Goal: Task Accomplishment & Management: Manage account settings

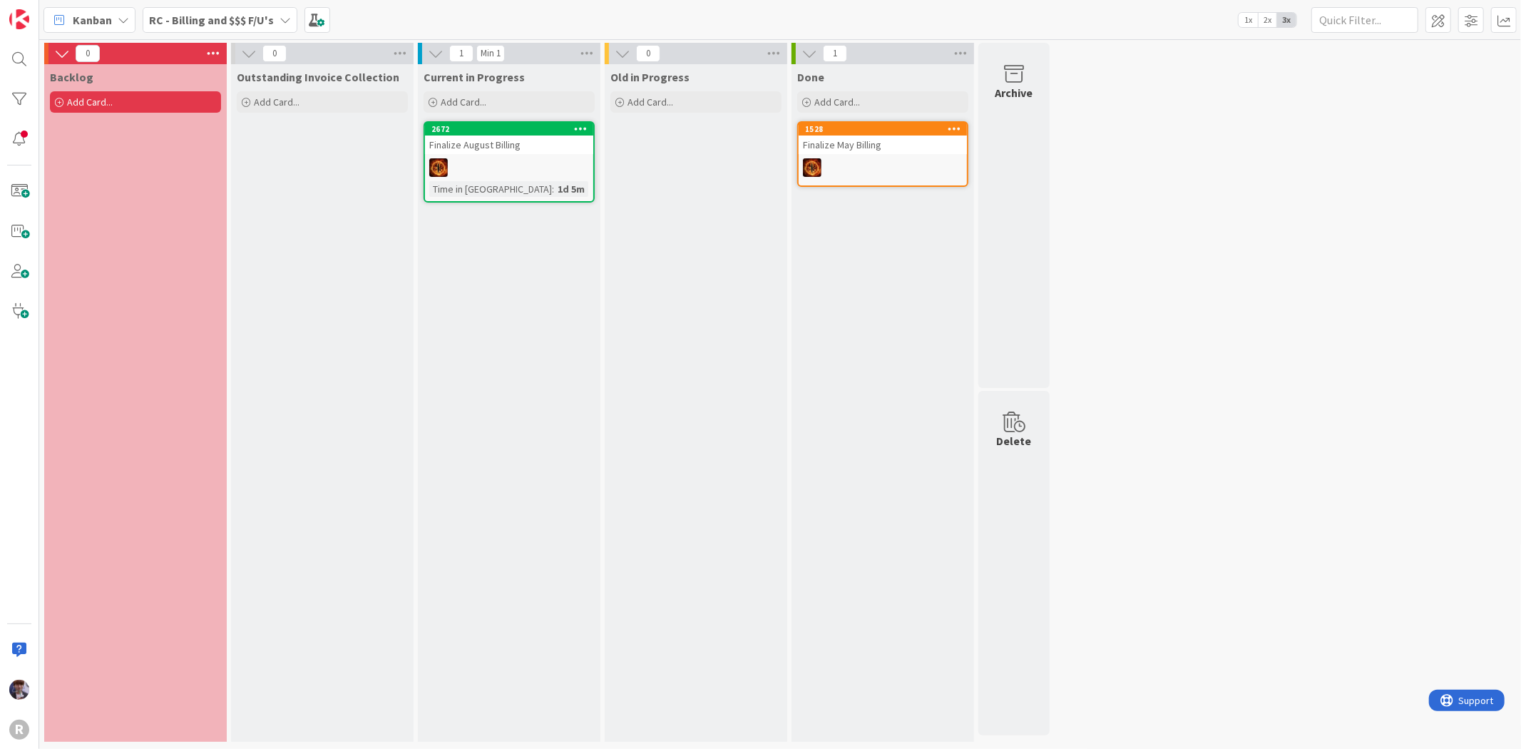
click at [558, 400] on div "Current in Progress Add Card... 2672 Finalize August Billing Time in [GEOGRAPHI…" at bounding box center [509, 403] width 183 height 678
click at [197, 19] on b "RC - Billing and $$$ F/U's" at bounding box center [211, 20] width 125 height 14
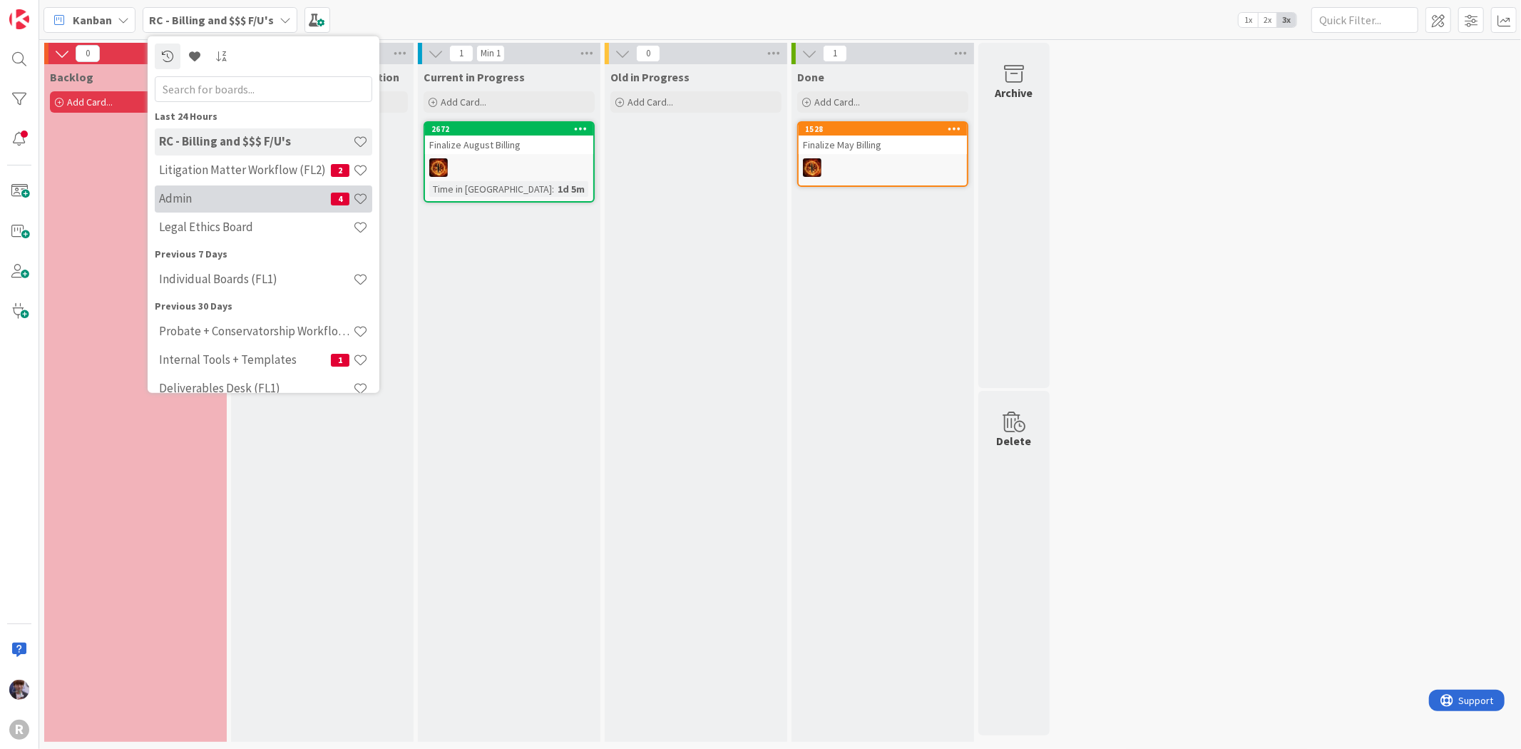
click at [194, 186] on div "Admin 4" at bounding box center [264, 198] width 218 height 27
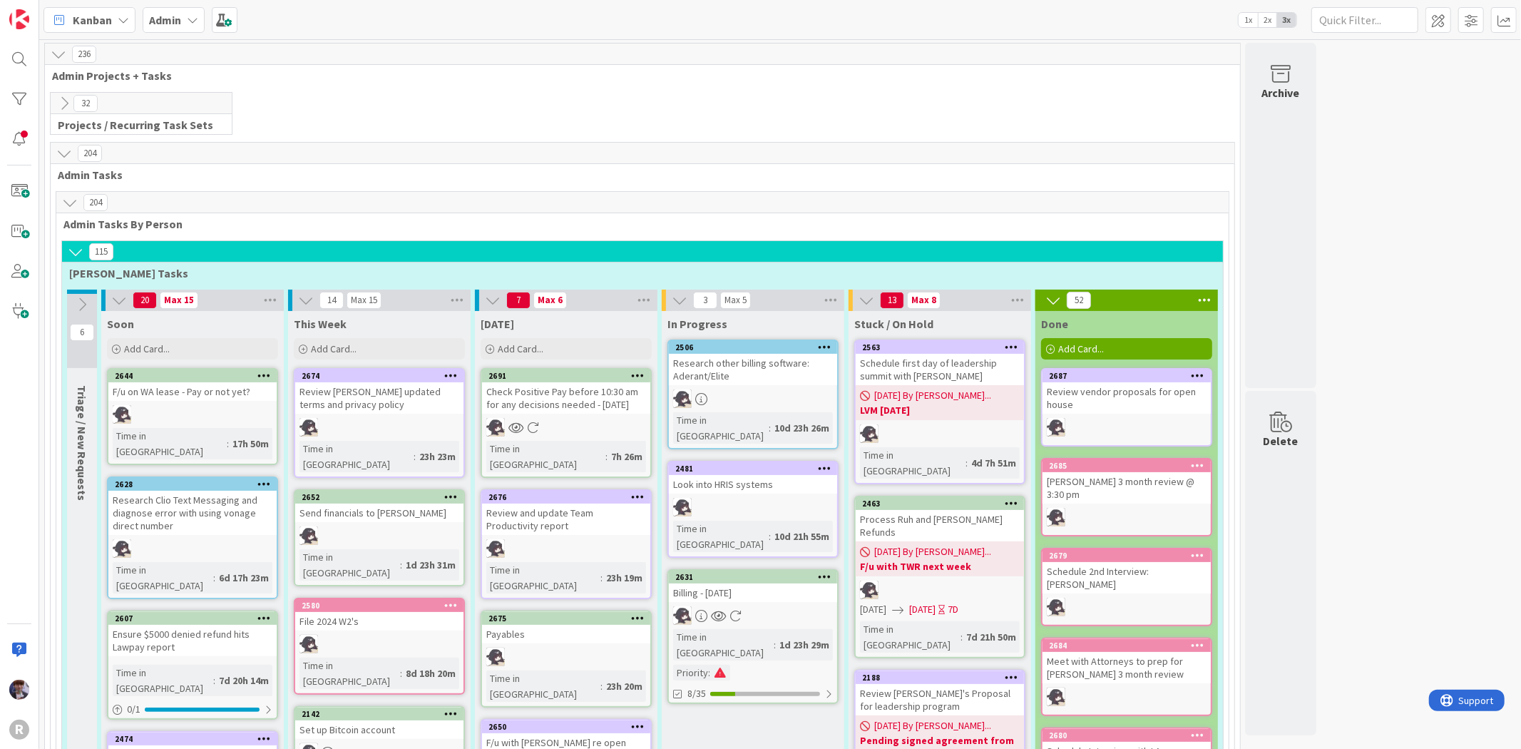
click at [104, 16] on span "Kanban" at bounding box center [92, 19] width 39 height 17
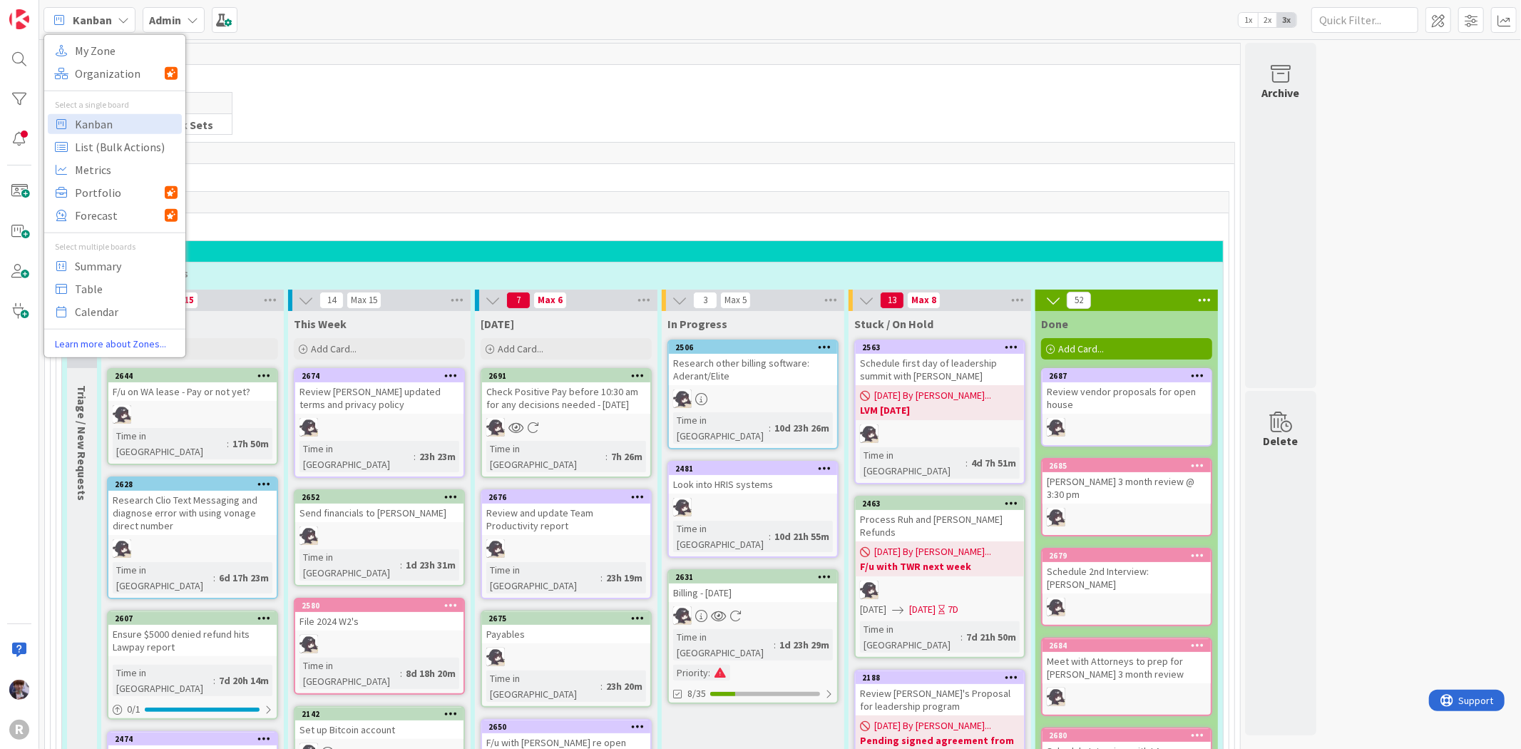
click at [101, 129] on span "Kanban" at bounding box center [126, 123] width 103 height 21
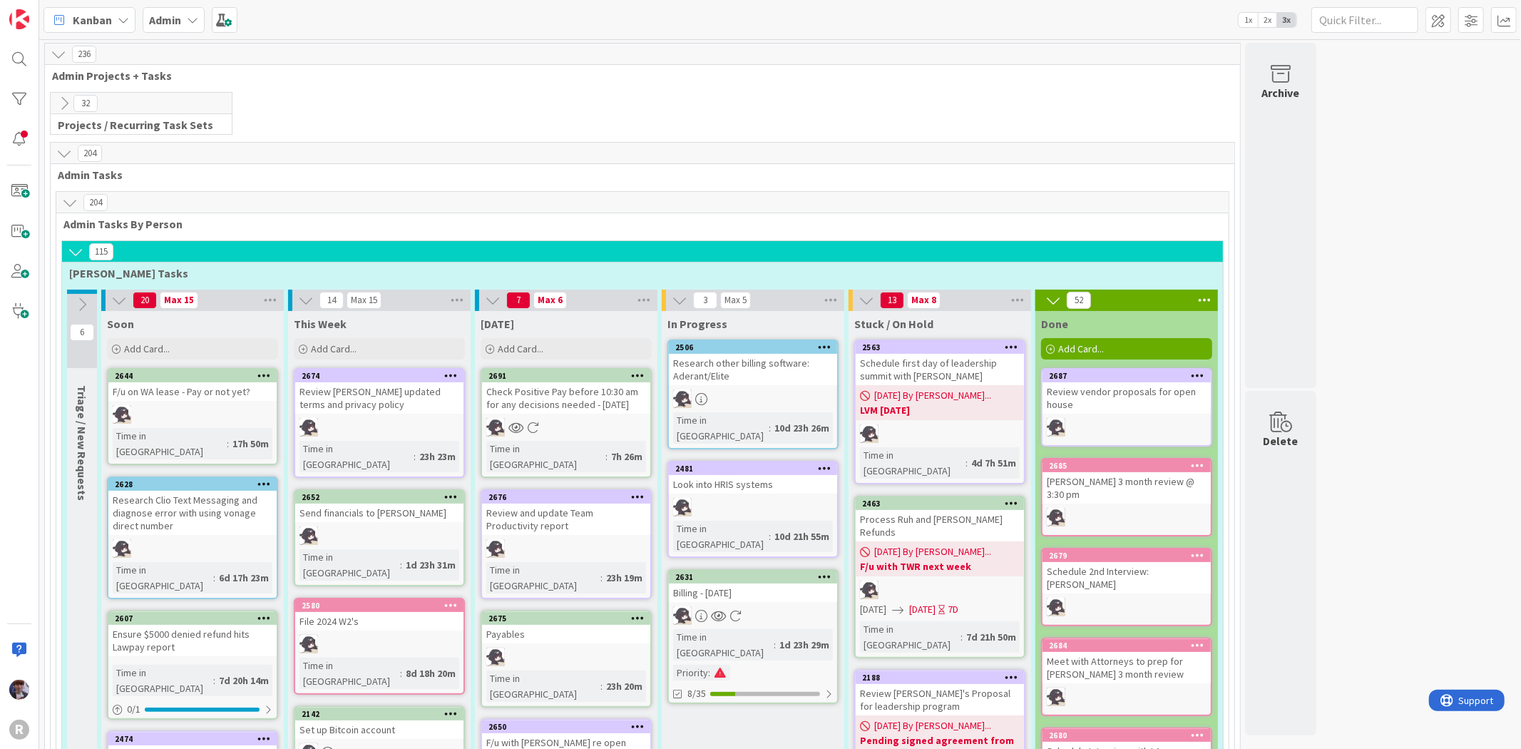
click at [103, 8] on div "Kanban" at bounding box center [90, 20] width 92 height 26
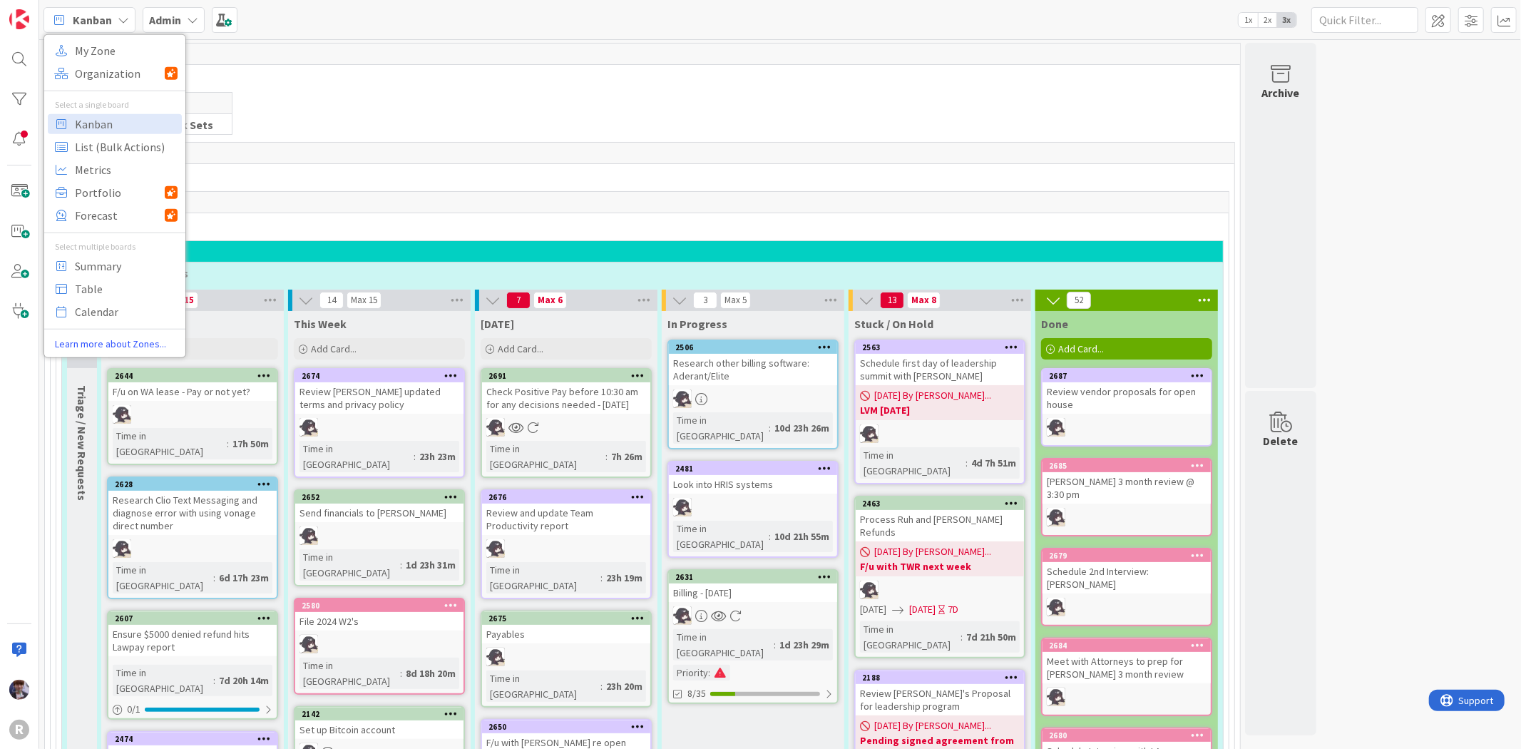
click at [152, 13] on b "Admin" at bounding box center [165, 20] width 32 height 14
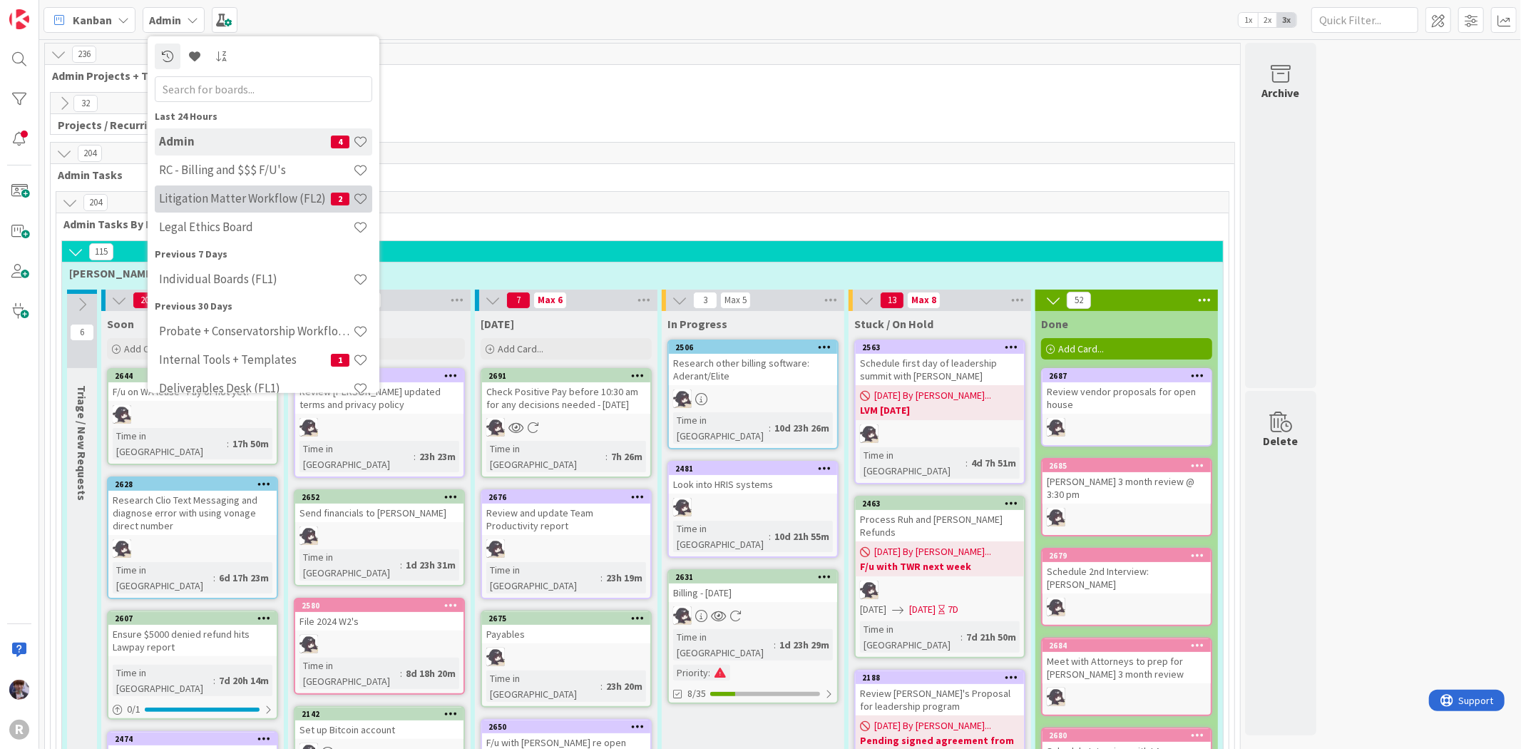
click at [191, 187] on div "Litigation Matter Workflow (FL2) 2" at bounding box center [264, 198] width 218 height 27
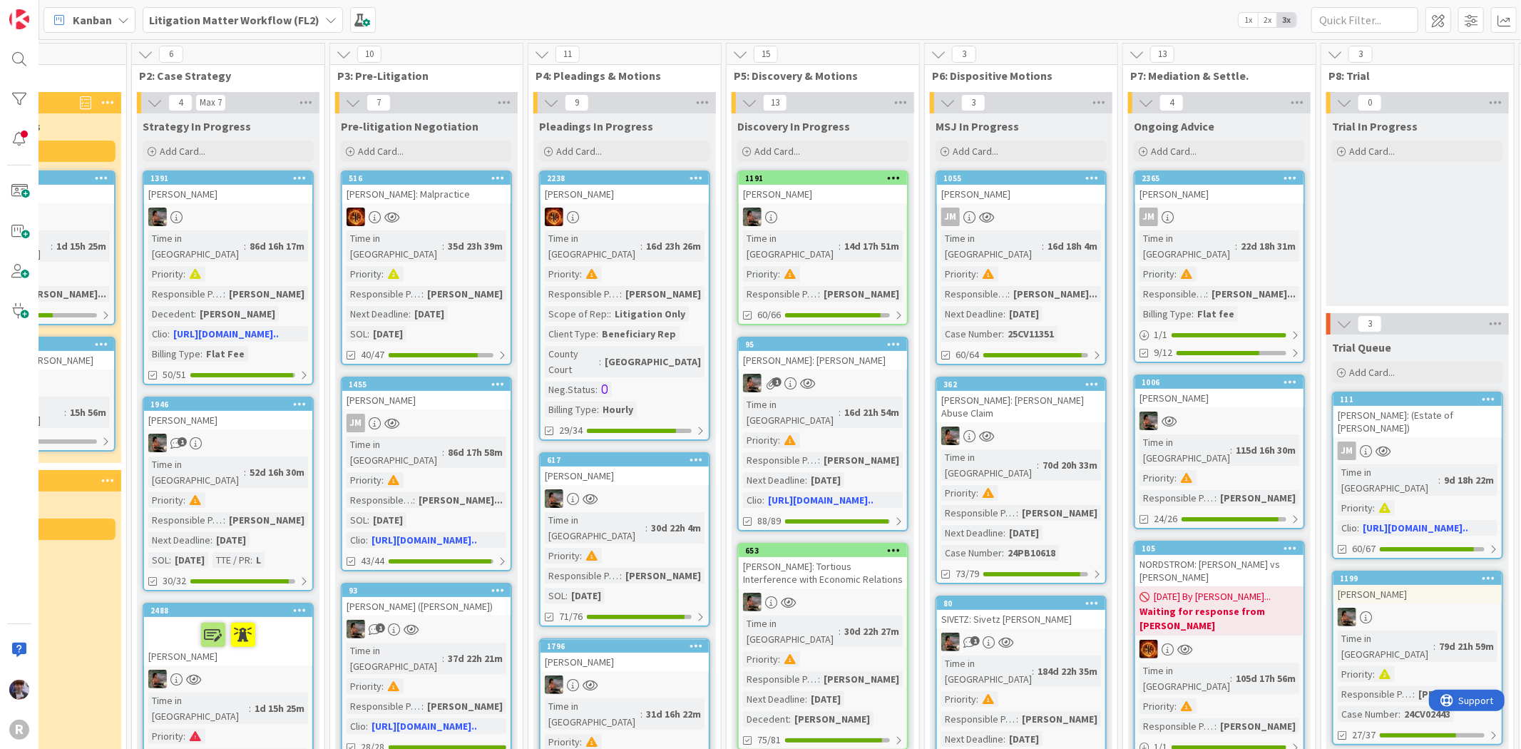
scroll to position [0, 538]
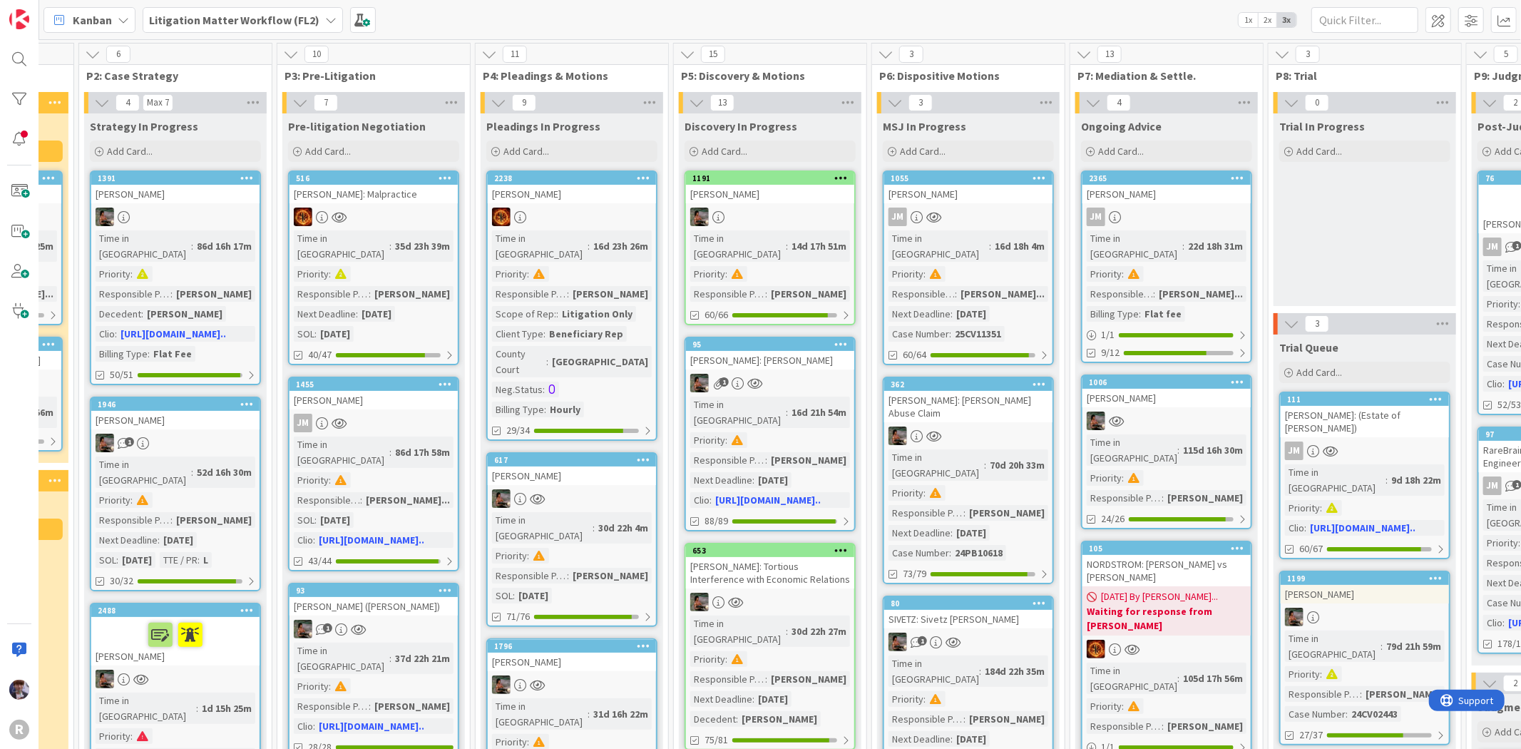
click at [1140, 193] on div "[PERSON_NAME]" at bounding box center [1167, 194] width 168 height 19
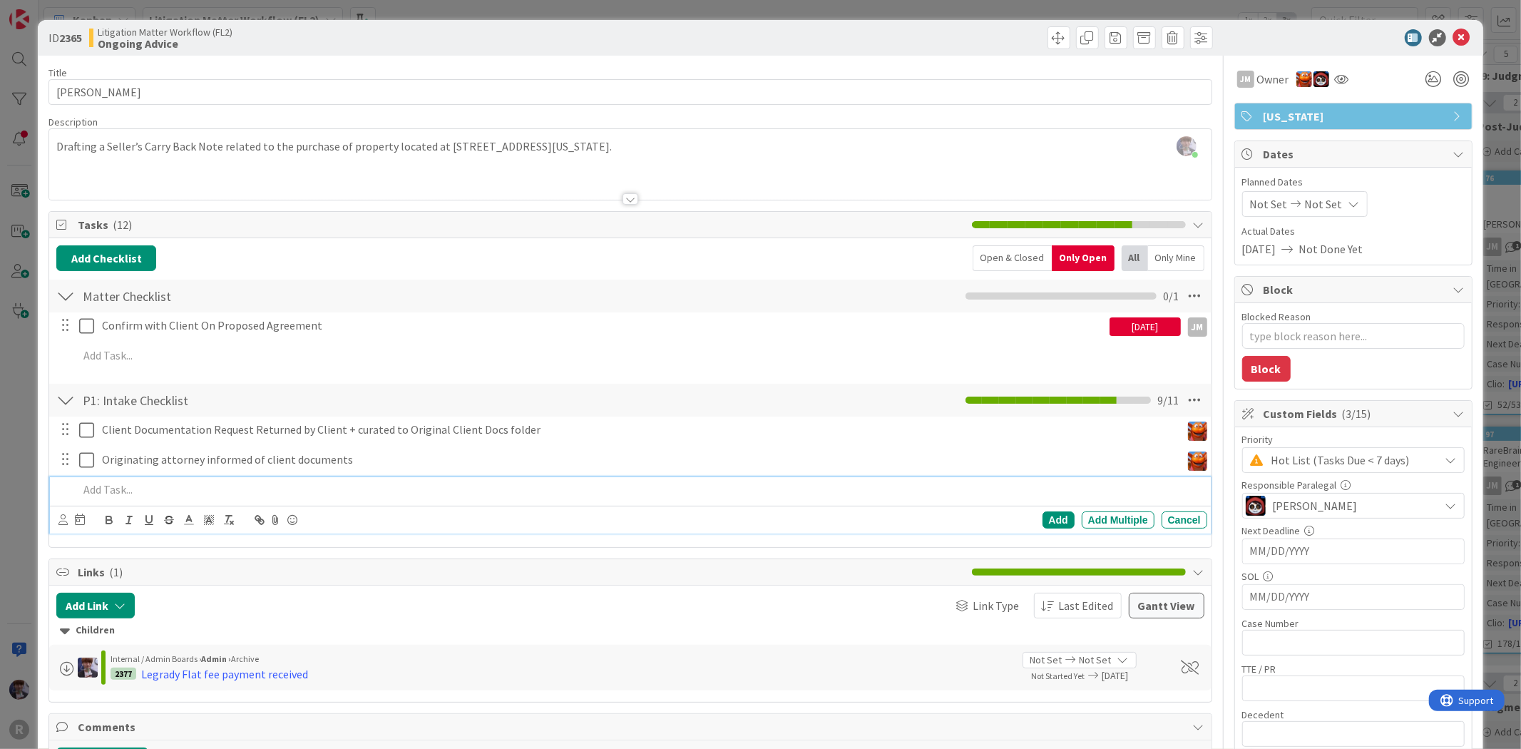
type textarea "x"
click at [208, 481] on div at bounding box center [640, 489] width 1134 height 25
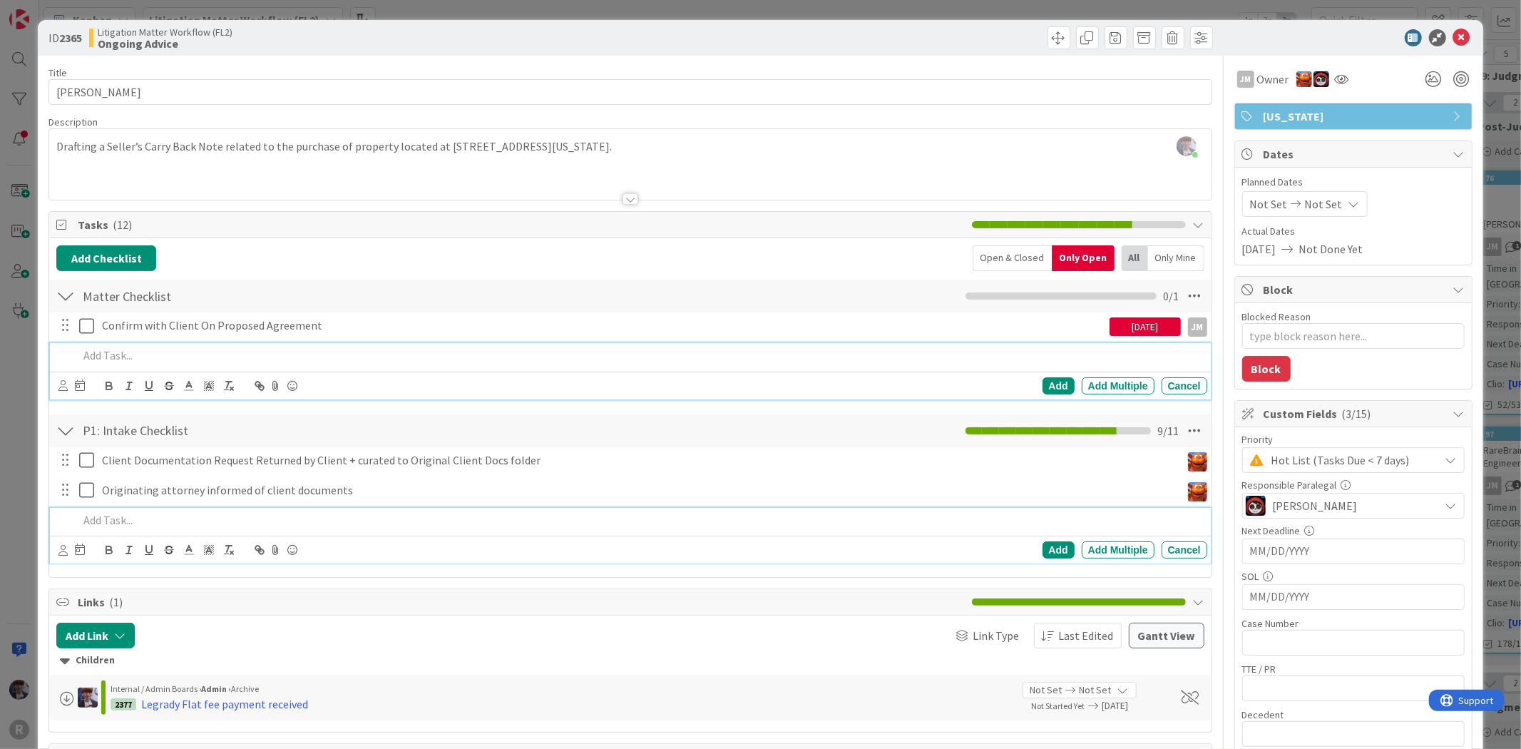
click at [173, 355] on p at bounding box center [639, 355] width 1123 height 16
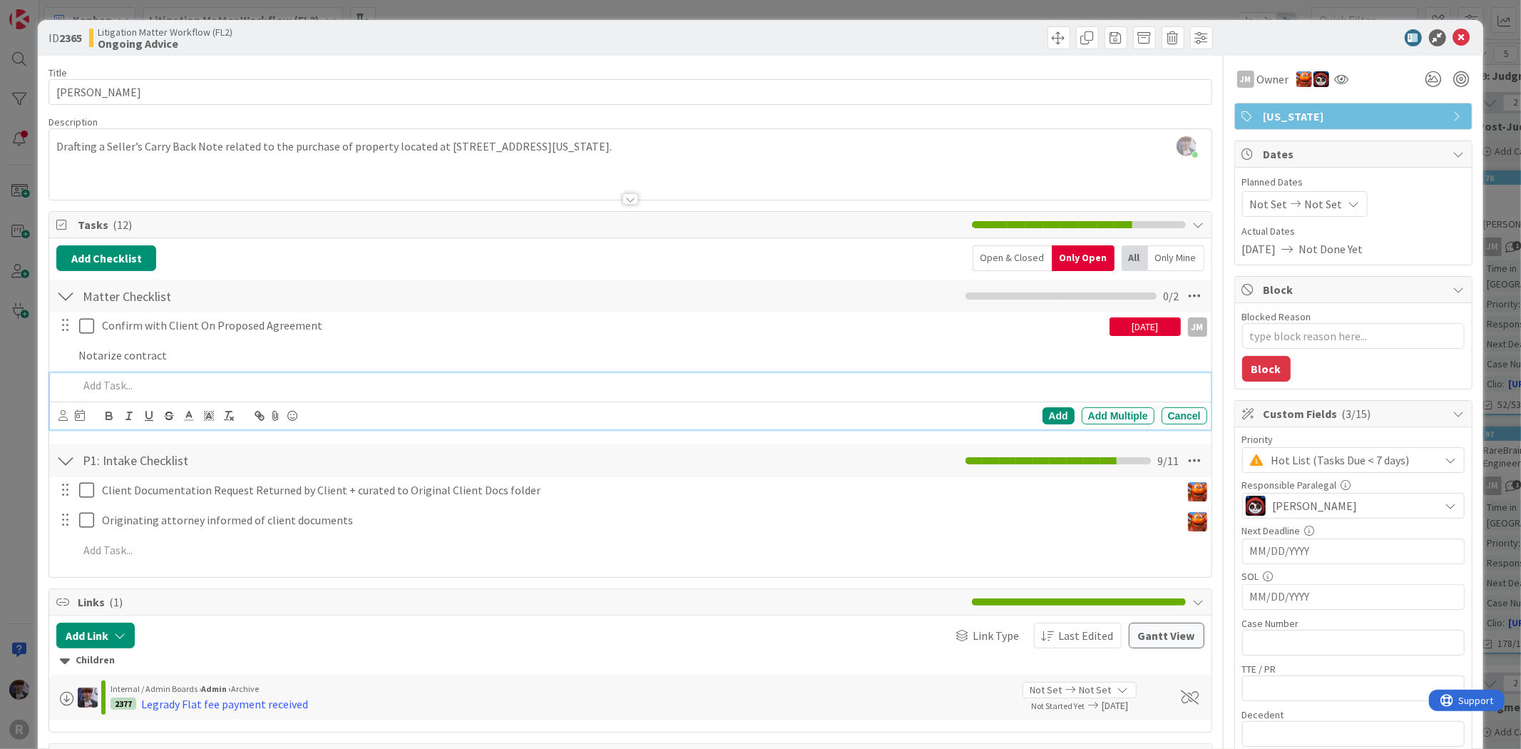
type textarea "x"
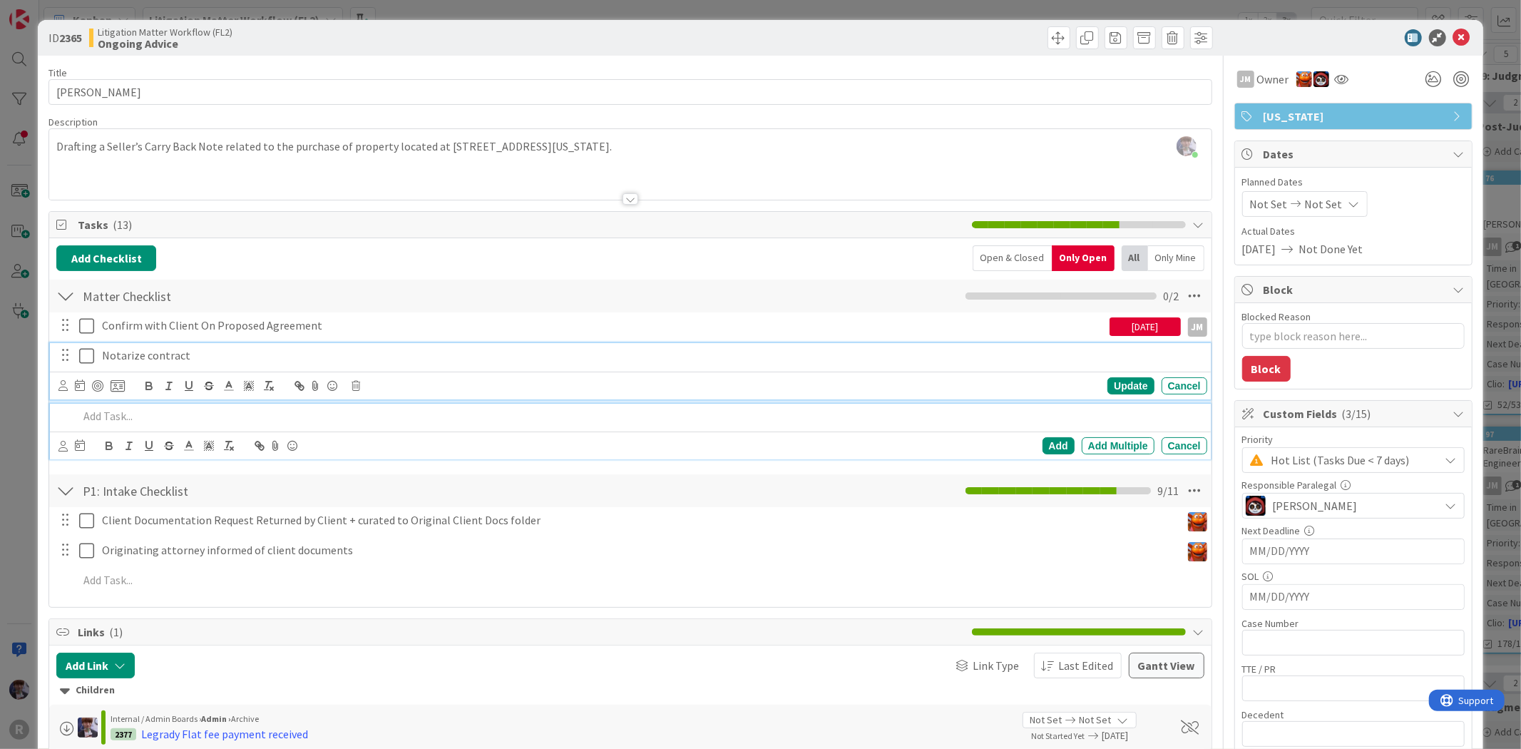
click at [109, 362] on p "Notarize contract" at bounding box center [652, 355] width 1100 height 16
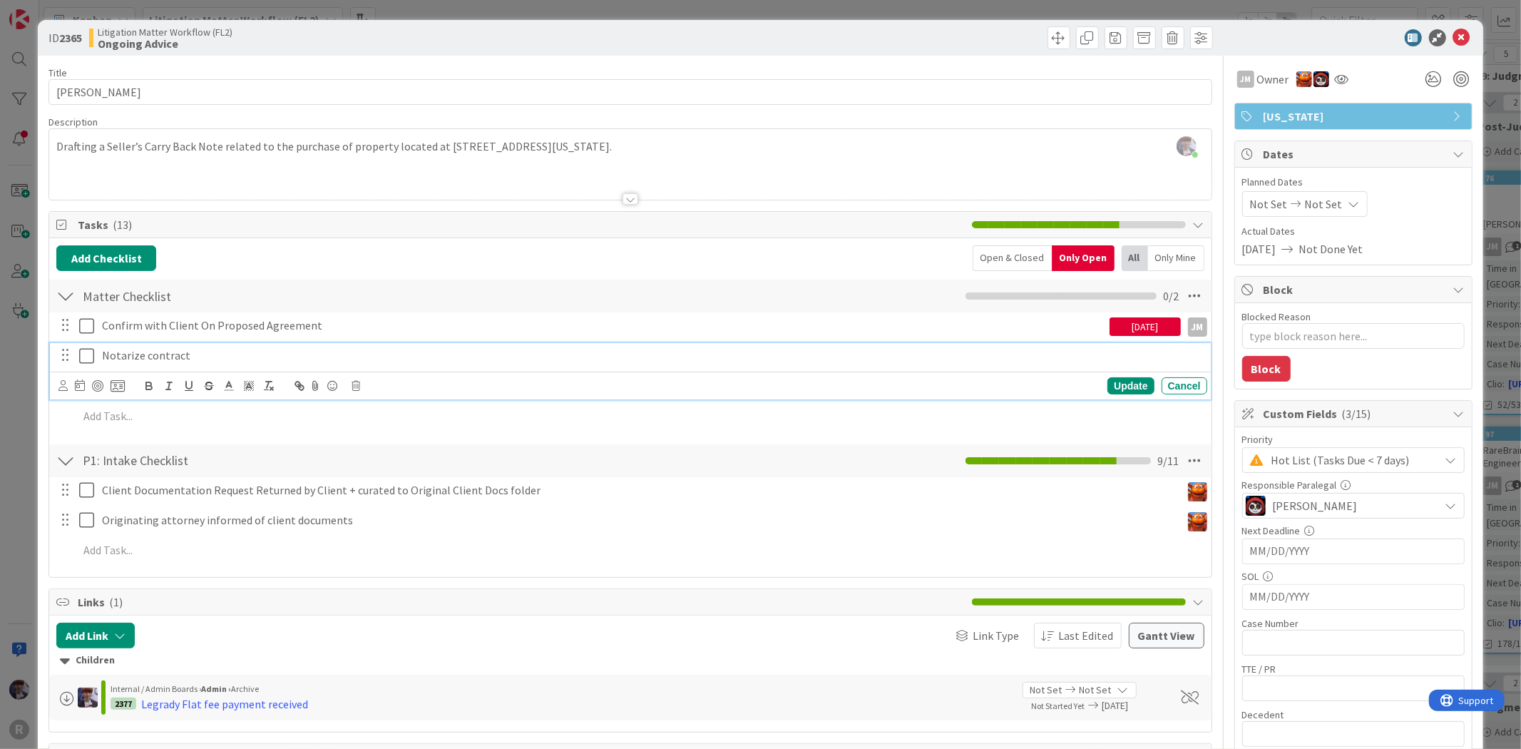
click at [191, 354] on p "Notarize contract" at bounding box center [652, 355] width 1100 height 16
click at [111, 357] on p "Notarize contract @11.30" at bounding box center [652, 355] width 1100 height 16
click at [64, 389] on icon at bounding box center [62, 385] width 9 height 11
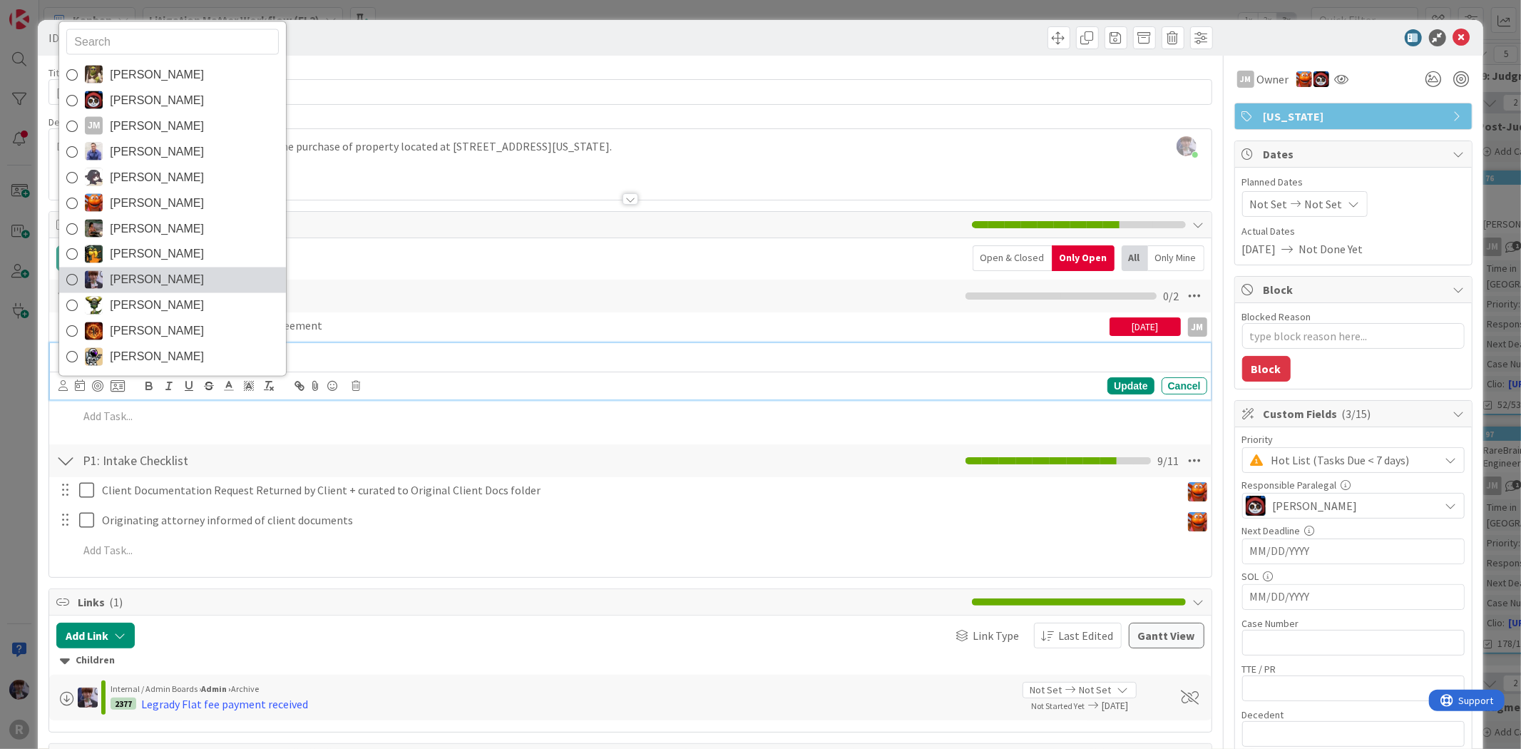
click at [153, 285] on span "[PERSON_NAME]" at bounding box center [157, 279] width 94 height 21
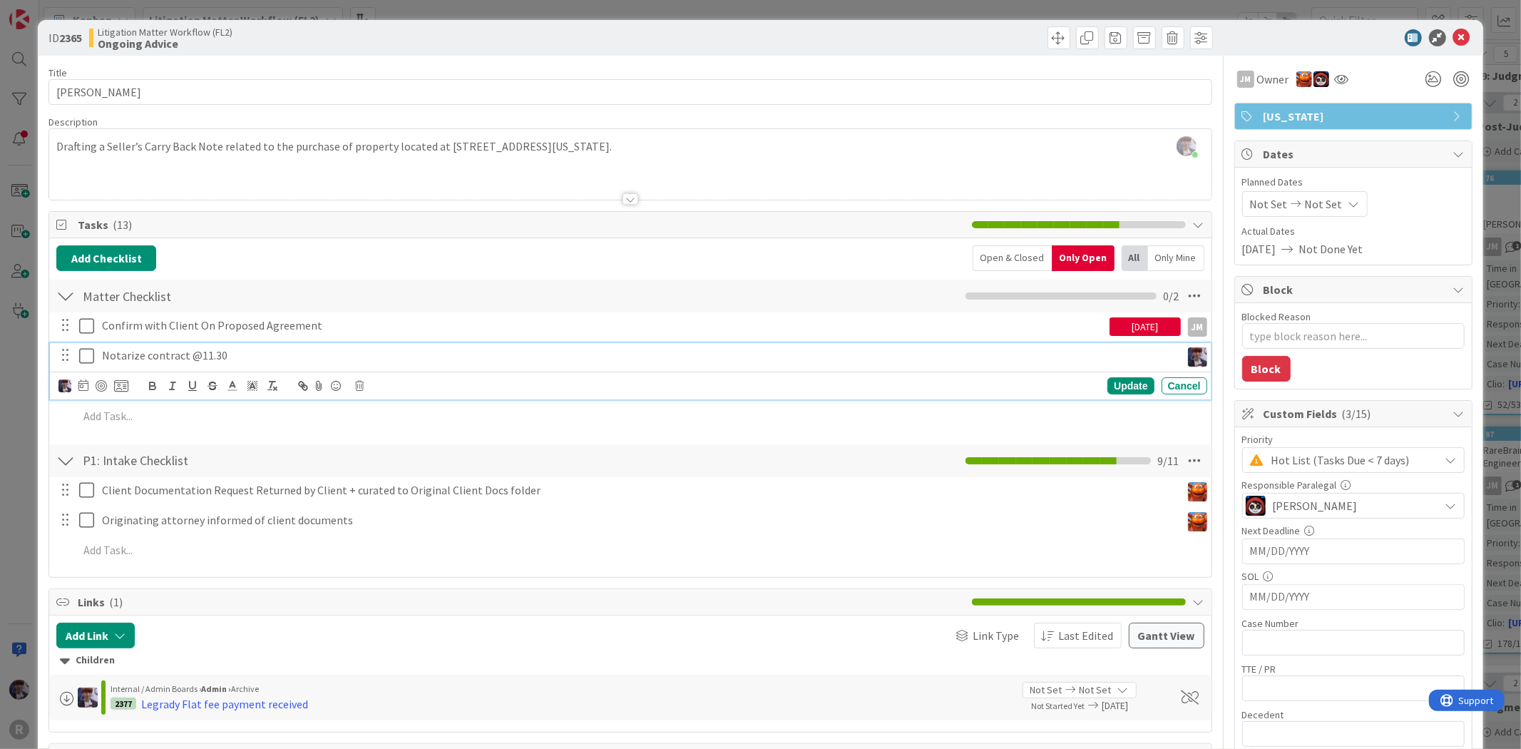
type textarea "x"
click at [82, 387] on icon at bounding box center [83, 384] width 10 height 11
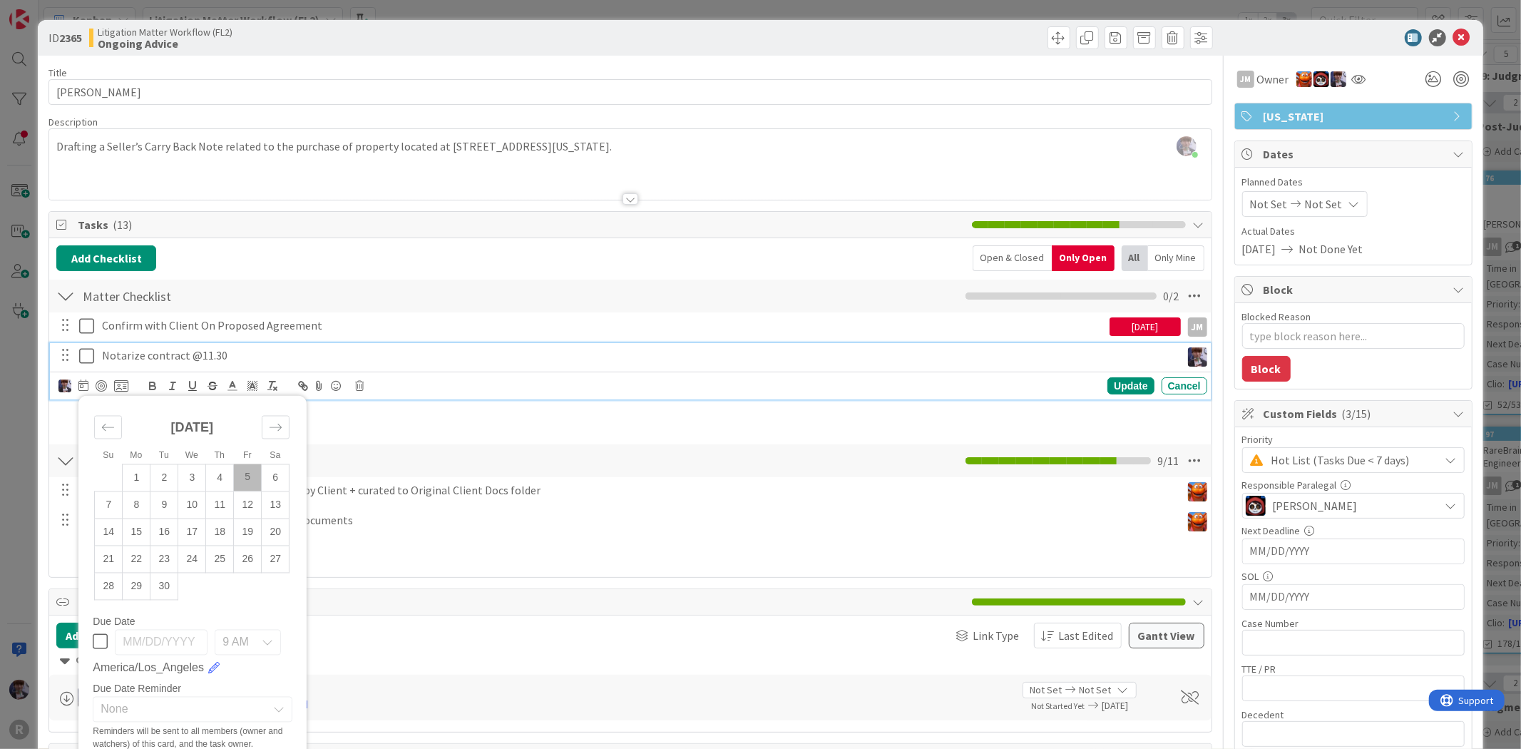
click at [248, 476] on td "5" at bounding box center [248, 477] width 28 height 27
type input "[DATE]"
click at [1115, 384] on div "Update" at bounding box center [1131, 385] width 46 height 17
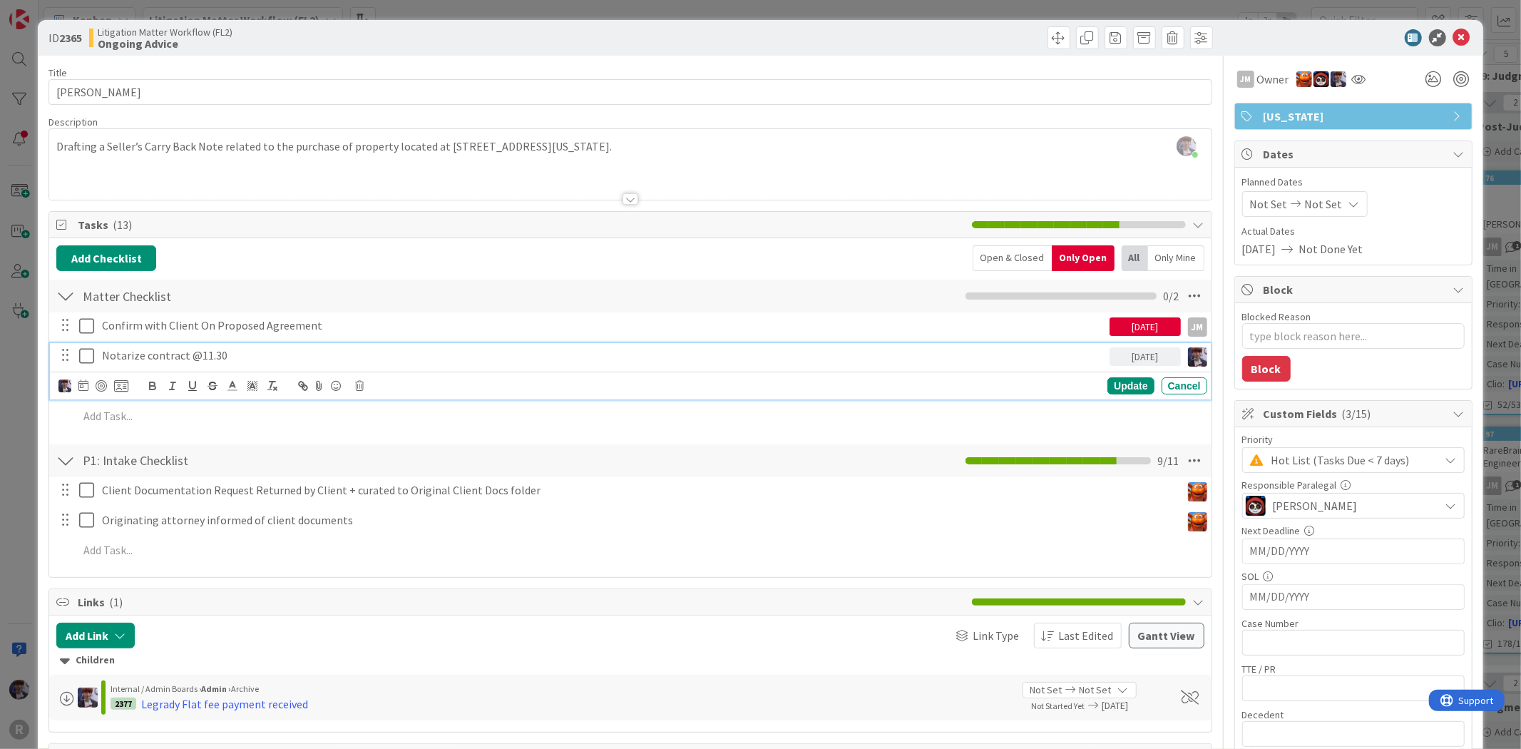
click at [993, 359] on p "Notarize contract @11.30" at bounding box center [603, 355] width 1002 height 16
click at [97, 381] on body "R Kanban My Zone Organization Select a single board Kanban List (Bulk Actions) …" at bounding box center [760, 374] width 1521 height 749
click at [116, 357] on p "Notarize contract @11.30" at bounding box center [603, 355] width 1002 height 16
click at [100, 387] on div at bounding box center [101, 385] width 11 height 11
type textarea "x"
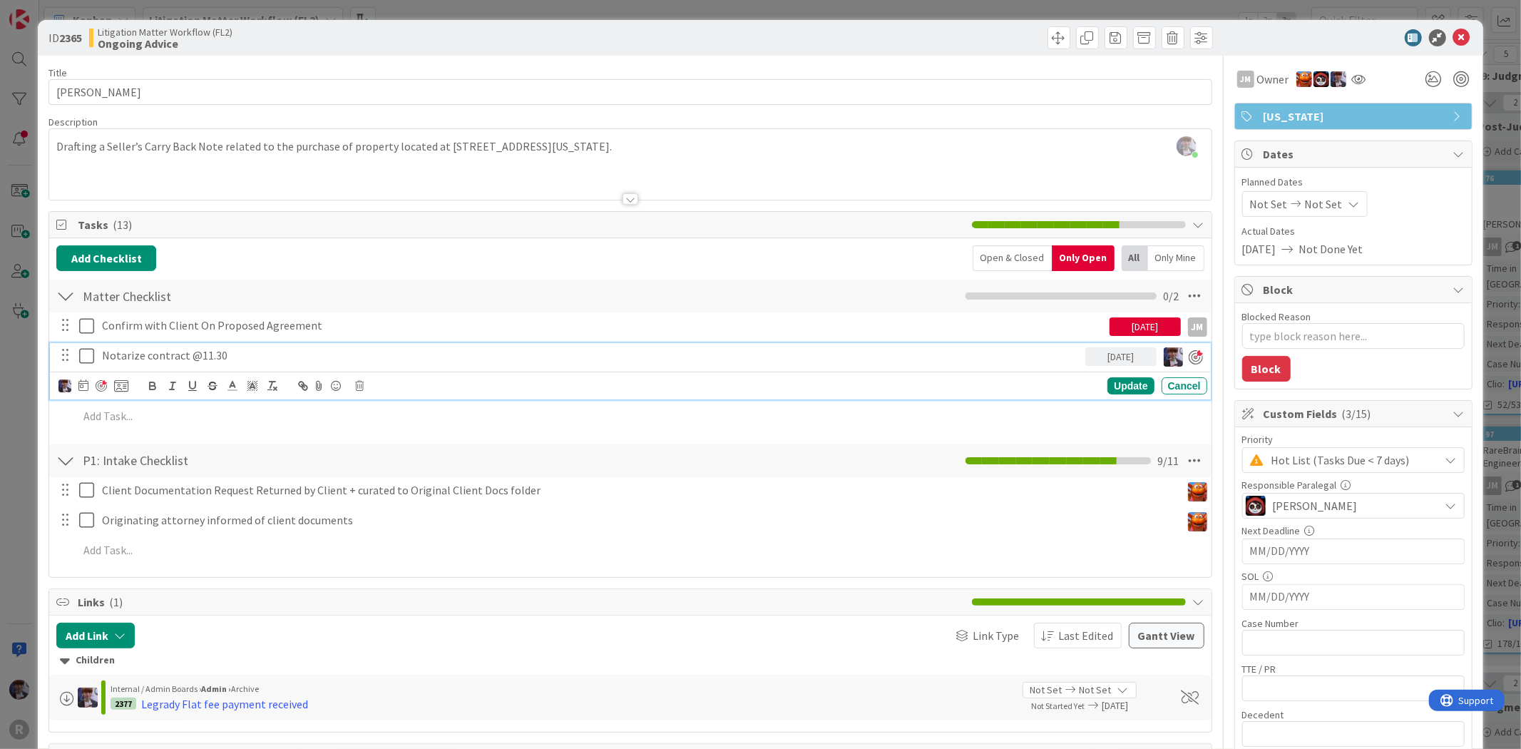
click at [33, 424] on div "ID 2365 Litigation Matter Workflow (FL2) Ongoing Advice Title 16 / 128 [PERSON_…" at bounding box center [760, 374] width 1521 height 749
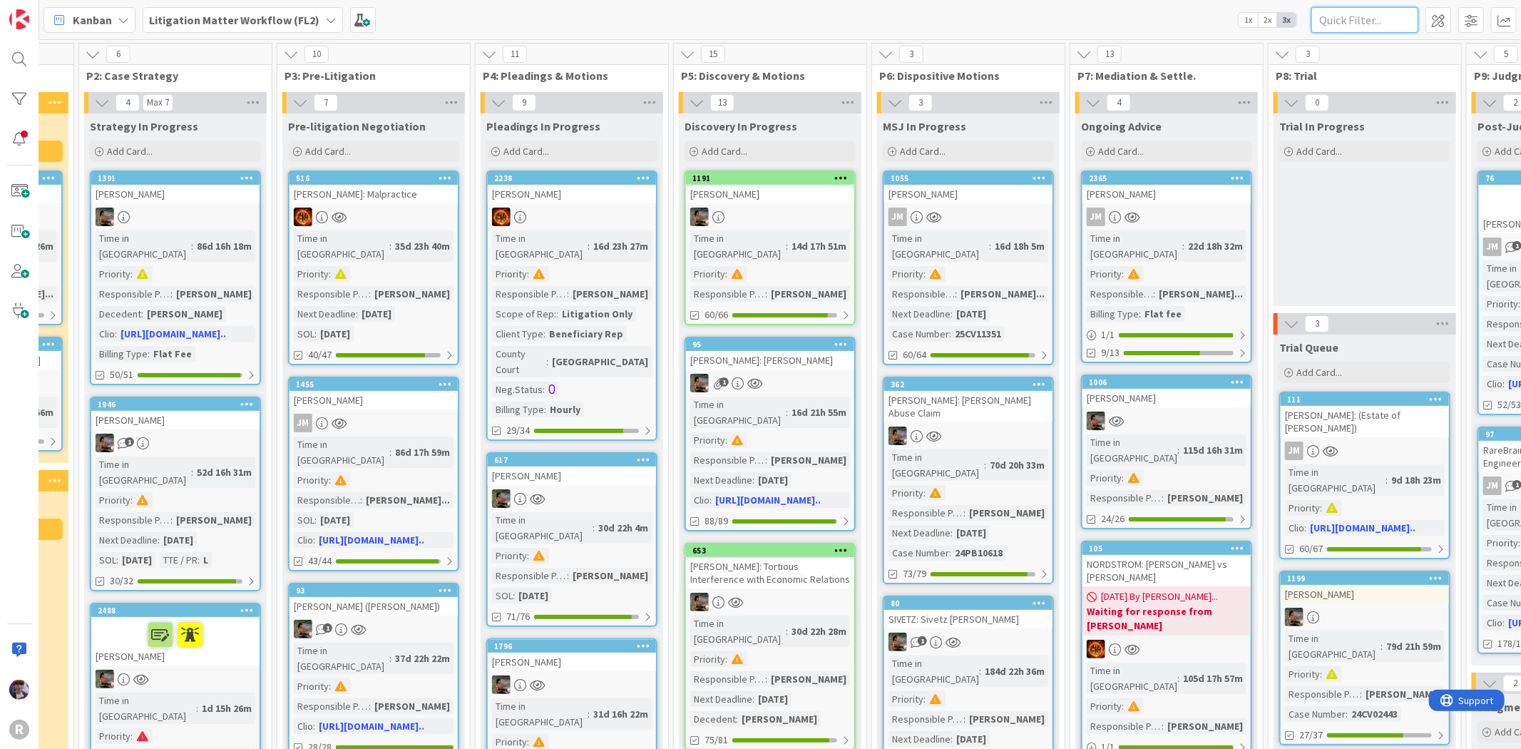
click at [1342, 21] on input "text" at bounding box center [1365, 20] width 107 height 26
type input "[PERSON_NAME]"
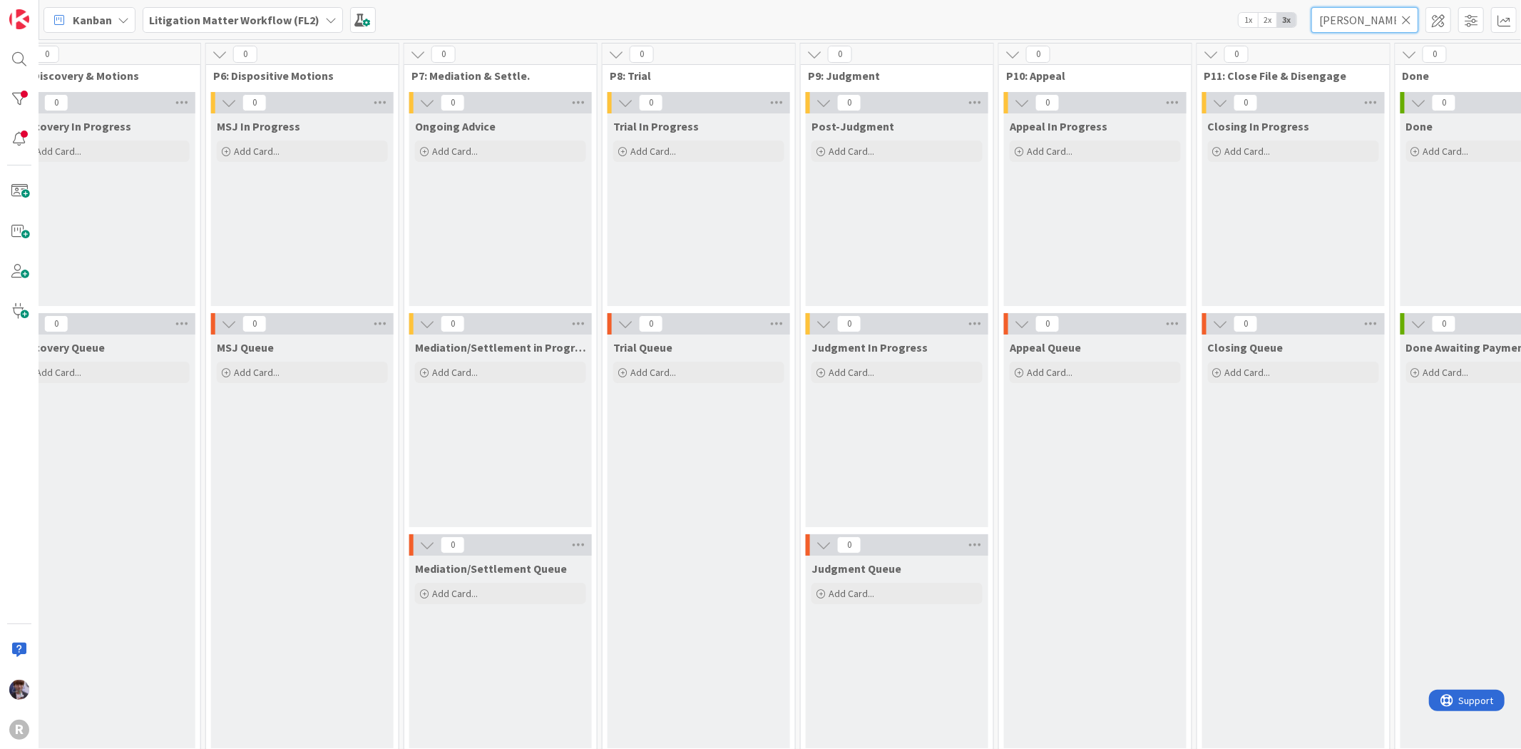
scroll to position [0, 538]
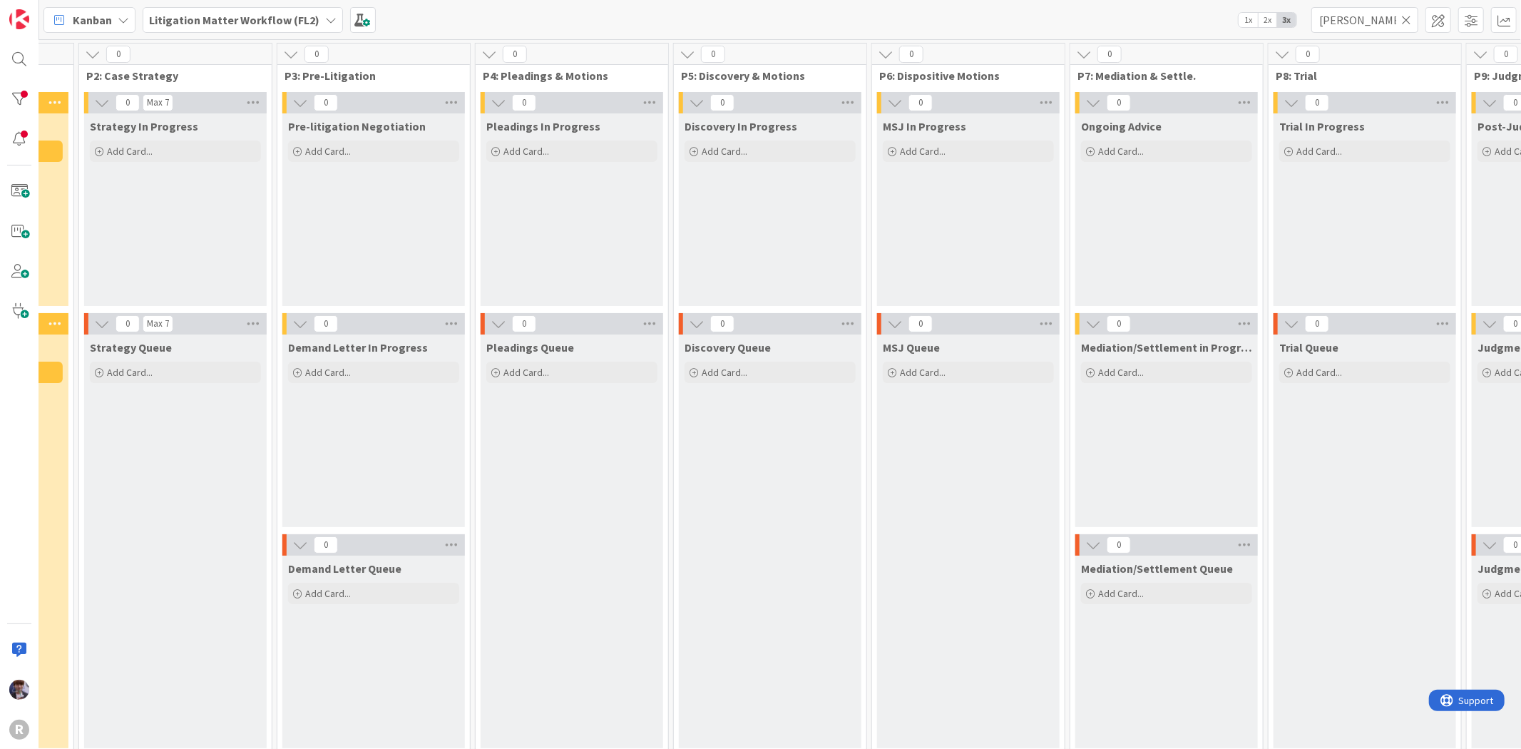
click at [319, 10] on div "Litigation Matter Workflow (FL2)" at bounding box center [243, 20] width 200 height 26
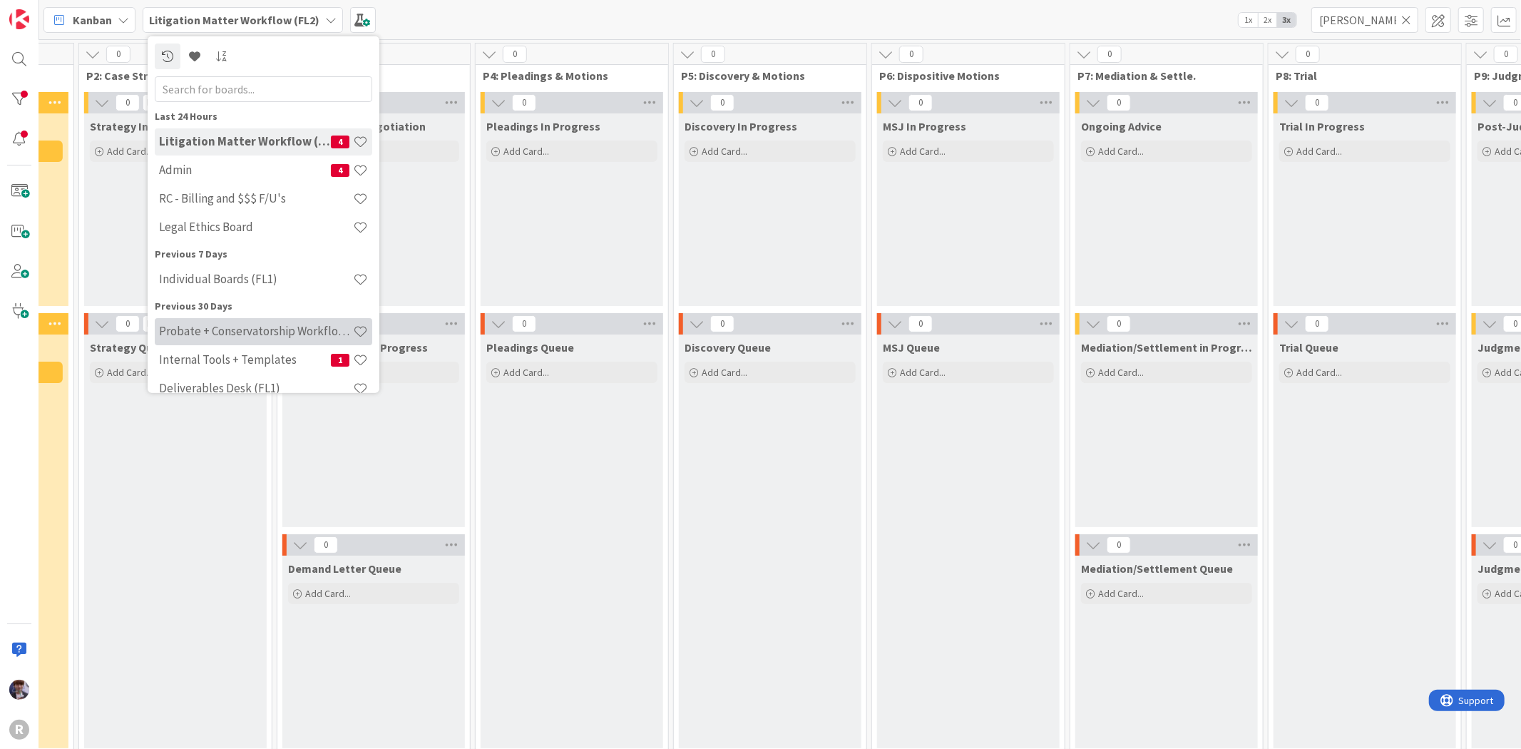
click at [223, 326] on h4 "Probate + Conservatorship Workflow (FL2)" at bounding box center [256, 331] width 194 height 14
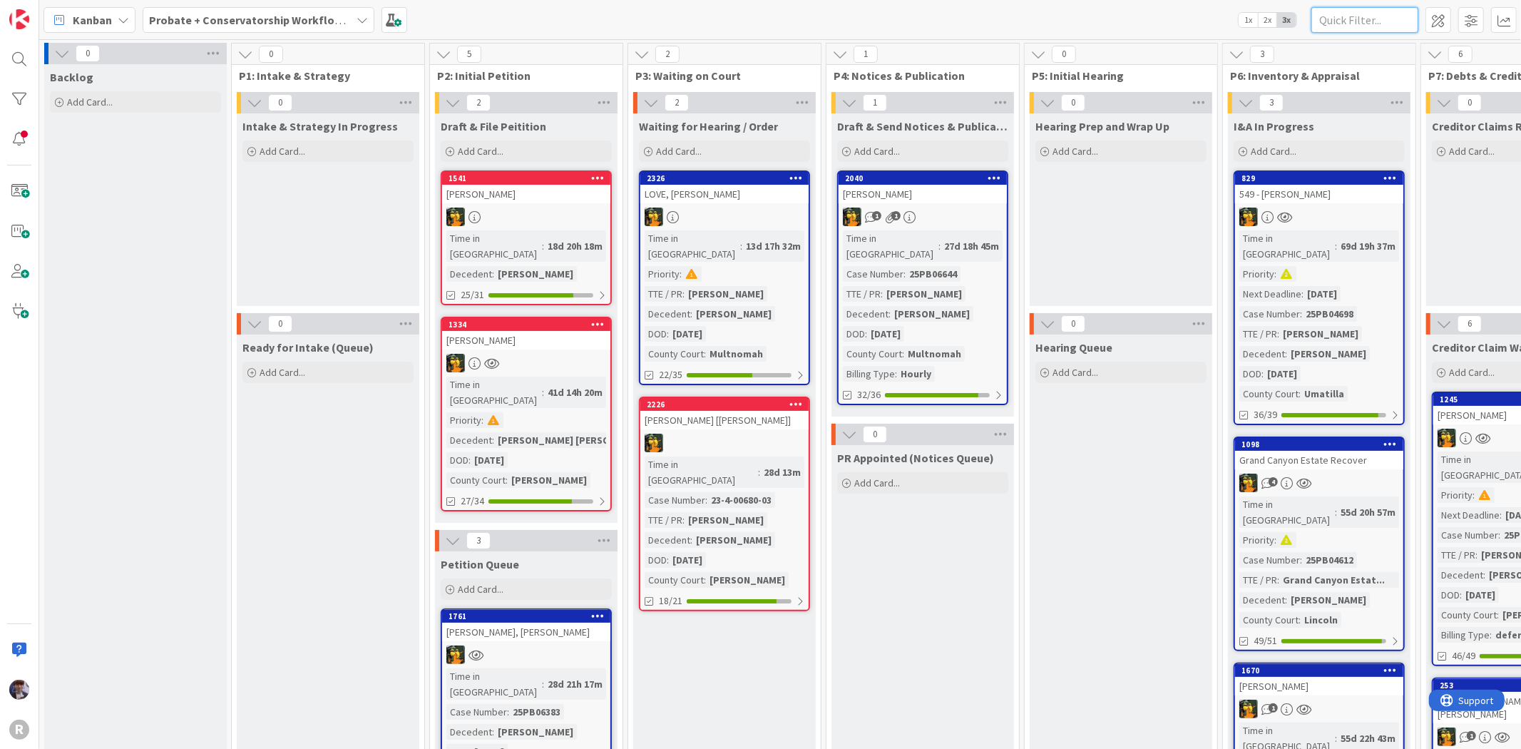
click at [1351, 13] on input "text" at bounding box center [1365, 20] width 107 height 26
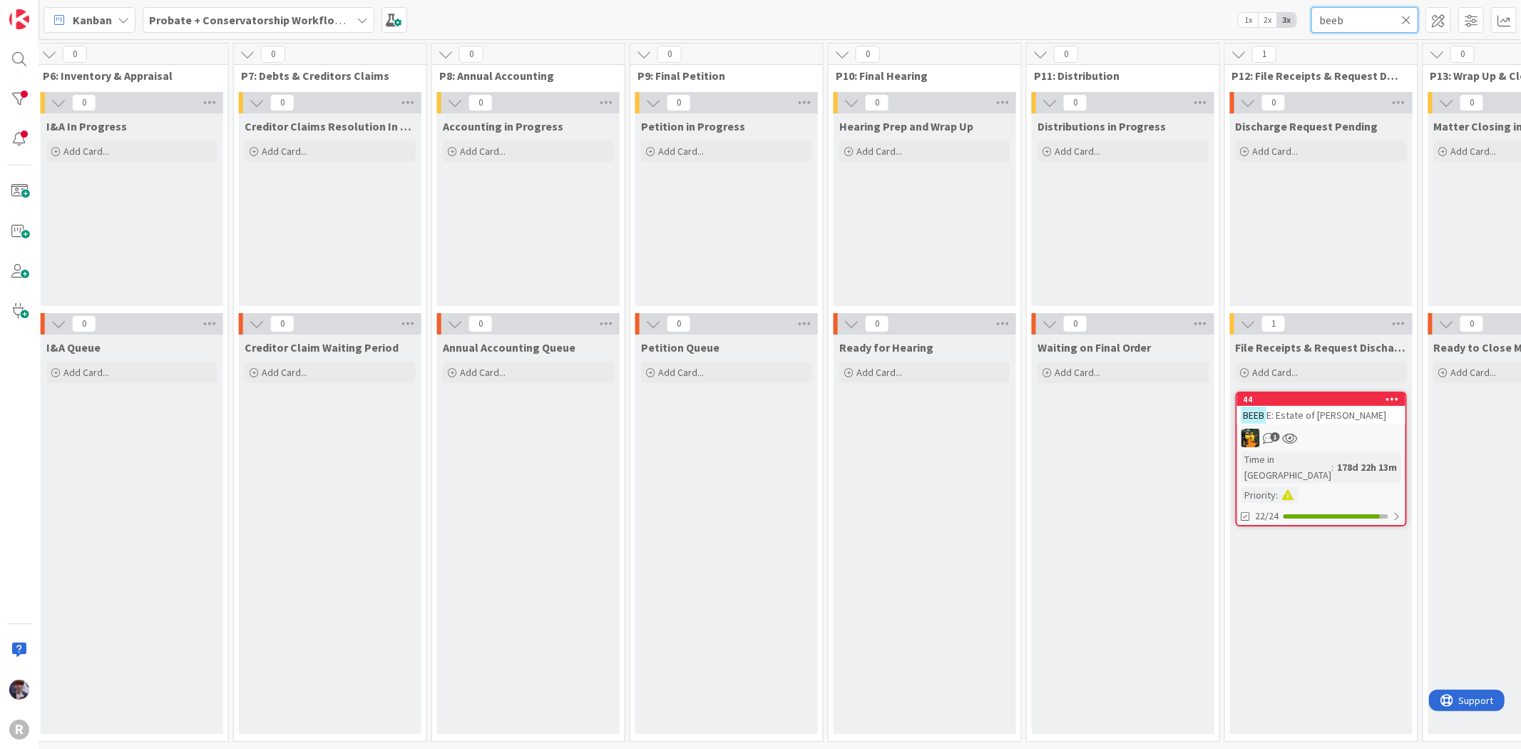
scroll to position [0, 1248]
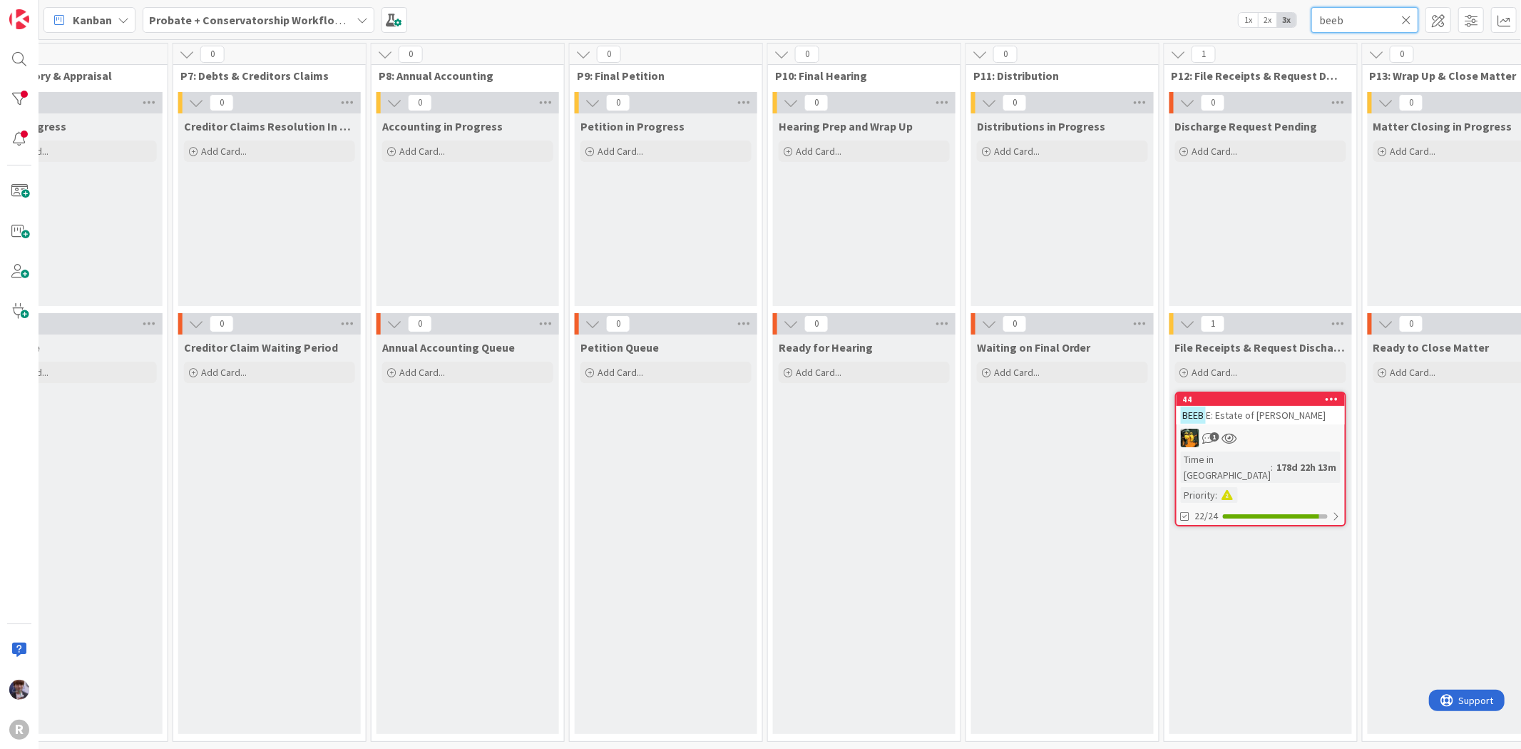
type input "beeb"
click at [1281, 394] on div "44" at bounding box center [1264, 399] width 162 height 10
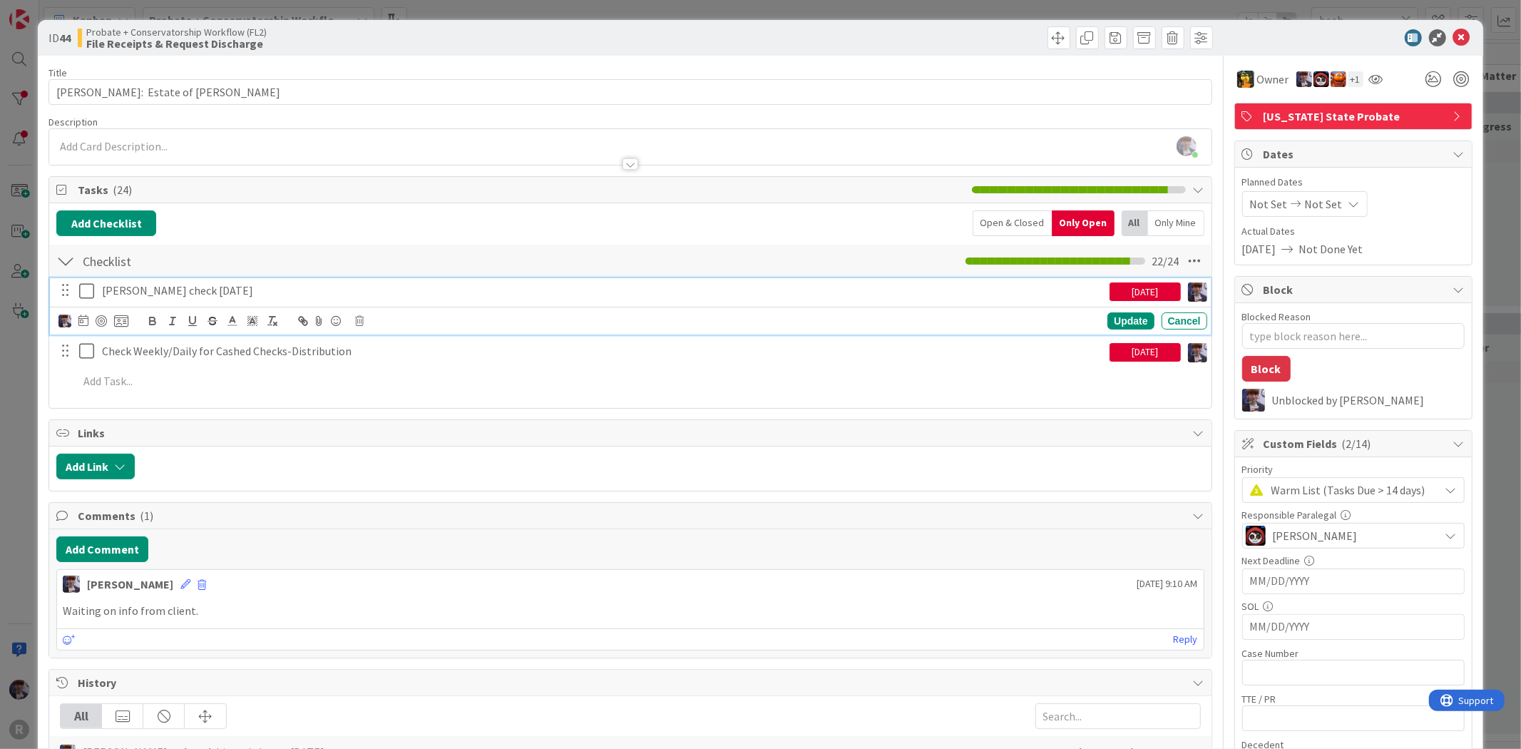
click at [184, 297] on p "[PERSON_NAME] check [DATE]" at bounding box center [603, 290] width 1002 height 16
click at [357, 320] on icon at bounding box center [359, 321] width 9 height 10
click at [383, 379] on div "Delete" at bounding box center [395, 381] width 53 height 26
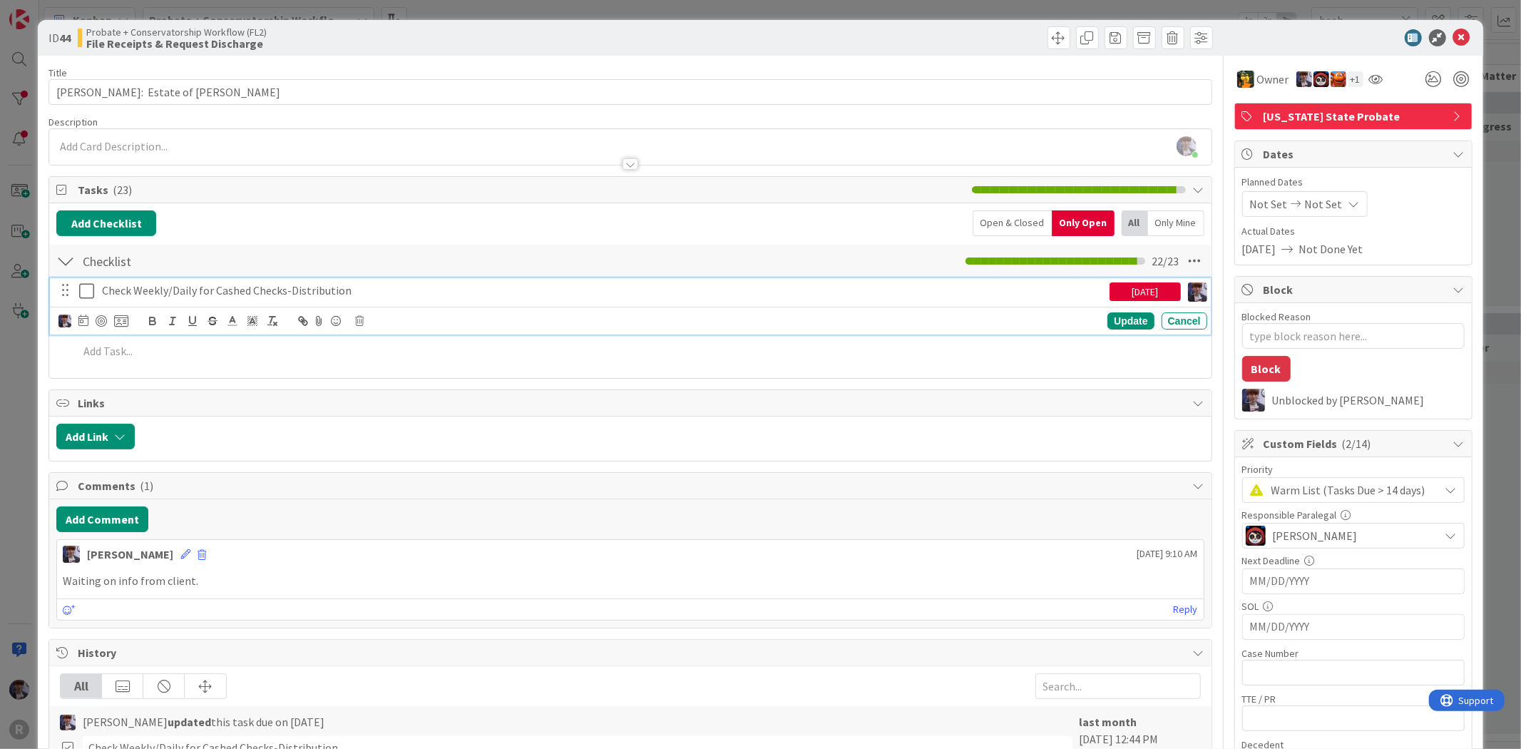
click at [317, 301] on div "Check Weekly/Daily for Cashed Checks-Distribution" at bounding box center [602, 290] width 1013 height 25
click at [84, 288] on icon at bounding box center [86, 290] width 15 height 17
type textarea "x"
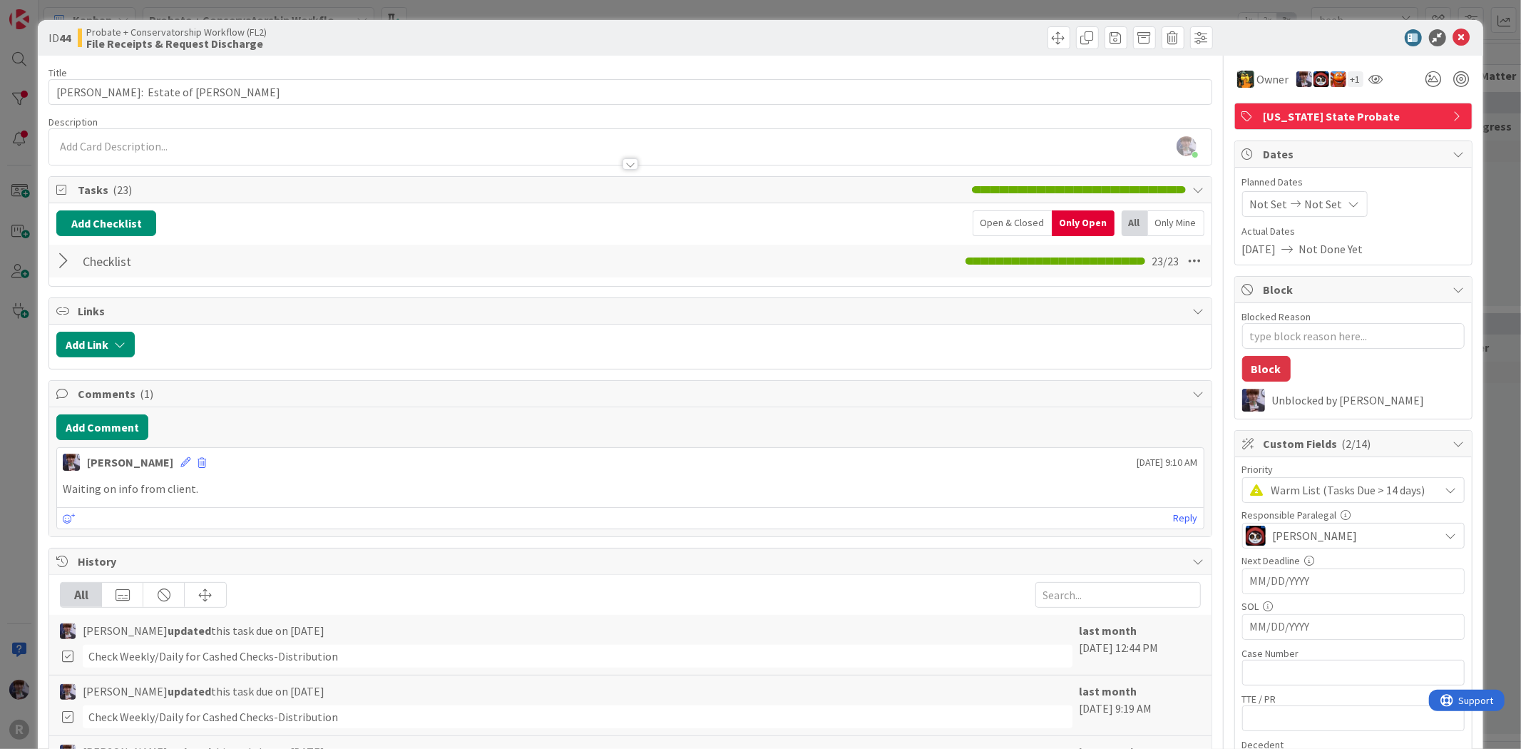
click at [73, 266] on div at bounding box center [65, 261] width 19 height 26
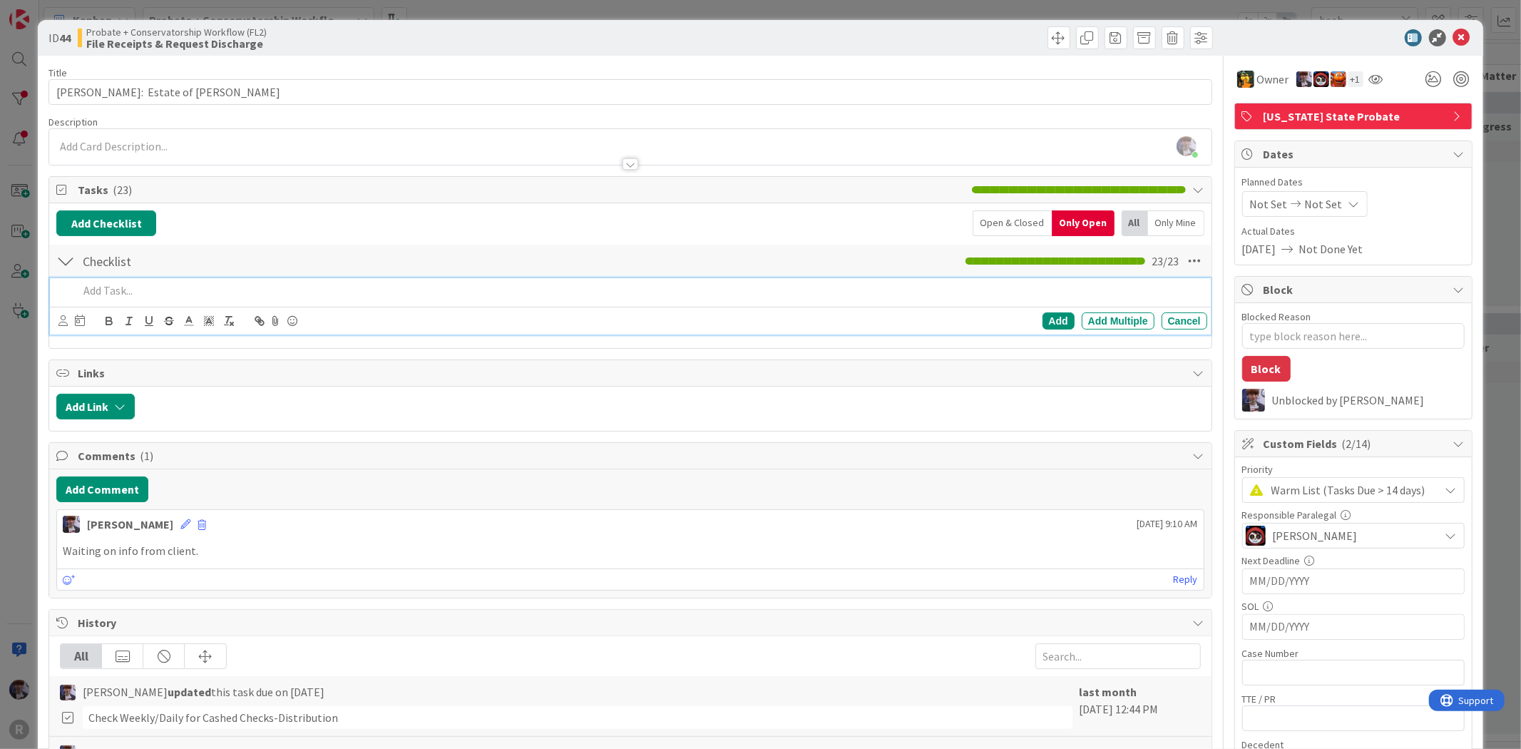
click at [103, 288] on p at bounding box center [639, 290] width 1123 height 16
click at [23, 409] on div "ID 44 Probate + Conservatorship Workflow (FL2) File Receipts & Request Discharg…" at bounding box center [760, 374] width 1521 height 749
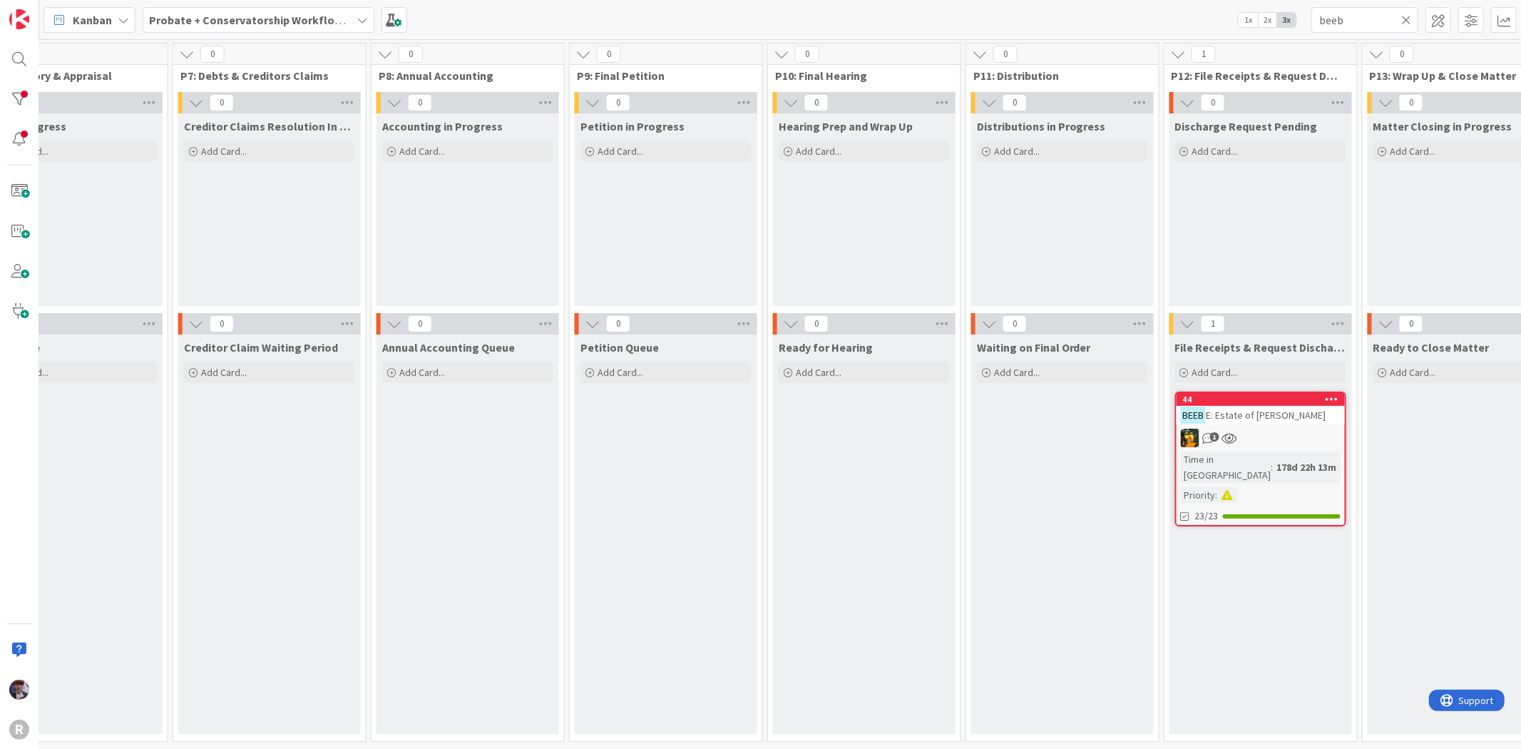
click at [168, 21] on b "Probate + Conservatorship Workflow (FL2)" at bounding box center [260, 20] width 222 height 14
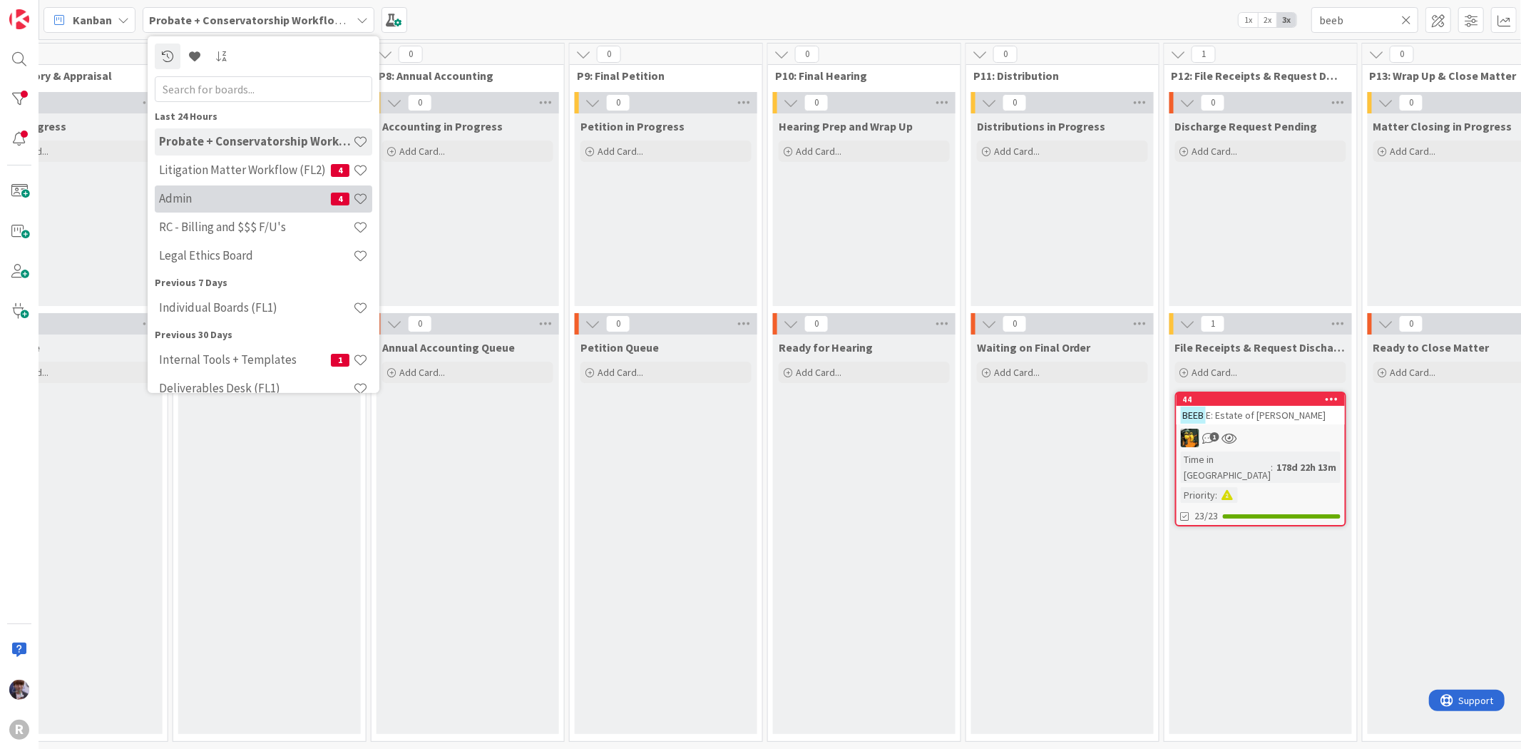
click at [237, 195] on h4 "Admin" at bounding box center [245, 198] width 172 height 14
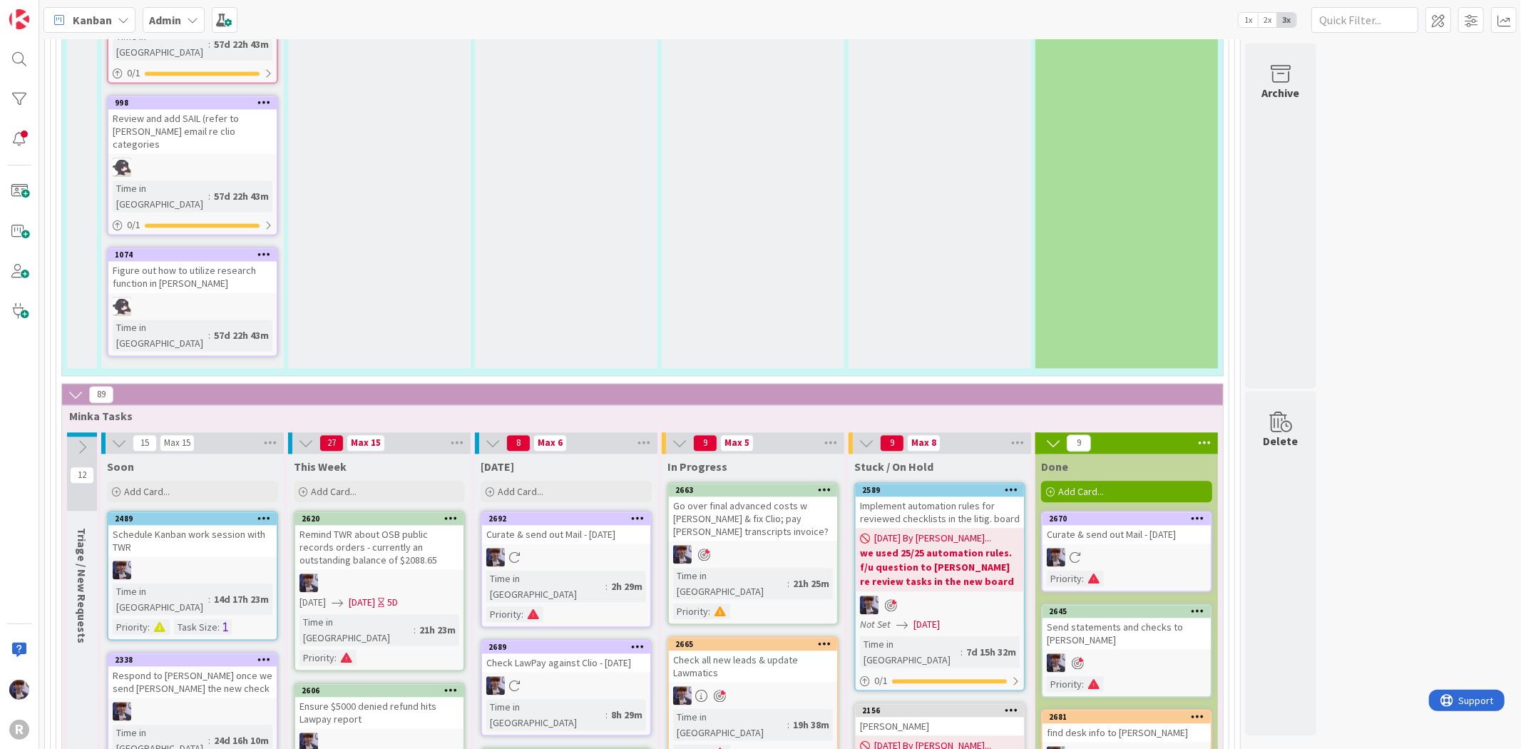
scroll to position [2456, 0]
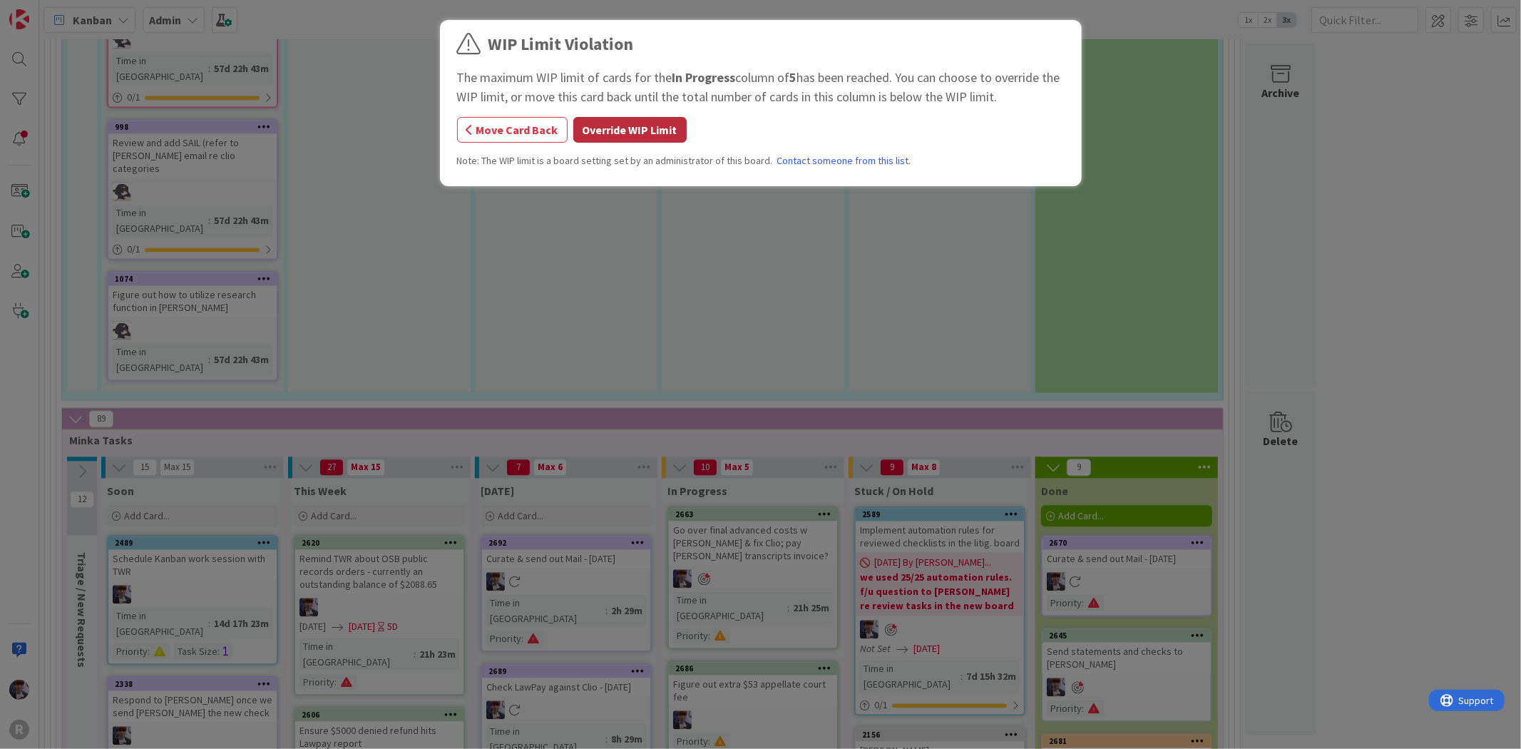
click at [672, 134] on button "Override WIP Limit" at bounding box center [629, 130] width 113 height 26
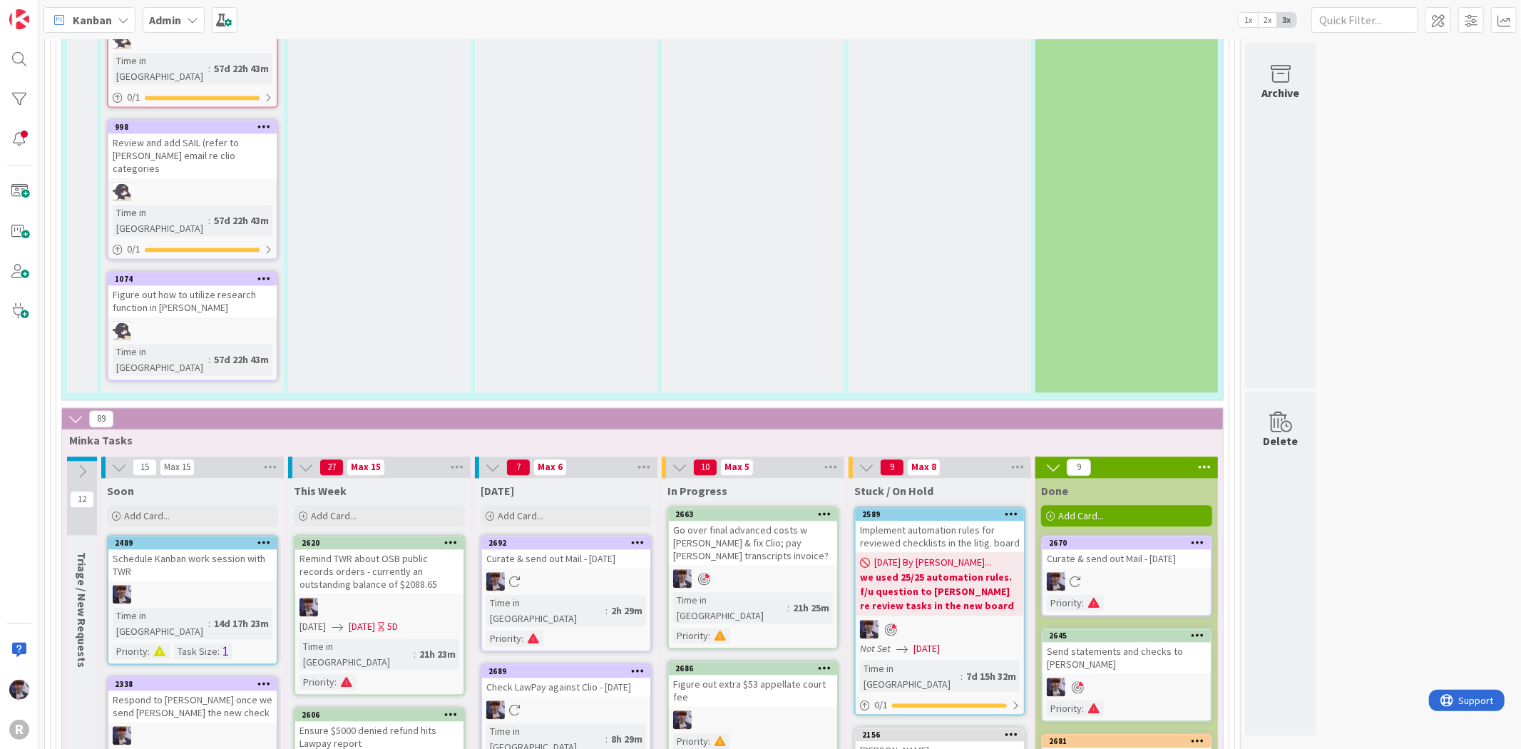
click at [787, 675] on div "Figure out extra $53 appellate court fee" at bounding box center [753, 690] width 168 height 31
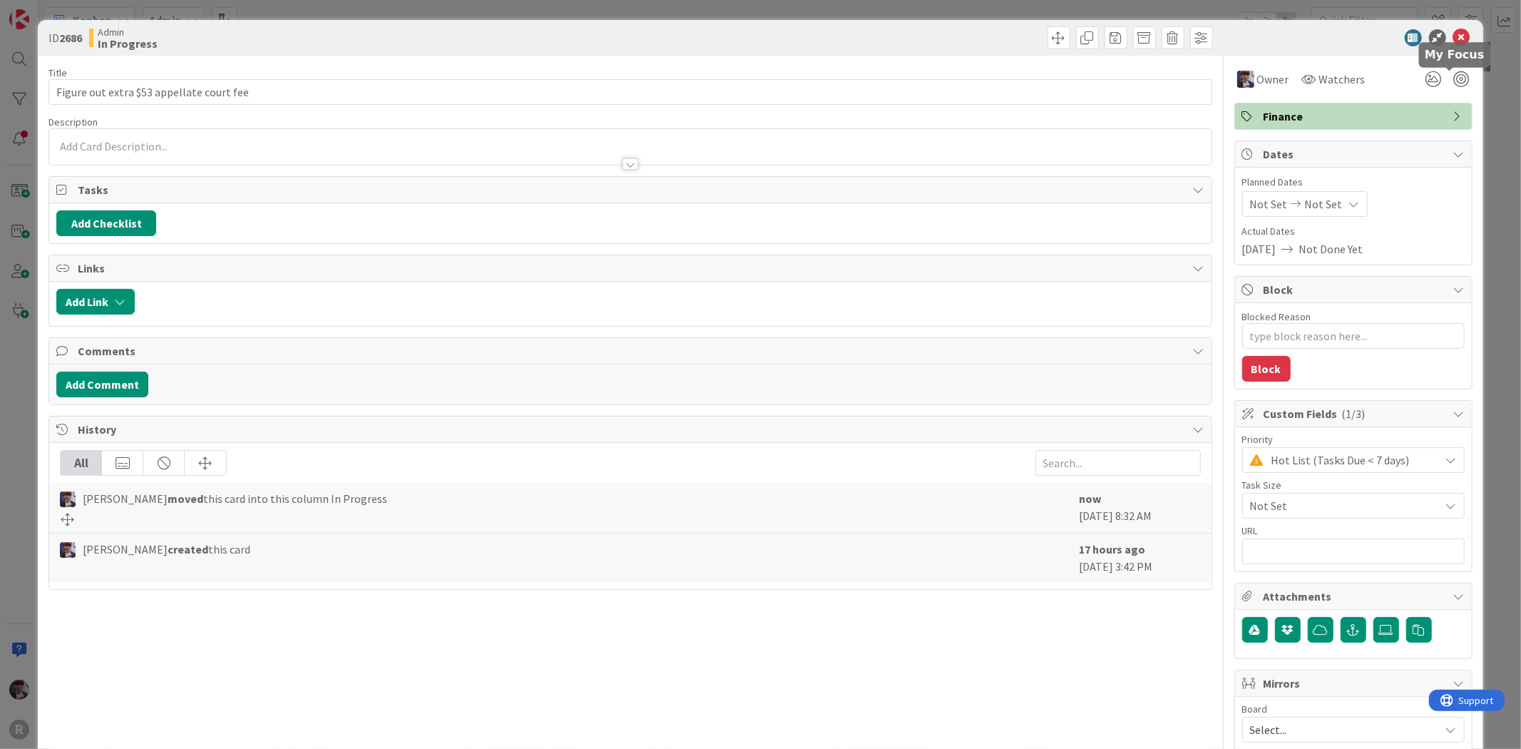
click at [1451, 87] on div at bounding box center [1446, 79] width 51 height 26
click at [1456, 76] on div at bounding box center [1462, 79] width 16 height 16
drag, startPoint x: 1503, startPoint y: 105, endPoint x: 1485, endPoint y: 65, distance: 43.7
click at [1485, 65] on div "ID 2686 Admin In Progress Title 40 / 128 Figure out extra $53 appellate court f…" at bounding box center [760, 374] width 1521 height 749
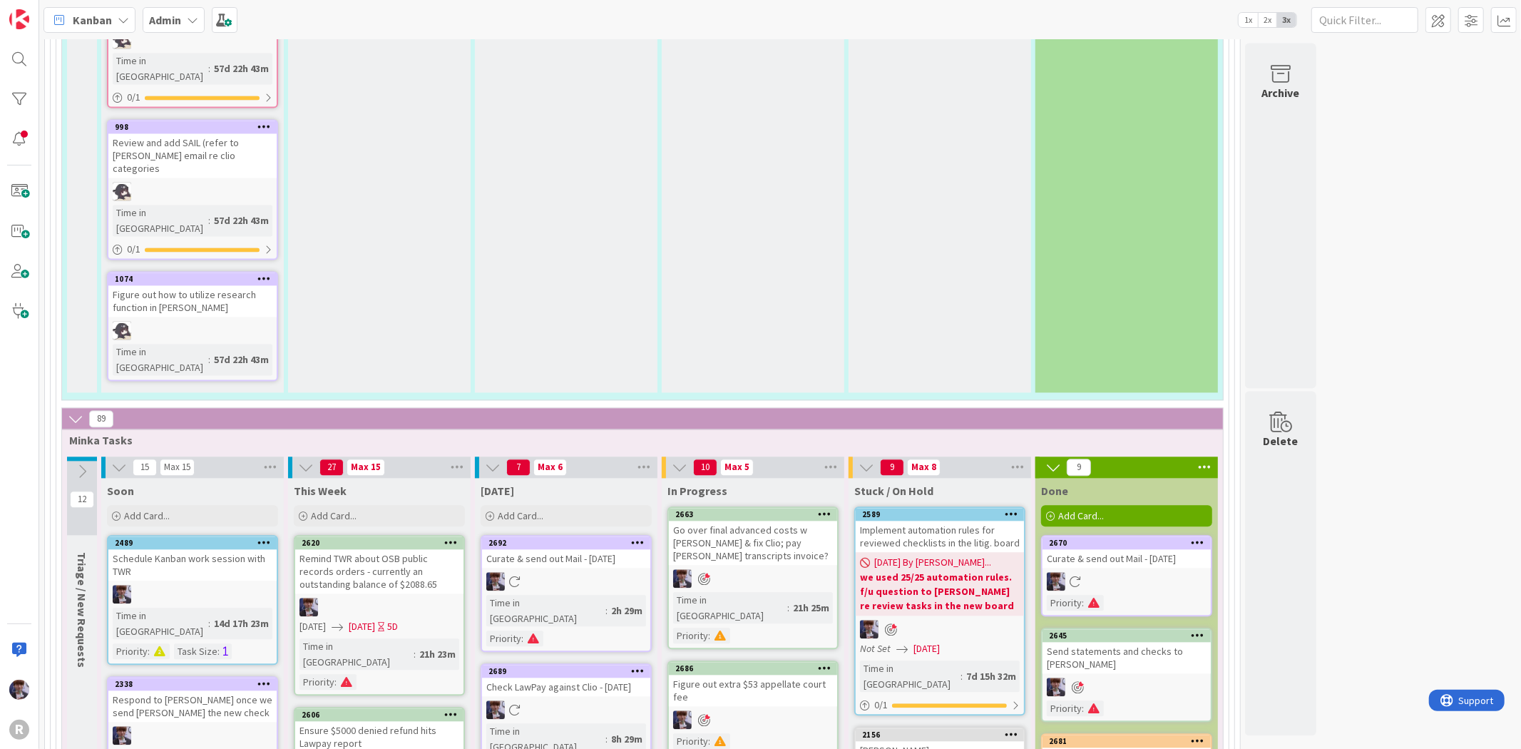
click at [967, 433] on span "Minka Tasks" at bounding box center [637, 440] width 1136 height 14
click at [943, 521] on div "Implement automation rules for reviewed checklists in the litig. board" at bounding box center [940, 536] width 168 height 31
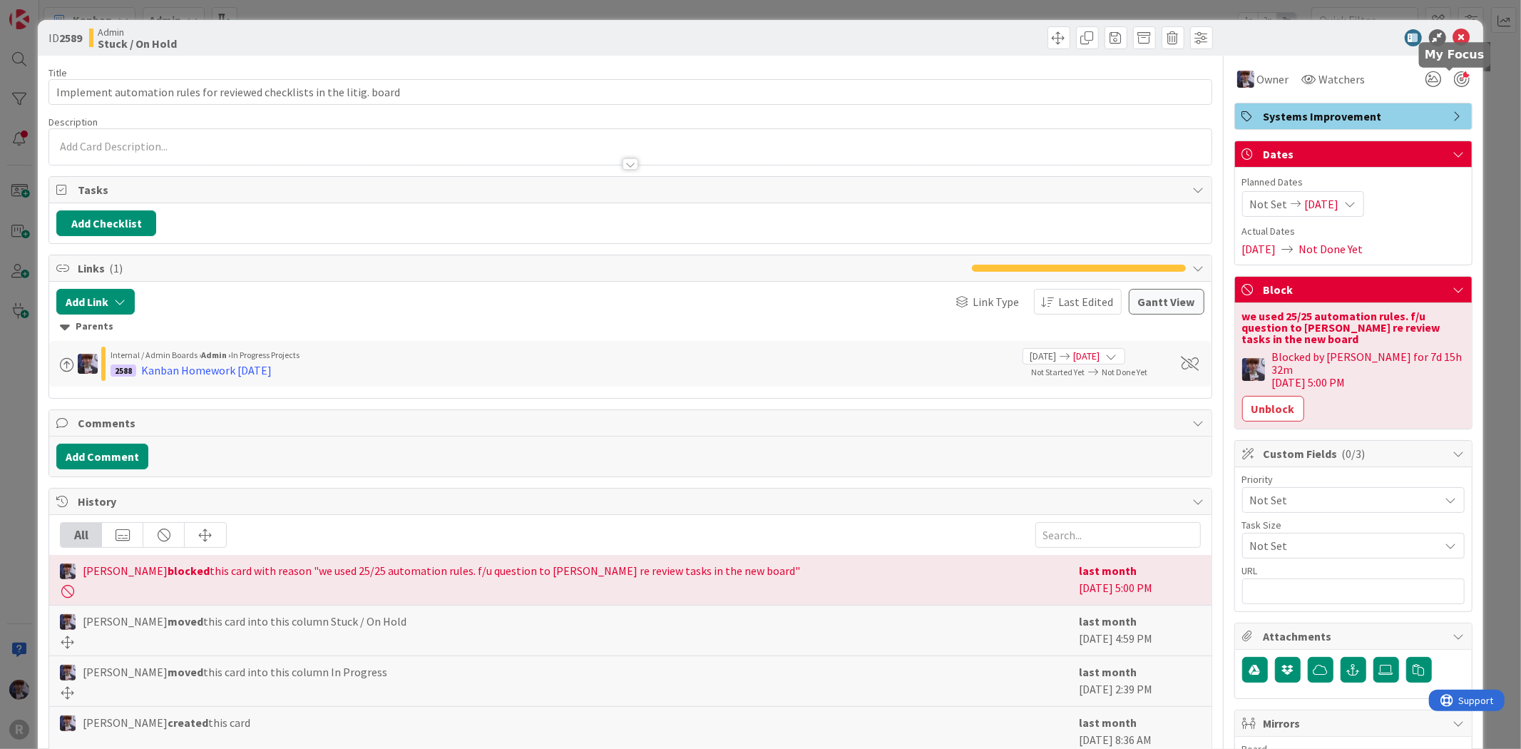
click at [1454, 75] on div at bounding box center [1462, 79] width 16 height 16
drag, startPoint x: 1481, startPoint y: 116, endPoint x: 1464, endPoint y: 140, distance: 29.3
click at [1471, 132] on div "ID 2589 Admin Stuck / On Hold Title 70 / 128 Implement automation rules for rev…" at bounding box center [760, 374] width 1521 height 749
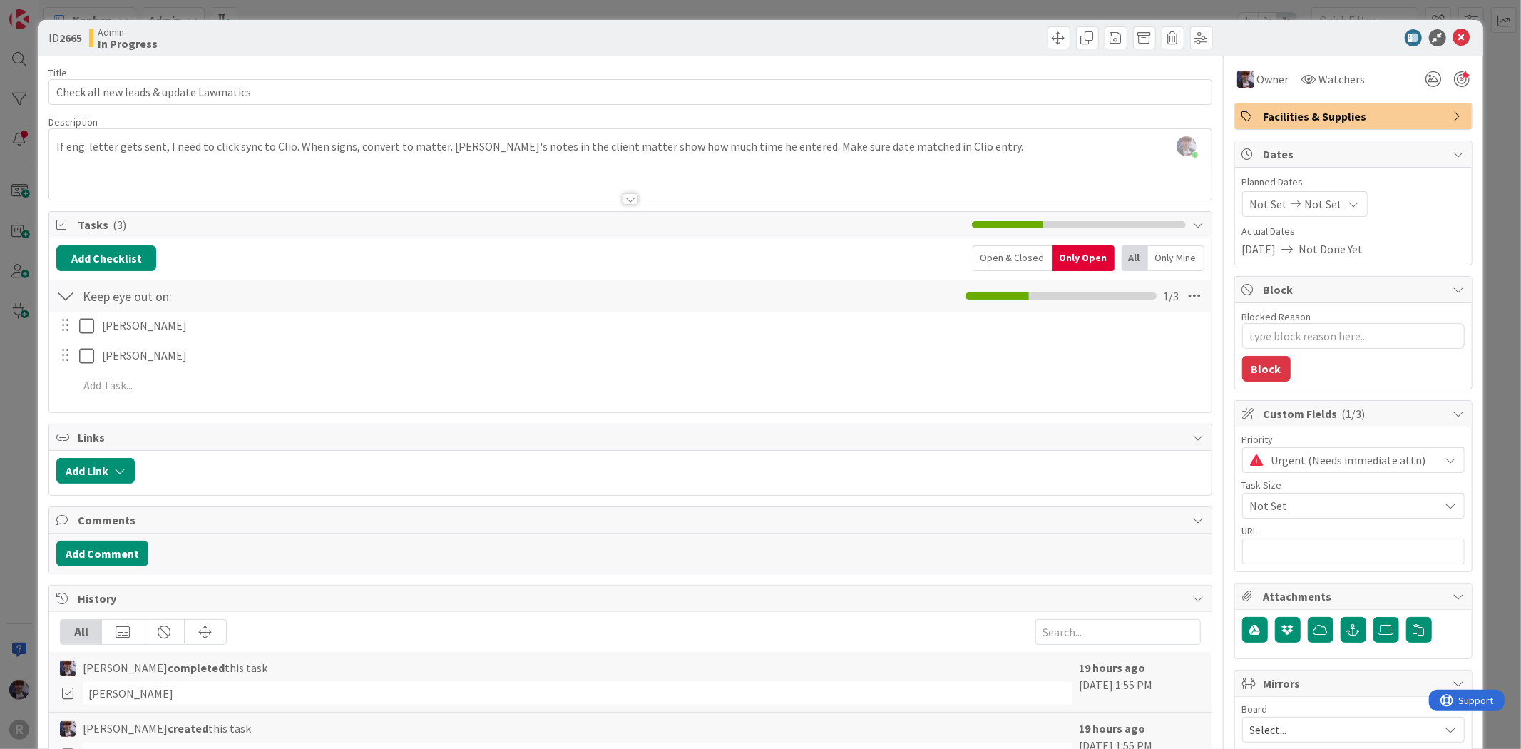
click at [16, 345] on div "ID 2665 Admin In Progress Title 38 / 128 Check all new leads & update Lawmatics…" at bounding box center [760, 374] width 1521 height 749
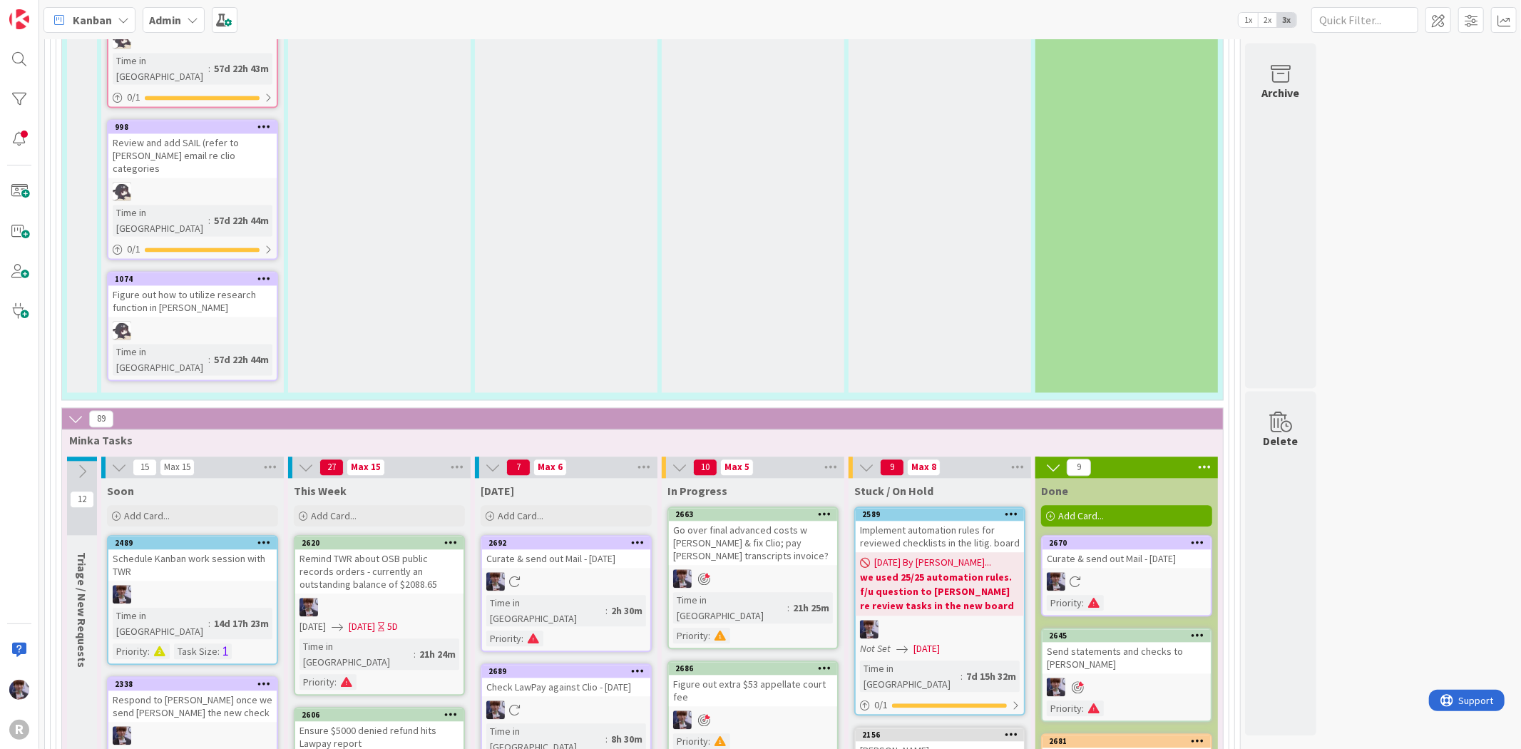
scroll to position [2615, 0]
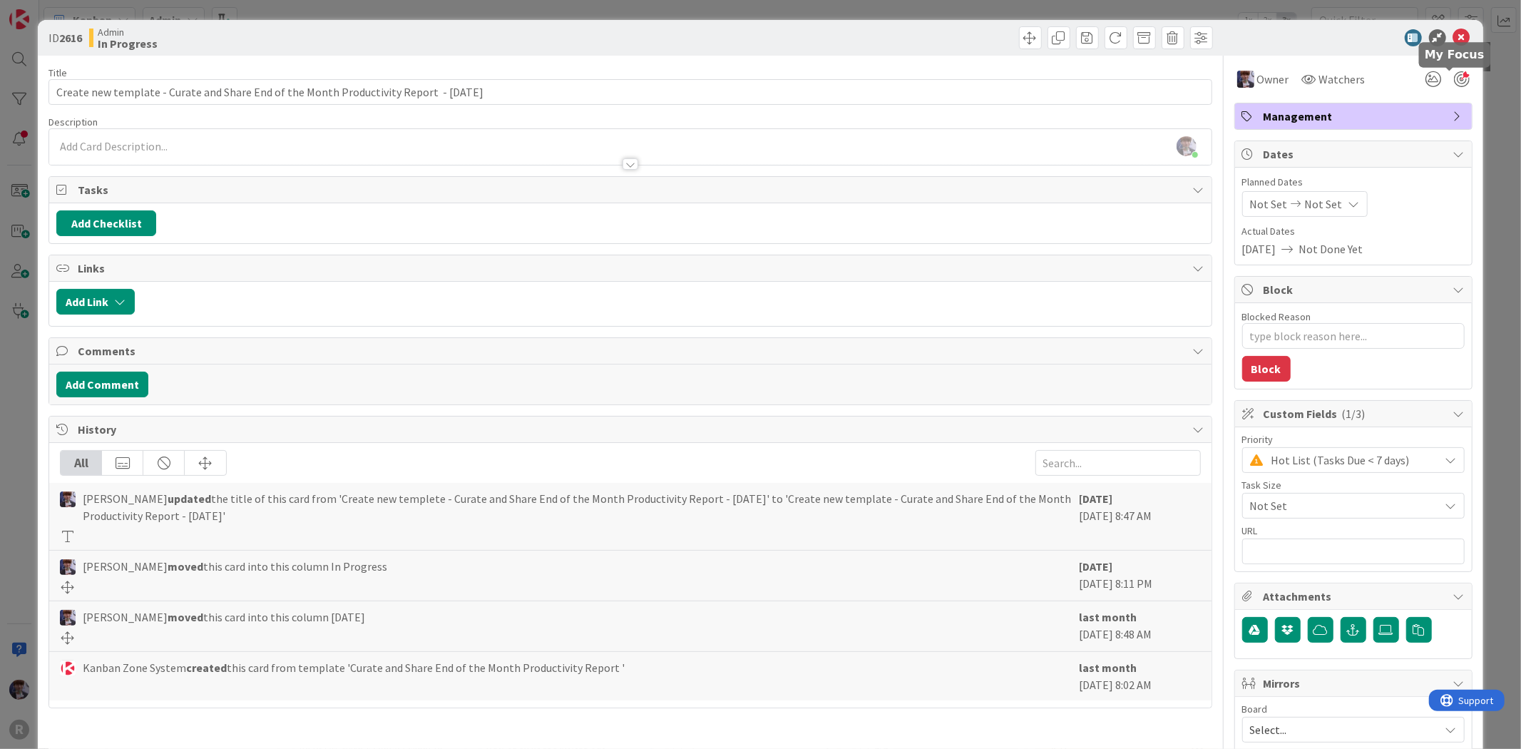
click at [1454, 83] on div at bounding box center [1462, 79] width 16 height 16
click at [1454, 78] on div at bounding box center [1462, 79] width 16 height 16
click at [1481, 310] on div "ID 2616 Admin In Progress Title 89 / 128 Create new template - Curate and Share…" at bounding box center [760, 374] width 1521 height 749
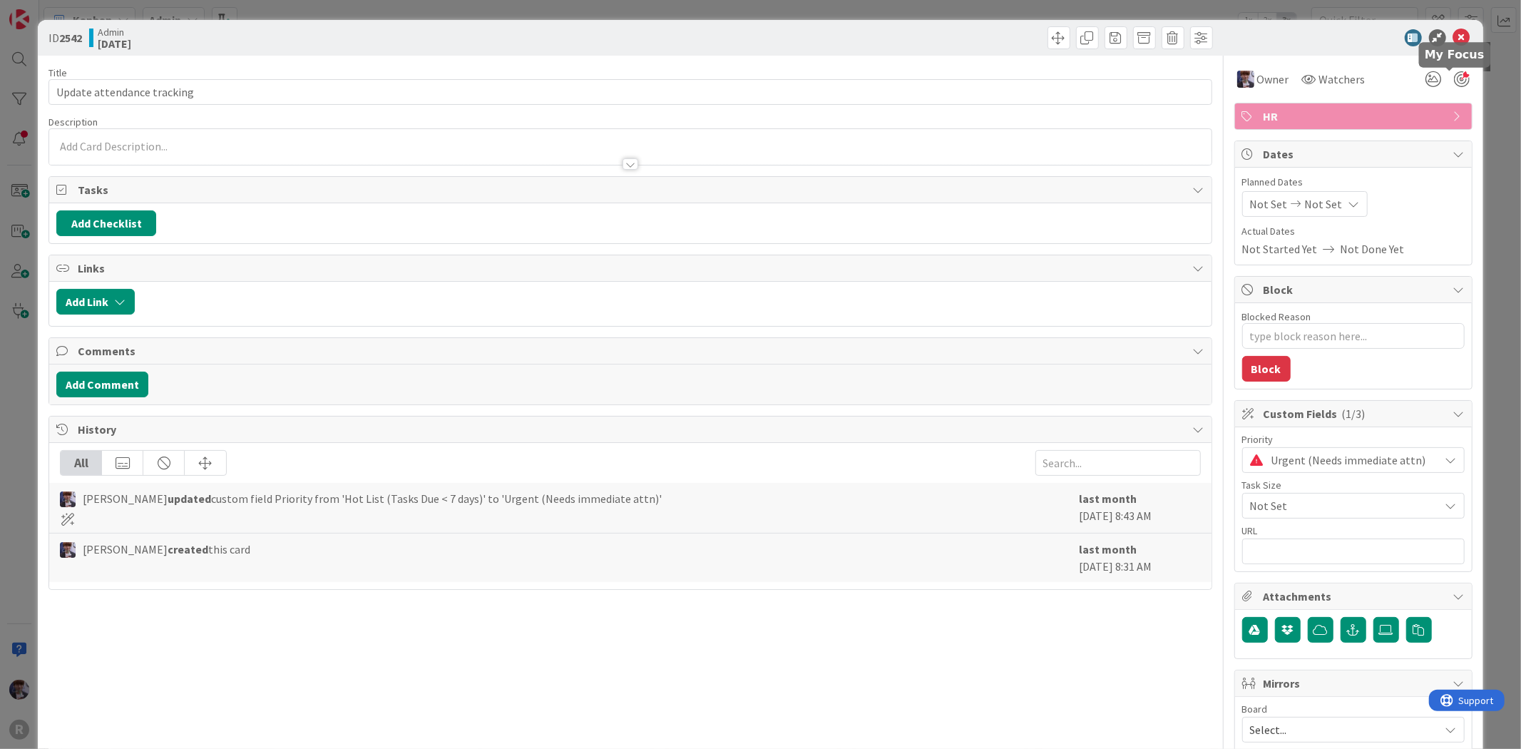
click at [1454, 75] on div at bounding box center [1462, 79] width 16 height 16
click at [1482, 104] on div "ID 2542 Admin [DATE] Title 27 / 128 Update attendance tracking Description [PER…" at bounding box center [760, 374] width 1521 height 749
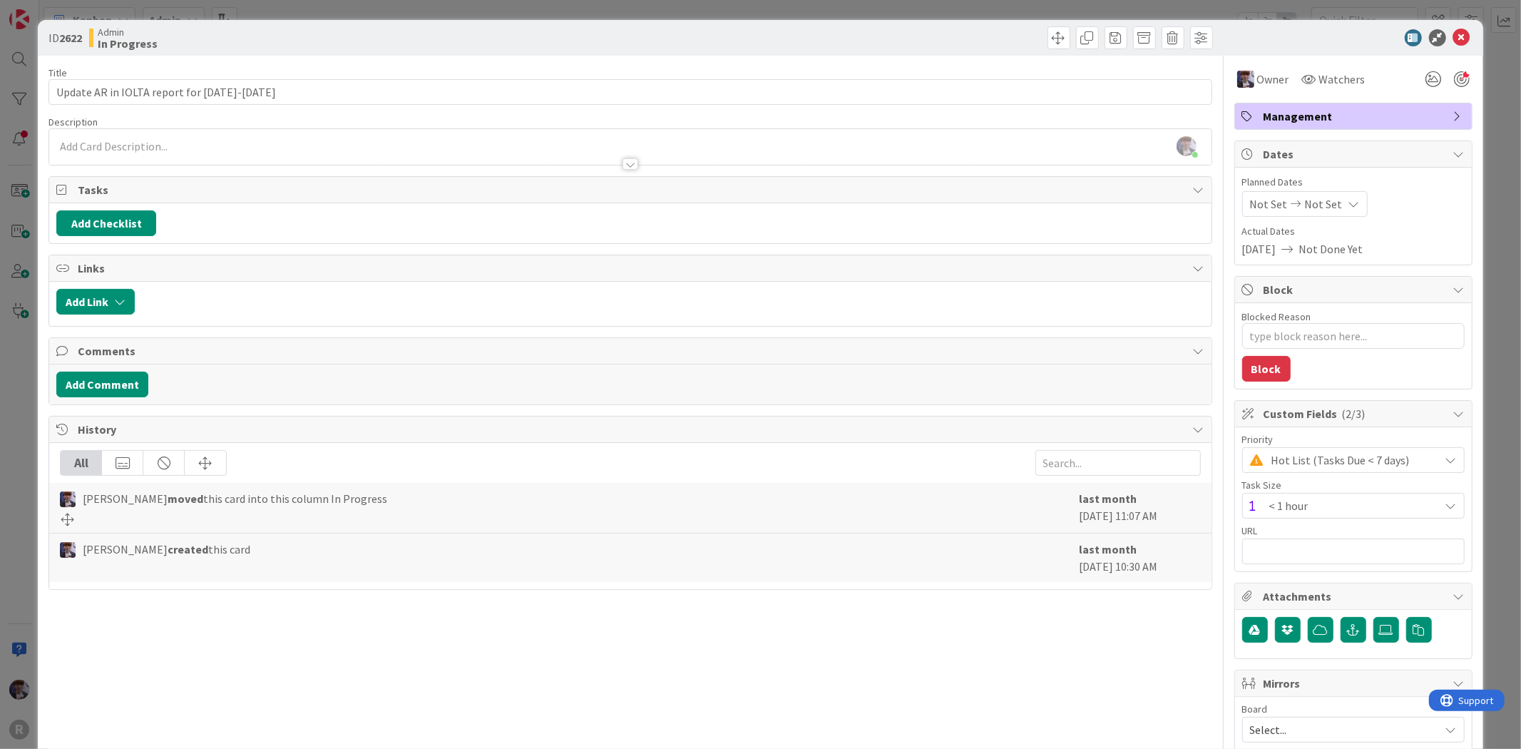
click at [22, 528] on div "ID 2622 Admin In Progress Title 42 / 128 Update AR in IOLTA report for [DATE]-[…" at bounding box center [760, 374] width 1521 height 749
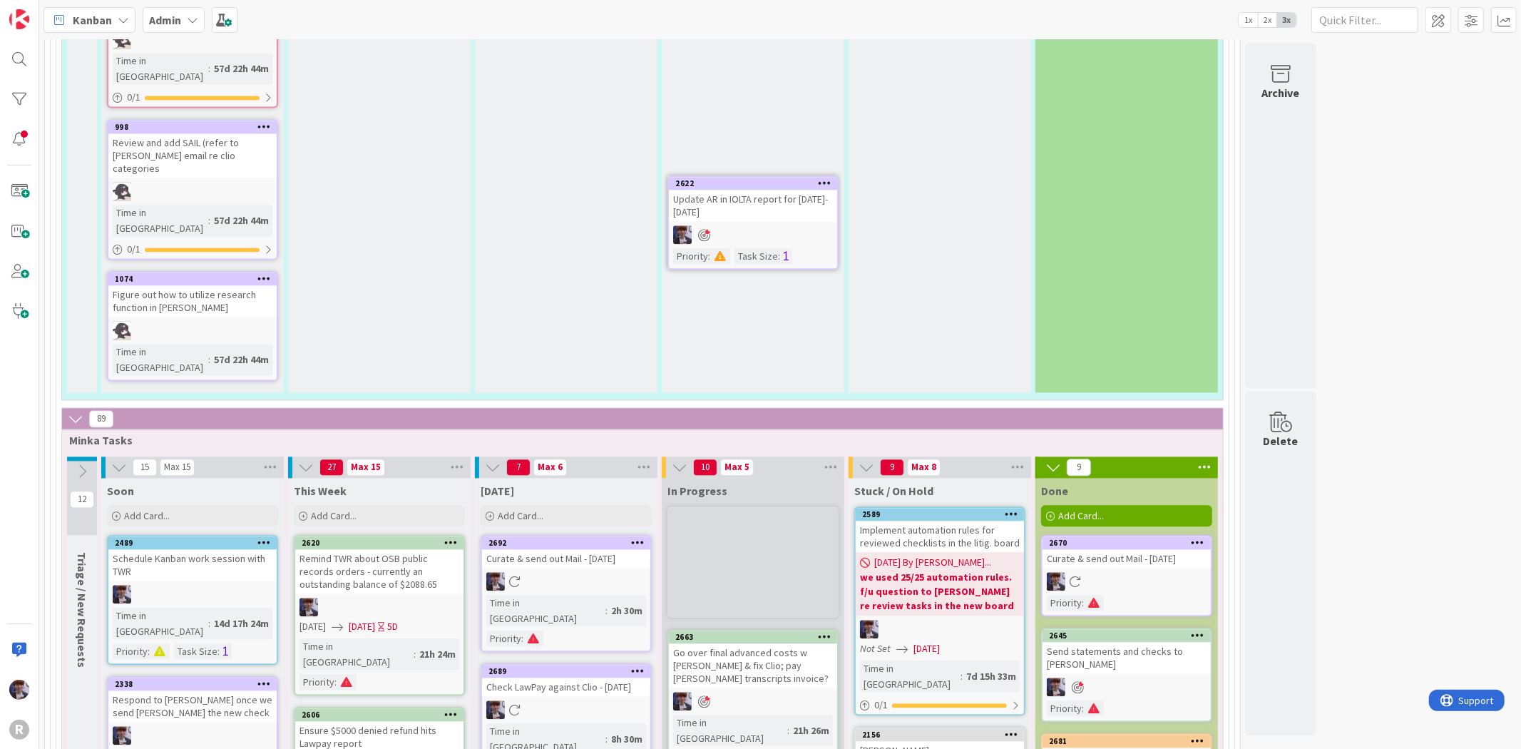
scroll to position [2452, 0]
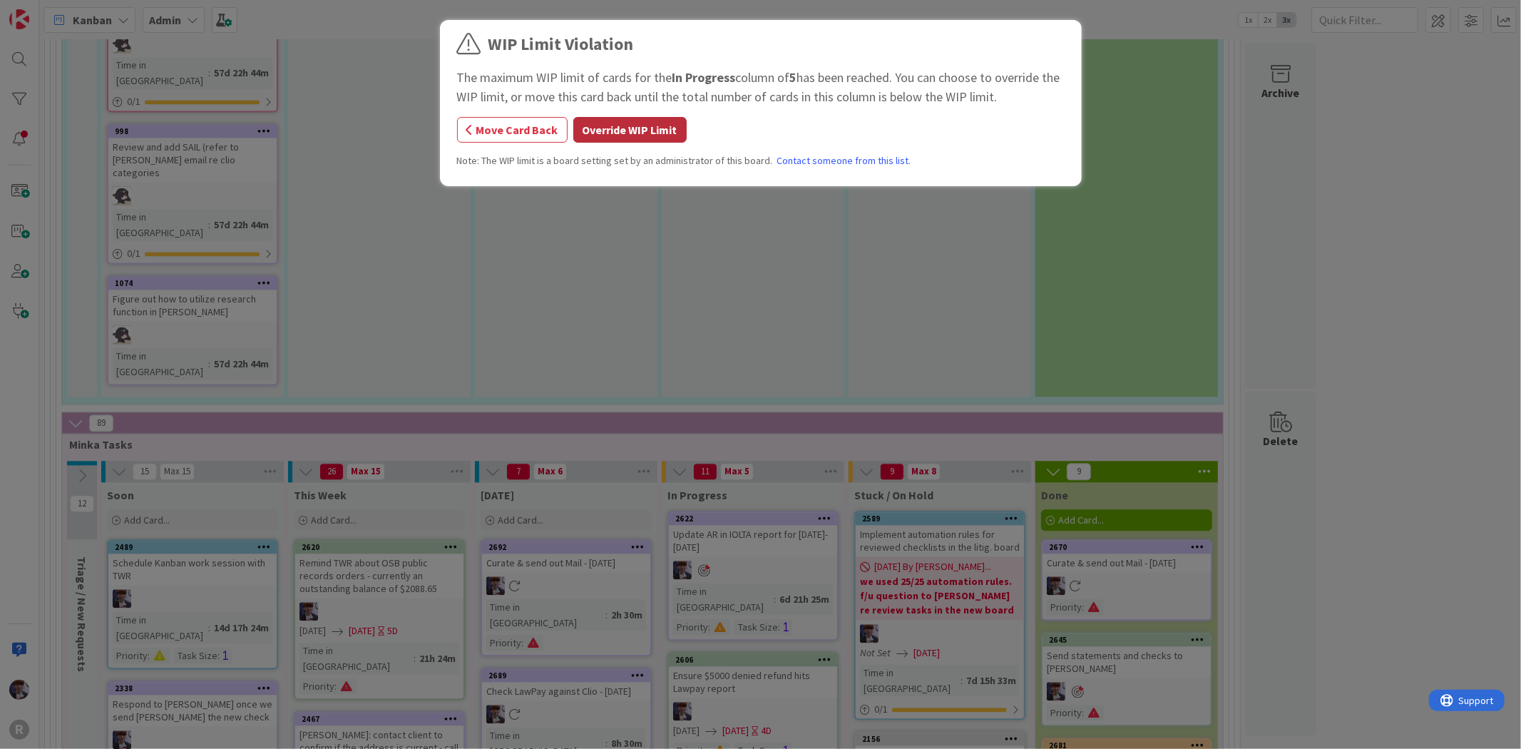
click at [631, 131] on button "Override WIP Limit" at bounding box center [629, 130] width 113 height 26
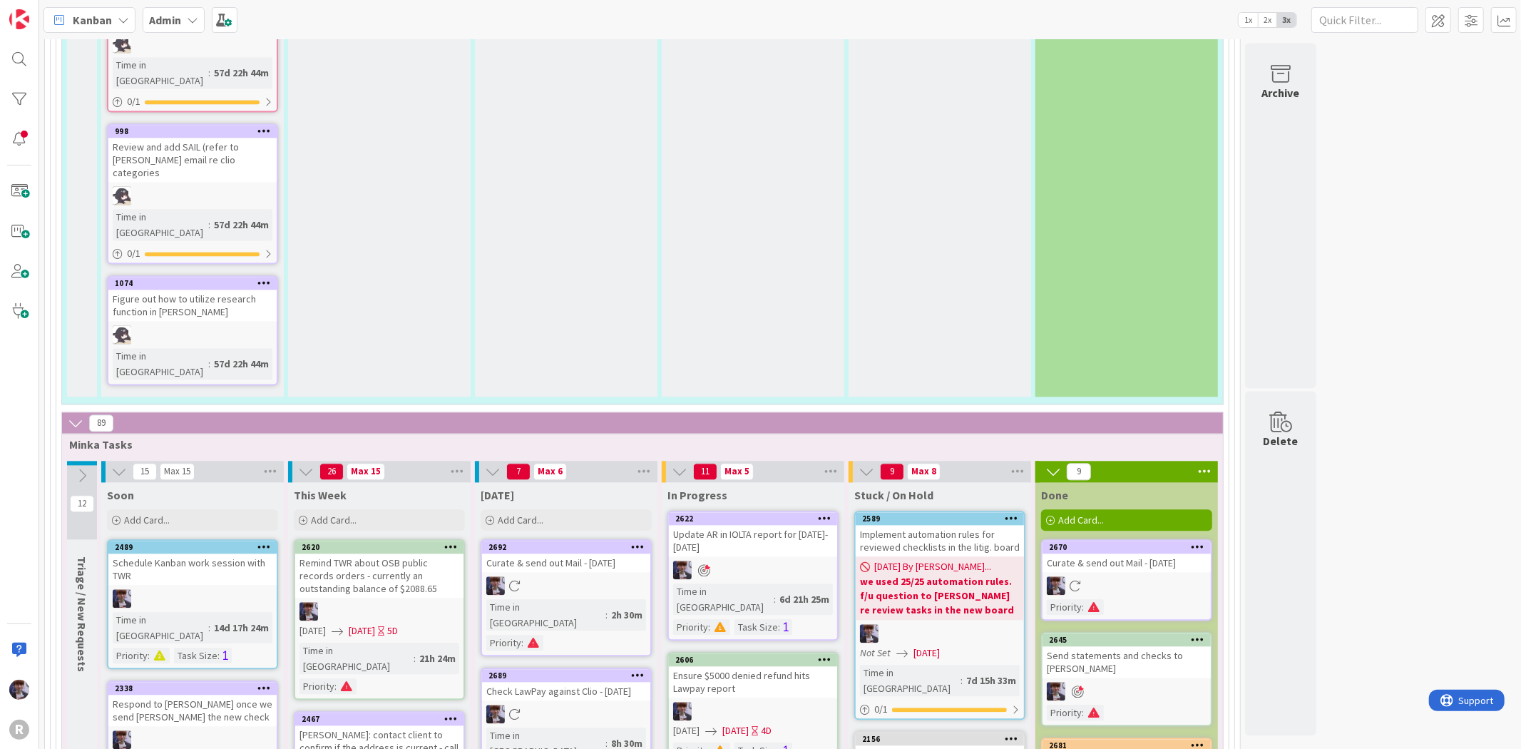
click at [754, 666] on div "Ensure $5000 denied refund hits Lawpay report" at bounding box center [753, 681] width 168 height 31
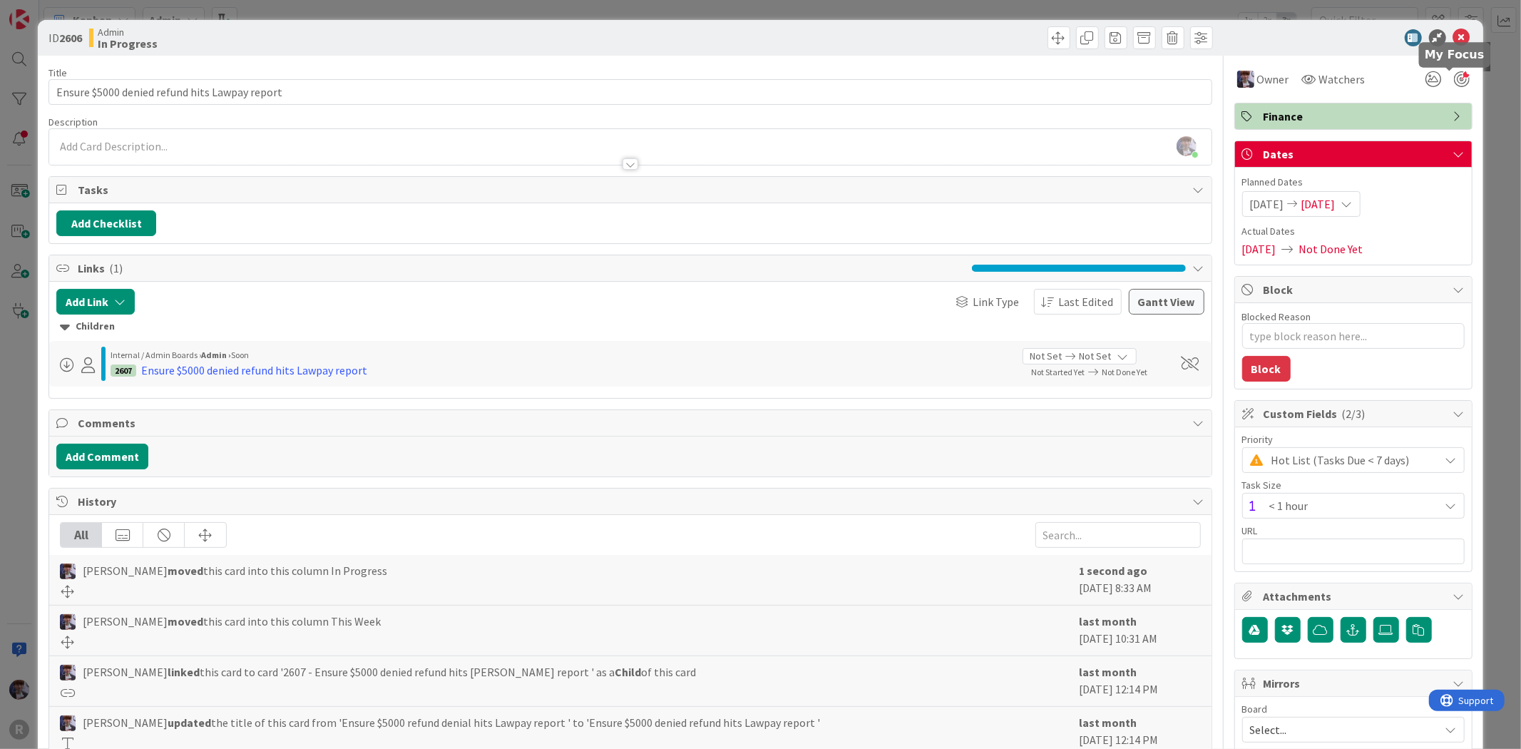
click at [1455, 76] on div at bounding box center [1462, 79] width 16 height 16
click at [1498, 116] on div "ID 2606 Admin In Progress Title 46 / 128 Ensure $5000 denied refund hits Lawpay…" at bounding box center [760, 374] width 1521 height 749
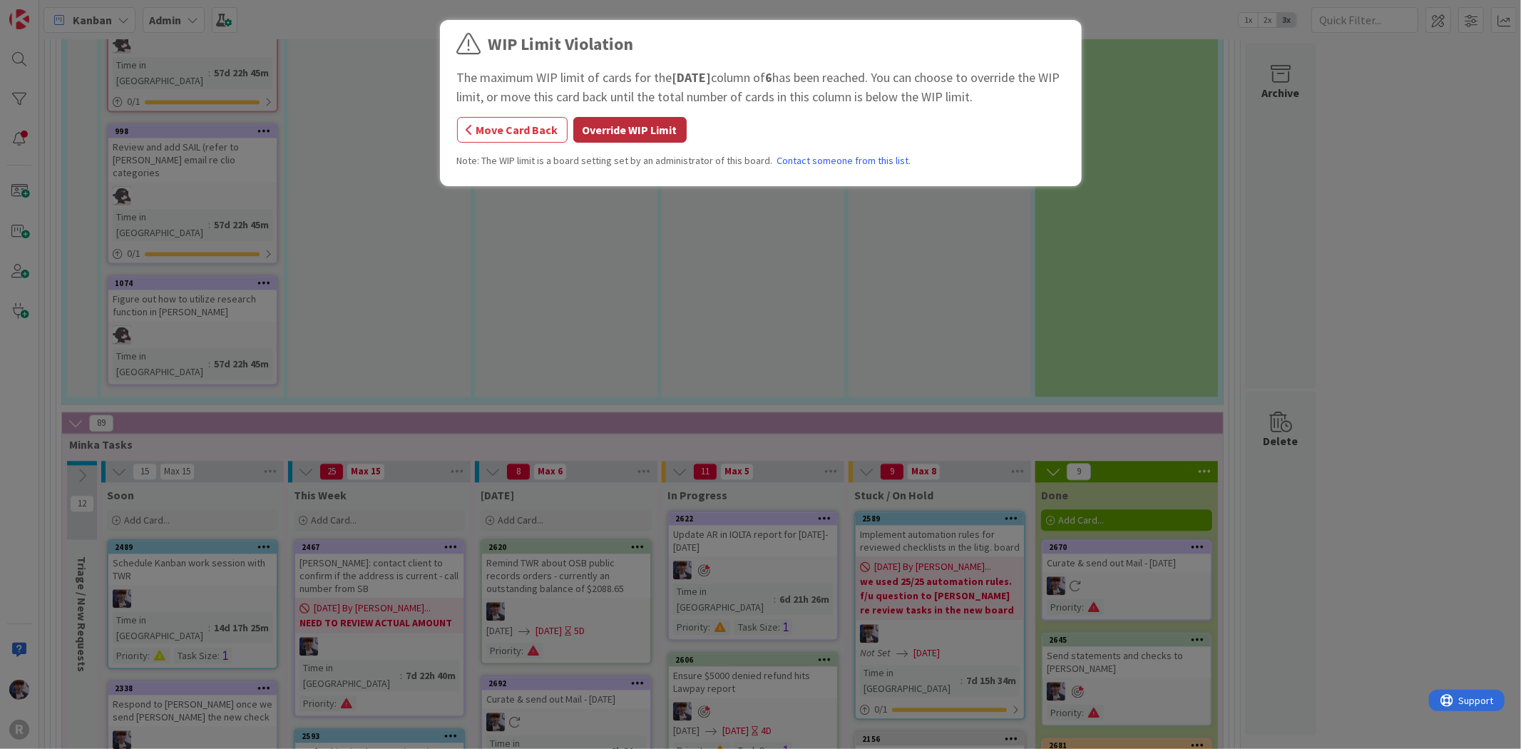
click at [608, 136] on button "Override WIP Limit" at bounding box center [629, 130] width 113 height 26
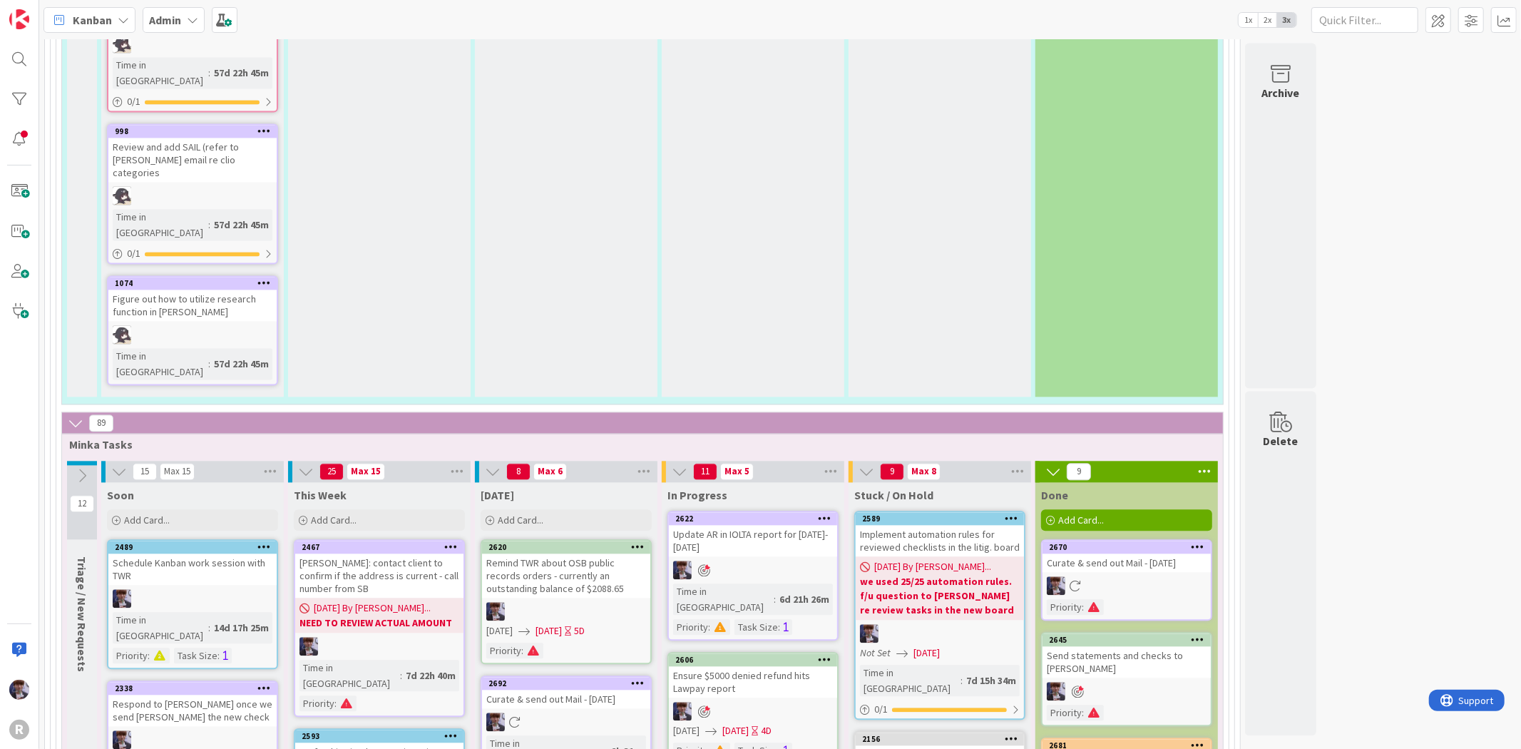
click at [580, 602] on div at bounding box center [566, 611] width 168 height 19
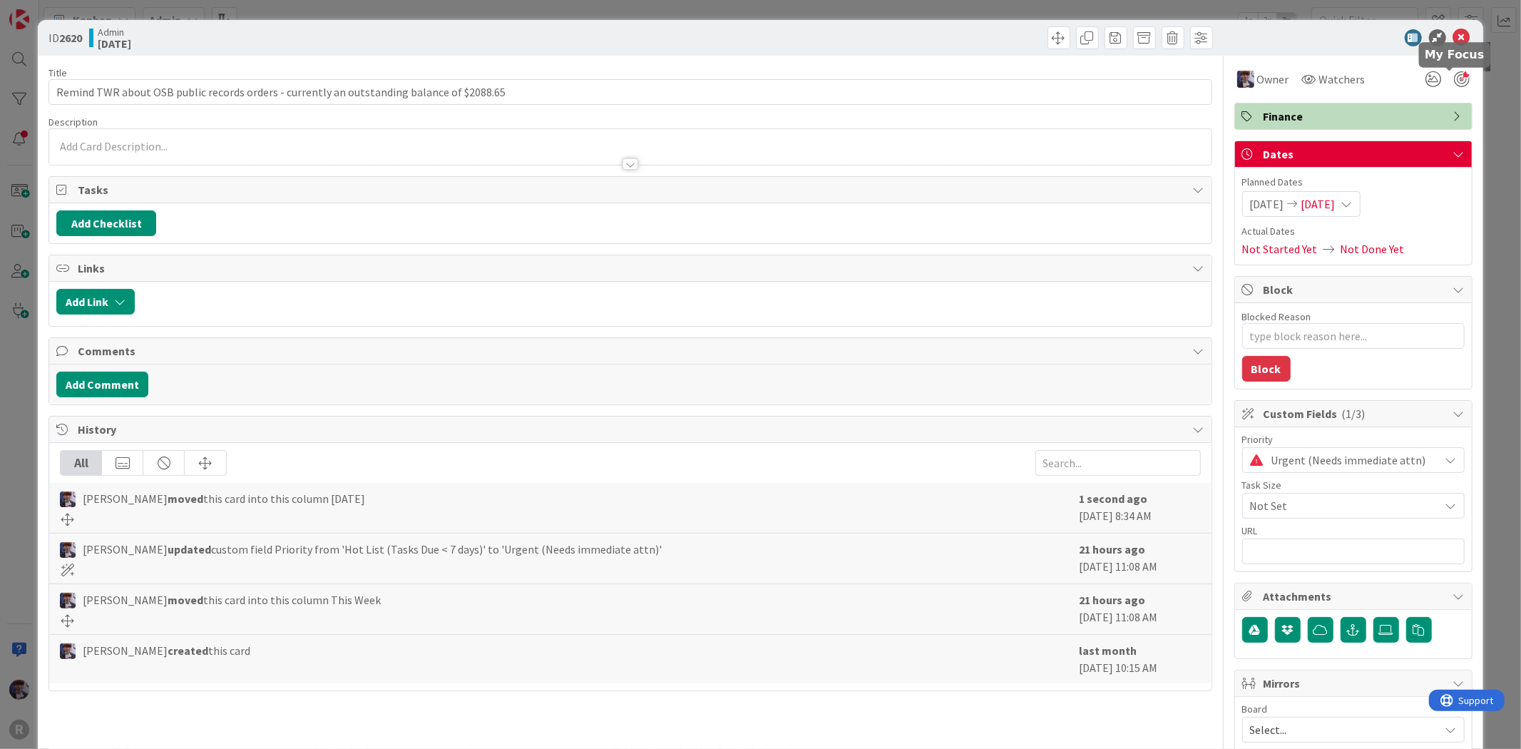
click at [1456, 79] on div at bounding box center [1462, 79] width 16 height 16
click at [1477, 130] on div "ID 2620 Admin [DATE] Title 89 / 128 Remind TWR about OSB public records orders …" at bounding box center [760, 374] width 1521 height 749
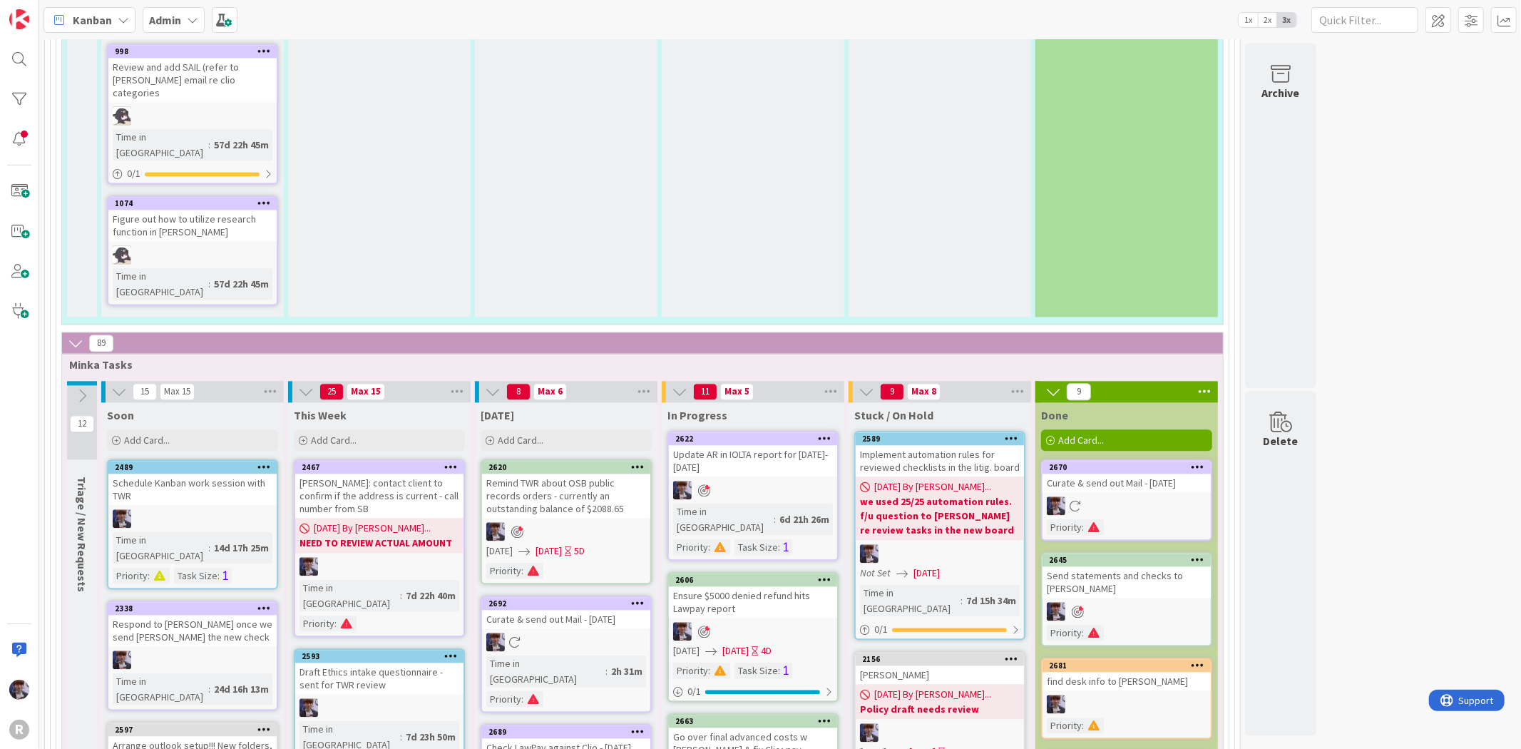
scroll to position [2611, 0]
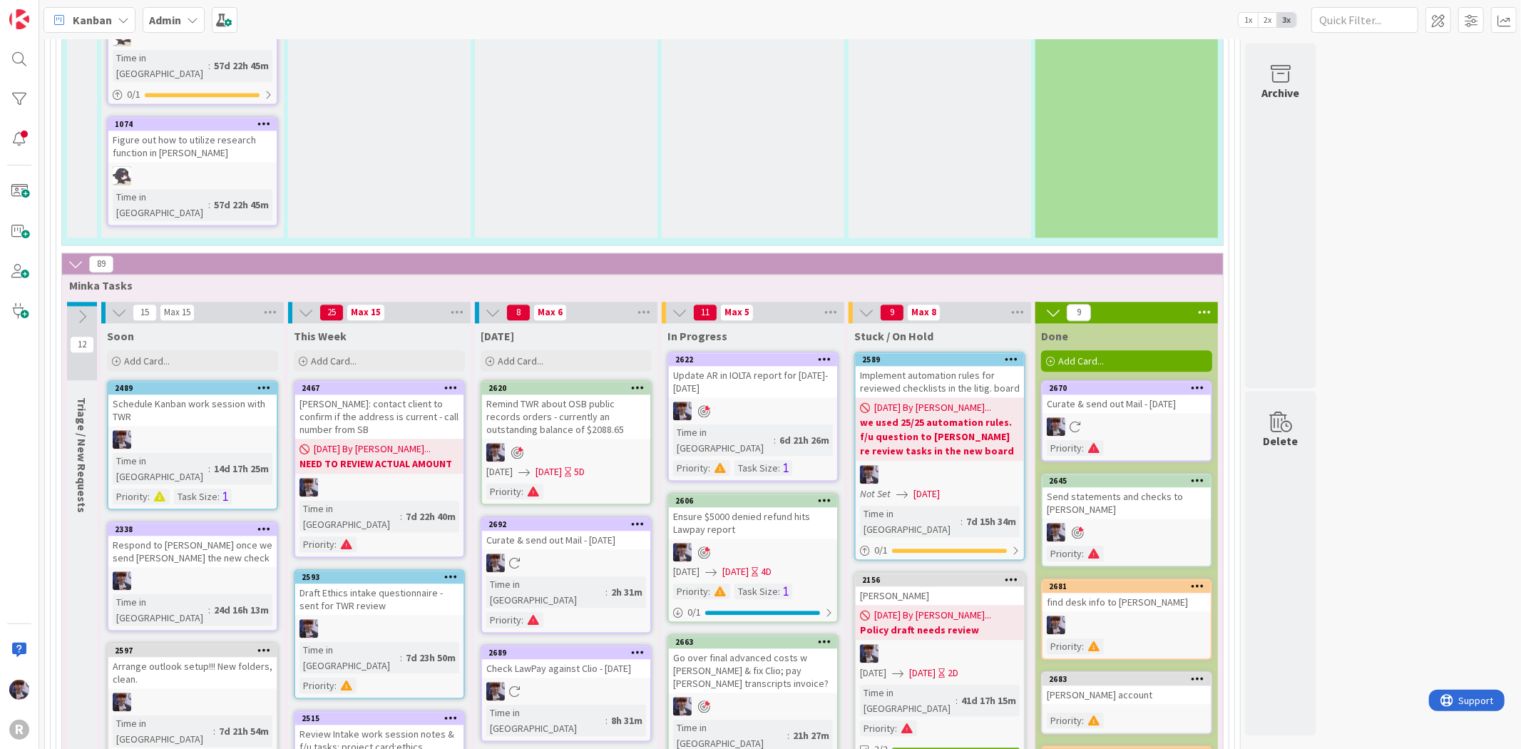
click at [740, 648] on div "Go over final advanced costs w [PERSON_NAME] & fix Clio; pay [PERSON_NAME] tran…" at bounding box center [753, 670] width 168 height 44
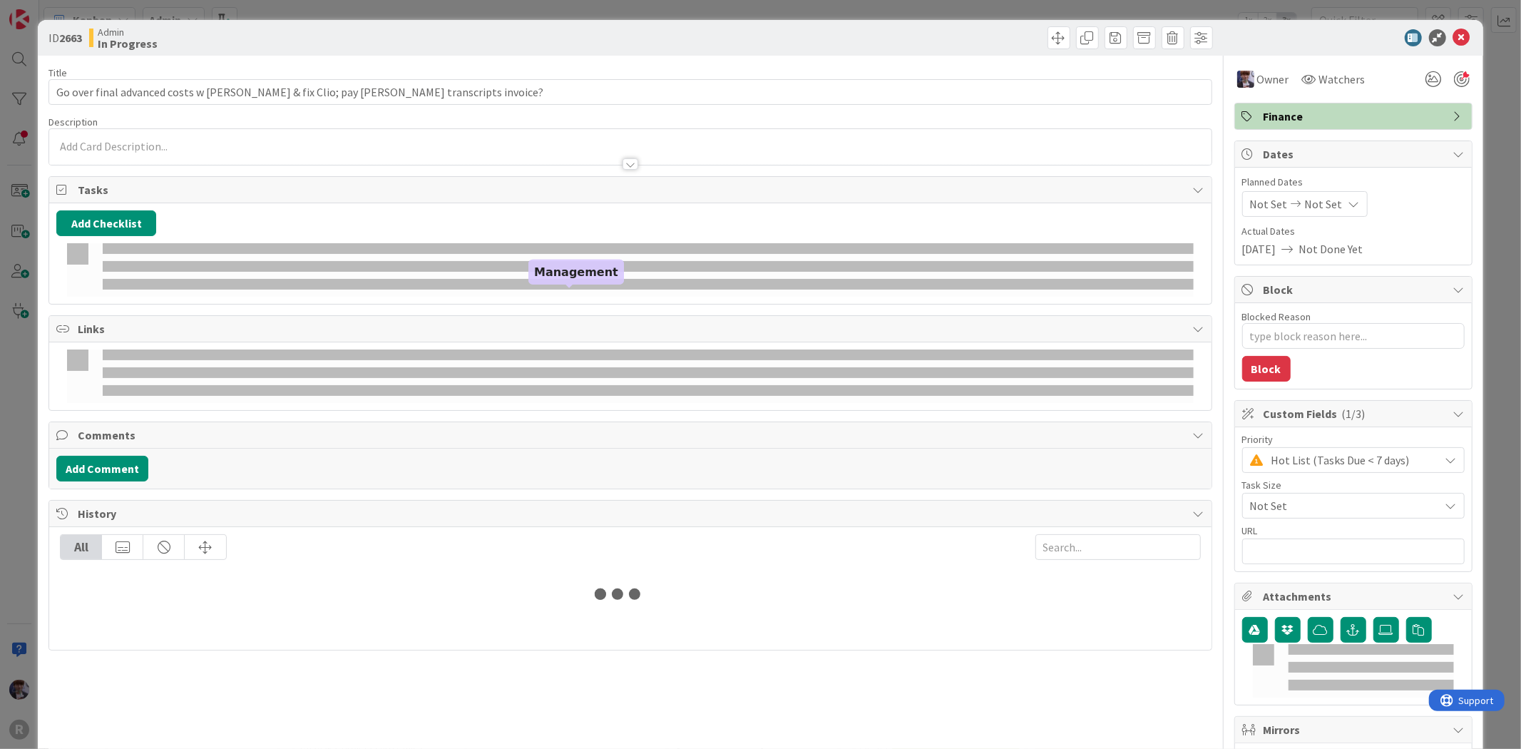
type textarea "x"
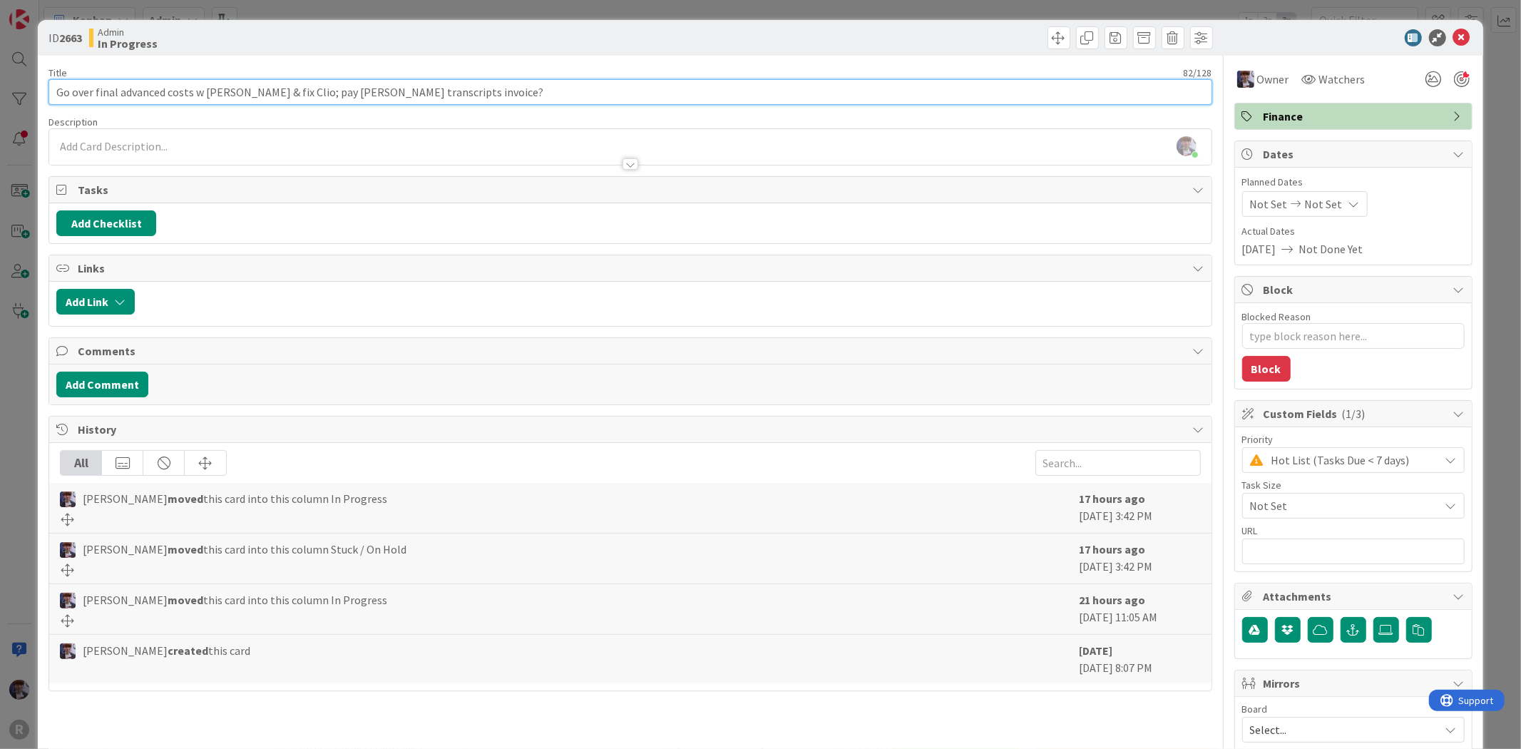
click at [341, 93] on input "Go over final advanced costs w [PERSON_NAME] & fix Clio; pay [PERSON_NAME] tran…" at bounding box center [629, 92] width 1163 height 26
type input "Go over final advanced costs w [PERSON_NAME] & fix Clio; pay [PERSON_NAME] & [P…"
type textarea "x"
type input "Go over final advanced costs w [PERSON_NAME] & fix Clio; pay [PERSON_NAME] & [P…"
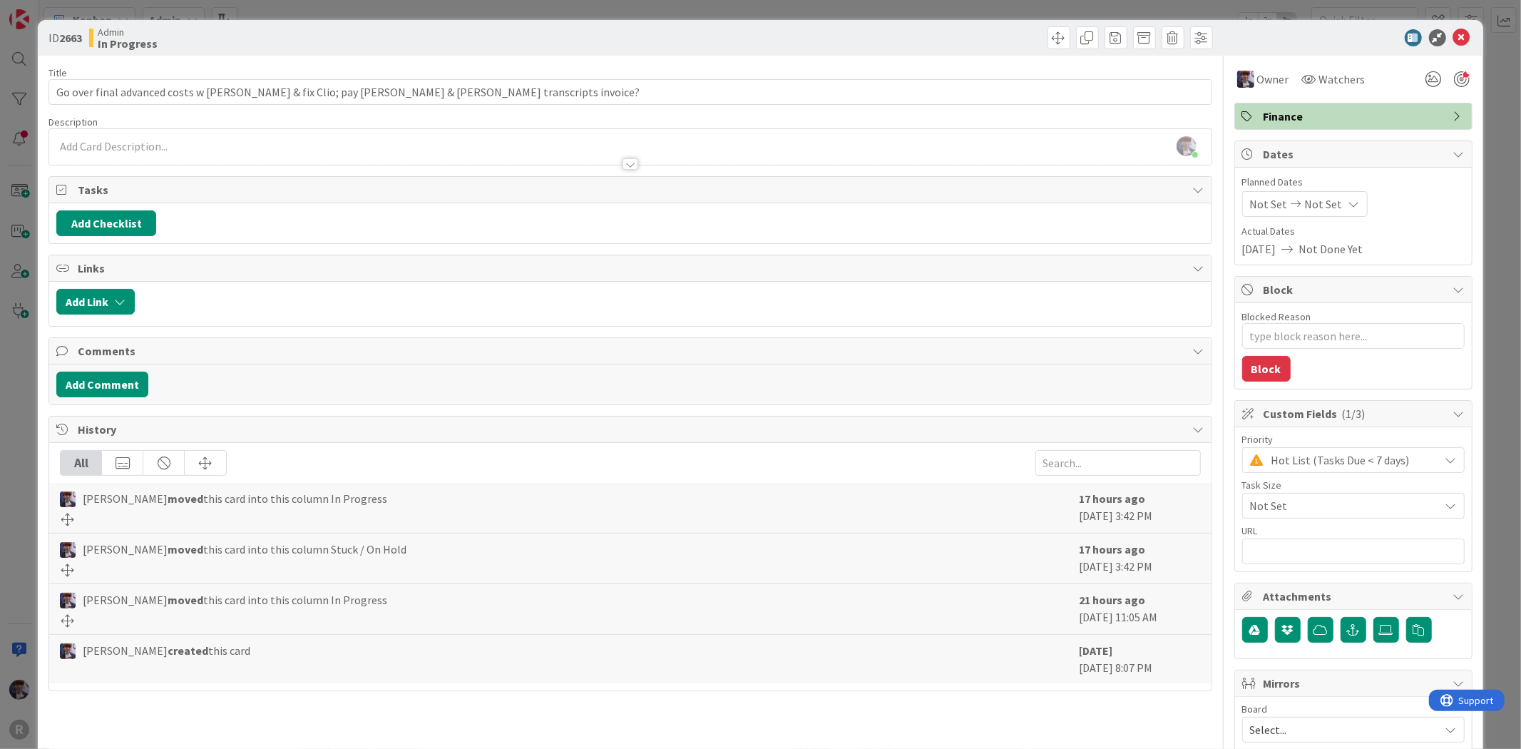
click at [17, 426] on div "ID 2663 Admin In Progress Title 92 / 128 Go over final advanced costs w [PERSON…" at bounding box center [760, 374] width 1521 height 749
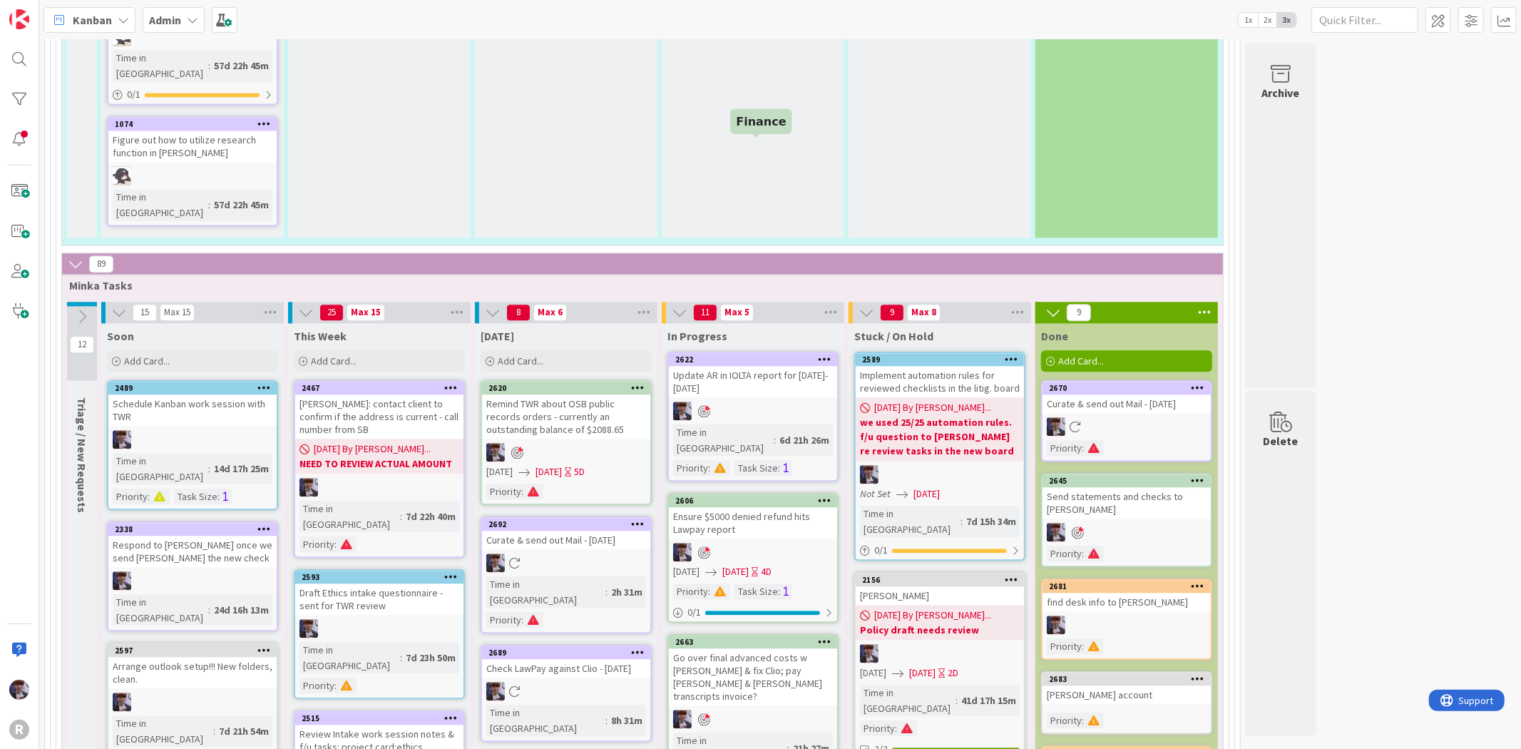
click at [737, 507] on div "Ensure $5000 denied refund hits Lawpay report" at bounding box center [753, 522] width 168 height 31
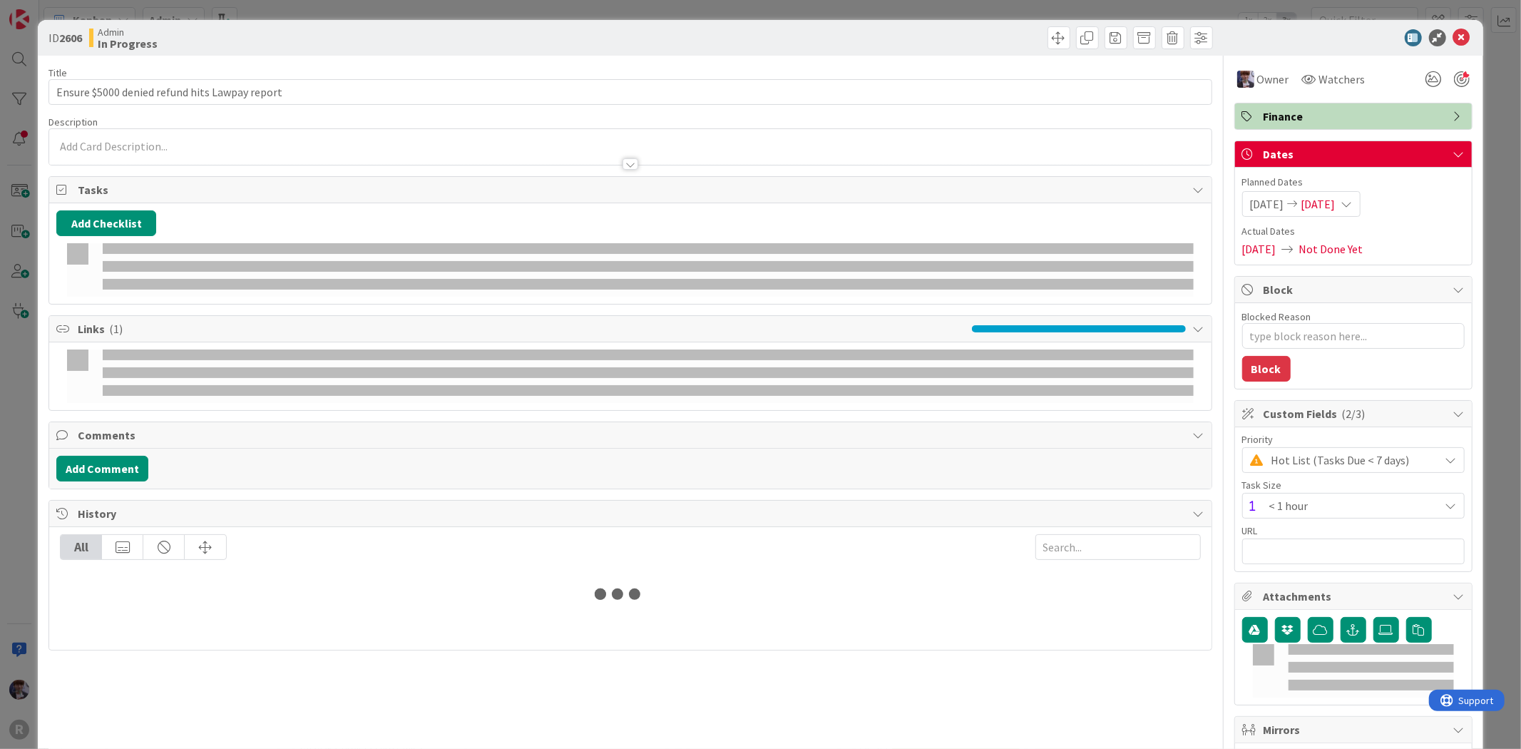
type textarea "x"
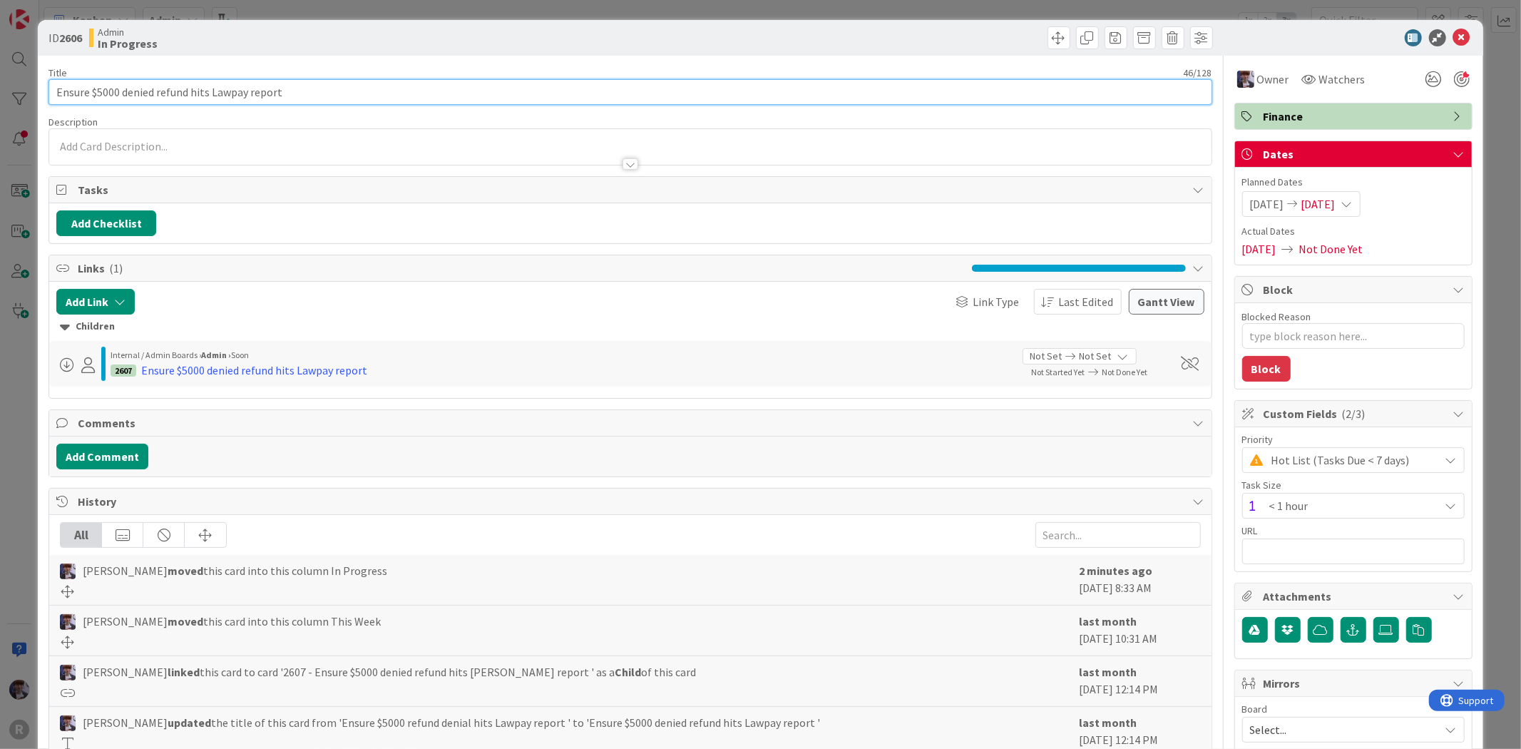
click at [95, 94] on input "Ensure $5000 denied refund hits Lawpay report" at bounding box center [629, 92] width 1163 height 26
click at [88, 88] on input "Ensure $5000 denied refund hits Lawpay report" at bounding box center [629, 92] width 1163 height 26
type input "Ensure [PERSON_NAME]'s $5000 denied refund hits Lawpay report"
type textarea "x"
type input "Ensure [PERSON_NAME]'s $5000 denied refund hits Lawpay report"
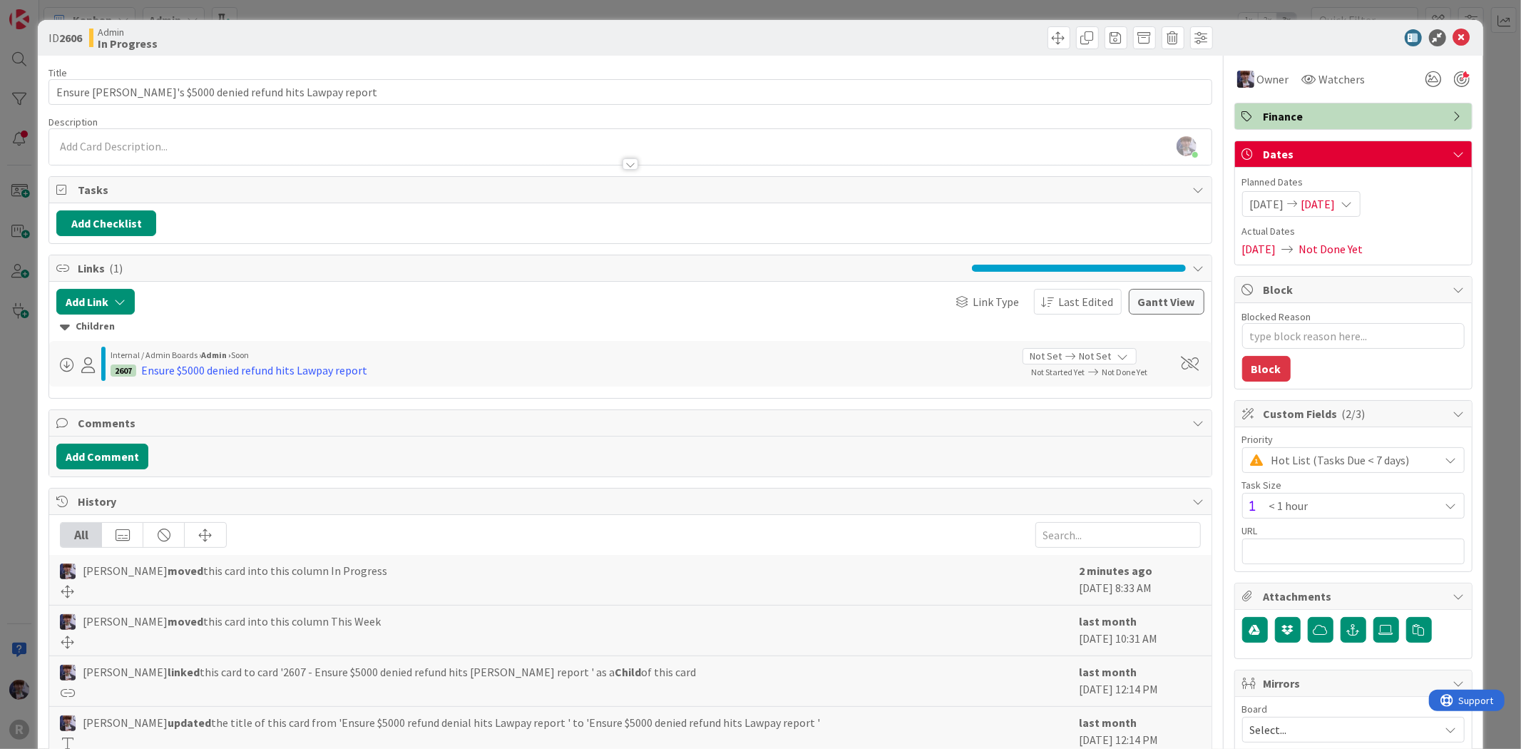
click at [23, 464] on div "ID 2606 Admin In Progress Title 51 / 128 Ensure MJ's $5000 denied refund hits L…" at bounding box center [760, 374] width 1521 height 749
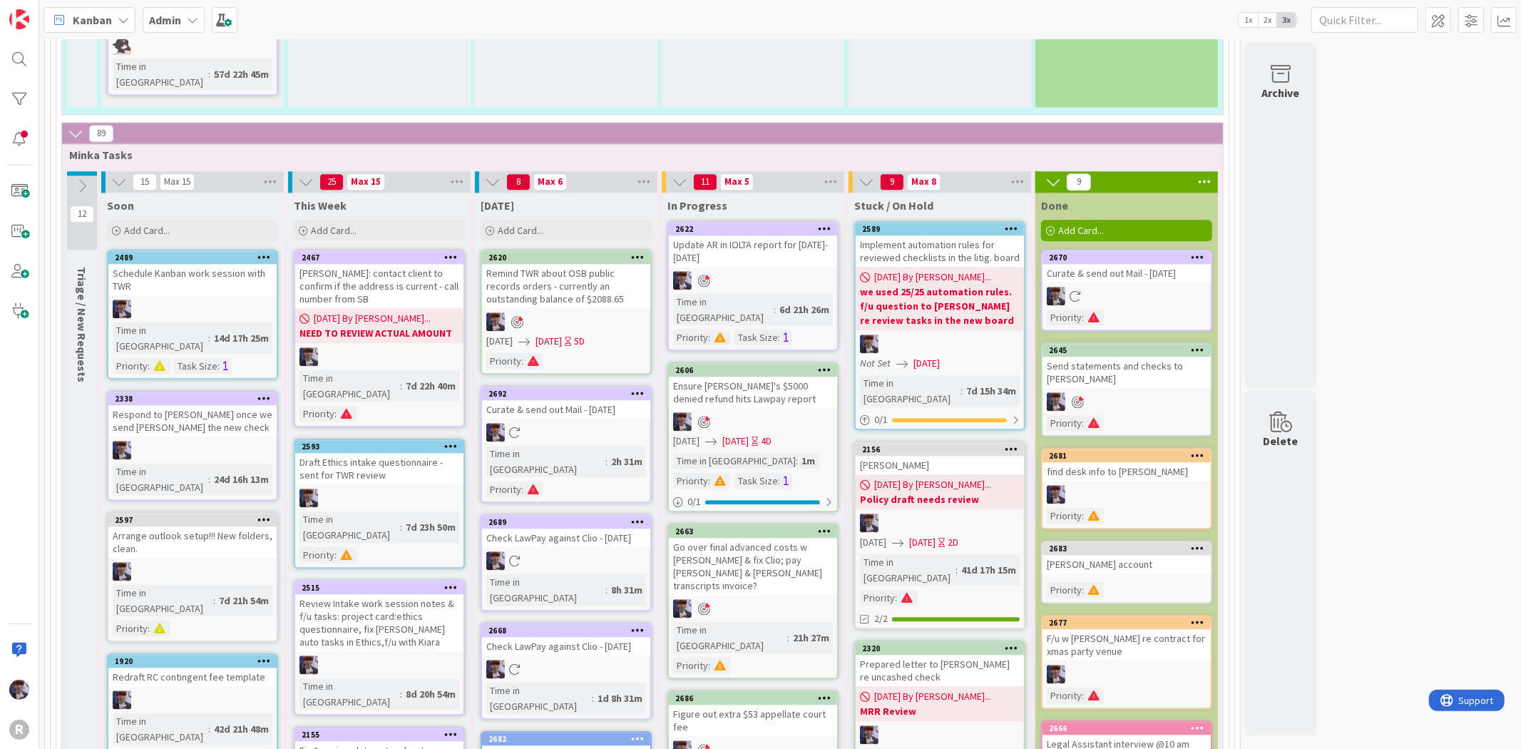
scroll to position [2769, 0]
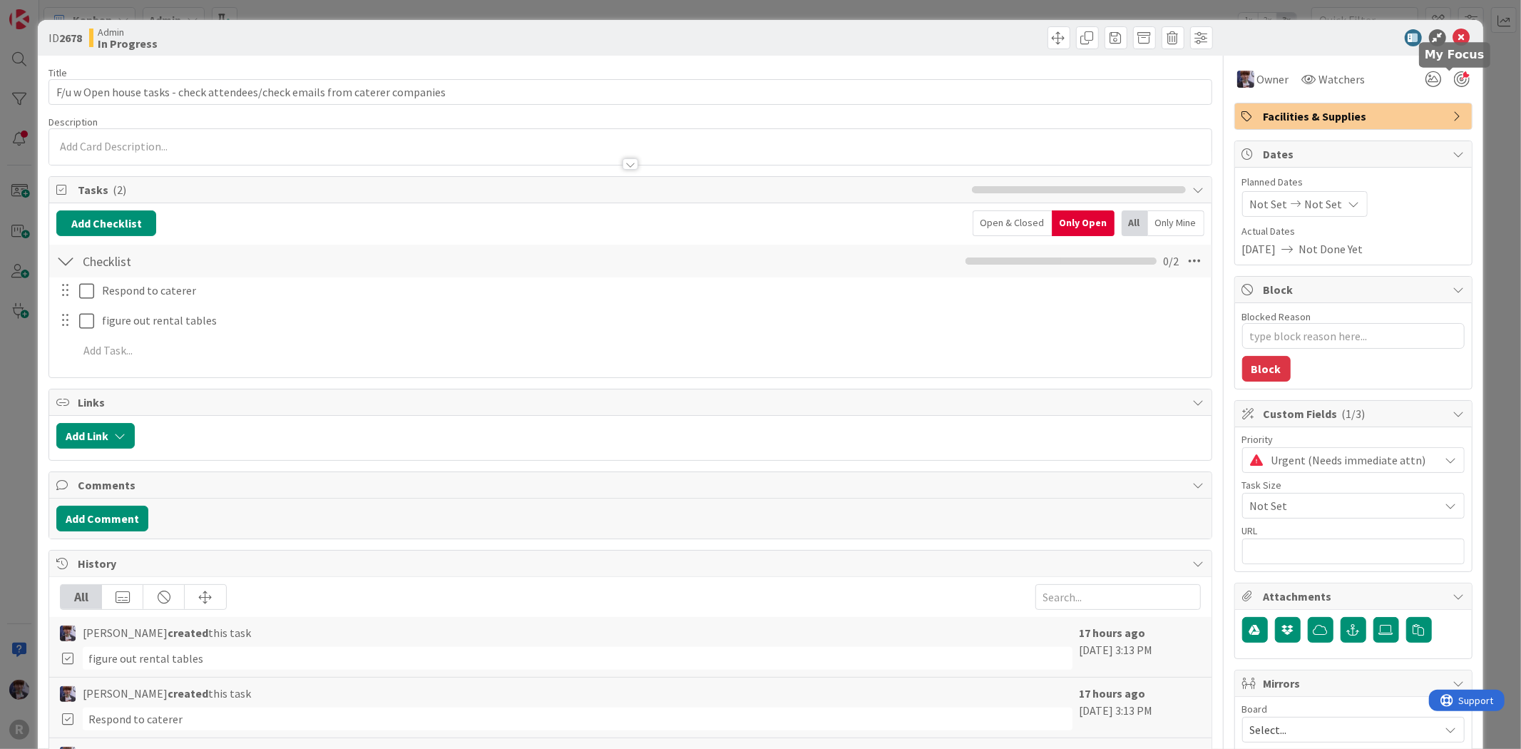
click at [1454, 82] on div at bounding box center [1462, 79] width 16 height 16
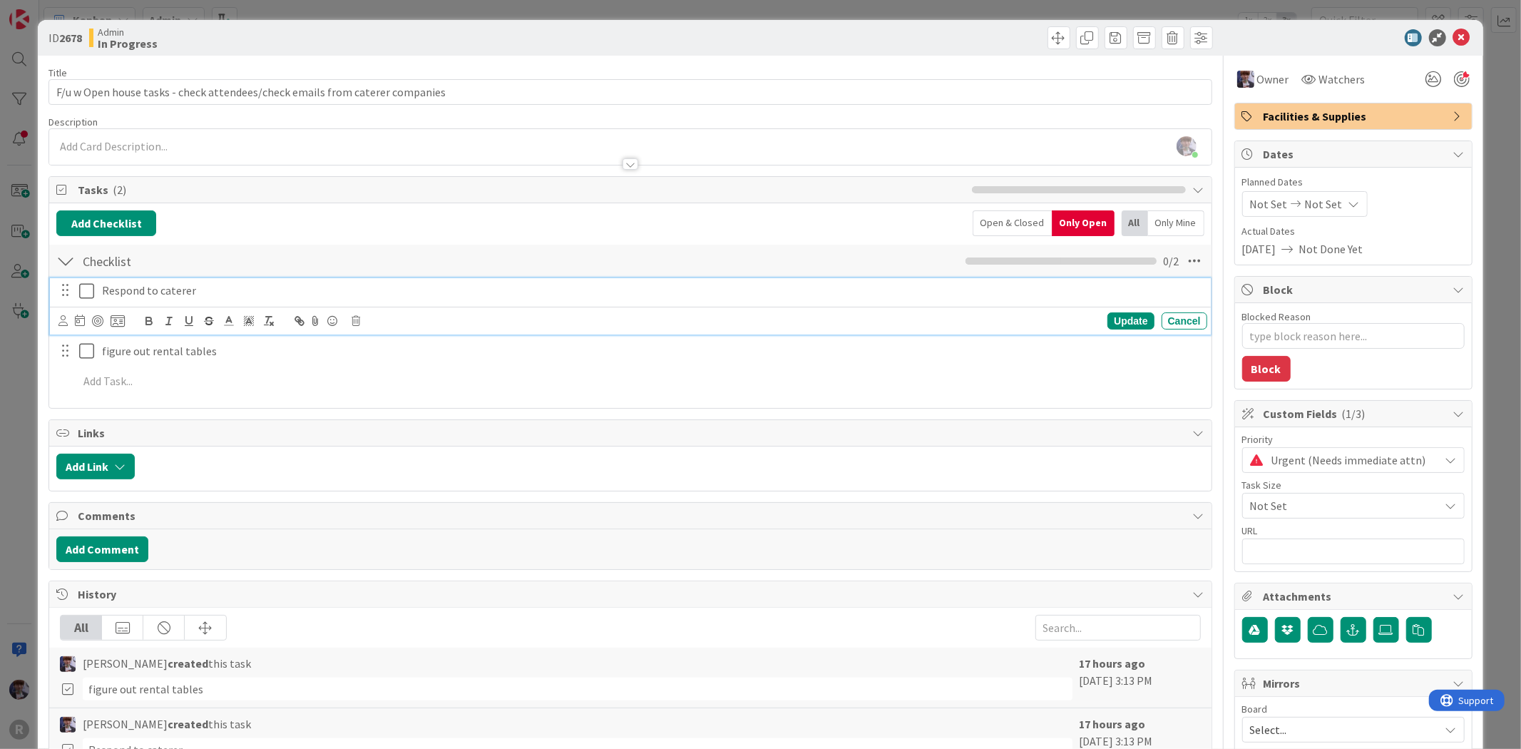
click at [83, 287] on icon at bounding box center [86, 290] width 15 height 17
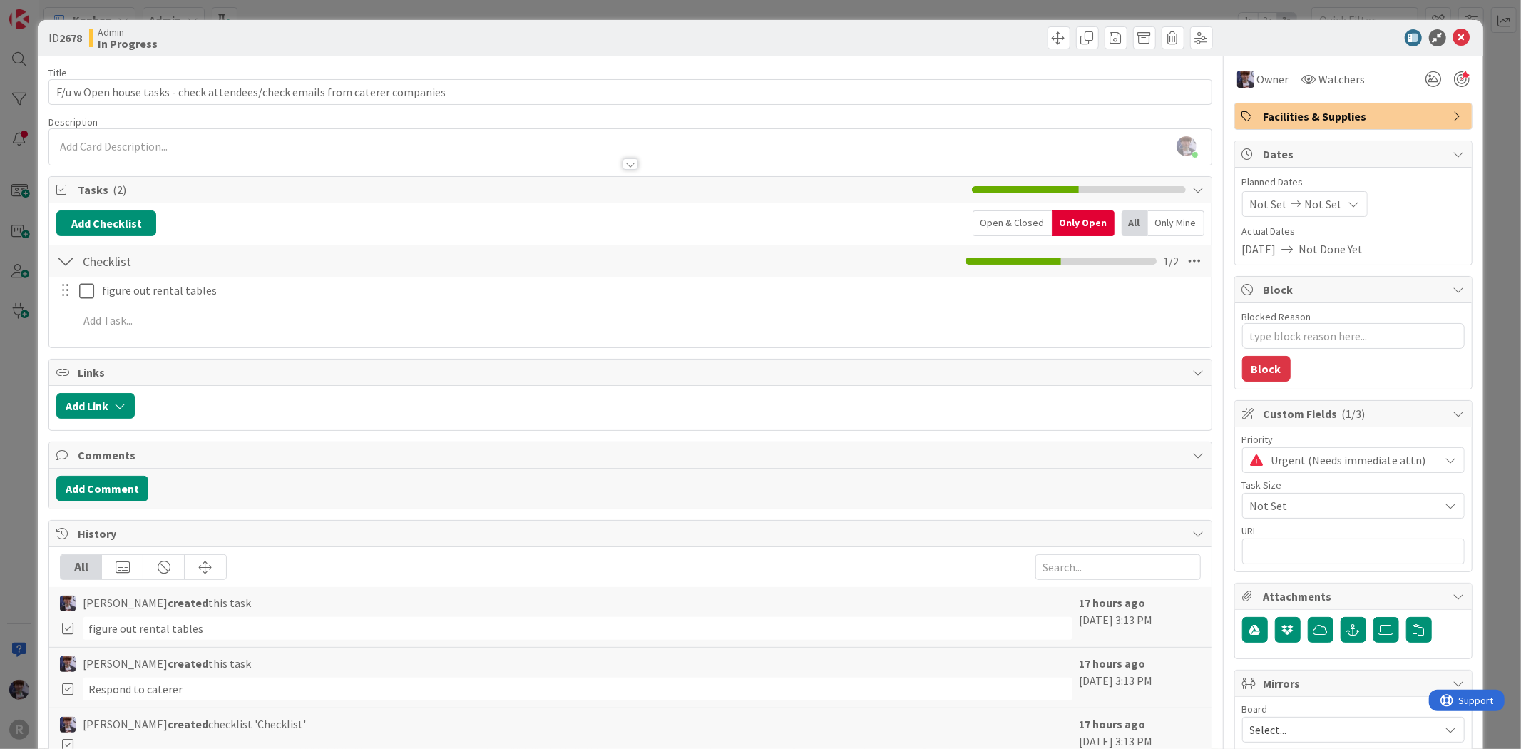
click at [18, 342] on div "ID 2678 Admin In Progress Title 76 / 128 F/u w Open house tasks - check attende…" at bounding box center [760, 374] width 1521 height 749
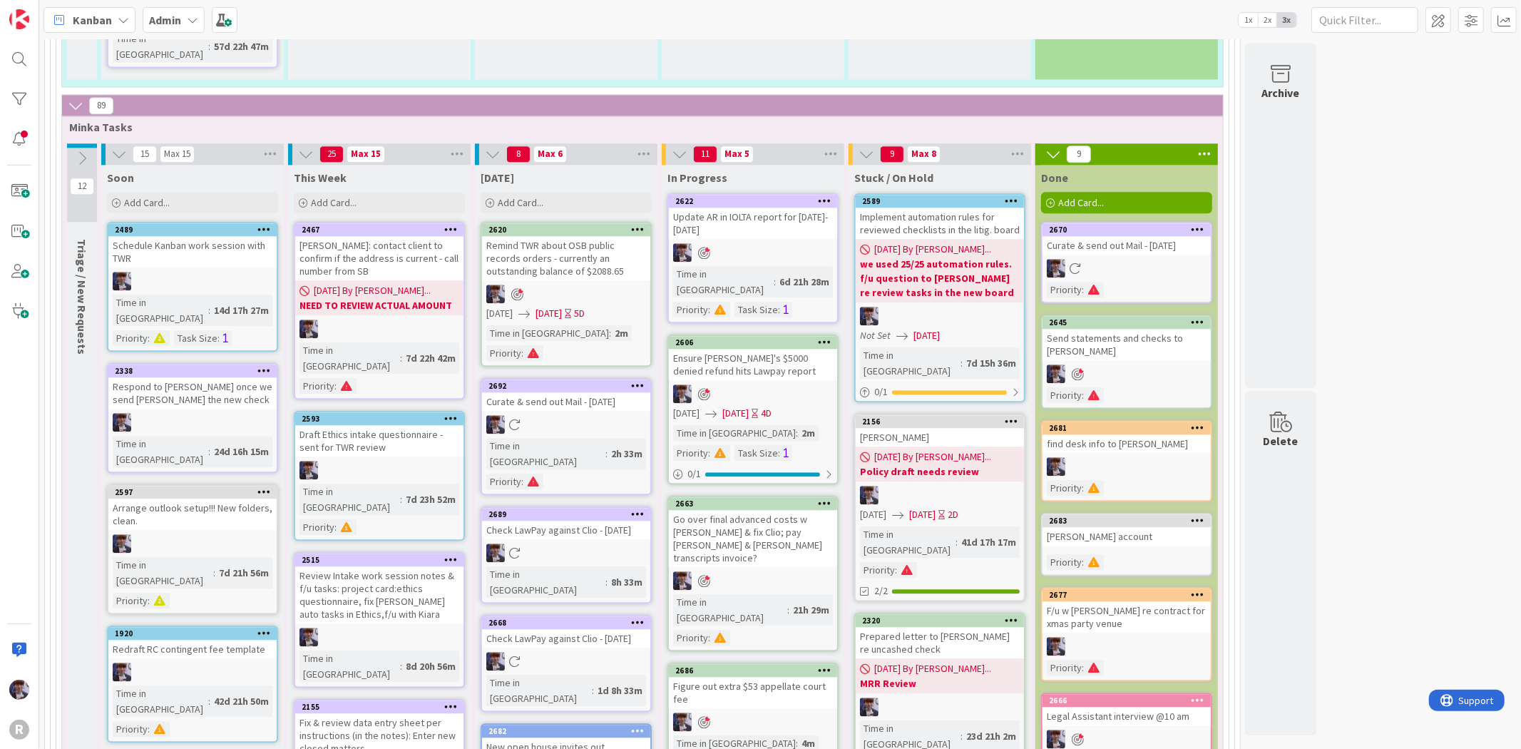
click at [757, 677] on div "Figure out extra $53 appellate court fee" at bounding box center [753, 692] width 168 height 31
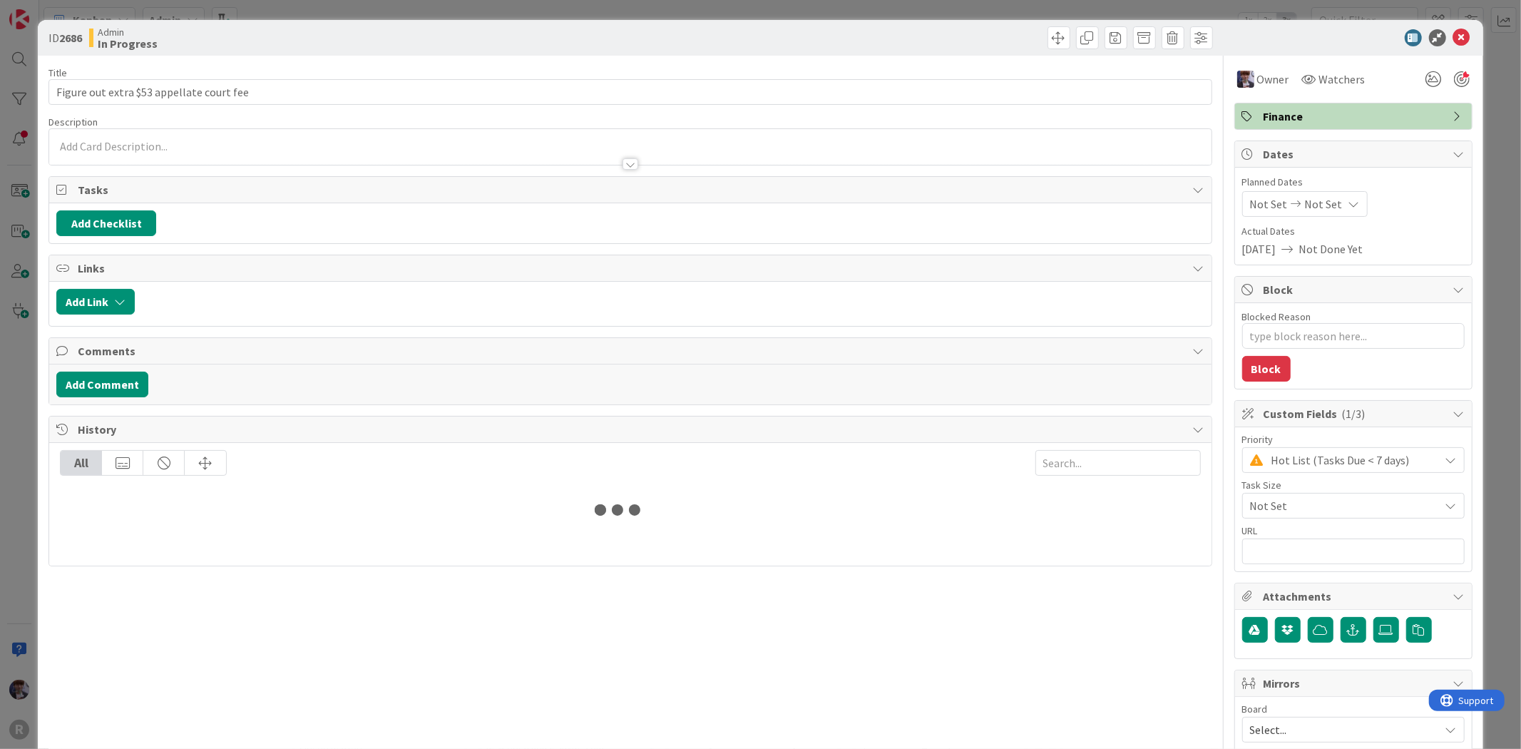
type textarea "x"
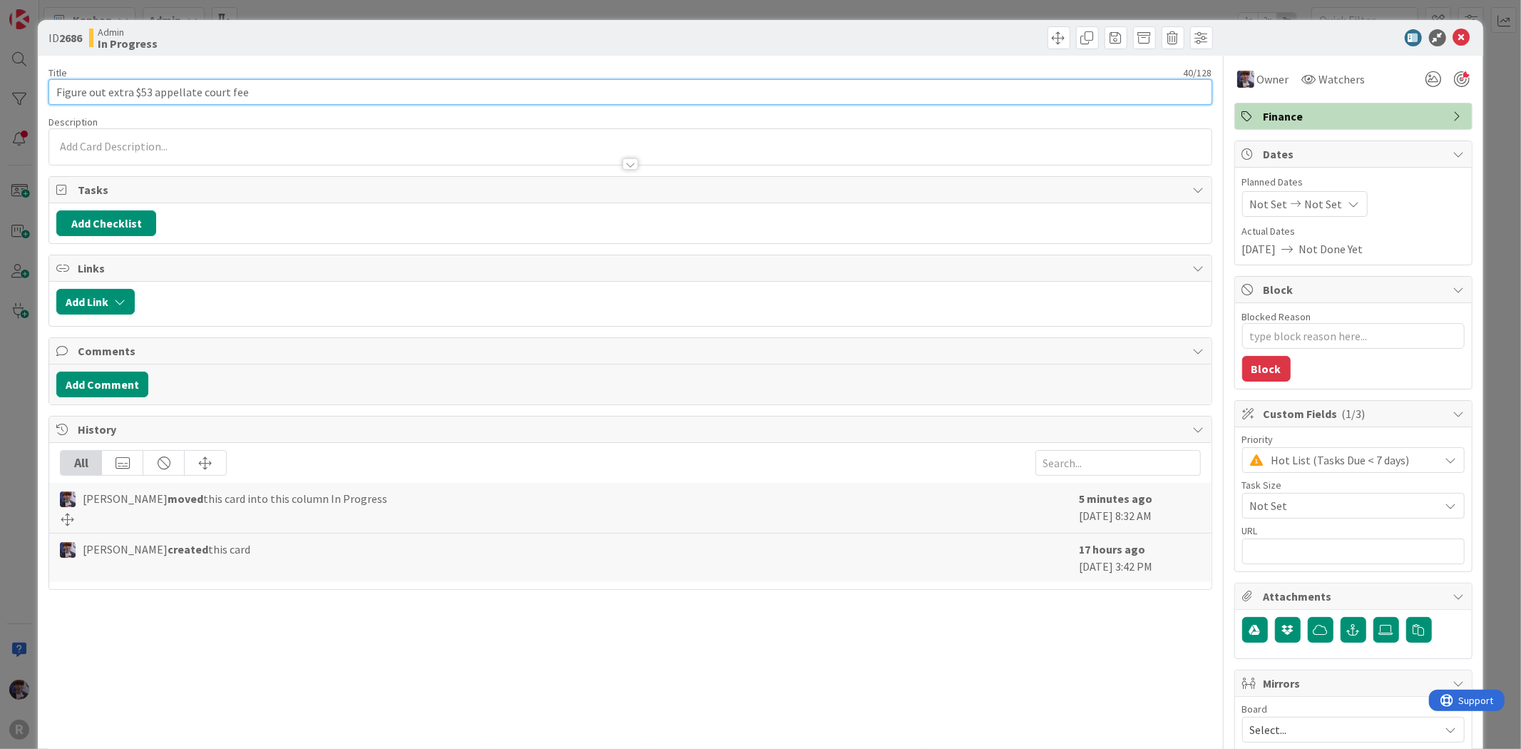
click at [268, 90] on input "Figure out extra $53 appellate court fee" at bounding box center [629, 92] width 1163 height 26
type input "Figure out extra $53 appellate court fee"
type textarea "x"
type input "Figure out extra $53 appellate court fee &"
type textarea "x"
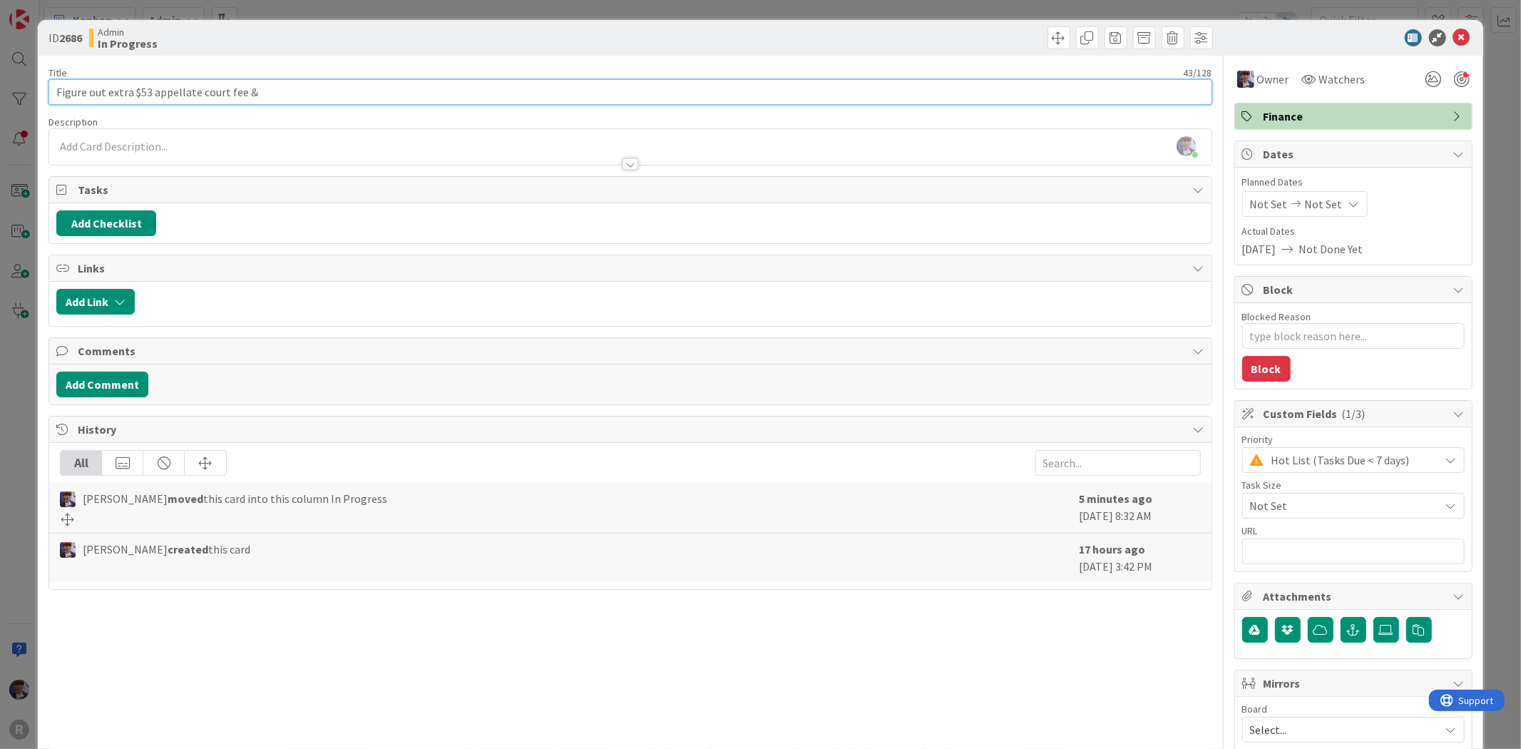
type input "Figure out extra $53 appellate court fee & $"
type textarea "x"
type input "Figure out extra $53 appellate court fee & $2"
type textarea "x"
type input "Figure out extra $53 appellate court fee & $290"
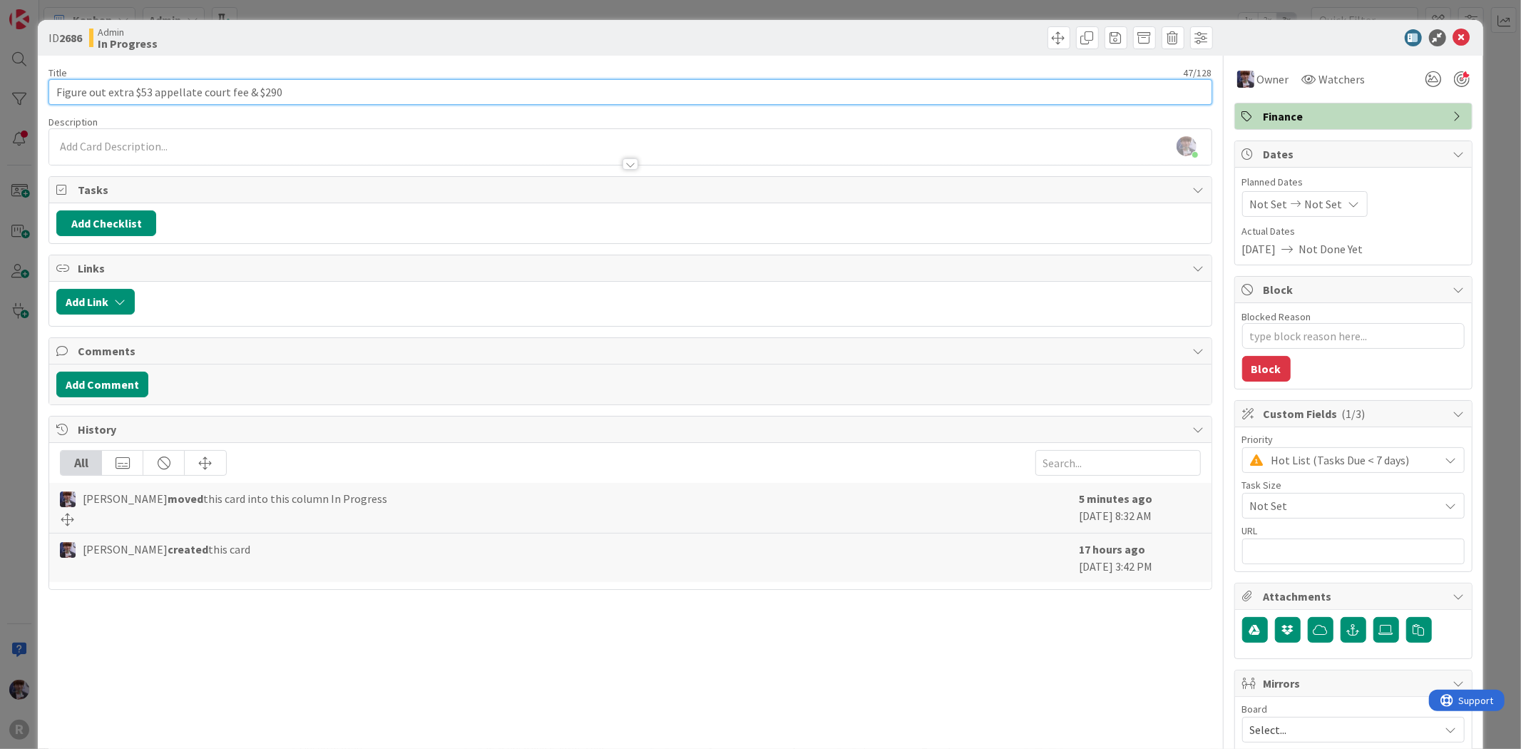
type textarea "x"
type input "Figure out extra $53 appellate court fee & $290/"
type textarea "x"
type input "Figure out extra $53 appellate court fee & $290/8."
type textarea "x"
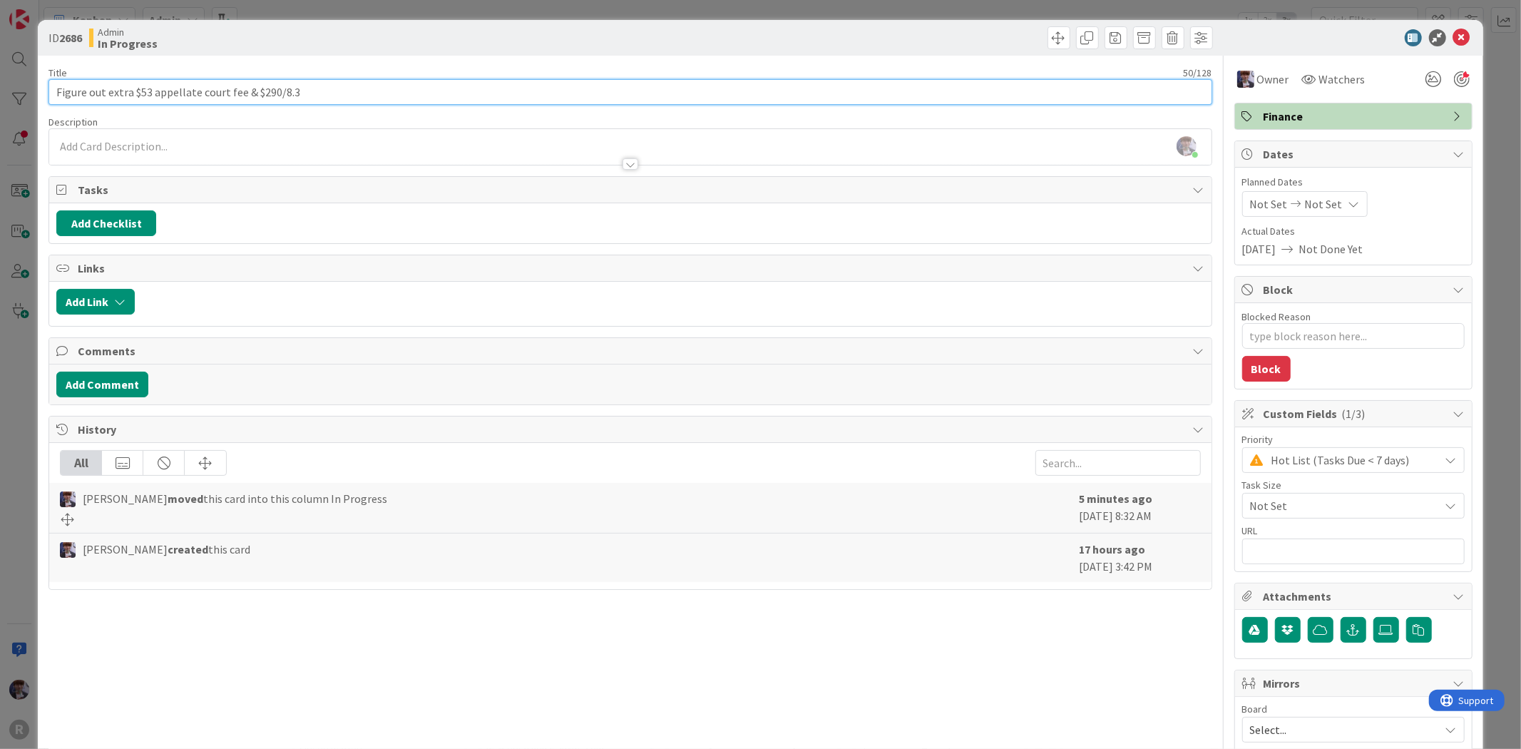
type input "Figure out extra $53 appellate court fee & $290/8.38"
type textarea "x"
type input "Figure out extra $53 appellate court fee & $290/8.38 fees from Aug"
type textarea "x"
type input "Figure out extra $53 appellate court fee & $290/8.38 fees from [DATE]"
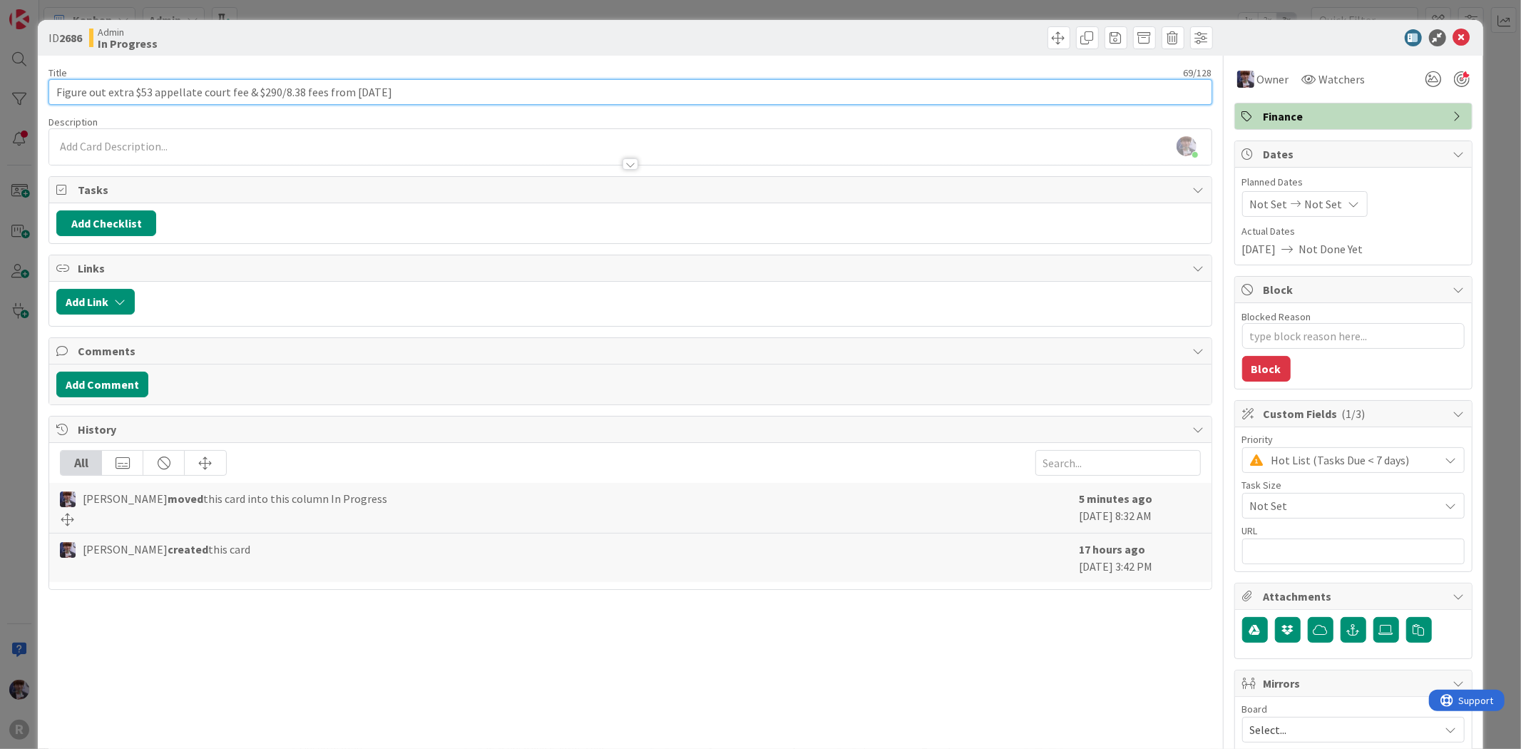
type textarea "x"
type input "Figure out extra $53 appellate court fee & $290/8.38 fees from [DATE]"
type textarea "x"
type input "Figure out extra $53 appellate court fee & $290/8.38 fees from [DATE] from [GEO…"
type textarea "x"
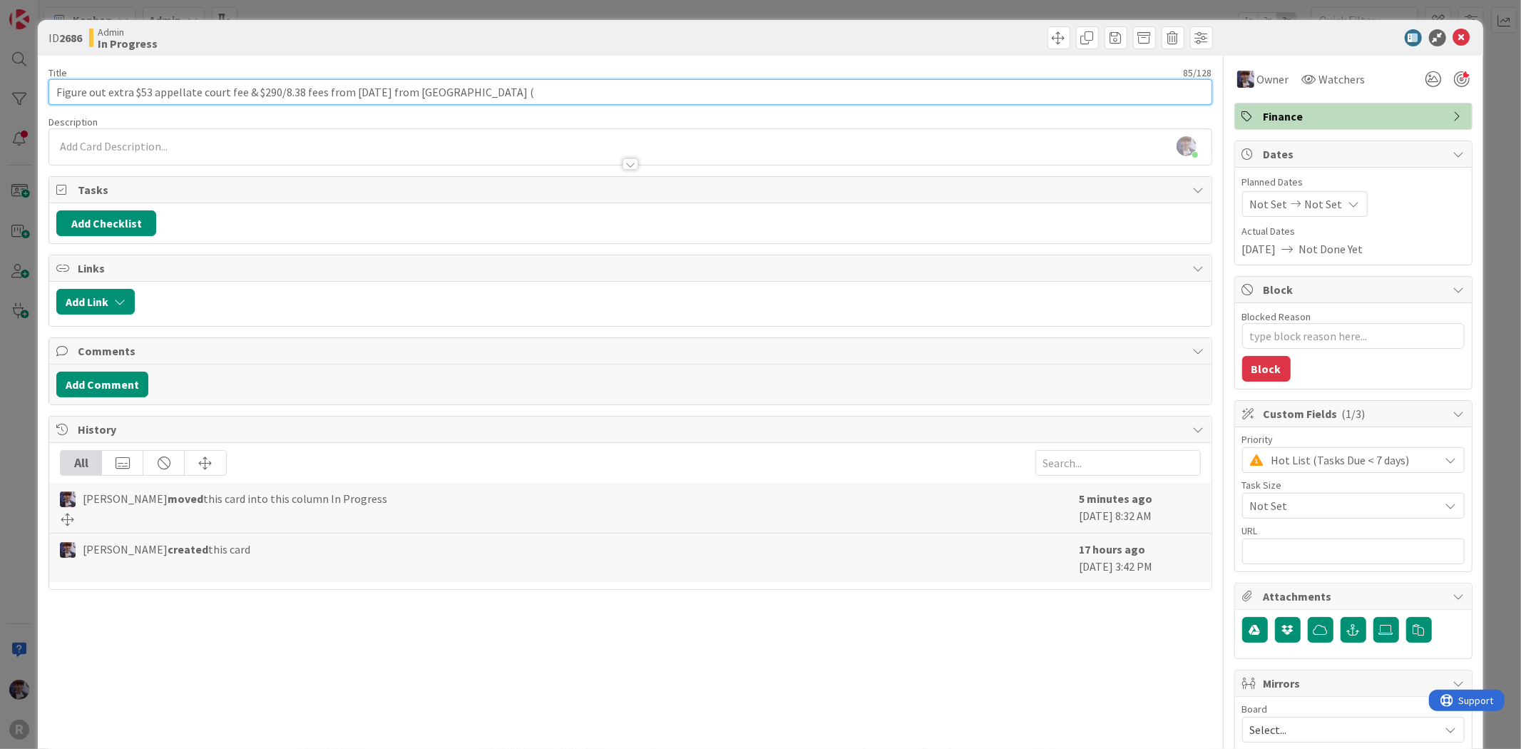
type input "Figure out extra $53 appellate court fee & $290/8.38 fees from [DATE] from Onpo…"
type textarea "x"
type input "Figure out extra $53 appellate court fee & $290/8.38 fees from [DATE] from [GEO…"
type textarea "x"
type input "Figure out extra $53 appellate court fee & $290/8.38 fees from [DATE] from [GEO…"
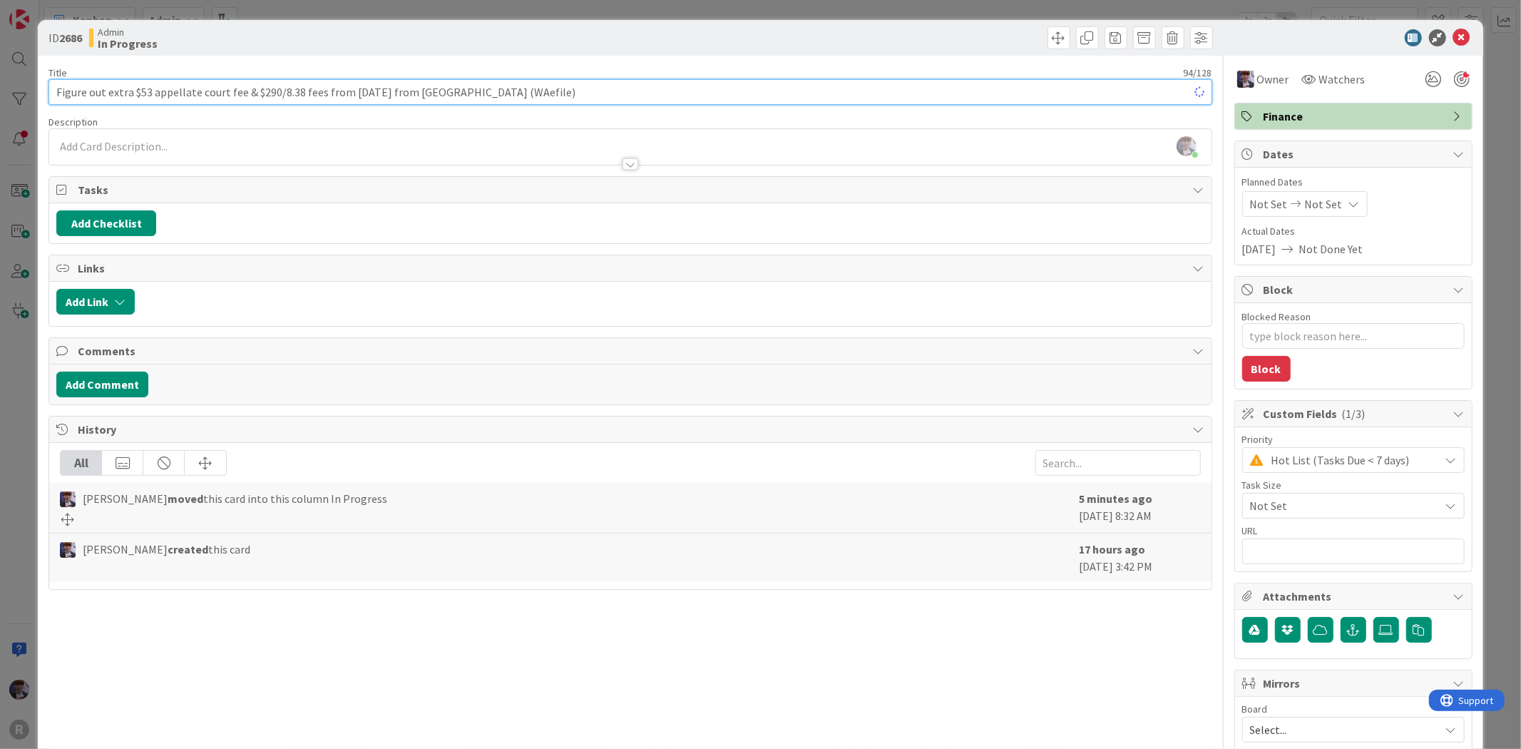
type textarea "x"
type input "Figure out extra $53 appellate court fee & $290/8.38 fees from [DATE] from [GEO…"
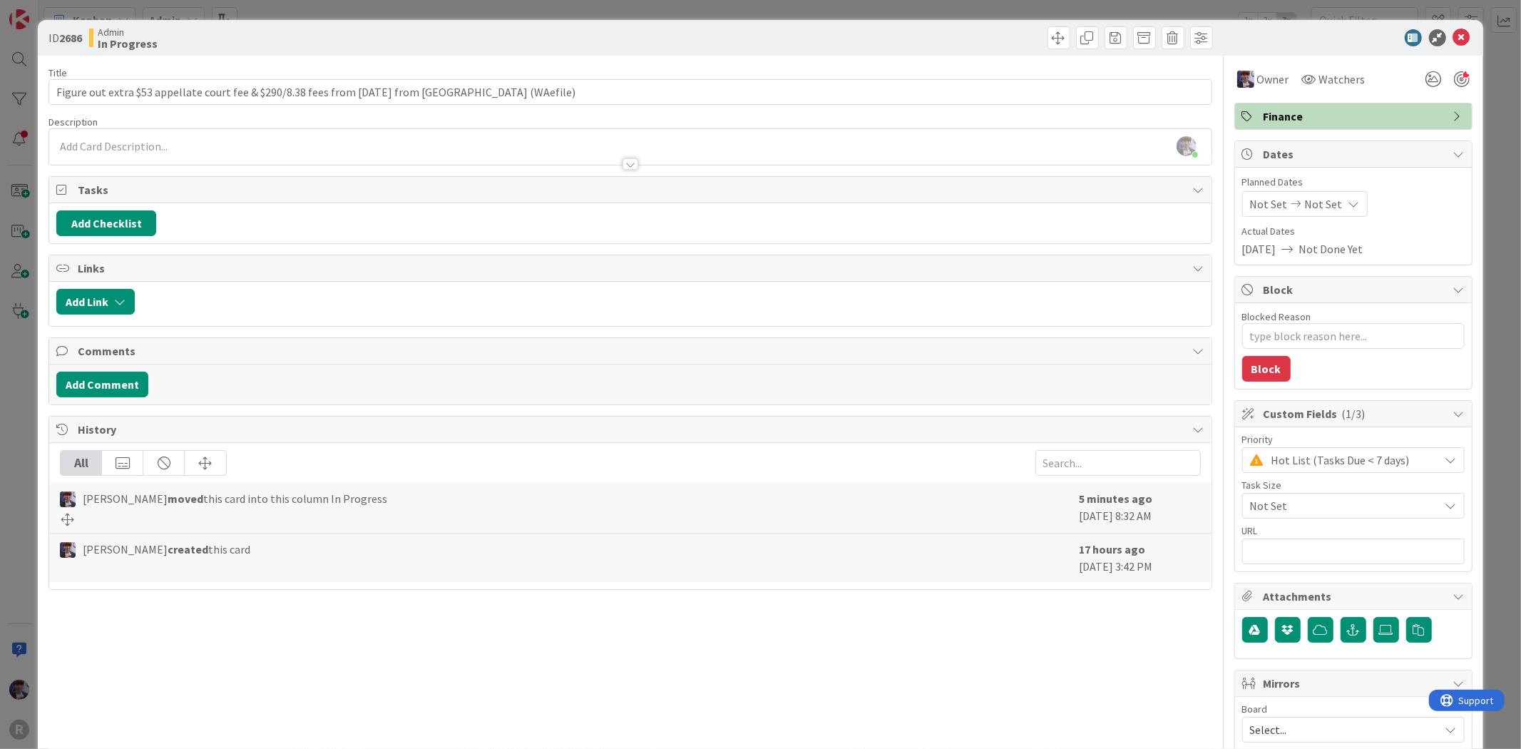
click at [21, 374] on div "ID 2686 Admin In Progress Title 94 / 128 Figure out extra $53 appellate court f…" at bounding box center [760, 374] width 1521 height 749
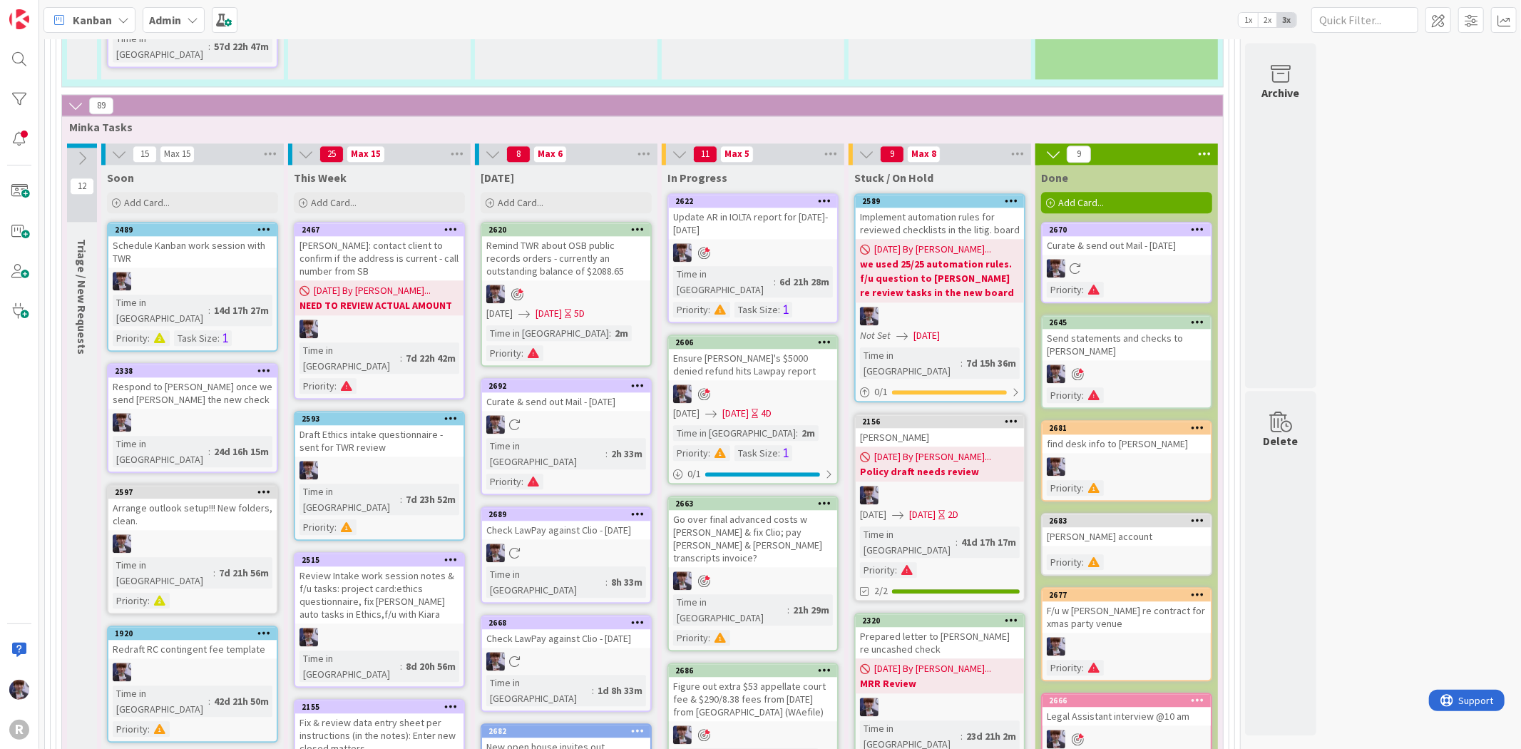
click at [158, 22] on b "Admin" at bounding box center [165, 20] width 32 height 14
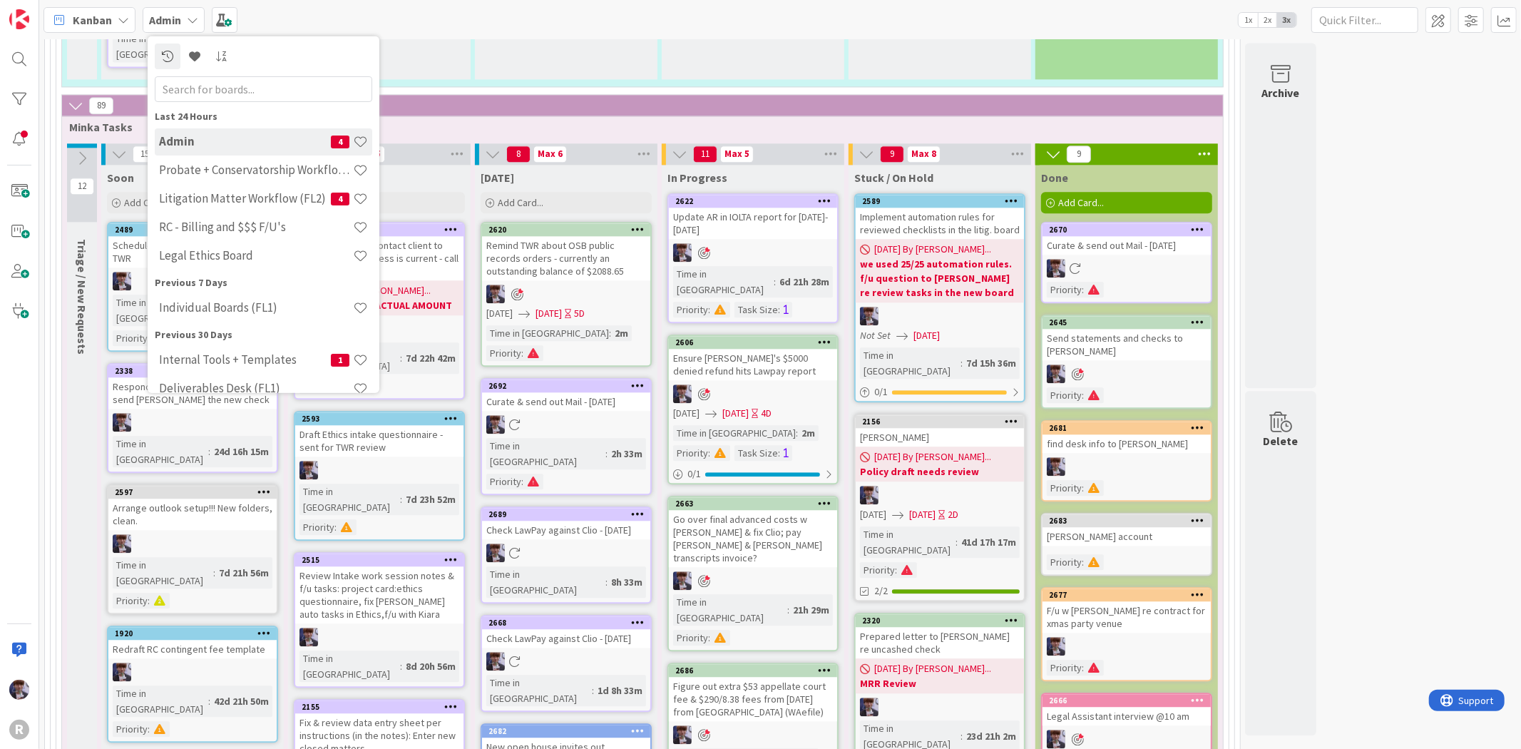
click at [114, 17] on div "Kanban" at bounding box center [90, 20] width 92 height 26
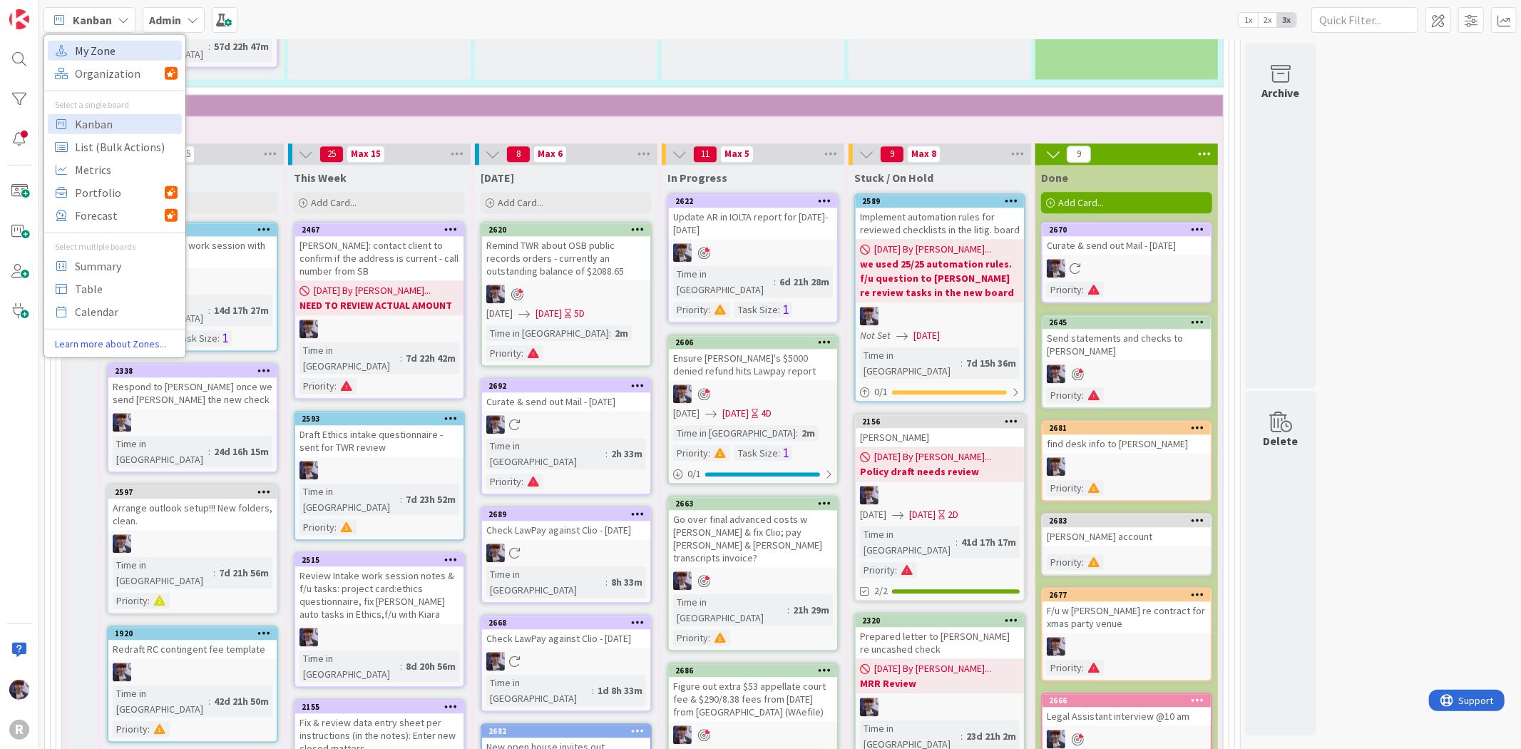
click at [115, 58] on span "My Zone" at bounding box center [126, 49] width 103 height 21
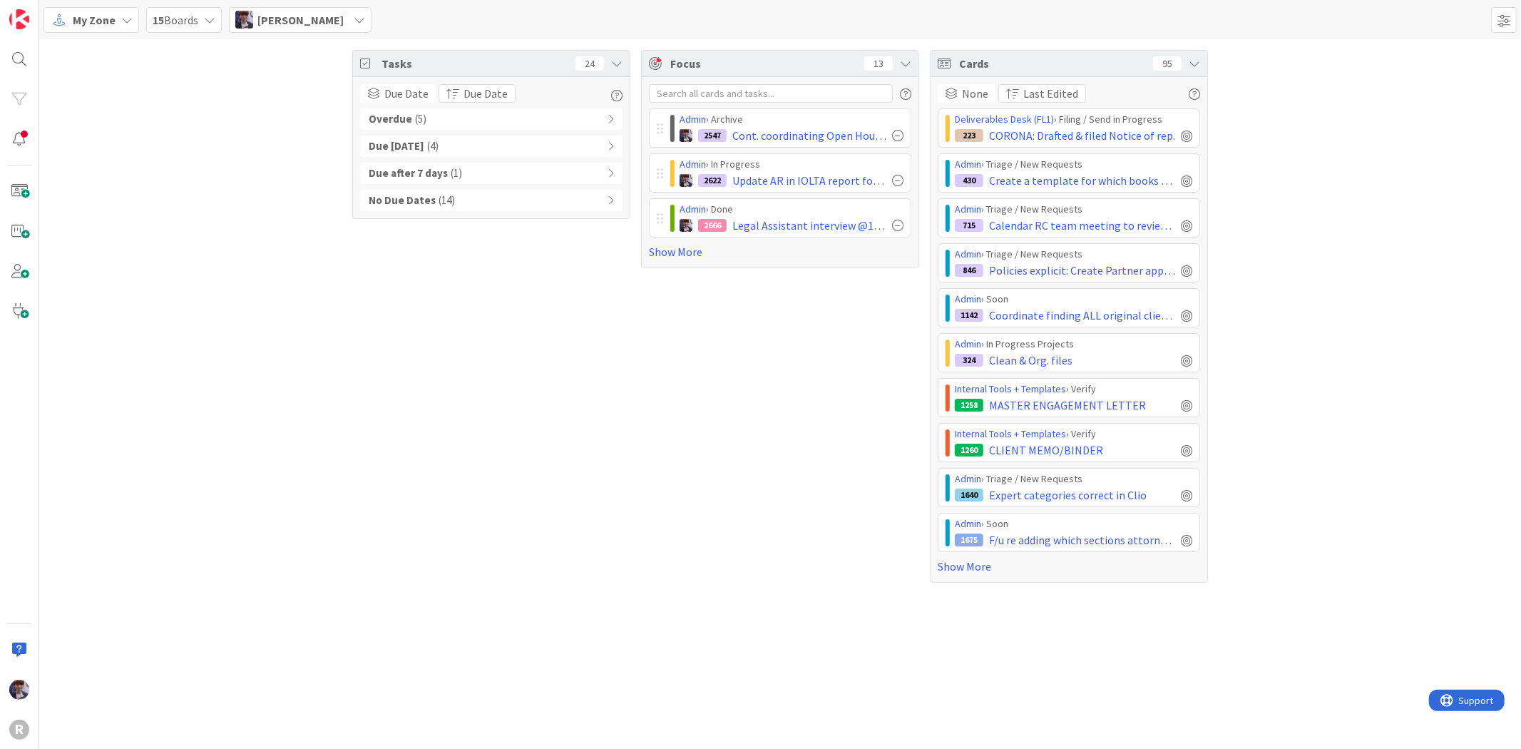
click at [121, 24] on icon at bounding box center [126, 19] width 11 height 11
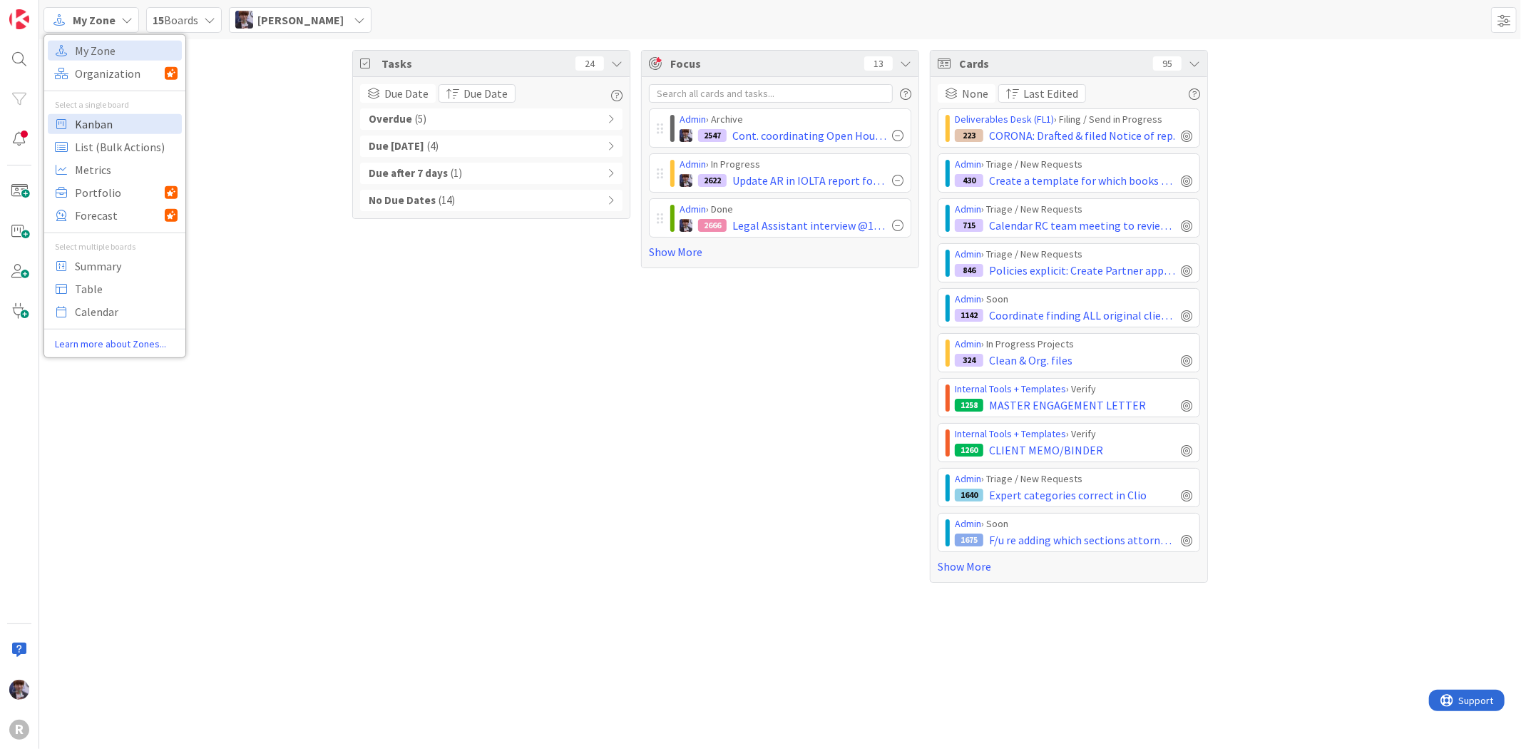
click at [123, 121] on span "Kanban" at bounding box center [126, 123] width 103 height 21
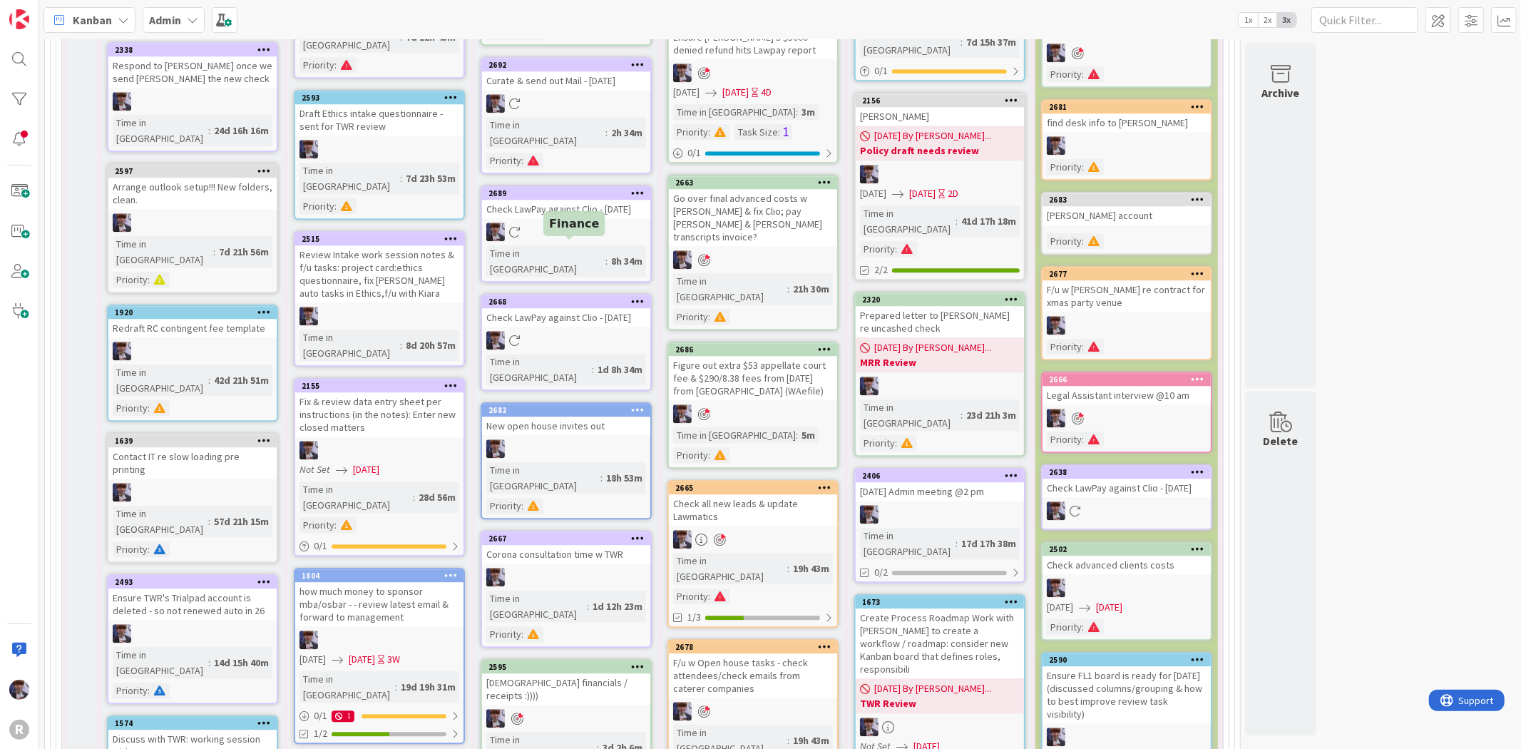
scroll to position [2535, 0]
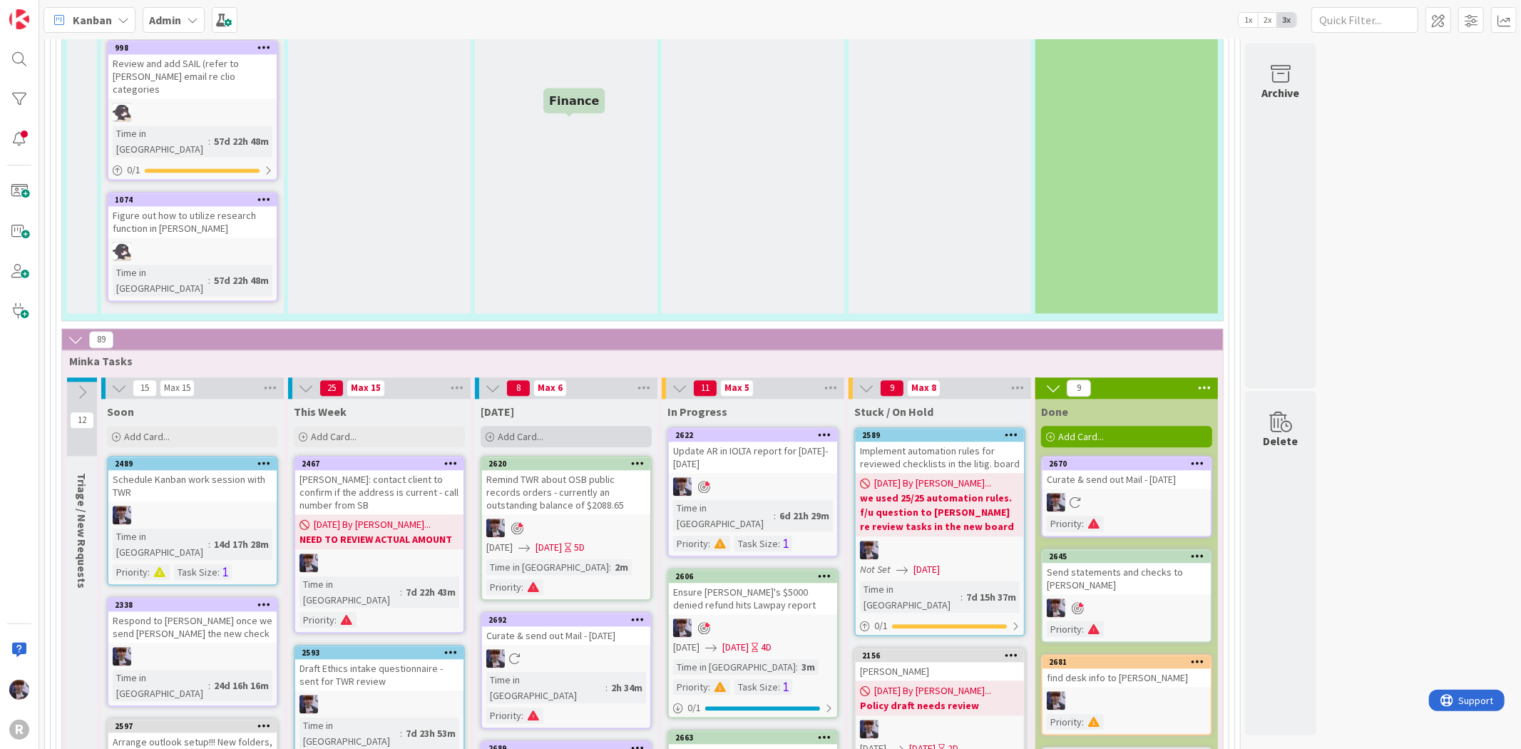
click at [533, 426] on div "Add Card..." at bounding box center [566, 436] width 171 height 21
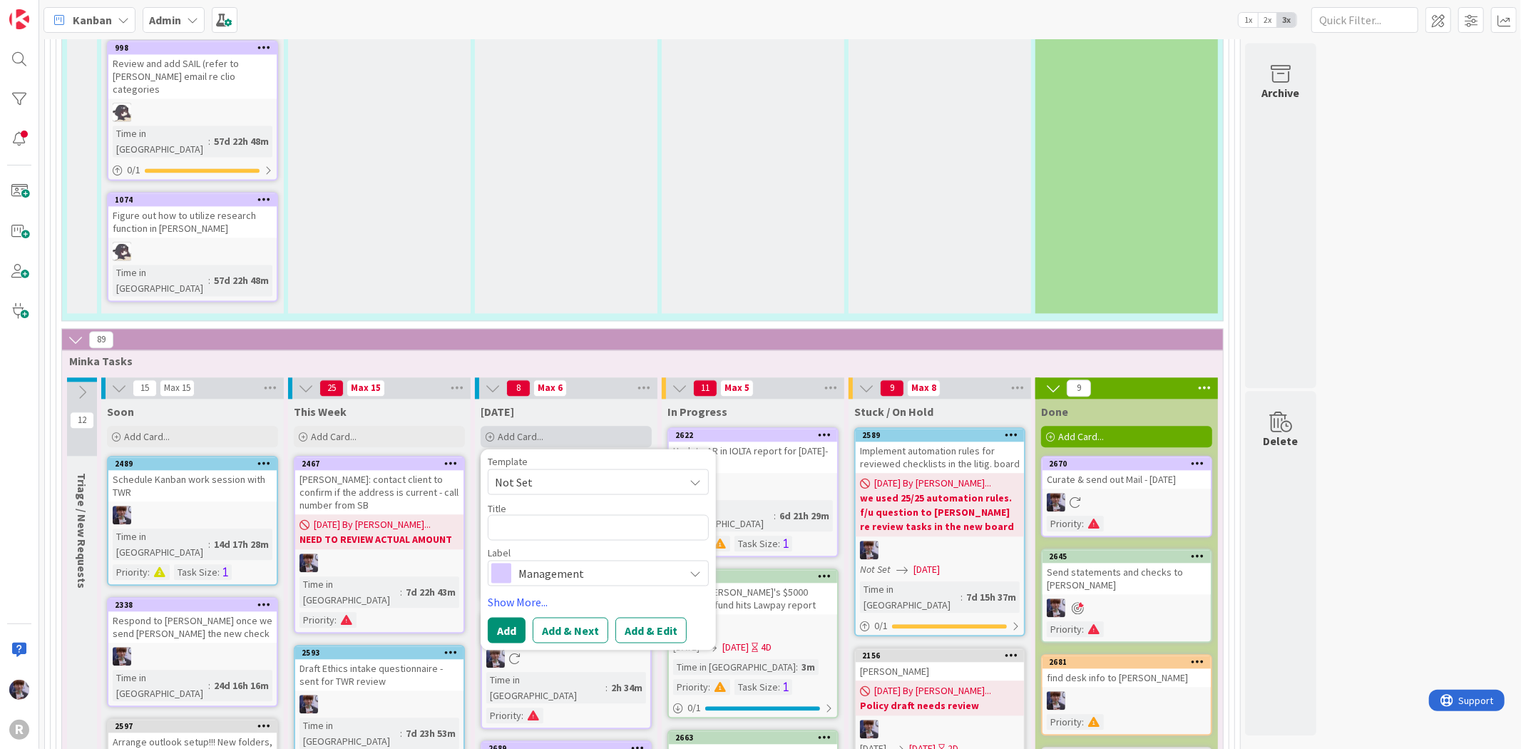
type textarea "x"
type textarea "L"
type textarea "x"
type textarea "Le"
type textarea "x"
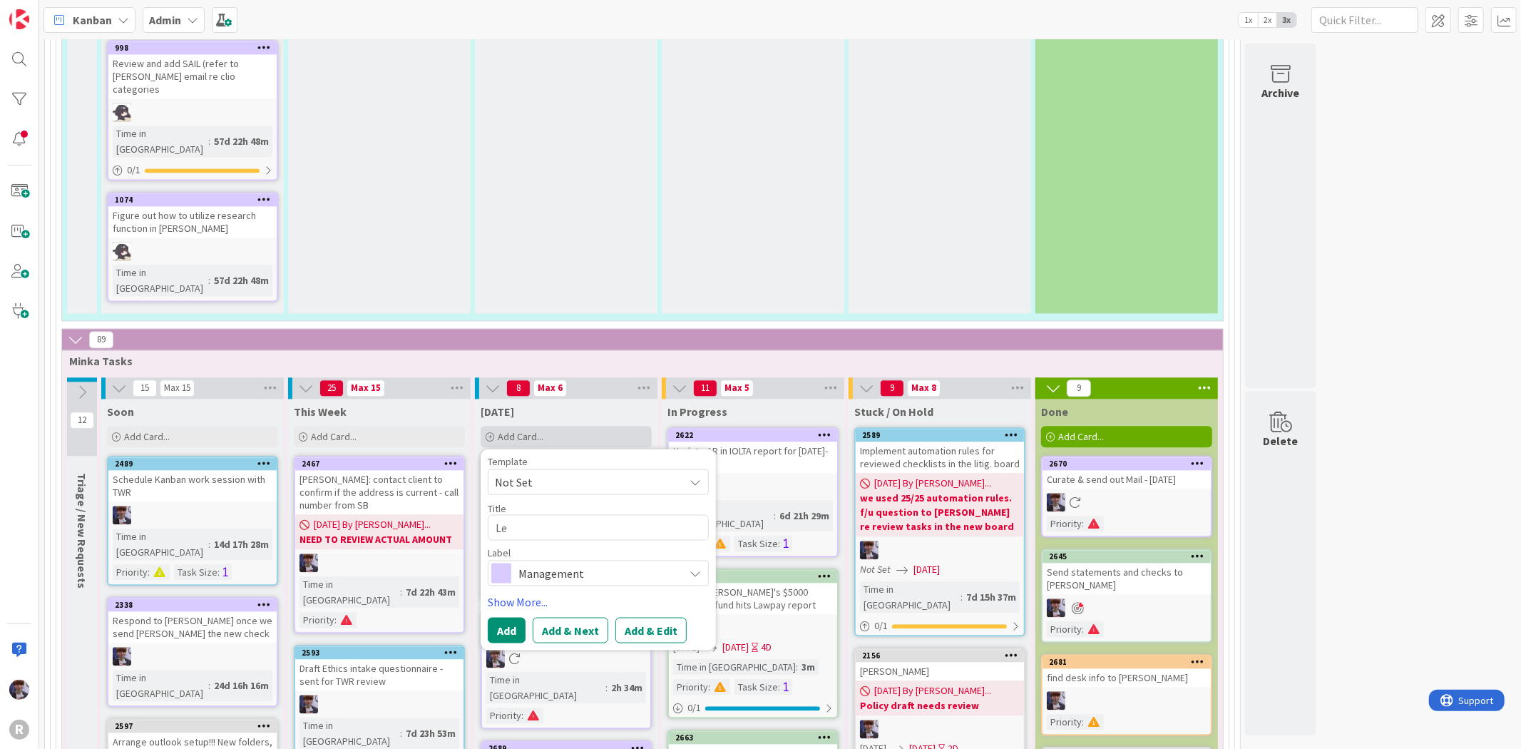
type textarea "Leg"
type textarea "x"
type textarea "Lega"
type textarea "x"
type textarea "Legal"
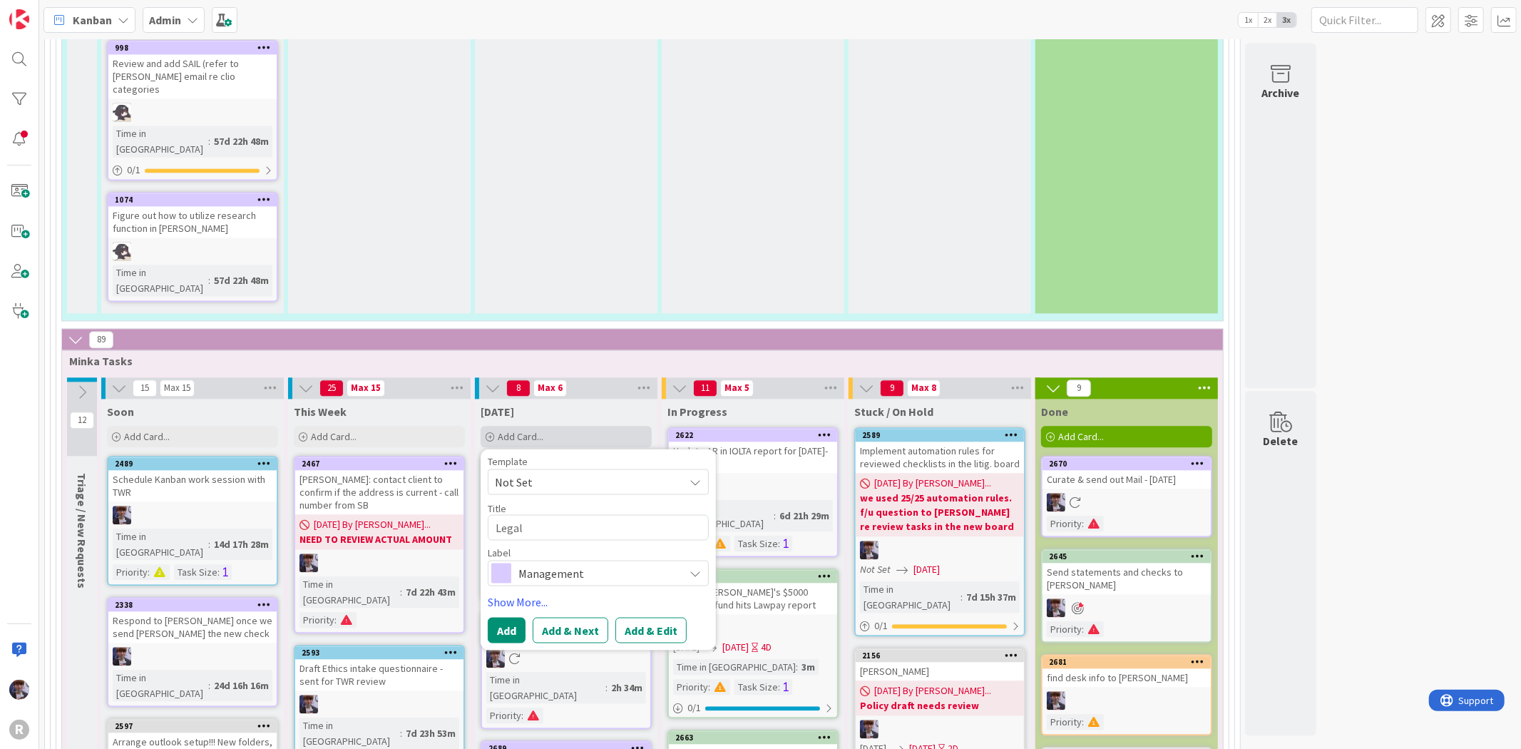
type textarea "x"
type textarea "Legal"
type textarea "x"
type textarea "Legal"
type textarea "x"
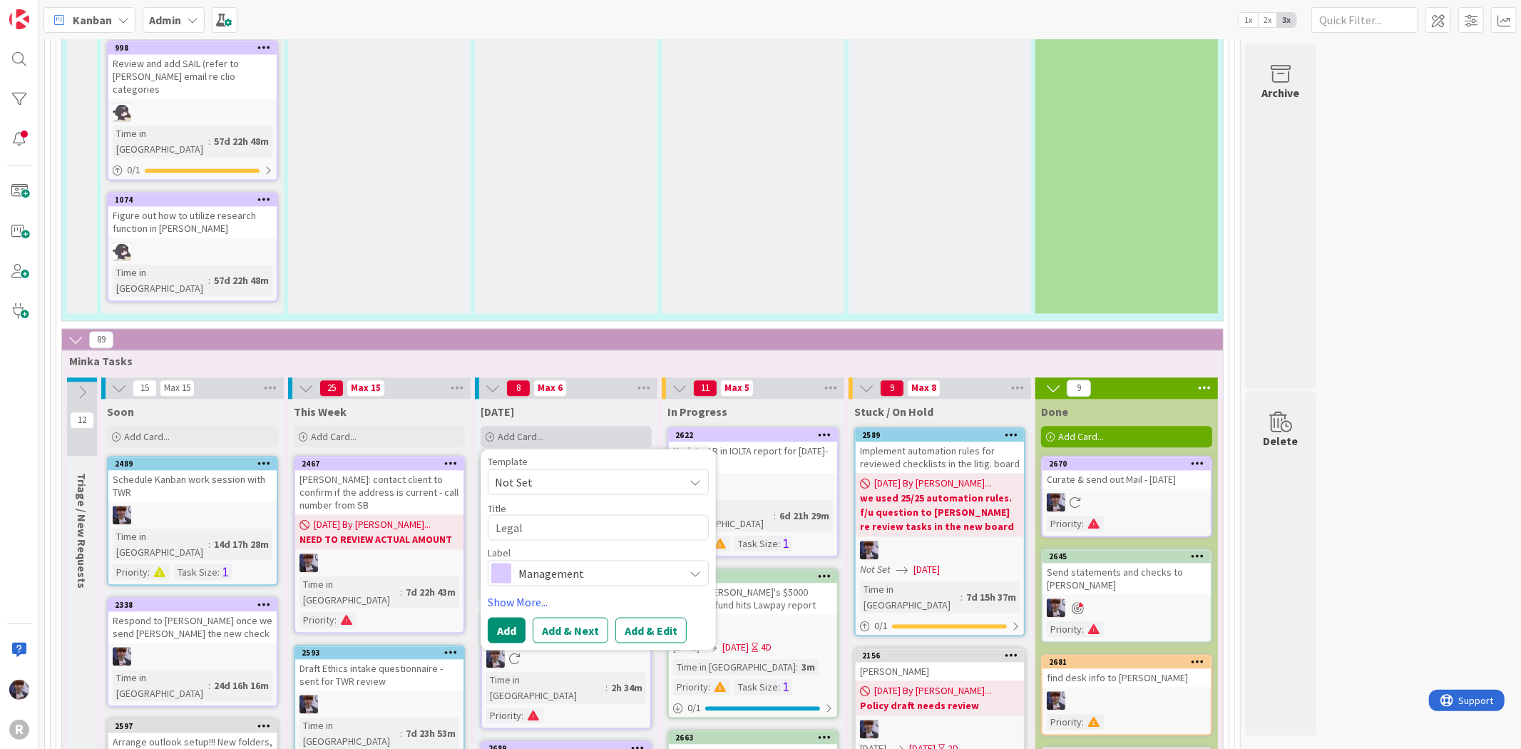
type textarea "Lega"
type textarea "x"
type textarea "Leg"
type textarea "x"
type textarea "Le"
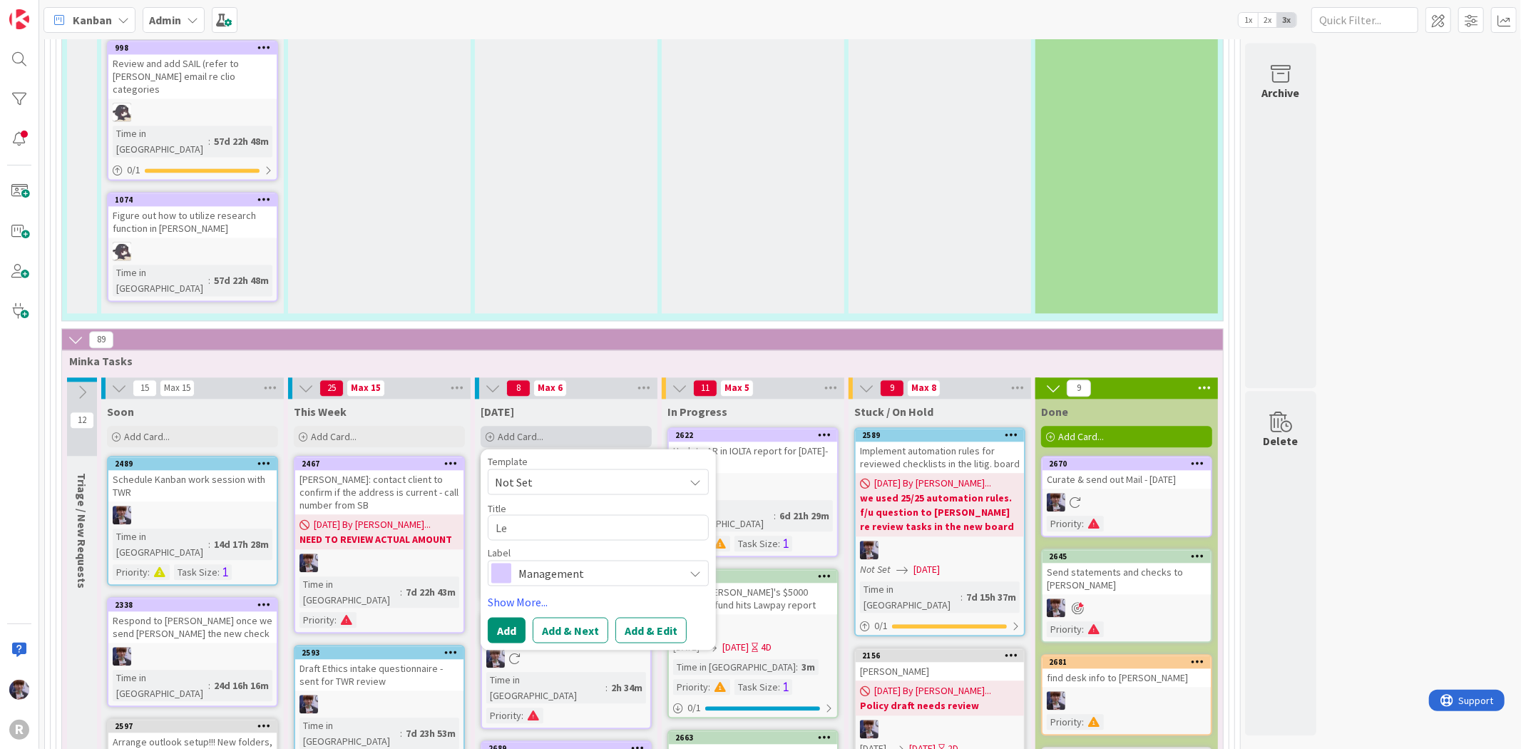
type textarea "x"
type textarea "L"
type textarea "x"
type textarea "E"
type textarea "x"
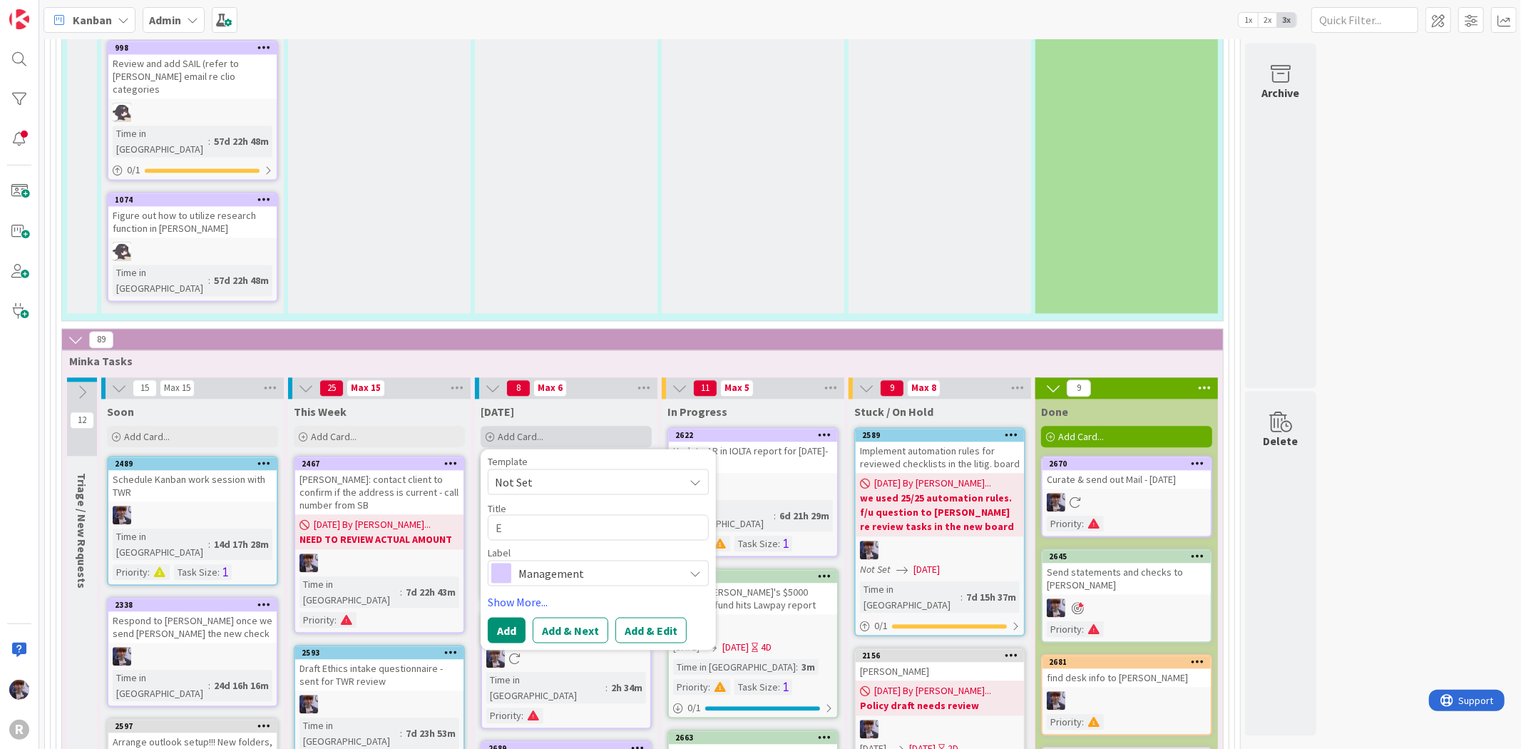
type textarea "En"
type textarea "x"
type textarea "Ent"
type textarea "x"
type textarea "Entr"
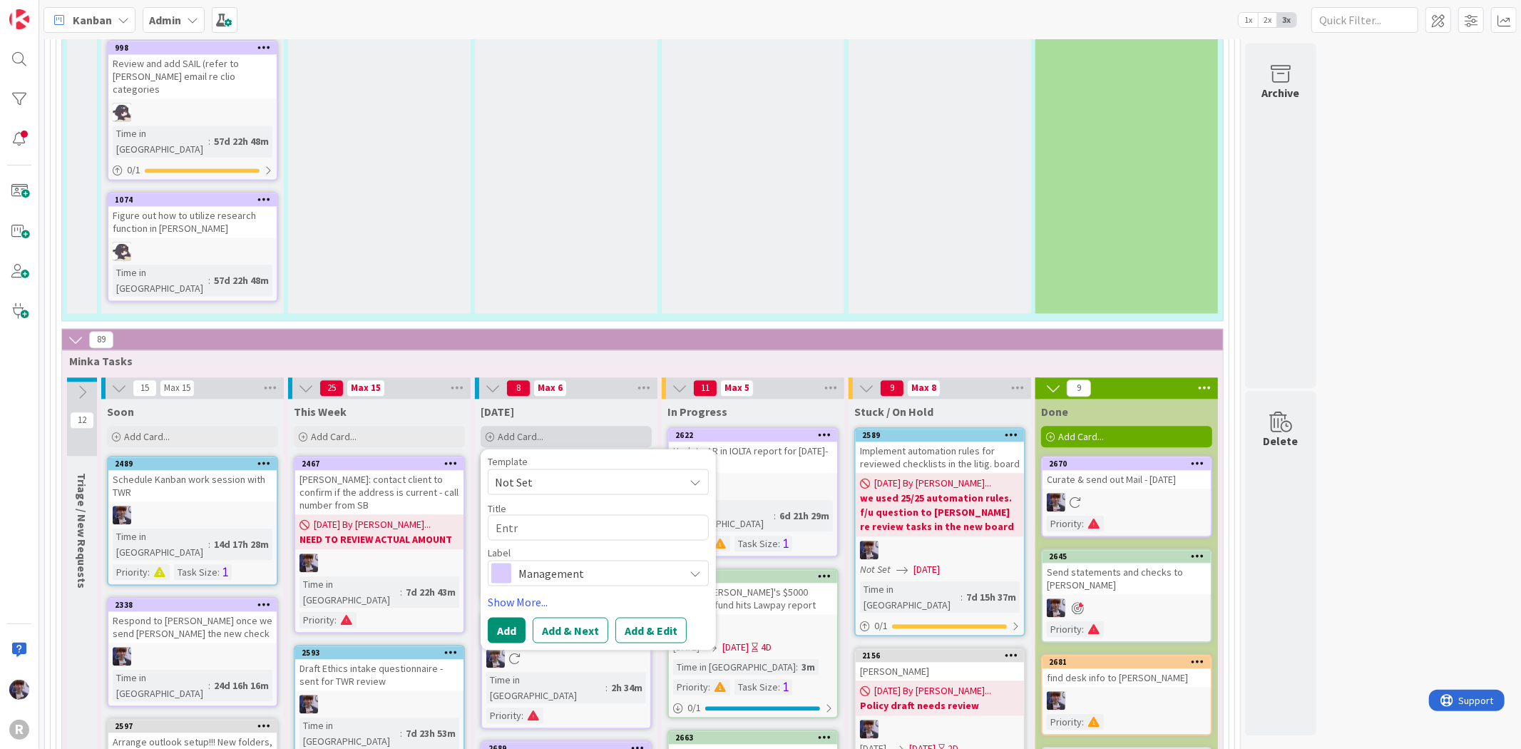
type textarea "x"
type textarea "Entry"
type textarea "x"
type textarea "Entry"
type textarea "x"
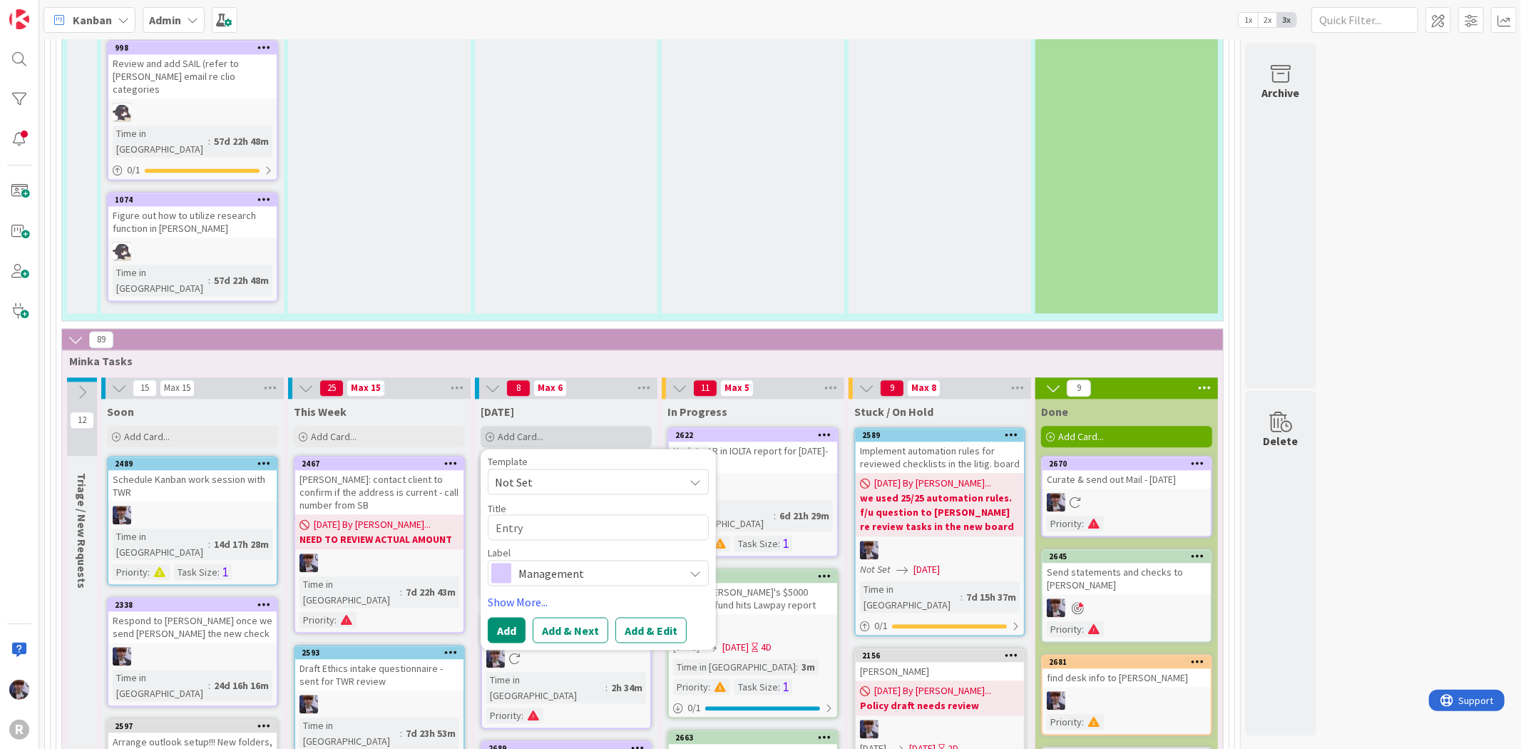
type textarea "Entry l"
type textarea "x"
type textarea "Entry le"
type textarea "x"
type textarea "Entry lev"
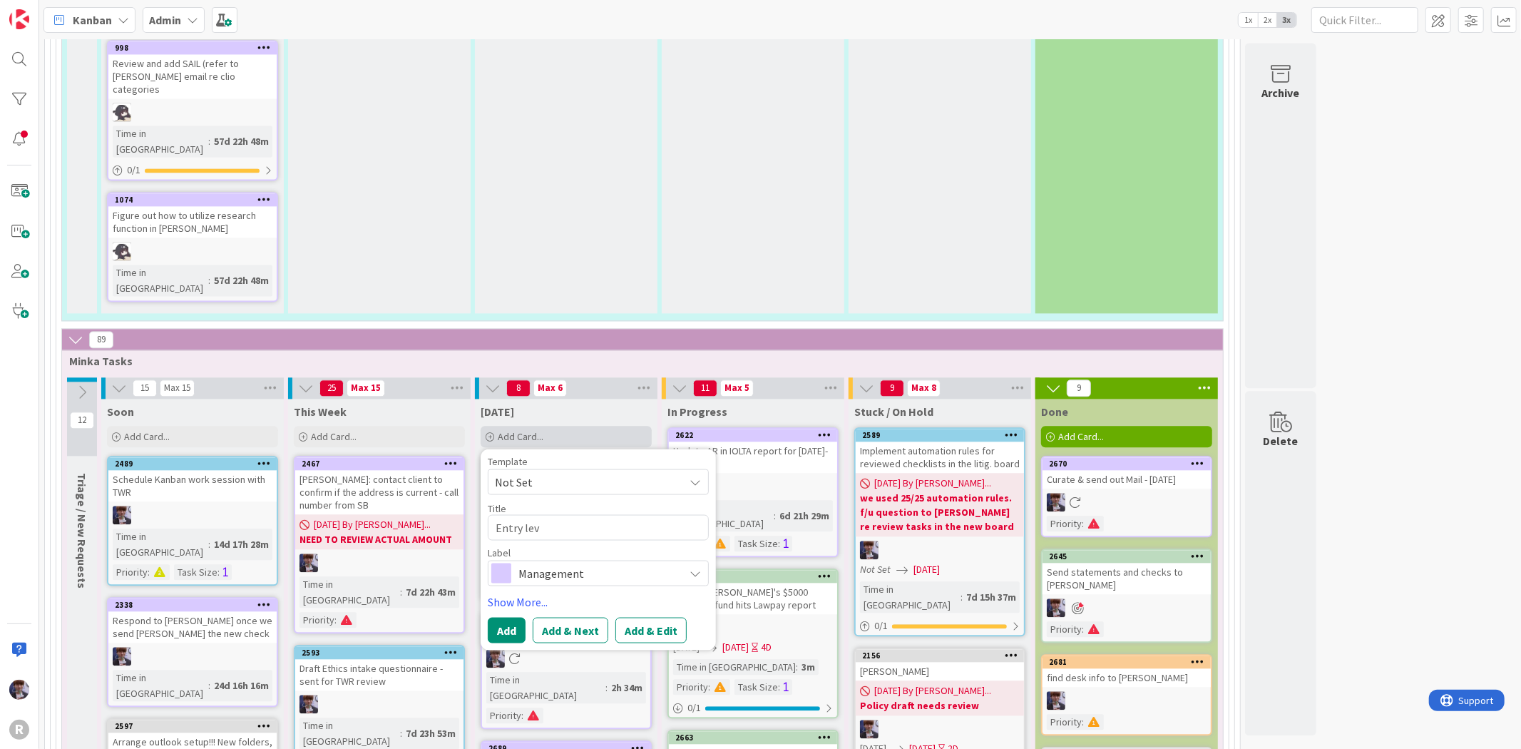
type textarea "x"
type textarea "Entry lev."
type textarea "x"
type textarea "Entry lev."
type textarea "x"
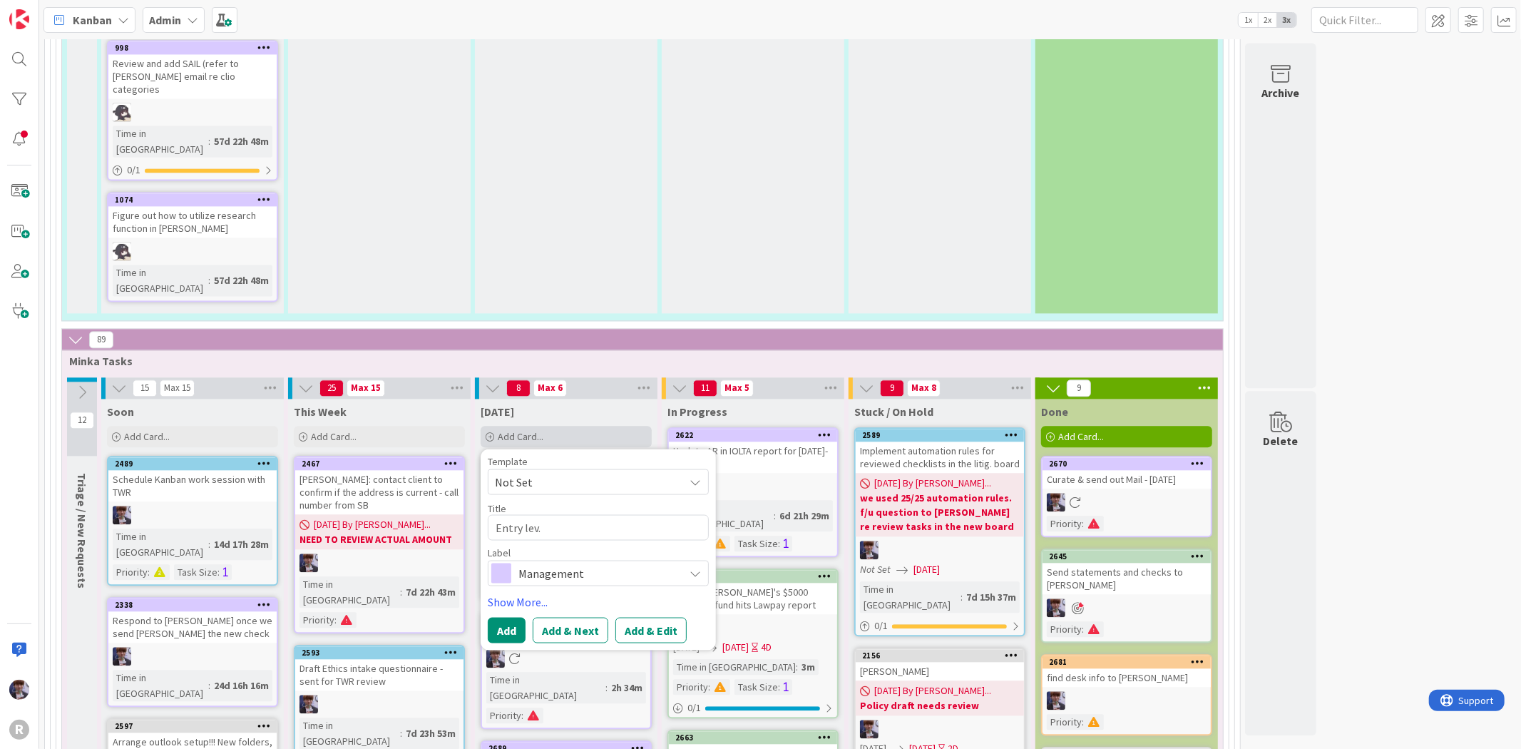
type textarea "Entry lev. P"
type textarea "x"
type textarea "Entry lev. Pa"
type textarea "x"
type textarea "Entry lev. Para"
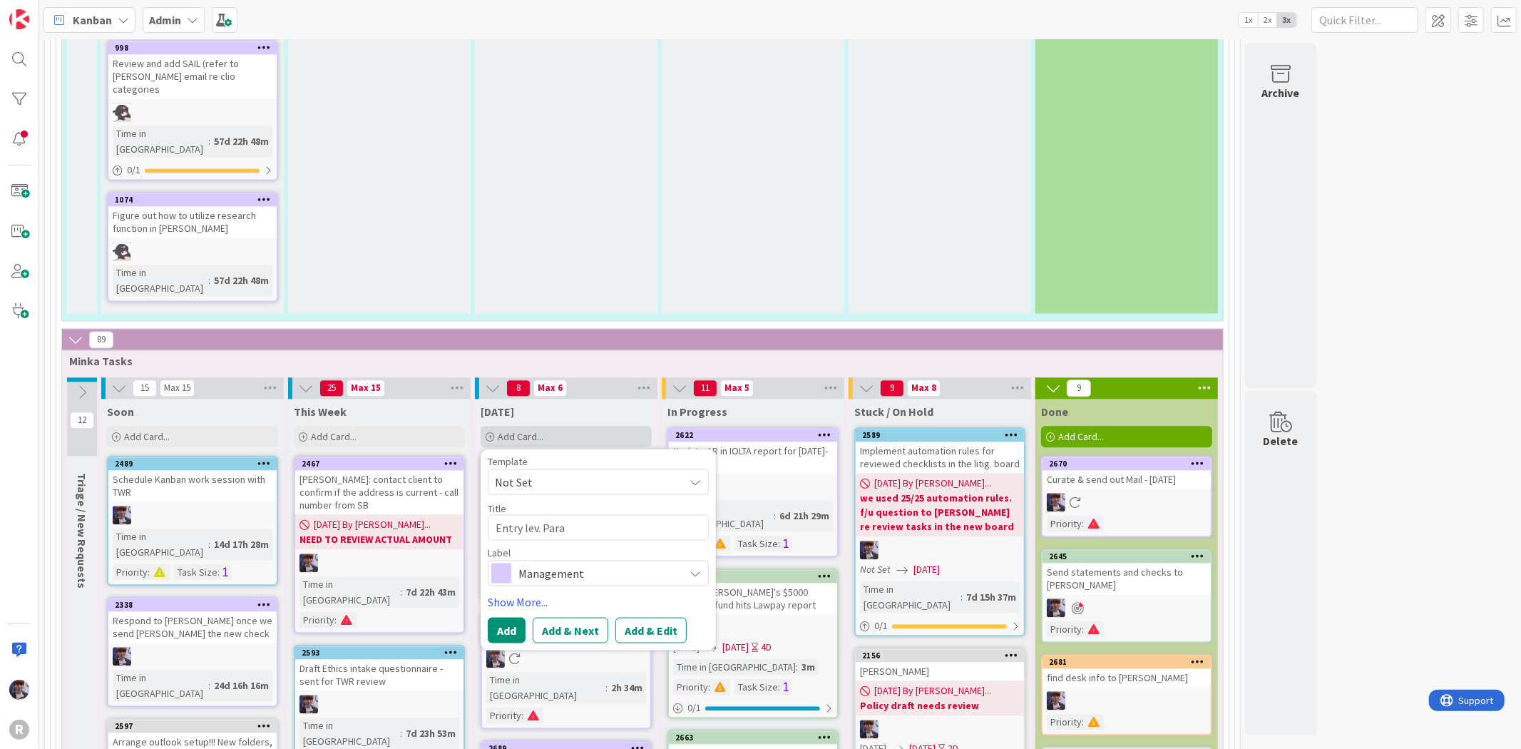
type textarea "x"
type textarea "Entry lev. Paral"
type textarea "x"
type textarea "Entry lev. Parale"
type textarea "x"
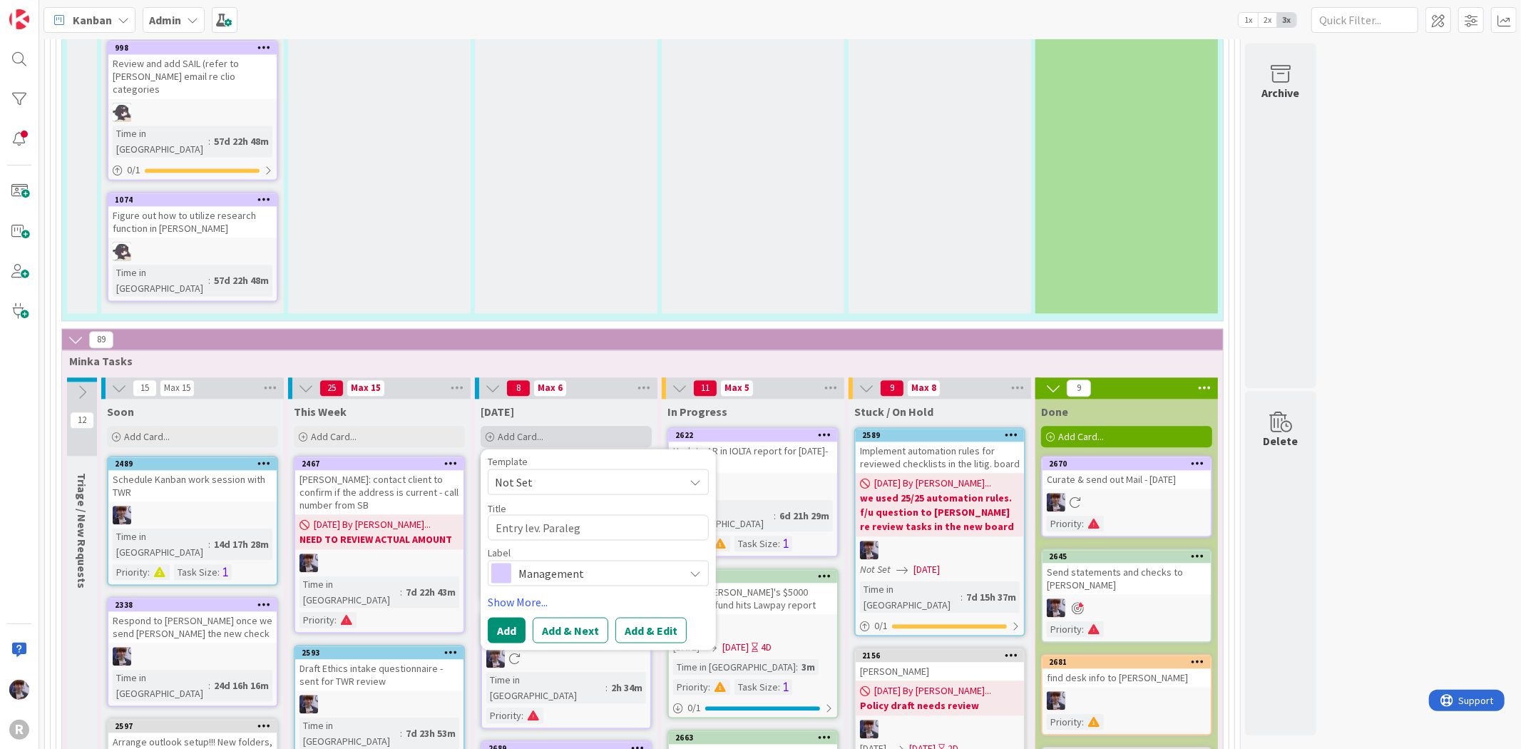
type textarea "Entry lev. Paralega"
type textarea "x"
type textarea "Entry lev. Paralegal"
type textarea "x"
type textarea "Entry lev. Paralegal"
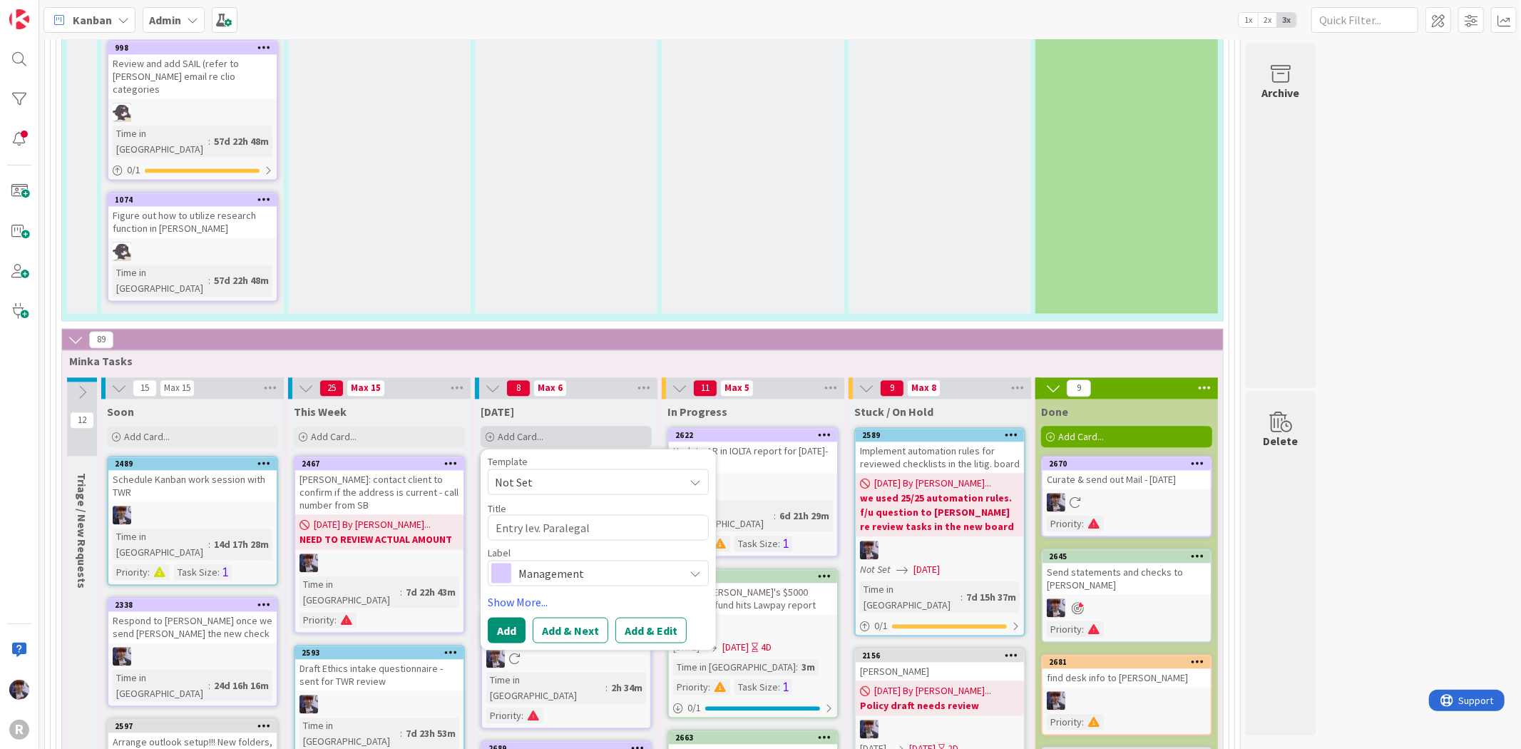
type textarea "x"
type textarea "Entry lev. Paralegal i"
type textarea "x"
type textarea "Entry lev. Paralegal in"
type textarea "x"
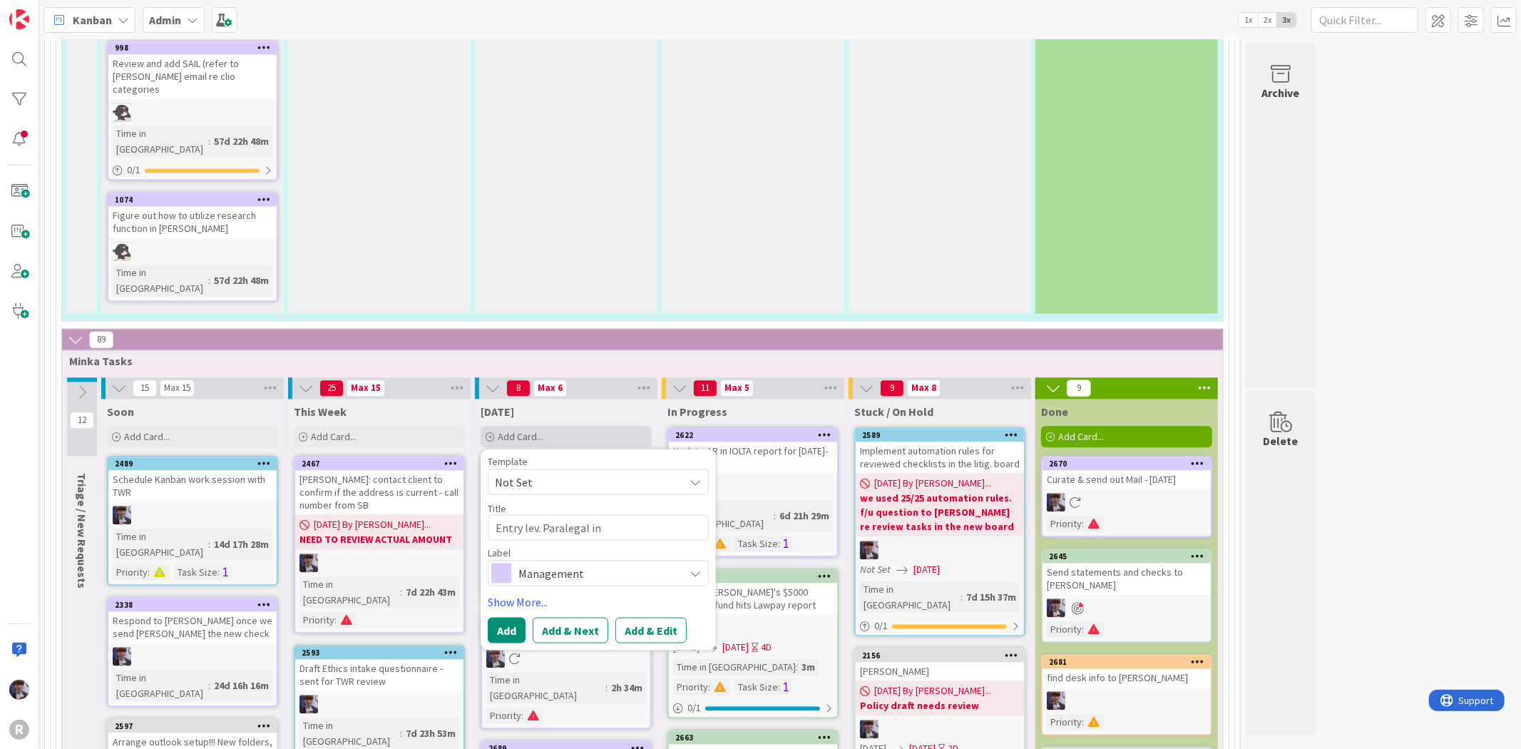
type textarea "Entry lev. Paralegal int"
type textarea "x"
type textarea "Entry lev. Paralegal inte"
type textarea "x"
type textarea "Entry lev. Paralegal inter"
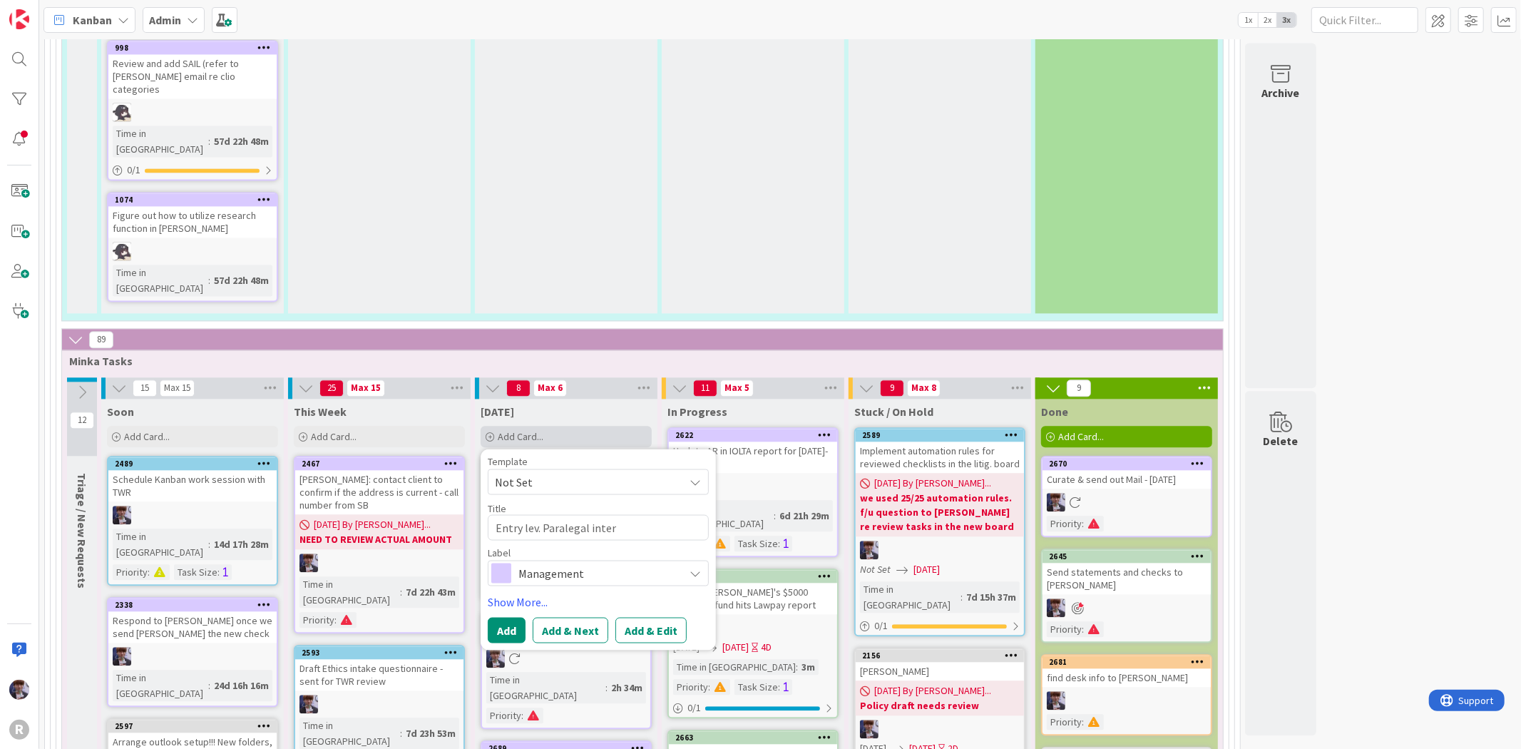
type textarea "x"
type textarea "Entry lev. Paralegal interv"
type textarea "x"
type textarea "Entry lev. Paralegal intervi"
type textarea "x"
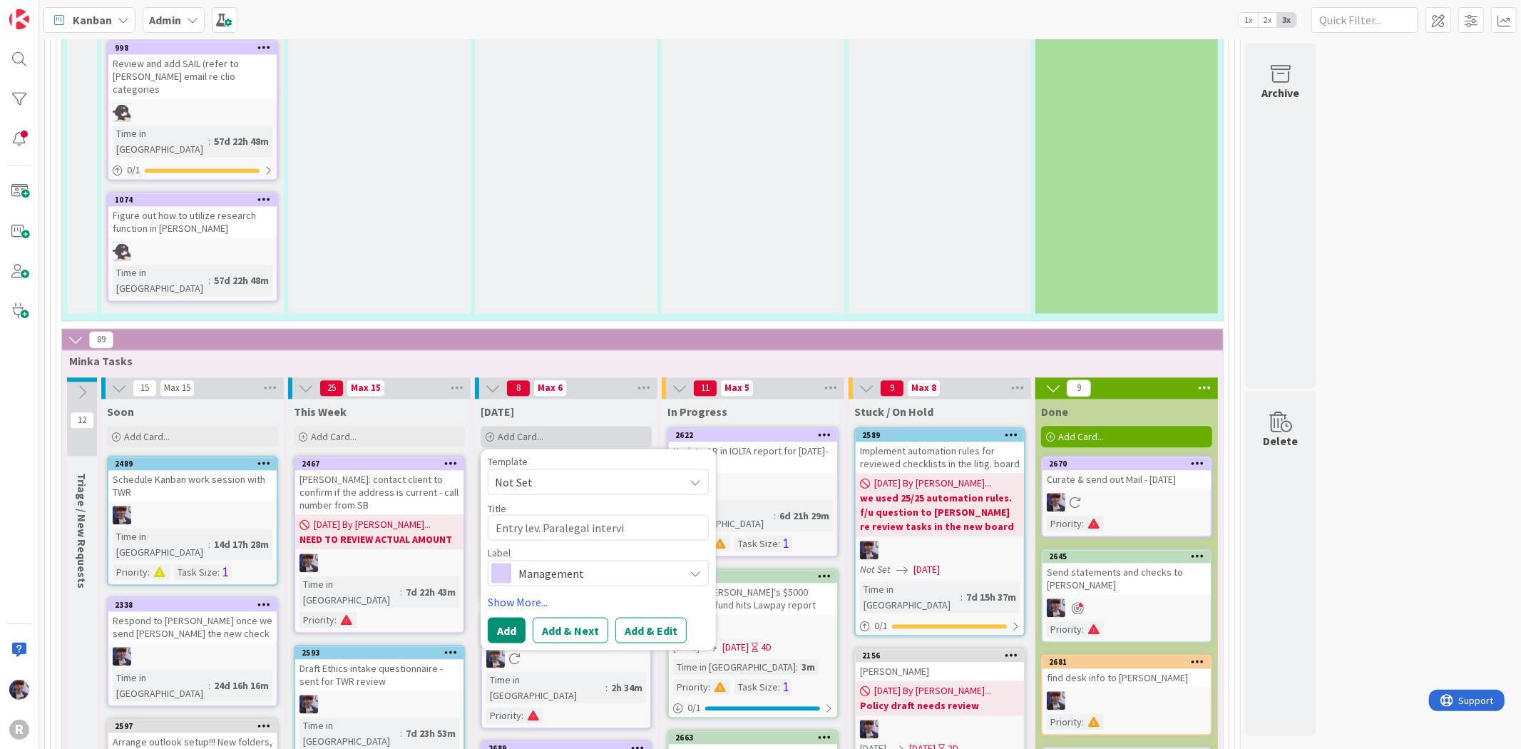
type textarea "Entry lev. Paralegal intervie"
type textarea "x"
type textarea "Entry lev. Paralegal interview"
type textarea "x"
type textarea "Entry lev. Paralegal interviewn"
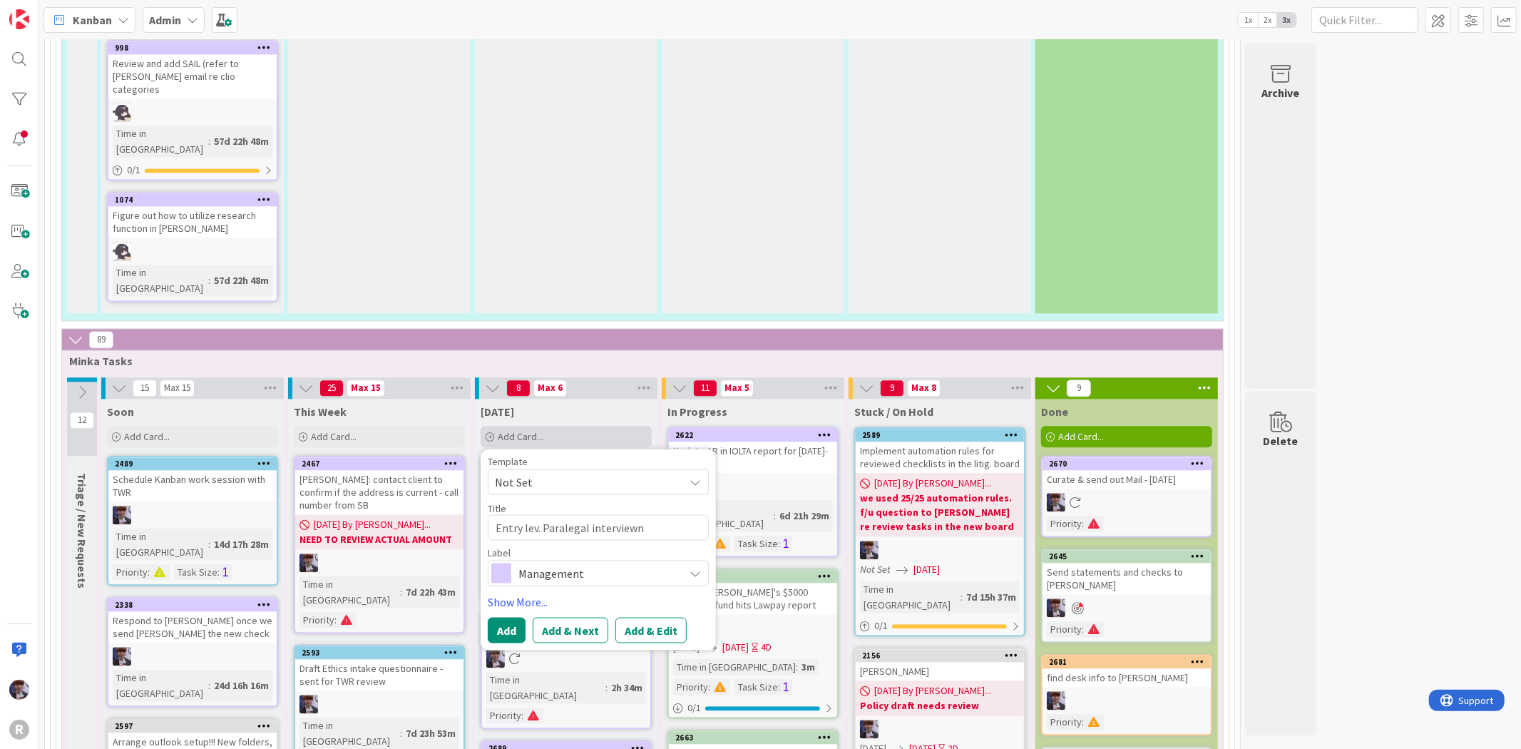
type textarea "x"
type textarea "Entry lev. Paralegal interview"
type textarea "x"
type textarea "Entry lev. Paralegal interview"
type textarea "x"
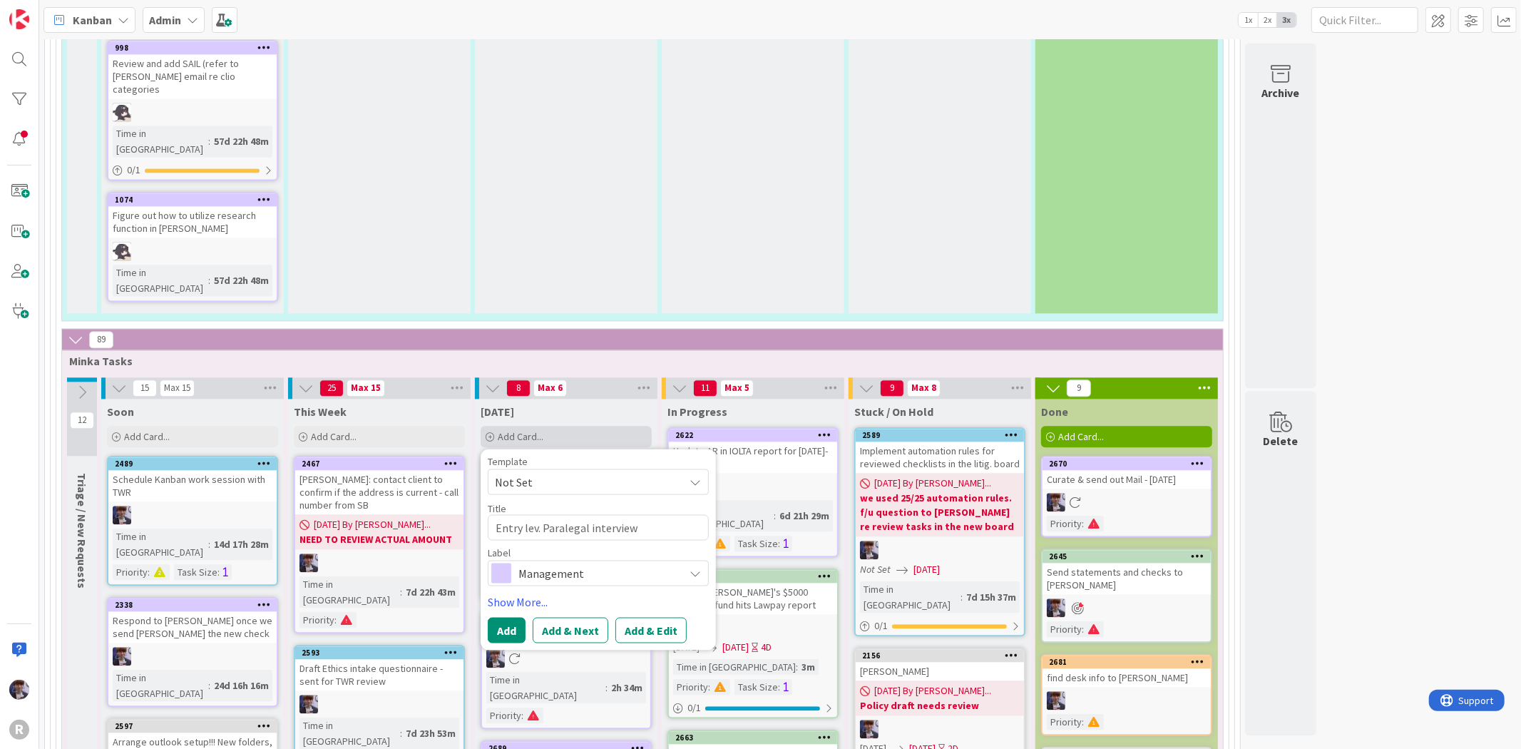
type textarea "Entry lev. Paralegal interview"
type textarea "x"
type textarea "Entry lev. Paralegal interview @"
type textarea "x"
type textarea "Entry lev. Paralegal interview @3"
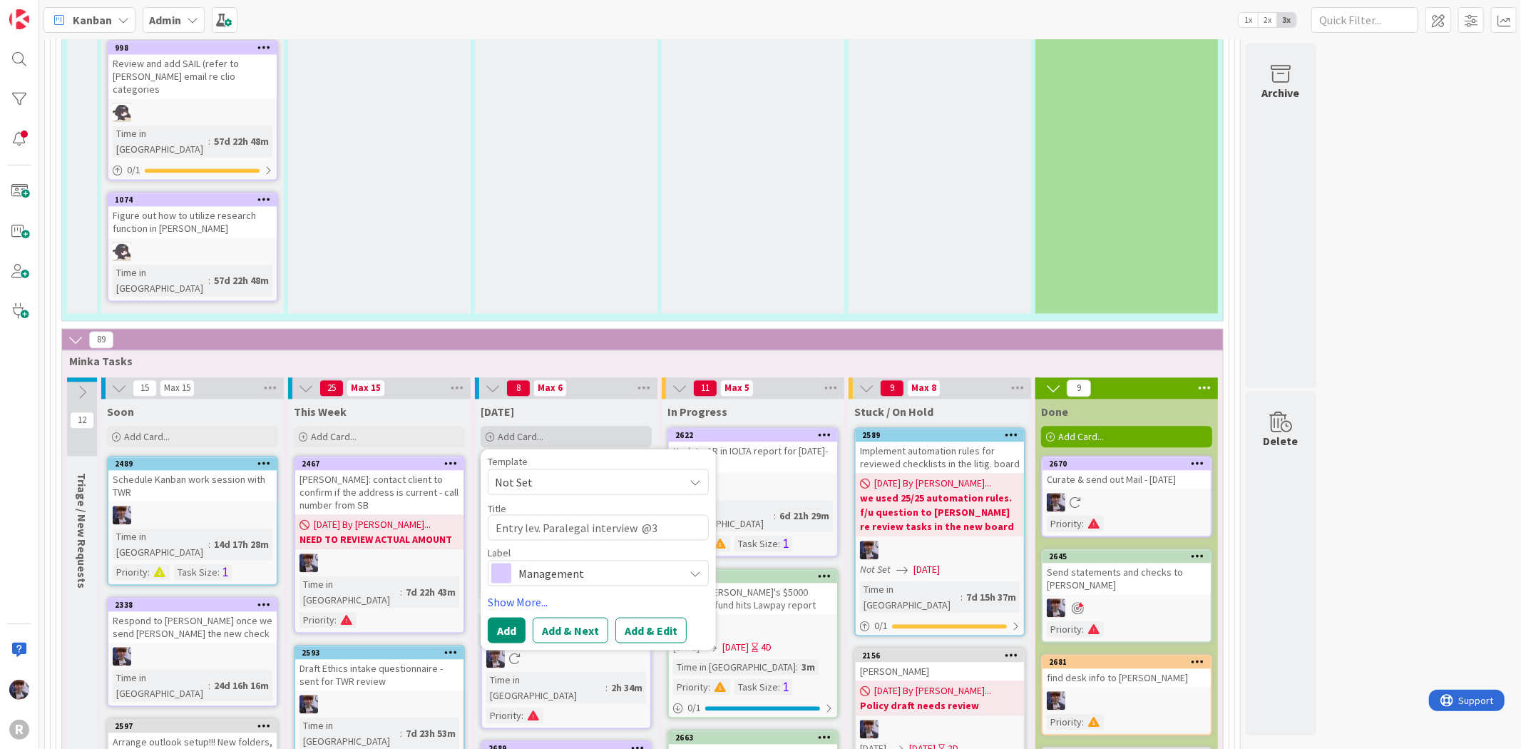
type textarea "x"
type textarea "Entry lev. Paralegal interview @3."
type textarea "x"
type textarea "Entry lev. Paralegal interview @3.3"
type textarea "x"
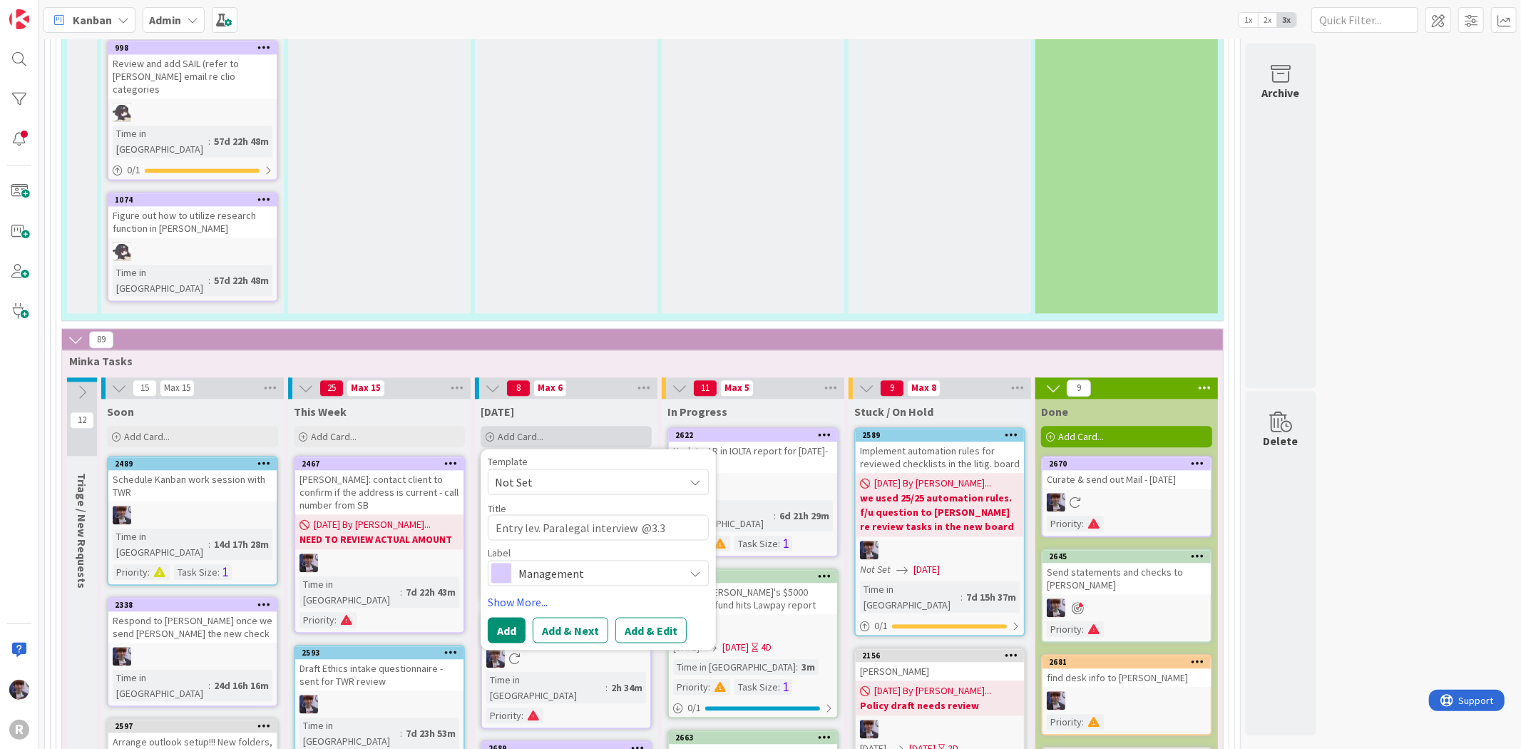
type textarea "Entry lev. Paralegal interview @3.30"
type textarea "x"
type textarea "Entry lev. Paralegal interview @3.30p"
type textarea "x"
type textarea "Entry lev. Paralegal interview @3.30pm"
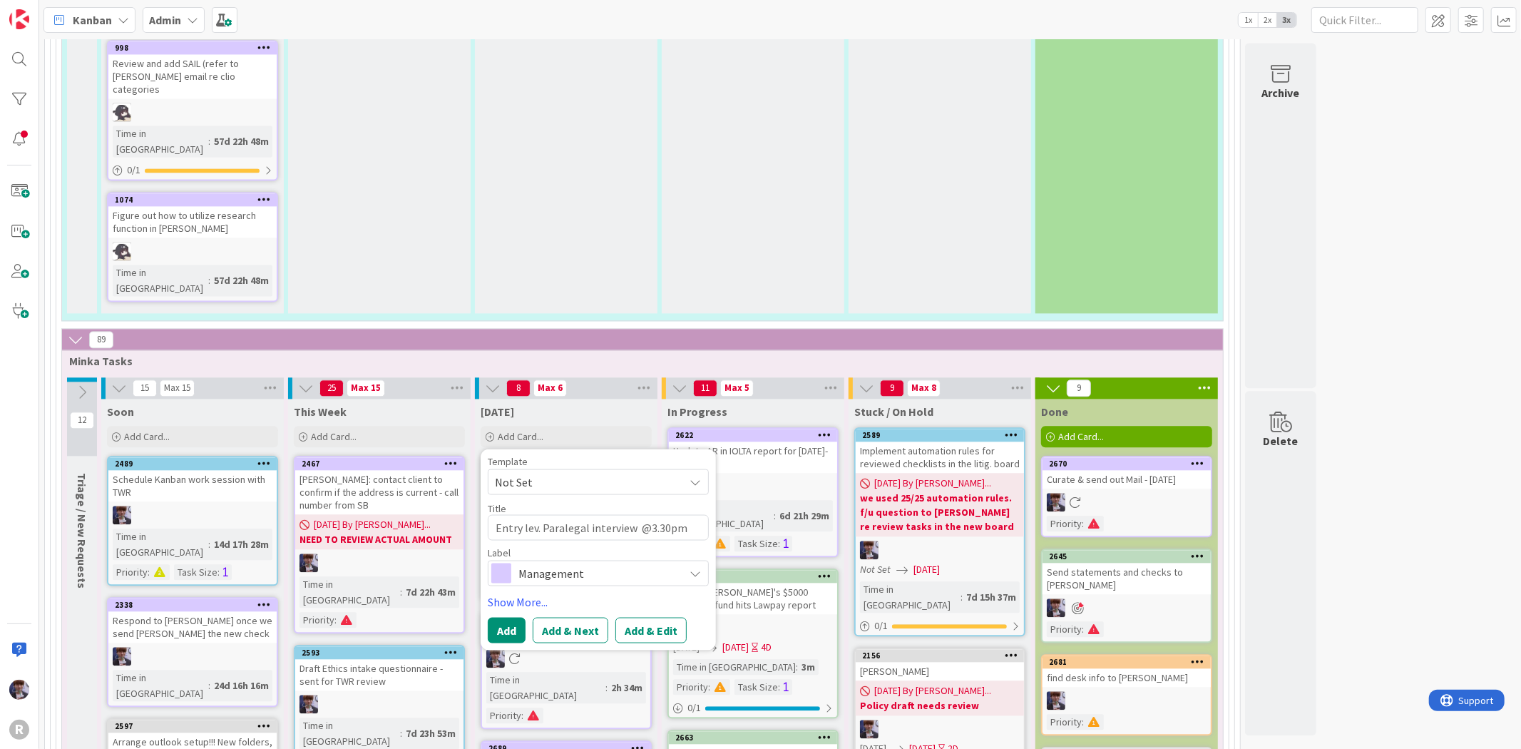
click at [596, 560] on div "Management" at bounding box center [598, 573] width 221 height 26
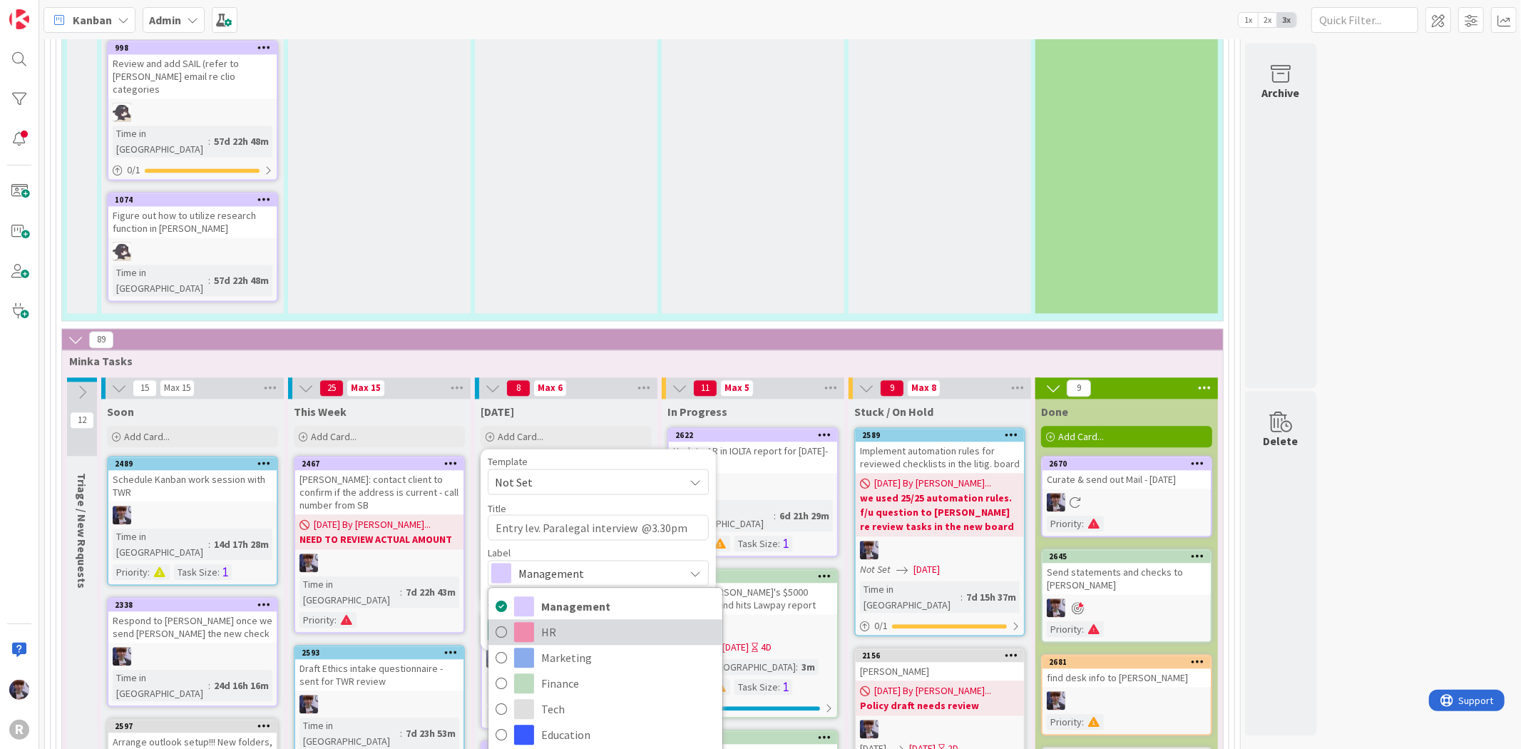
click at [568, 621] on span "HR" at bounding box center [628, 631] width 174 height 21
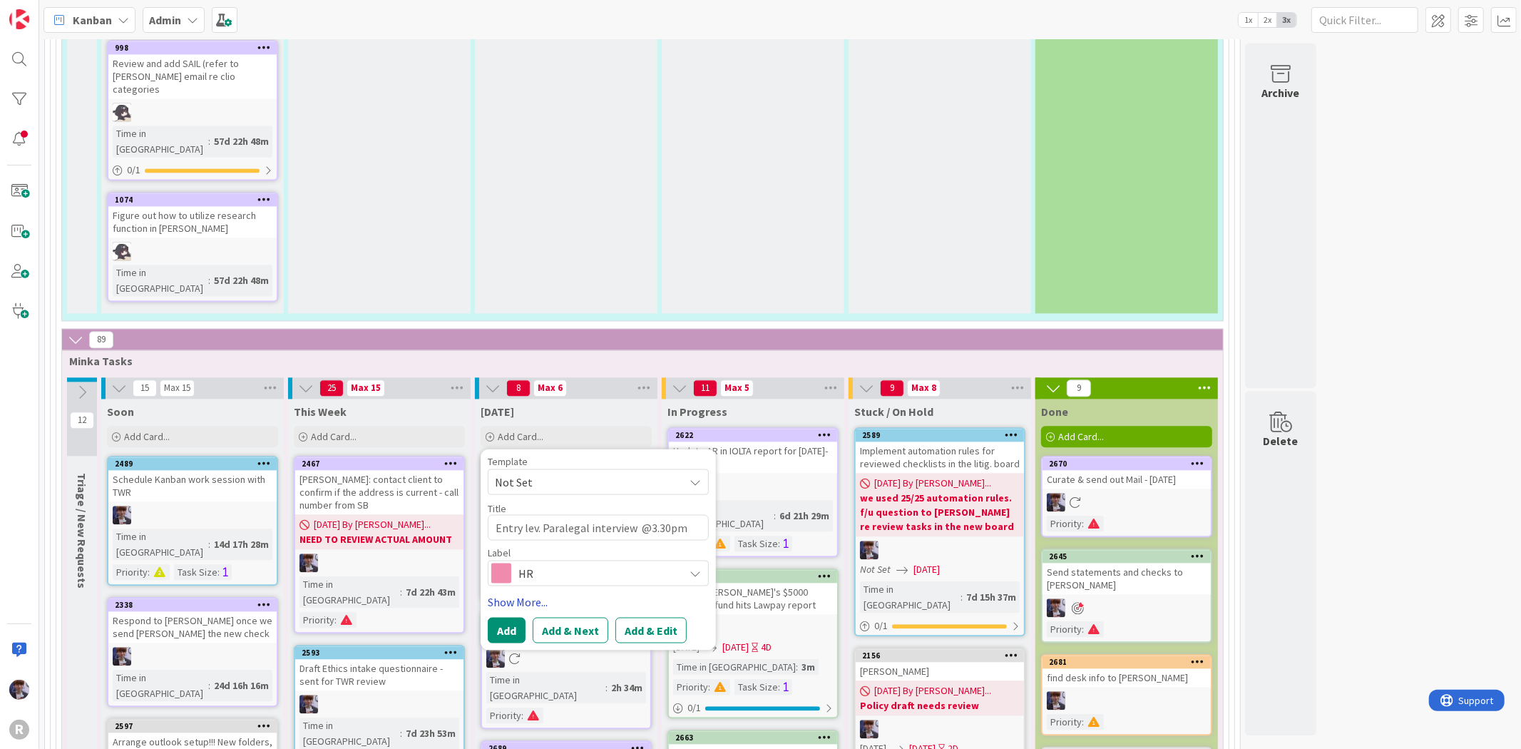
click at [524, 593] on link "Show More..." at bounding box center [598, 601] width 221 height 17
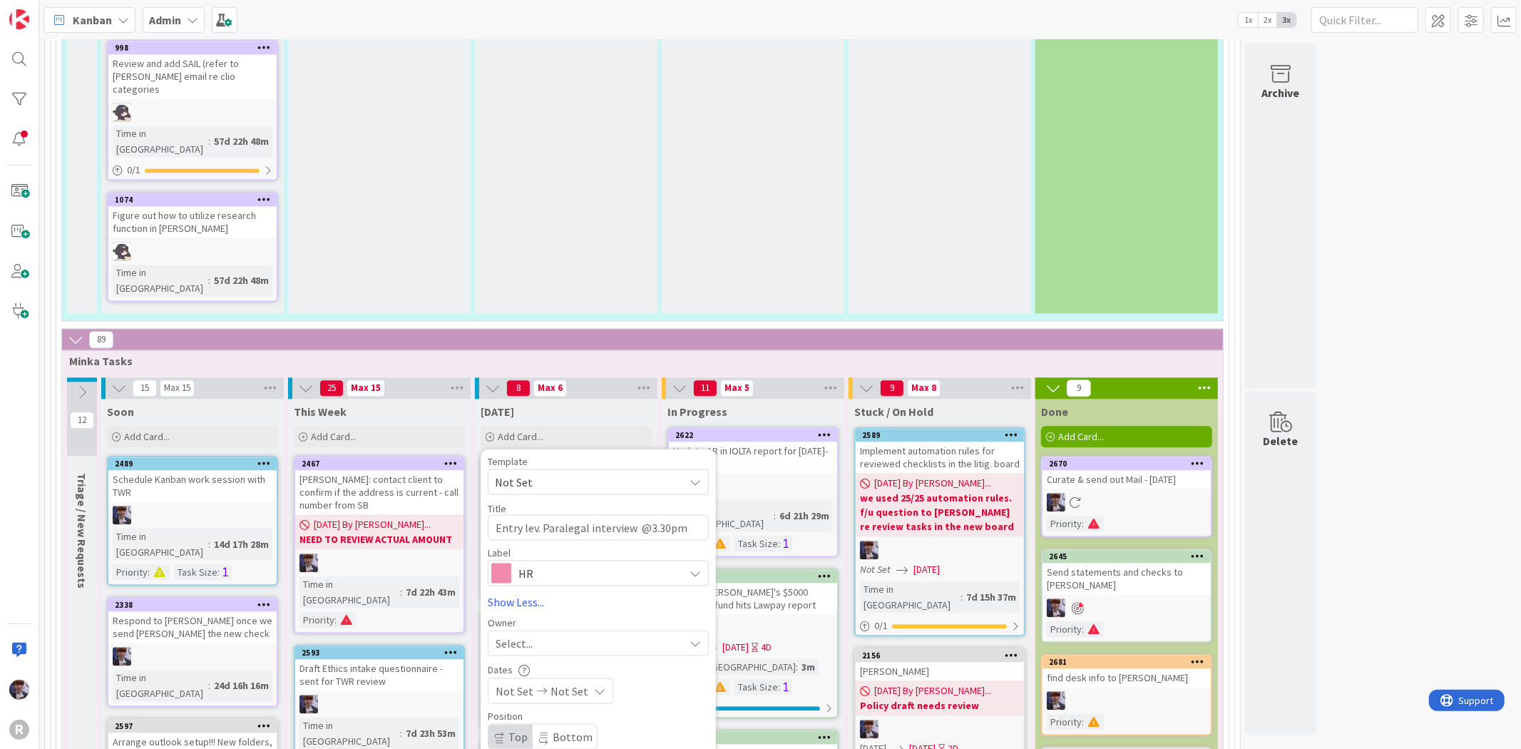
click at [521, 634] on span "Select..." at bounding box center [514, 642] width 37 height 17
click at [549, 748] on span "[PERSON_NAME]" at bounding box center [577, 762] width 69 height 21
drag, startPoint x: 529, startPoint y: 521, endPoint x: 528, endPoint y: 504, distance: 16.4
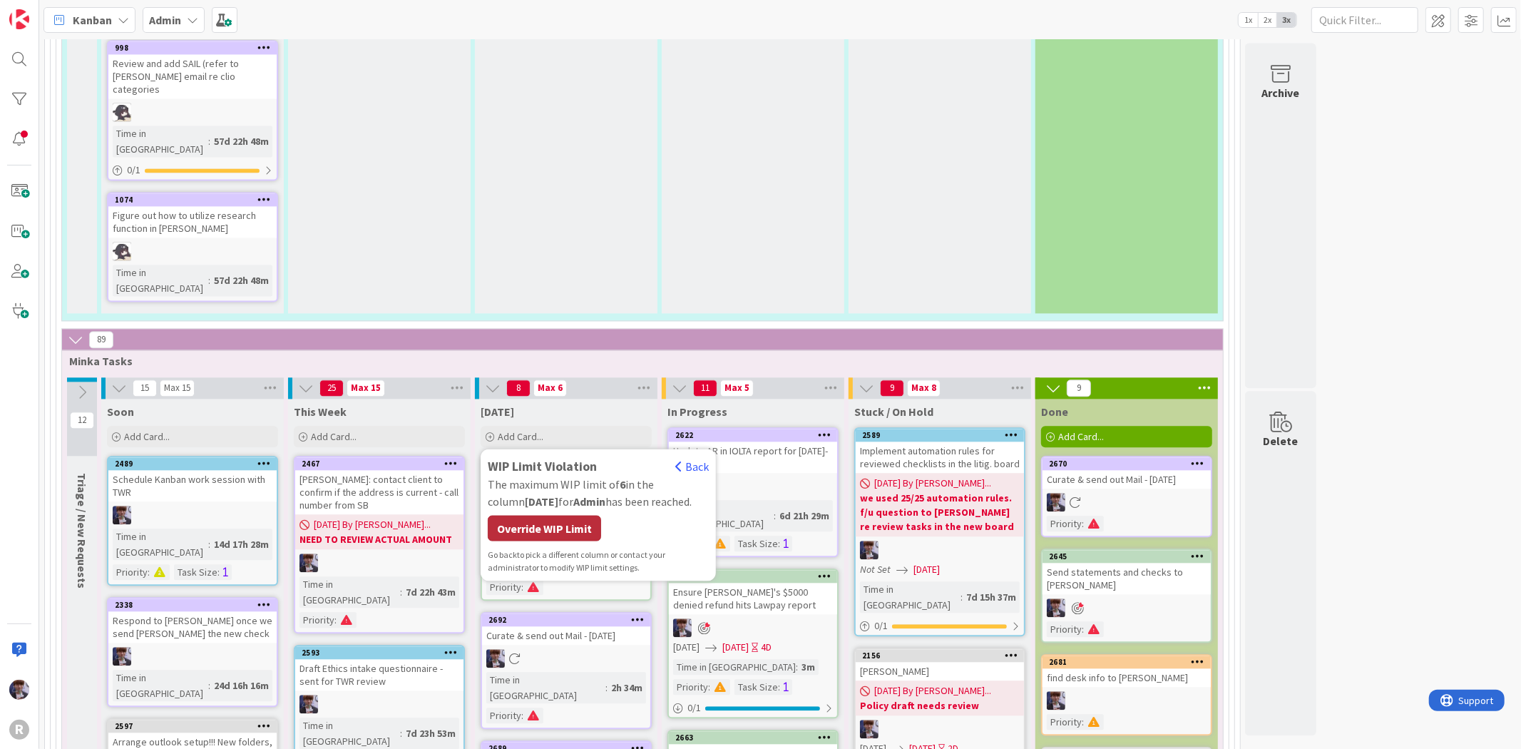
click at [547, 515] on div "Override WIP Limit" at bounding box center [544, 528] width 113 height 26
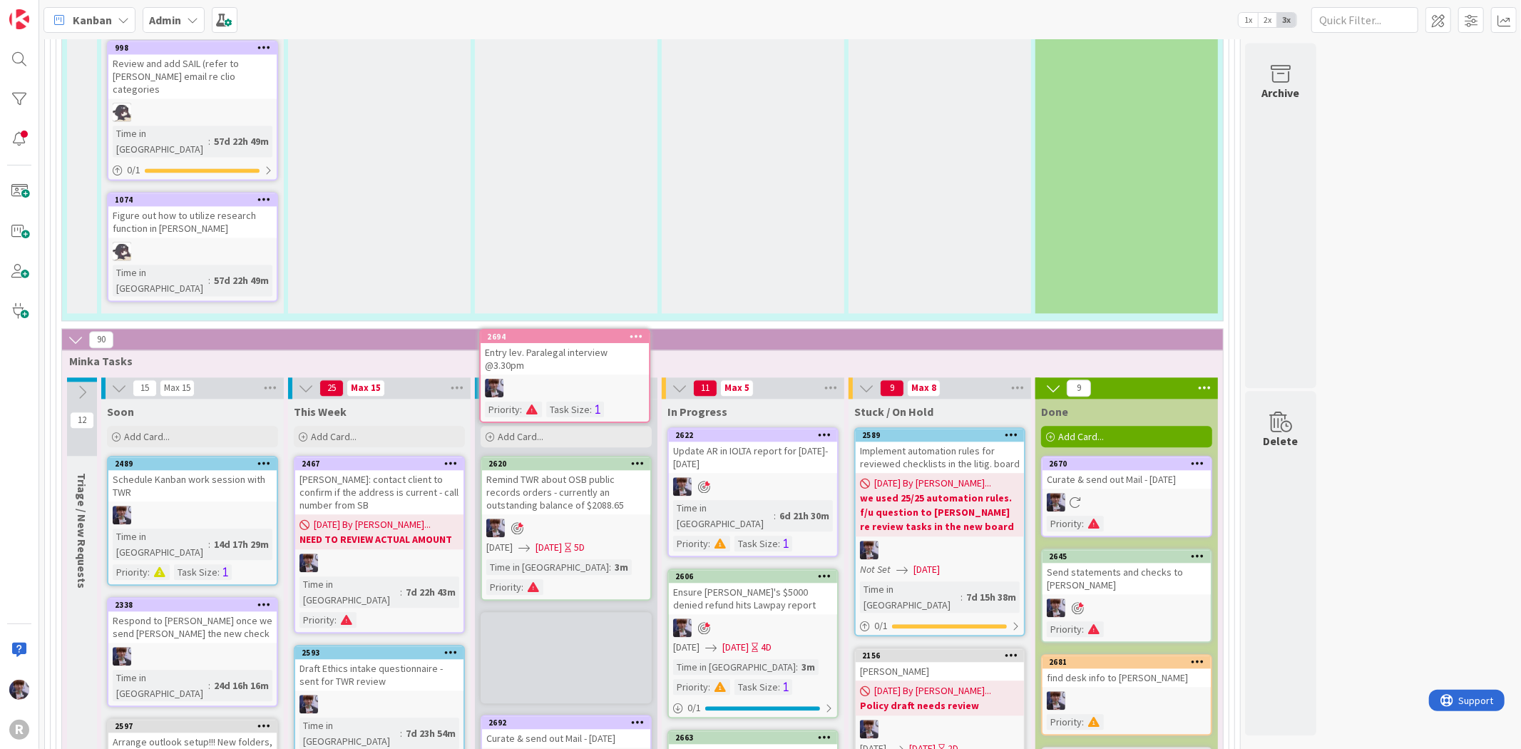
scroll to position [2526, 0]
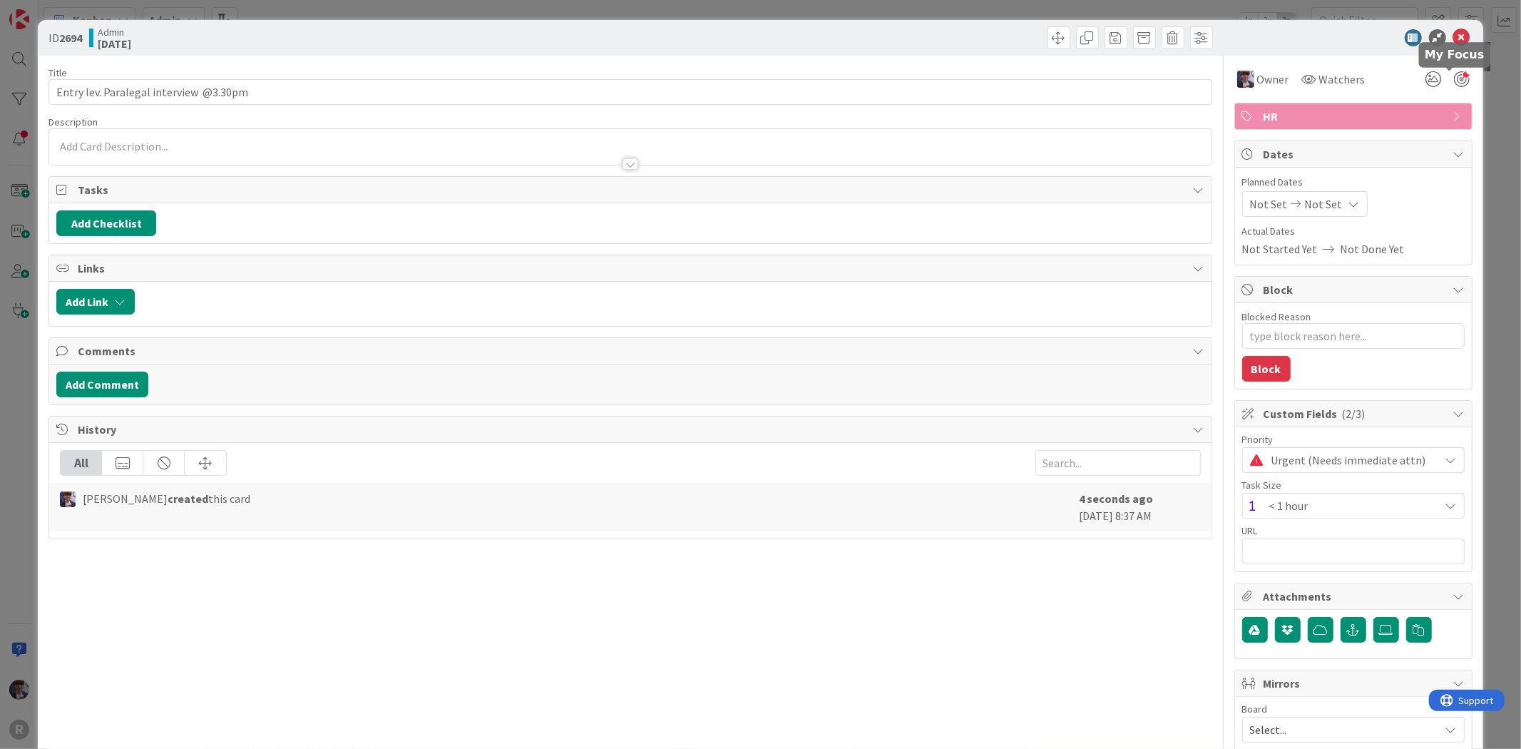
click at [1454, 72] on div at bounding box center [1462, 79] width 16 height 16
click at [1474, 89] on div "ID 2694 Admin [DATE] Title 39 / 128 Entry lev. Paralegal interview @3.30pm Desc…" at bounding box center [760, 374] width 1521 height 749
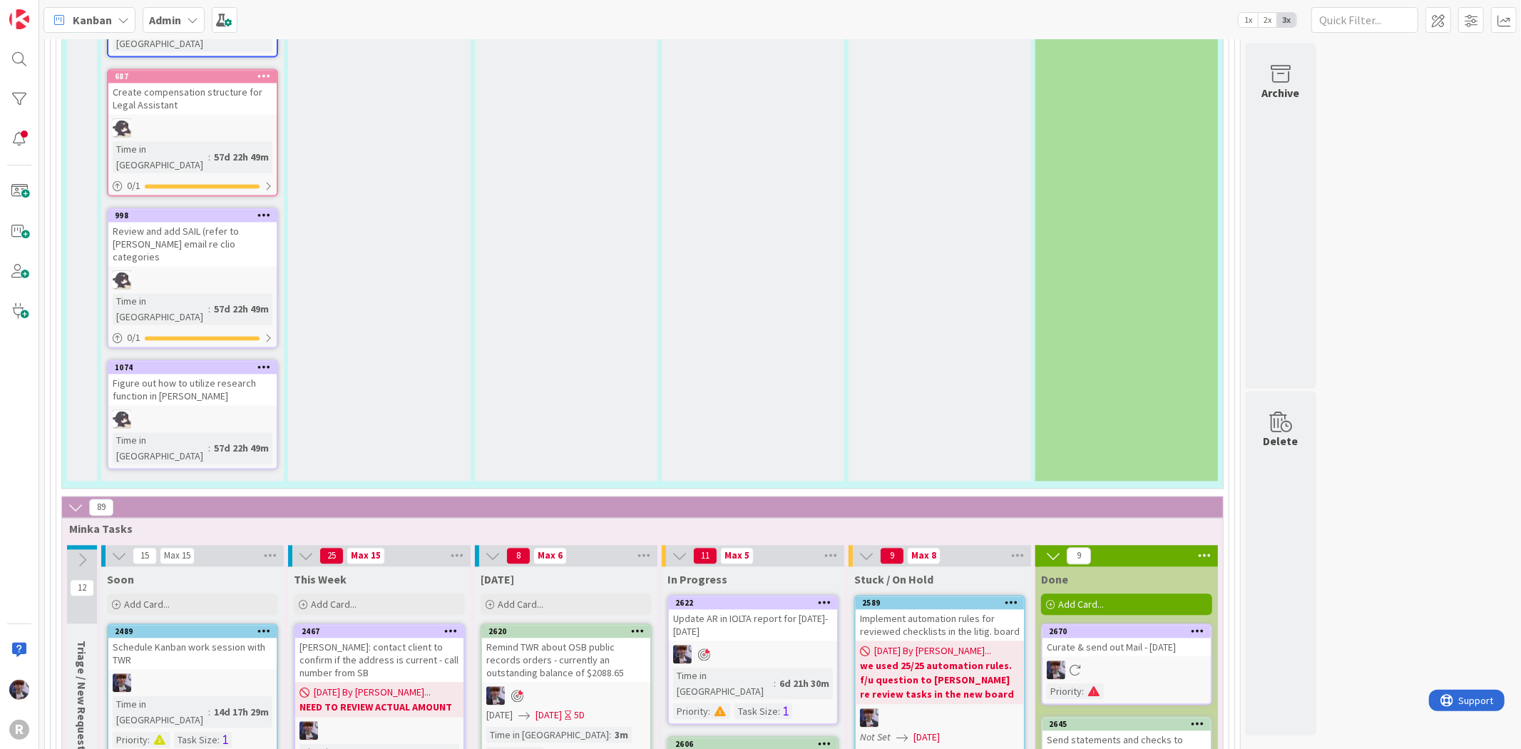
scroll to position [2447, 0]
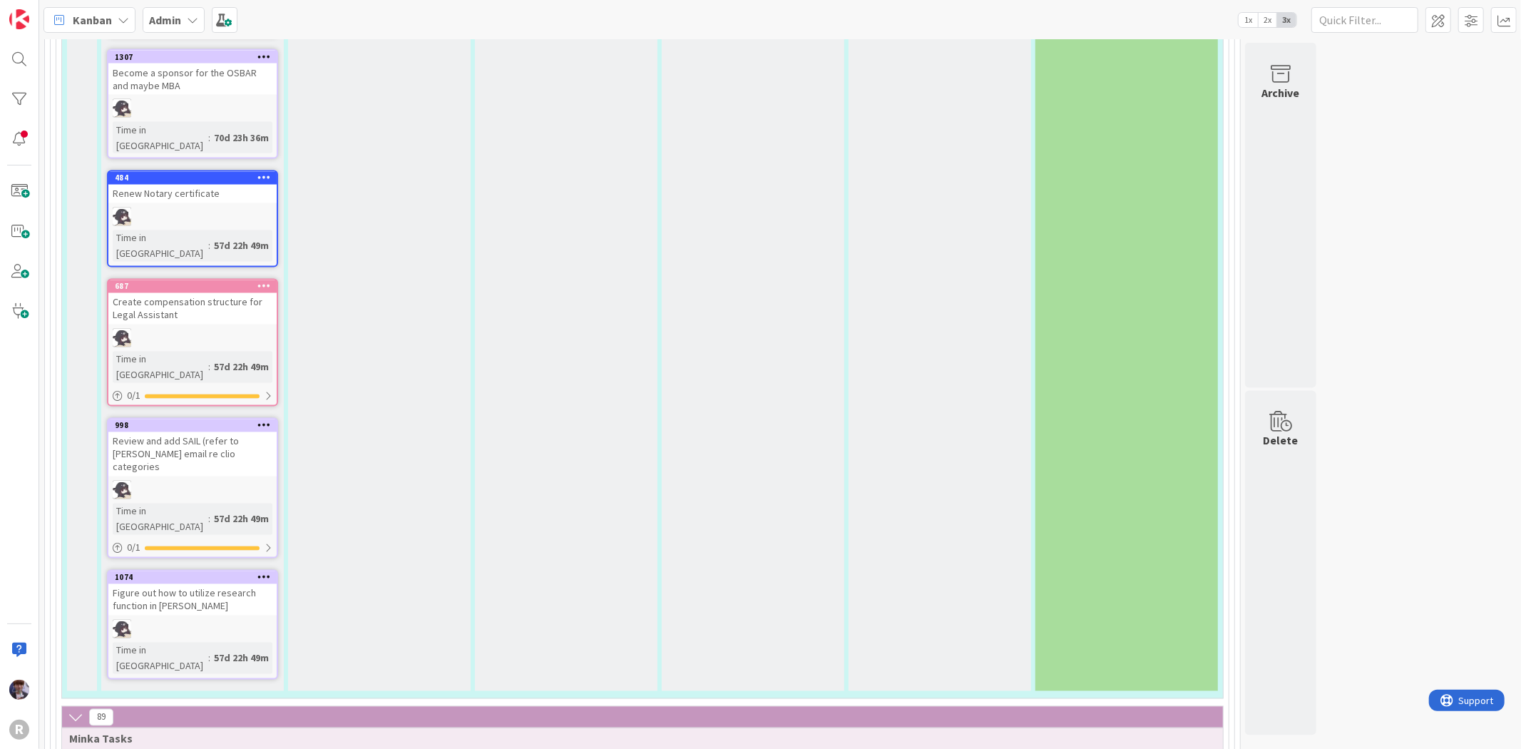
scroll to position [2130, 0]
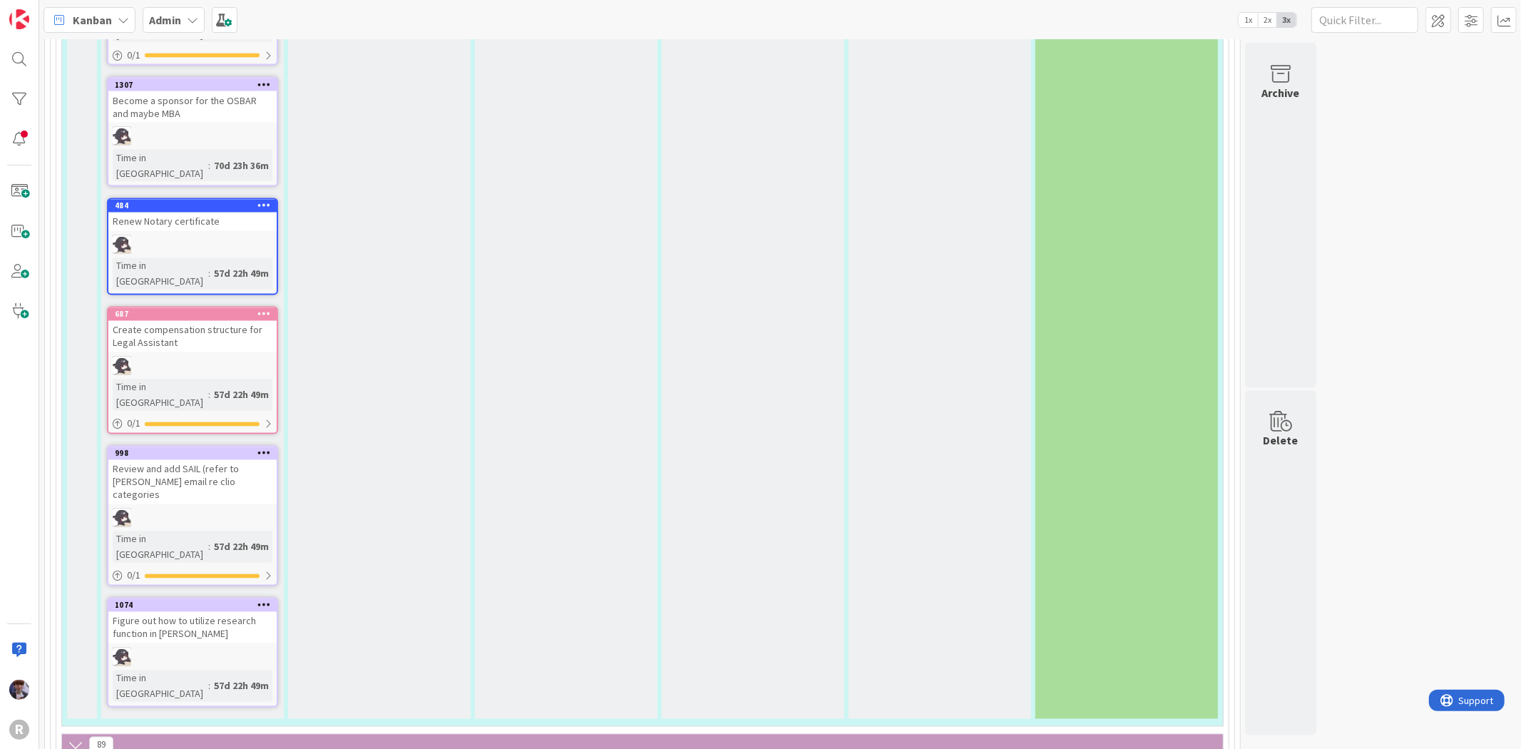
click at [83, 15] on span "Kanban" at bounding box center [92, 19] width 39 height 17
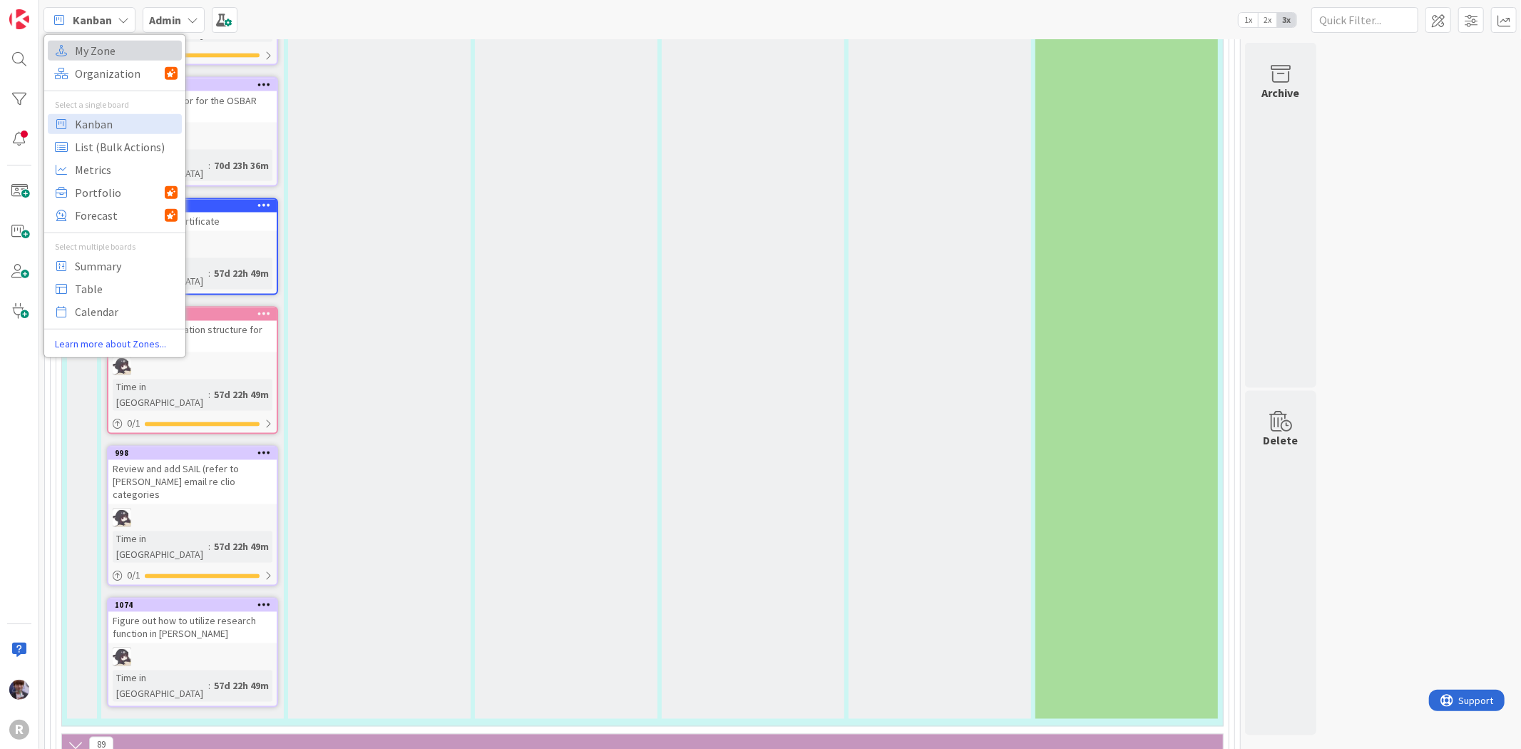
click at [109, 41] on span "My Zone" at bounding box center [126, 49] width 103 height 21
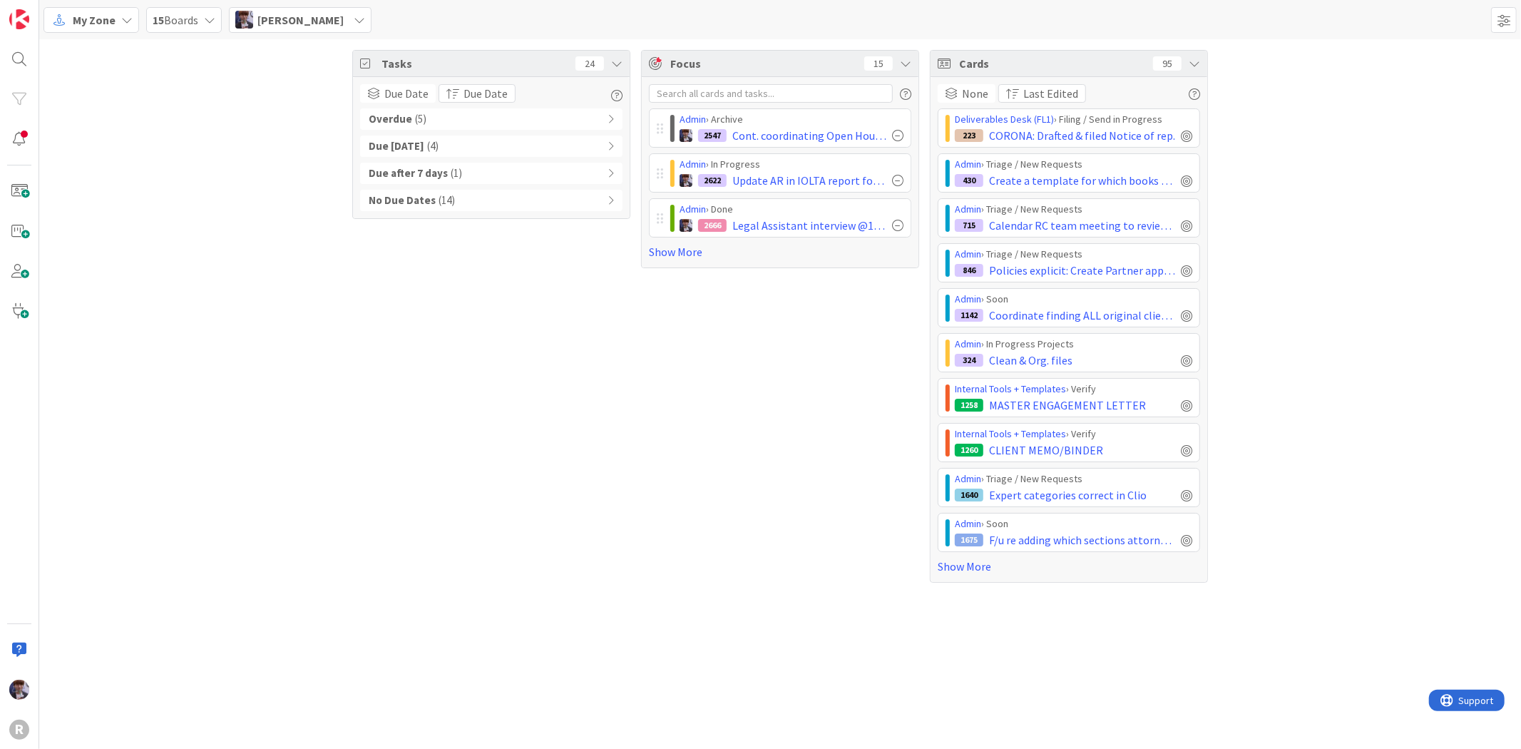
click at [492, 118] on div "Overdue ( 5 )" at bounding box center [491, 118] width 262 height 21
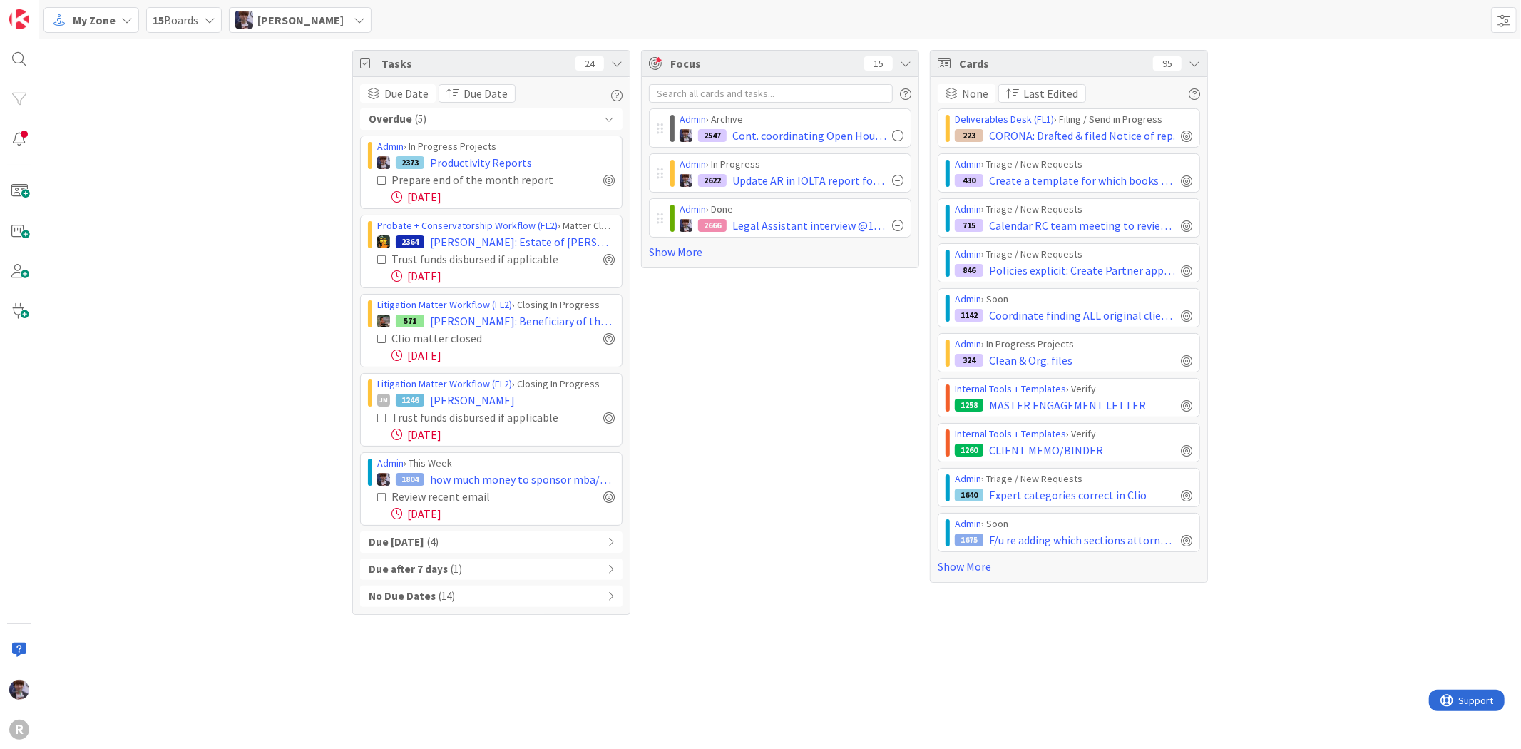
click at [516, 118] on div "Overdue ( 5 )" at bounding box center [491, 118] width 262 height 21
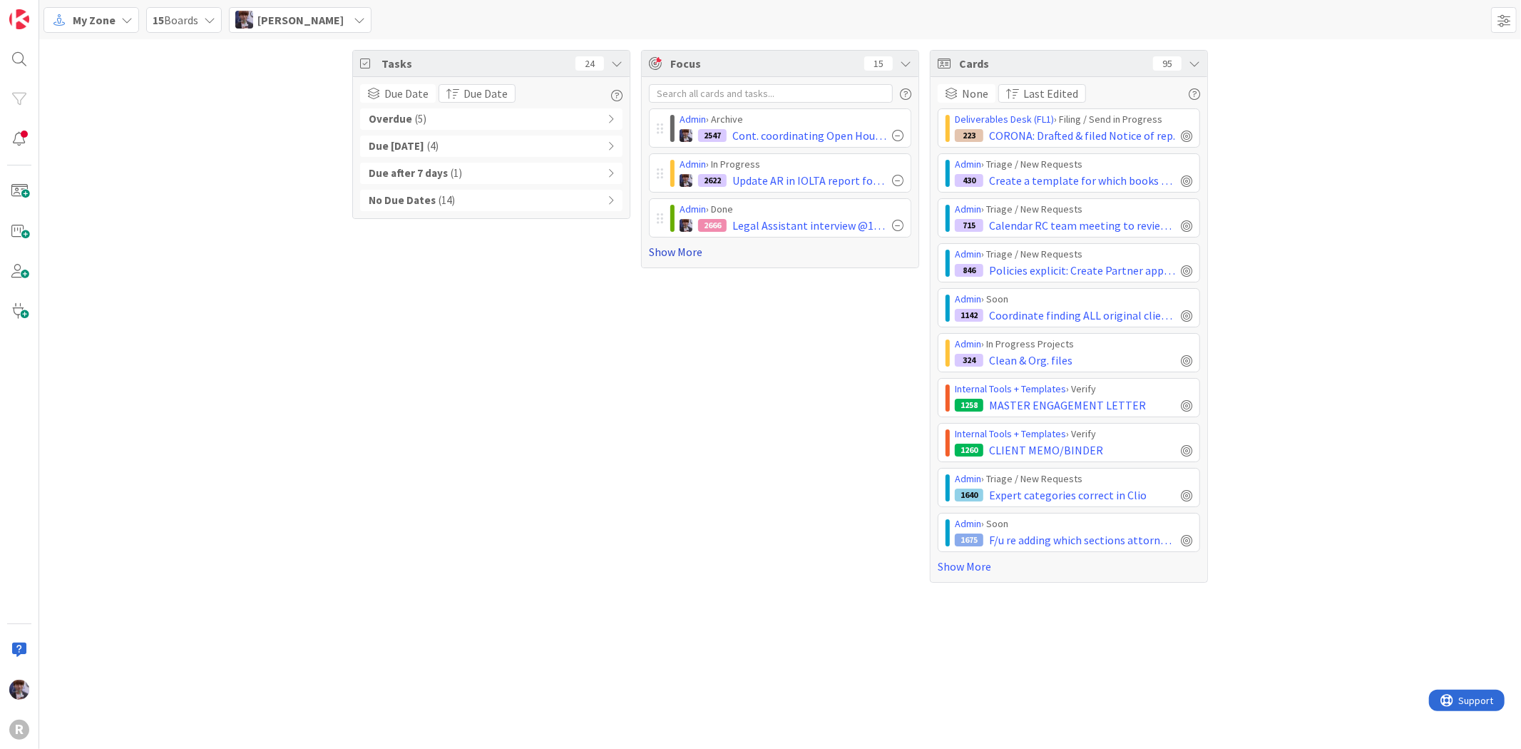
click at [695, 251] on link "Show More" at bounding box center [780, 251] width 262 height 17
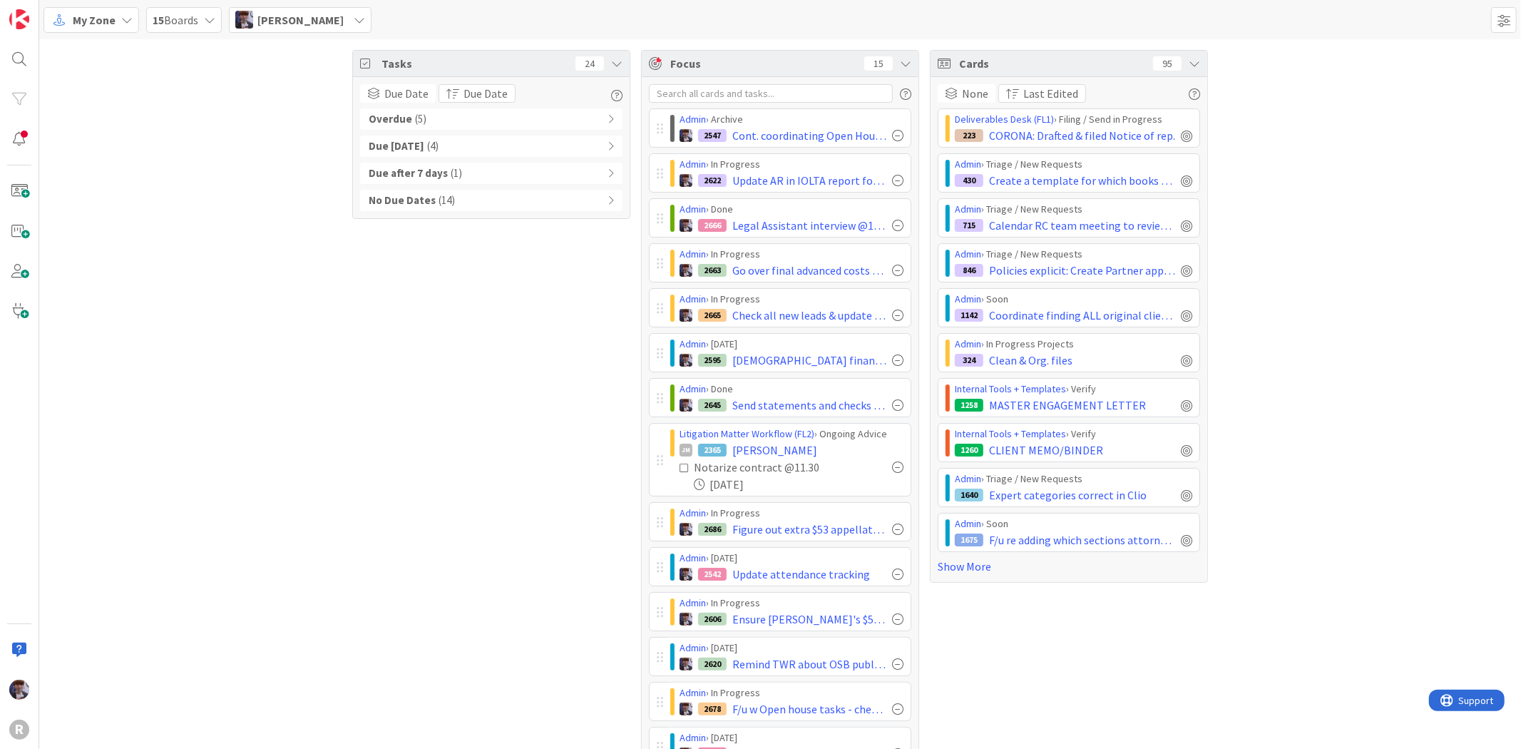
click at [1197, 63] on div "Cards 95" at bounding box center [1069, 64] width 277 height 26
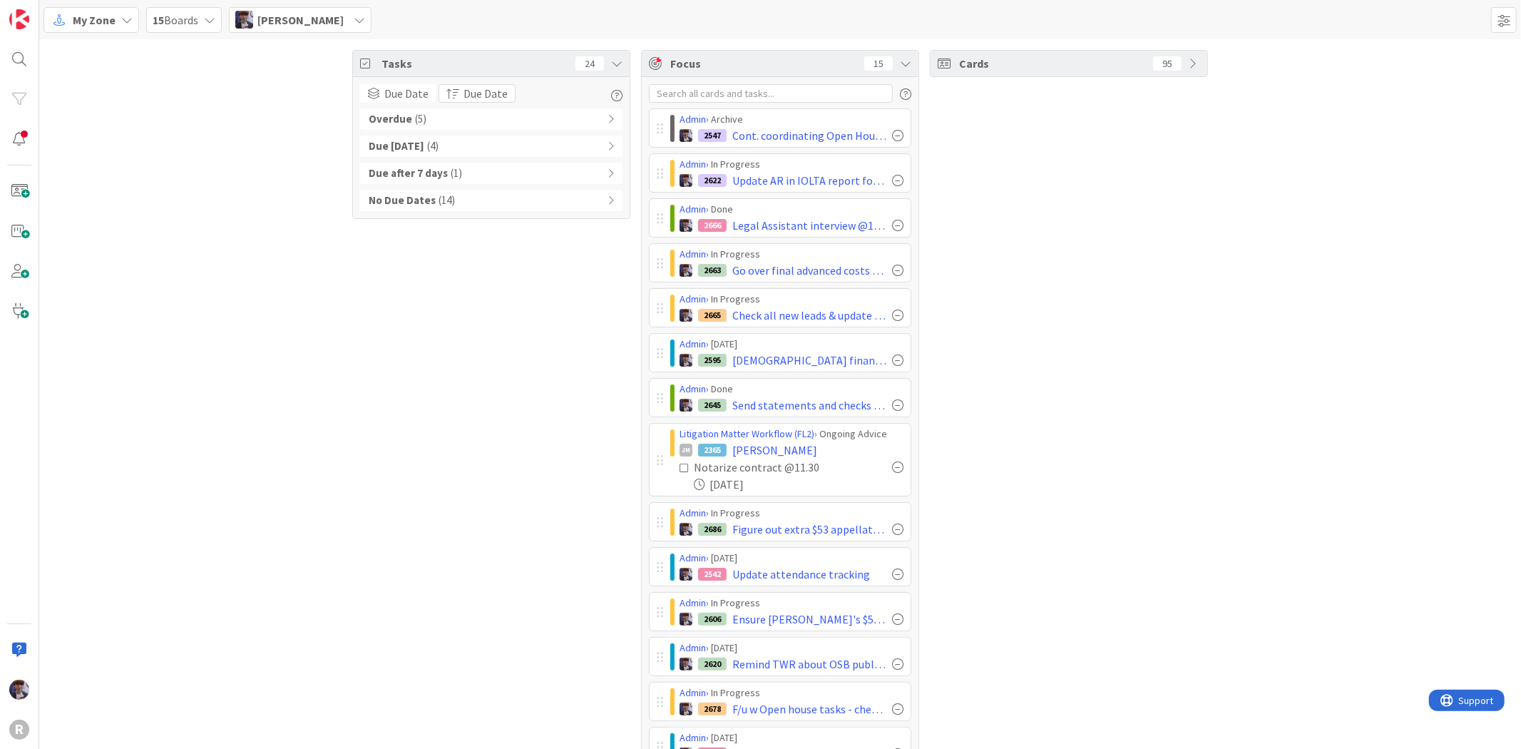
click at [468, 123] on div "Overdue ( 5 )" at bounding box center [491, 118] width 262 height 21
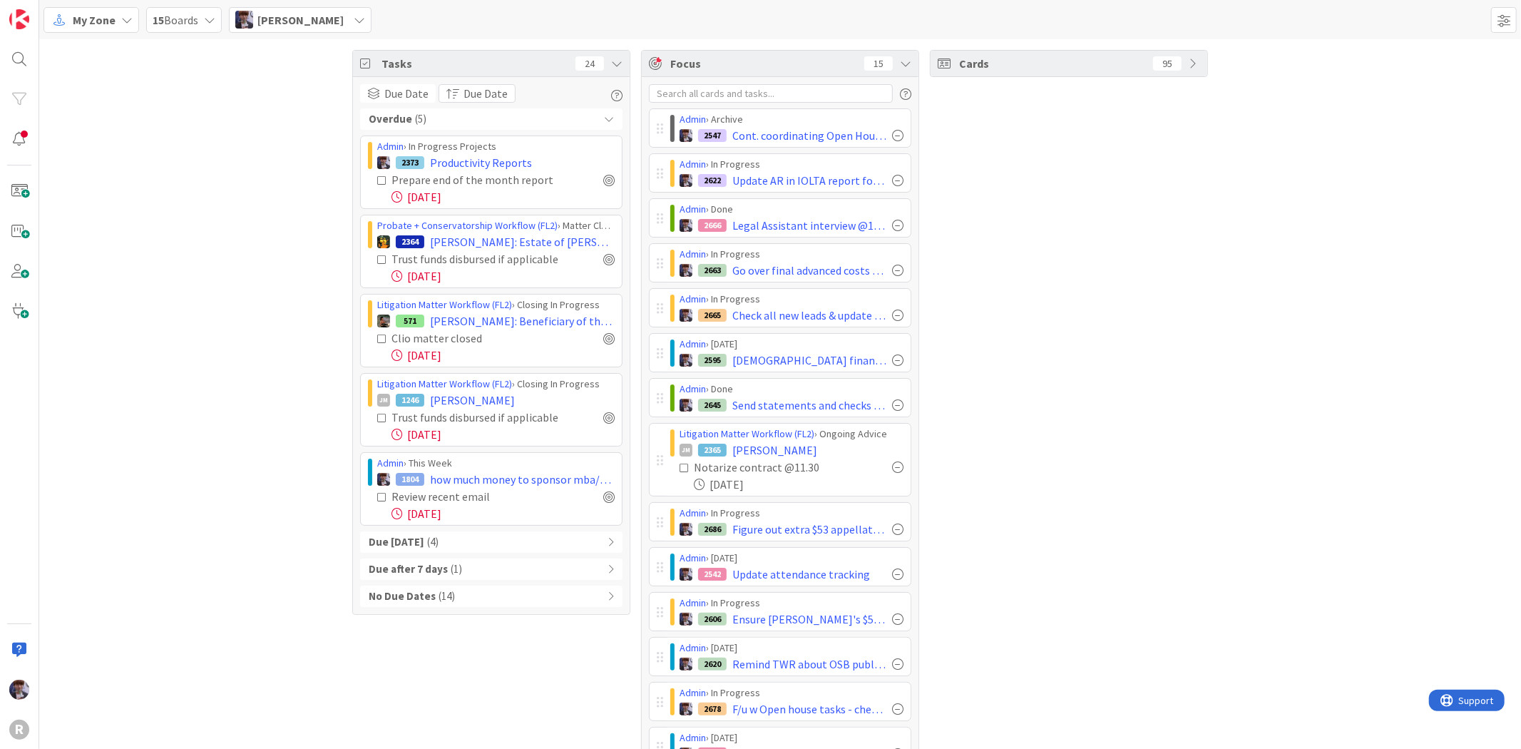
click at [468, 123] on div "Overdue ( 5 )" at bounding box center [491, 118] width 262 height 21
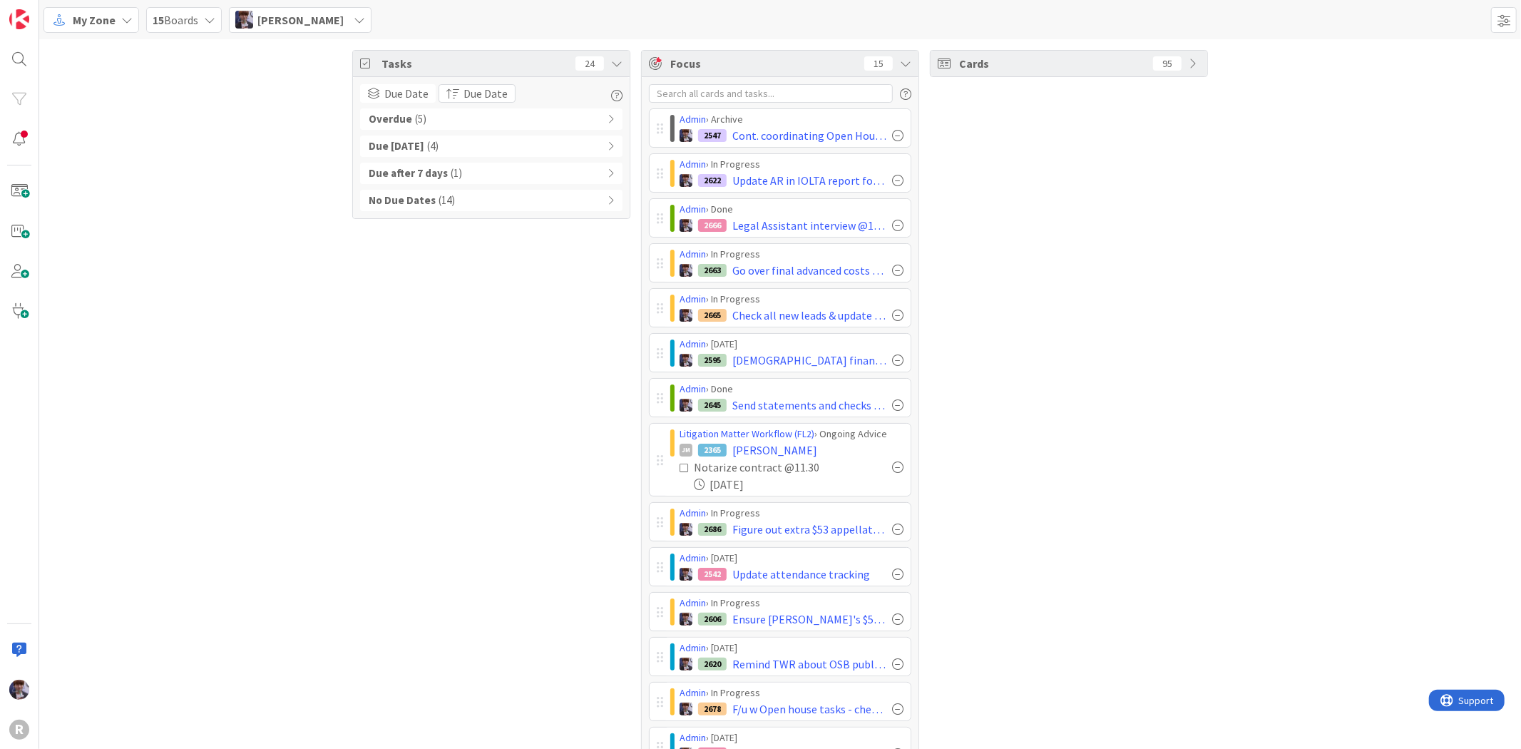
click at [455, 122] on div "Overdue ( 5 )" at bounding box center [491, 118] width 262 height 21
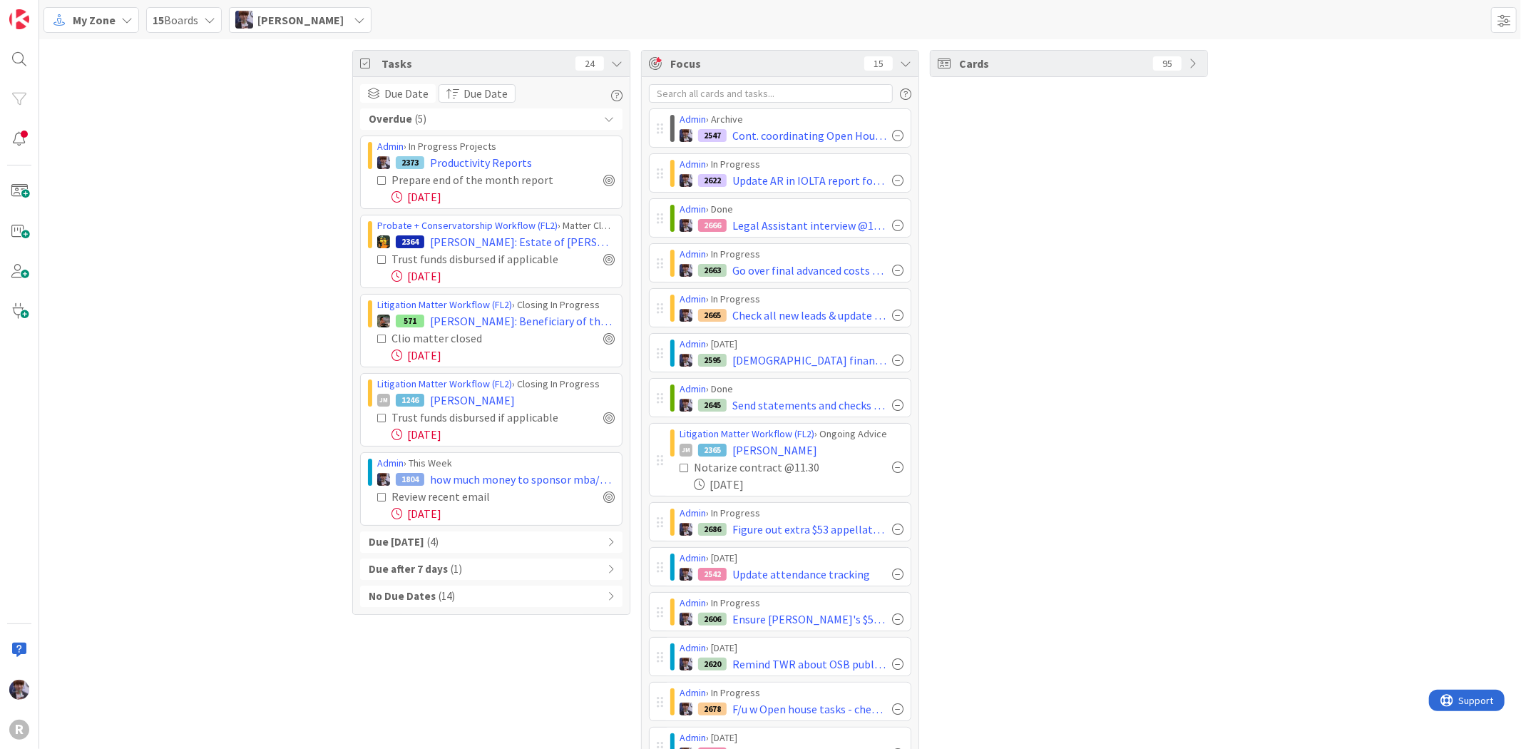
click at [455, 122] on div "Overdue ( 5 )" at bounding box center [491, 118] width 262 height 21
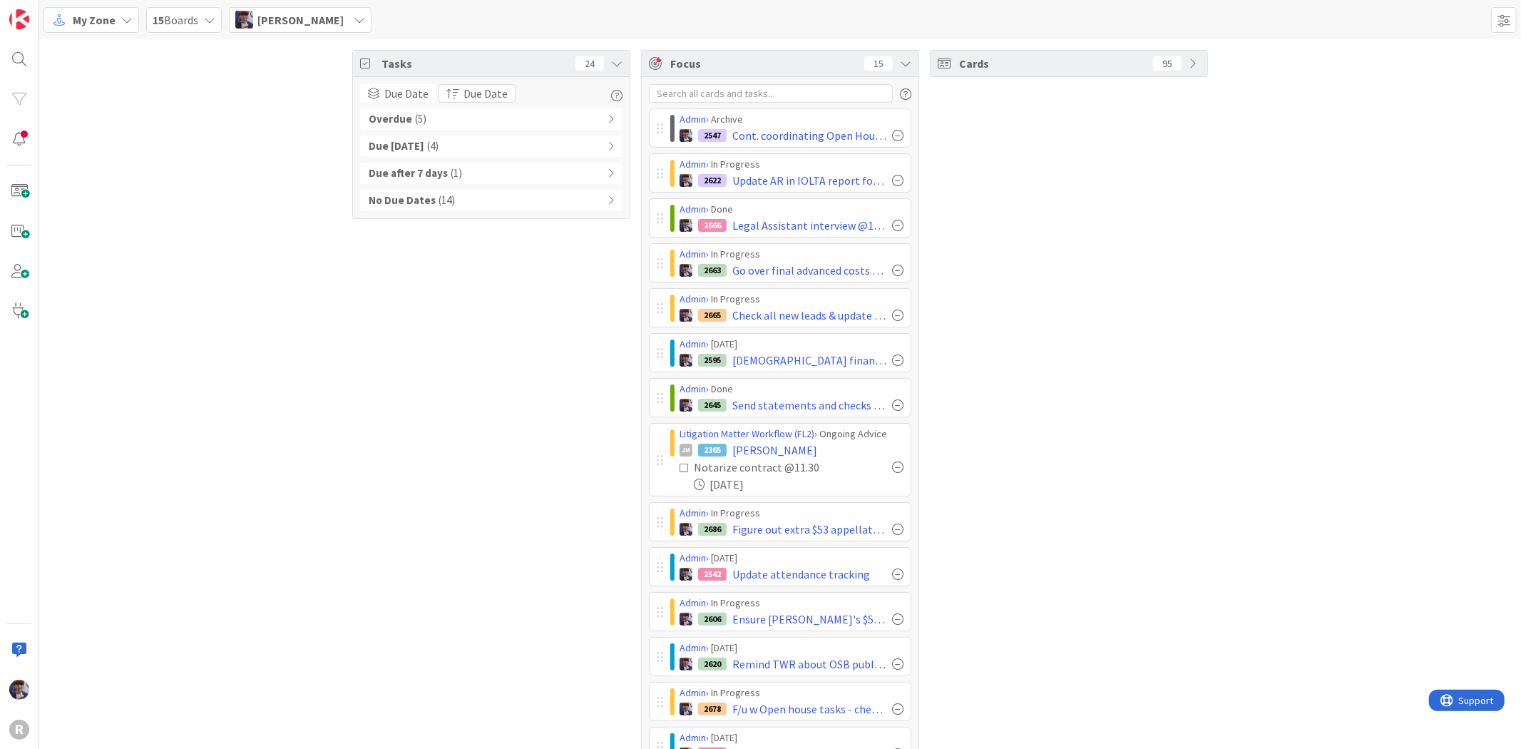
click at [455, 122] on div "Overdue ( 5 )" at bounding box center [491, 118] width 262 height 21
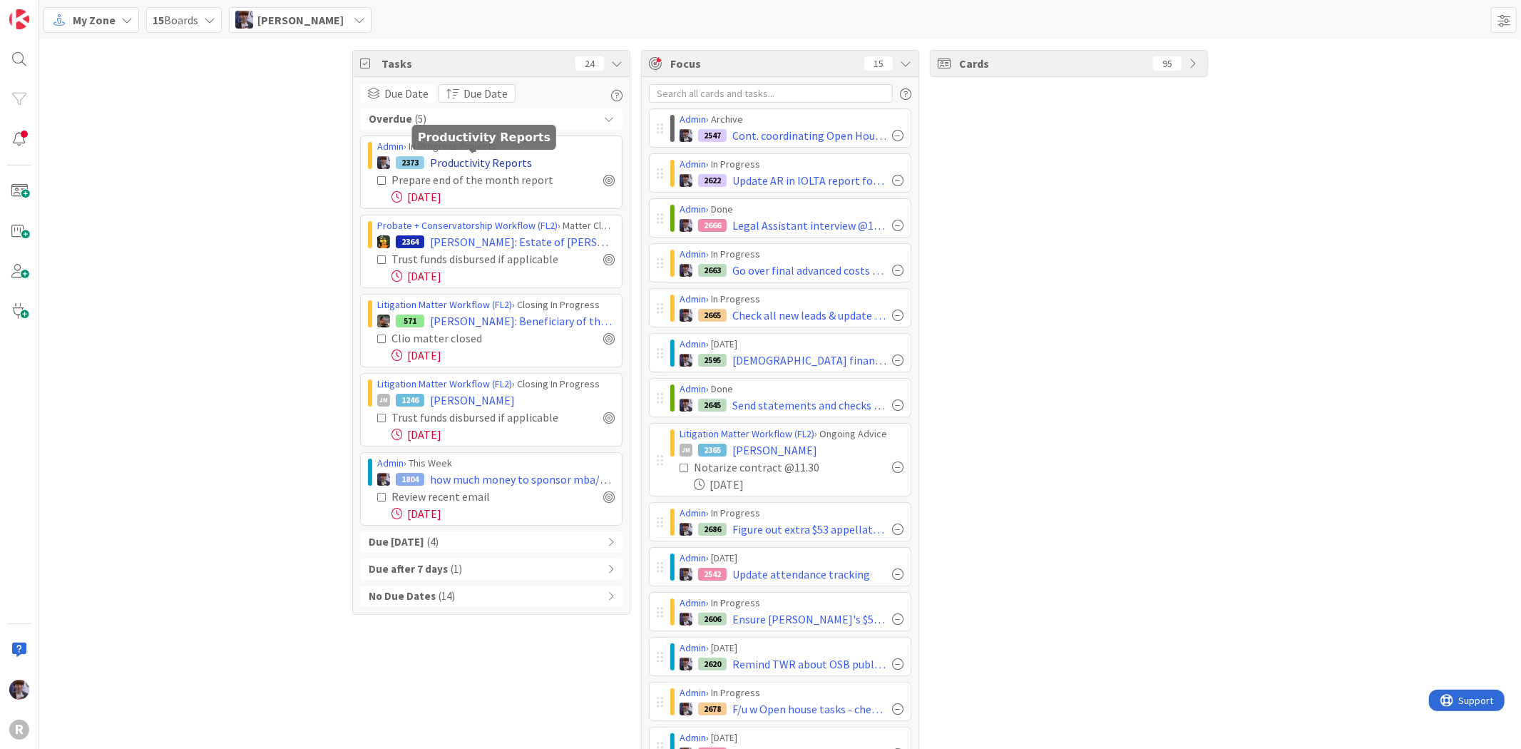
click at [453, 166] on span "Productivity Reports" at bounding box center [481, 162] width 102 height 17
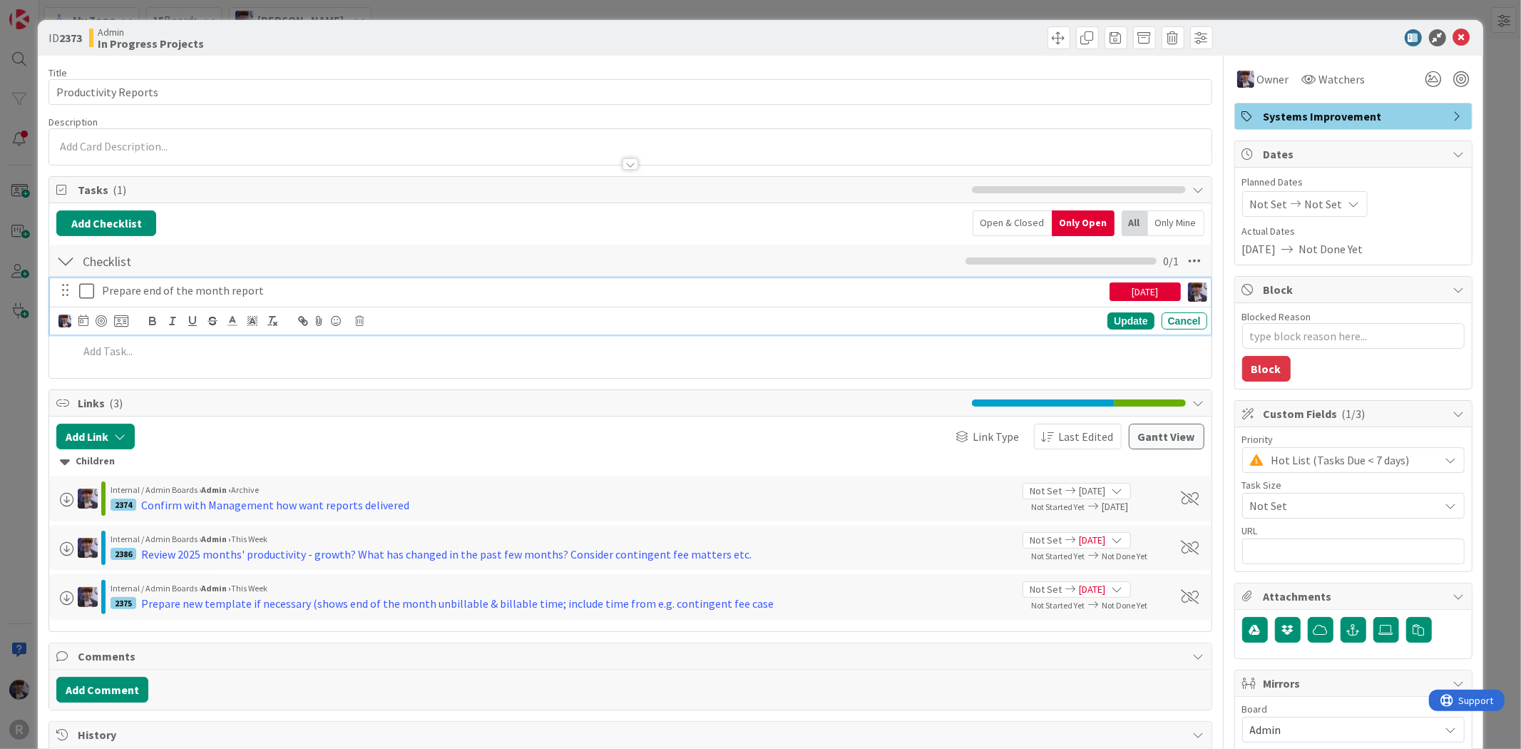
click at [213, 287] on p "Prepare end of the month report" at bounding box center [603, 290] width 1002 height 16
click at [86, 288] on icon at bounding box center [86, 290] width 15 height 17
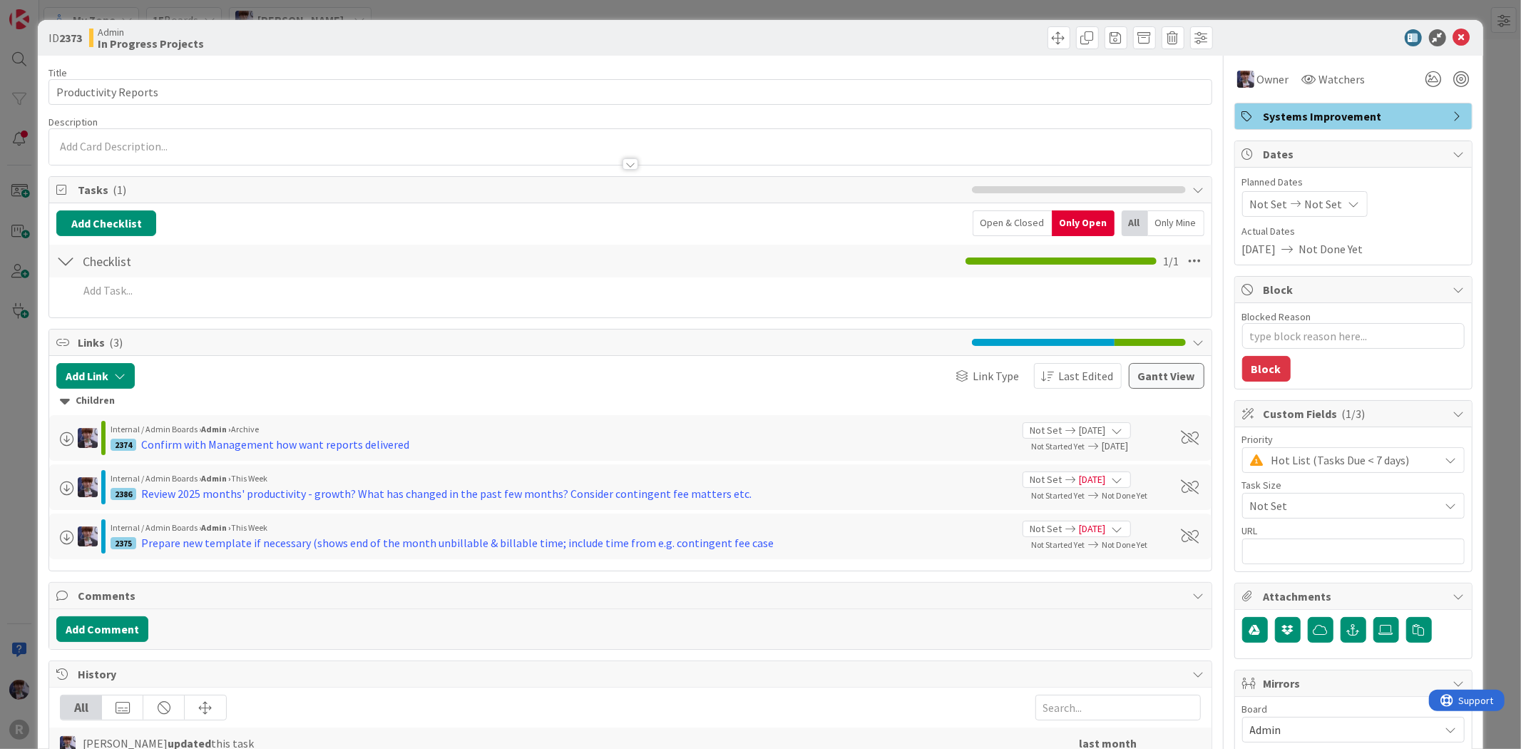
type textarea "x"
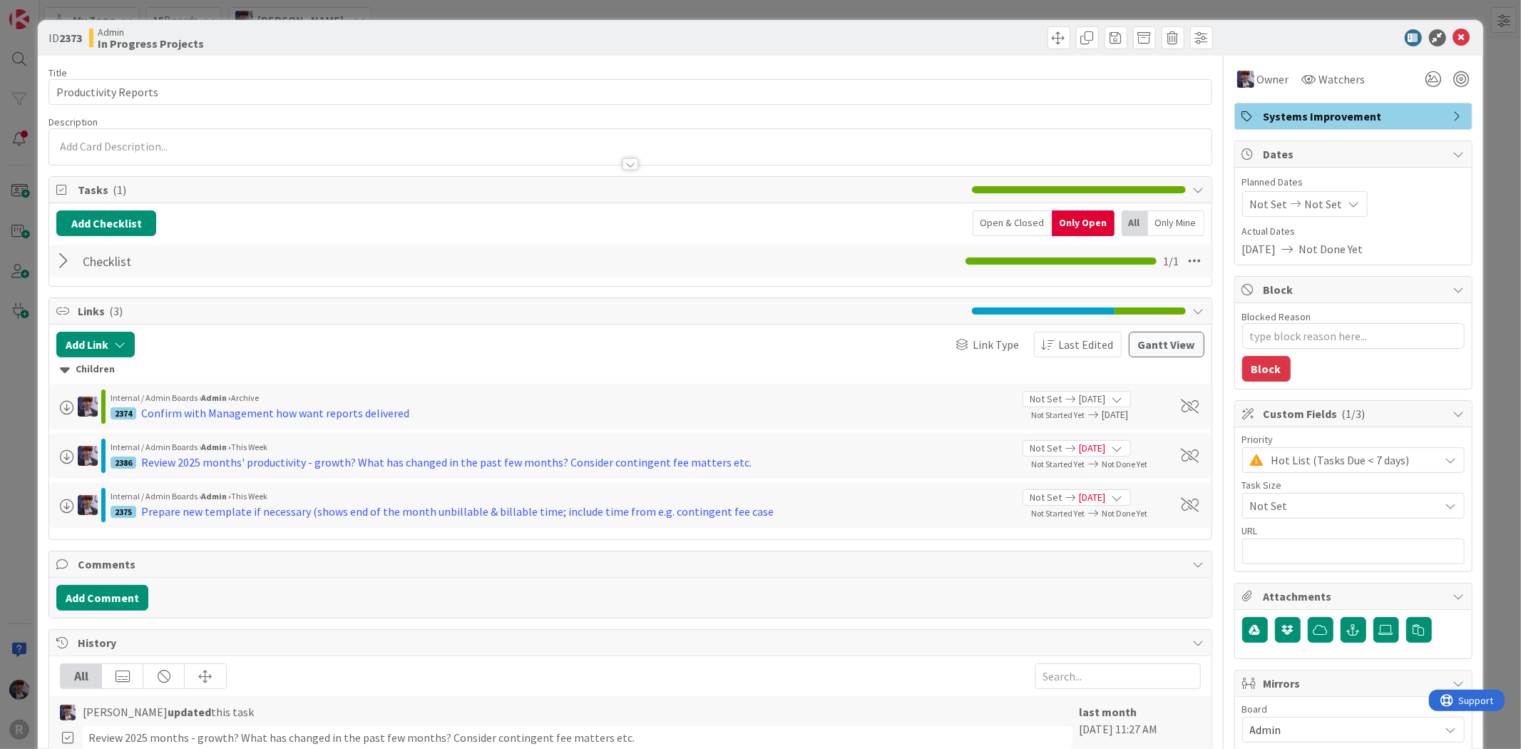
click at [30, 382] on div "ID 2373 Admin In Progress Projects Title 21 / 128 Productivity Reports Descript…" at bounding box center [760, 374] width 1521 height 749
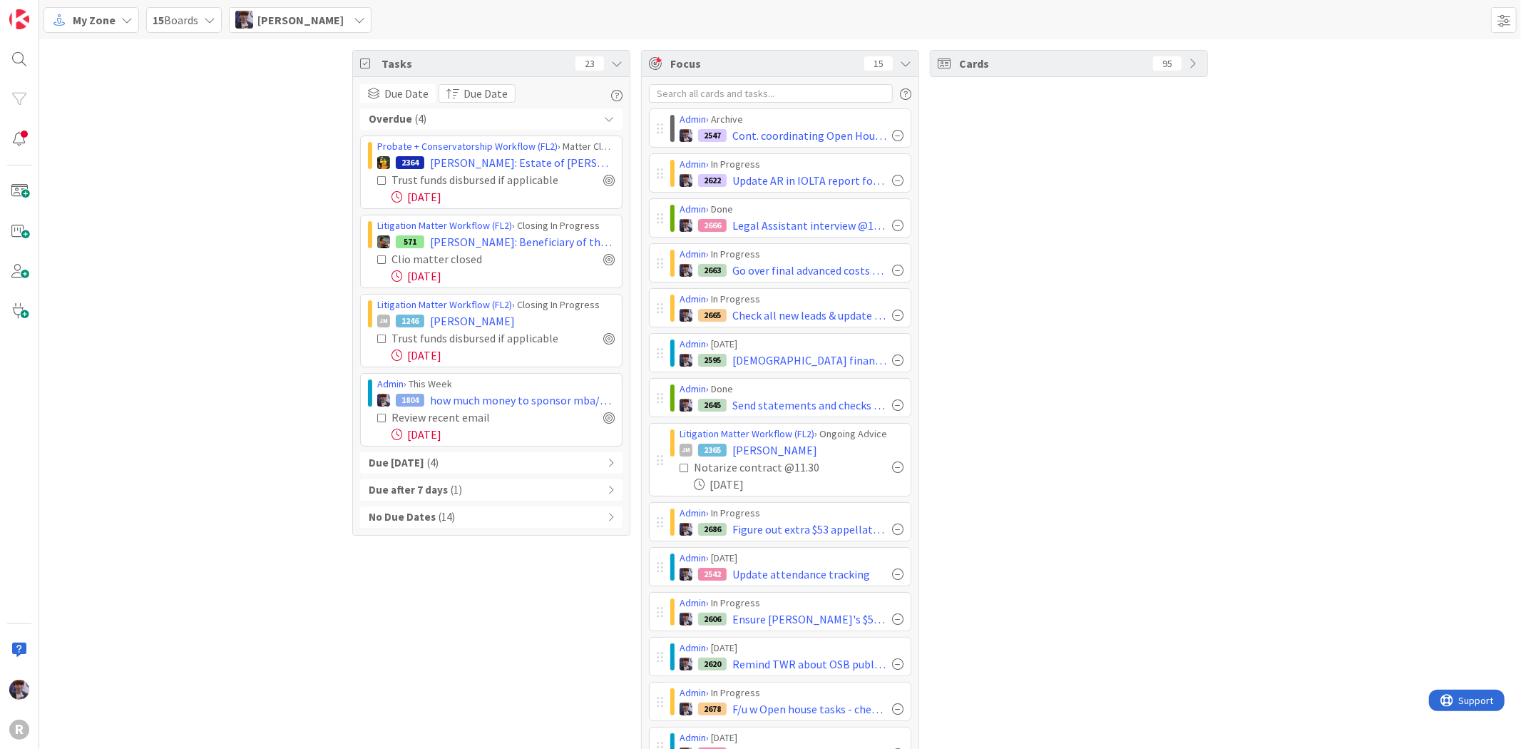
click at [454, 120] on div "Overdue ( 4 )" at bounding box center [491, 118] width 262 height 21
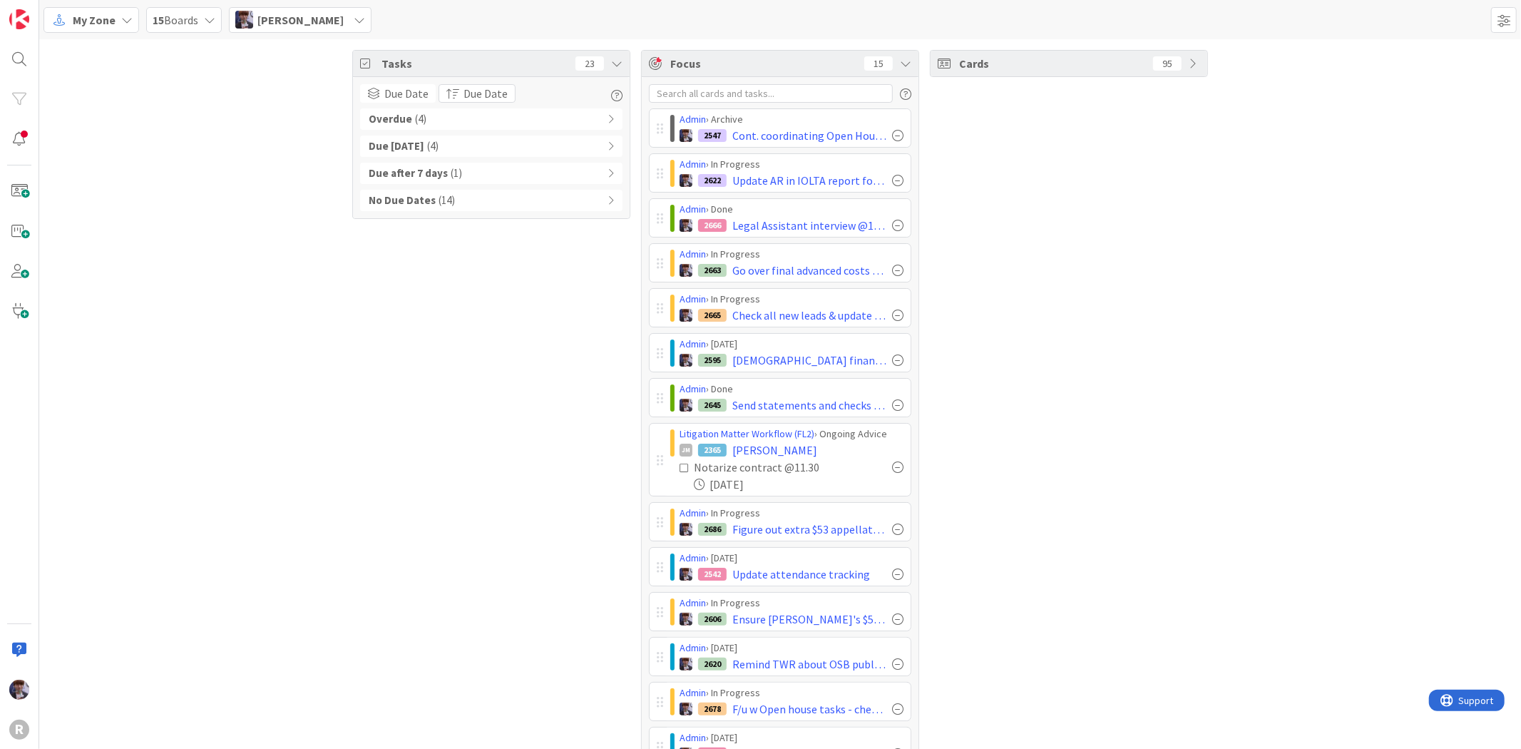
click at [526, 147] on div "Due [DATE] ( 4 )" at bounding box center [491, 146] width 262 height 21
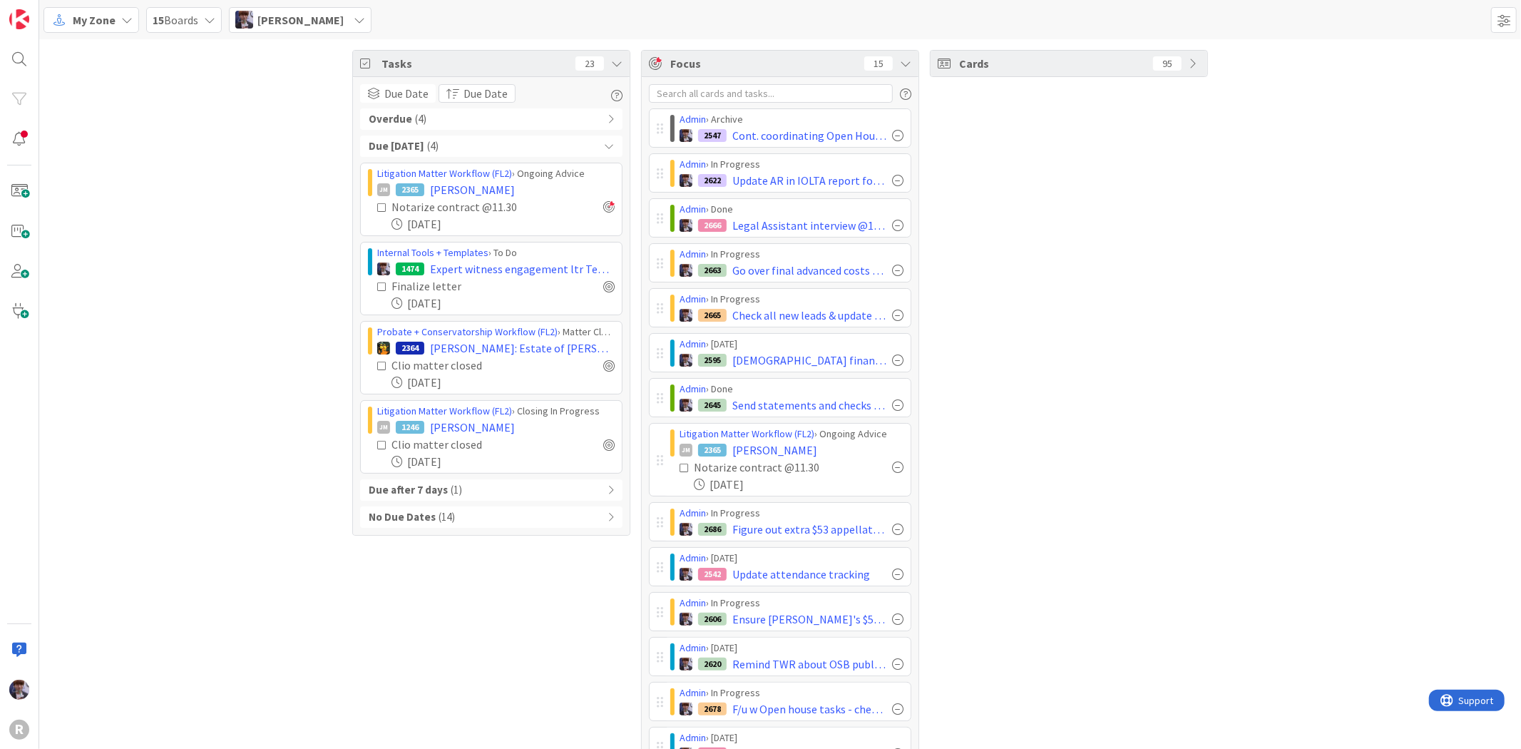
click at [526, 147] on div "Due [DATE] ( 4 )" at bounding box center [491, 146] width 262 height 21
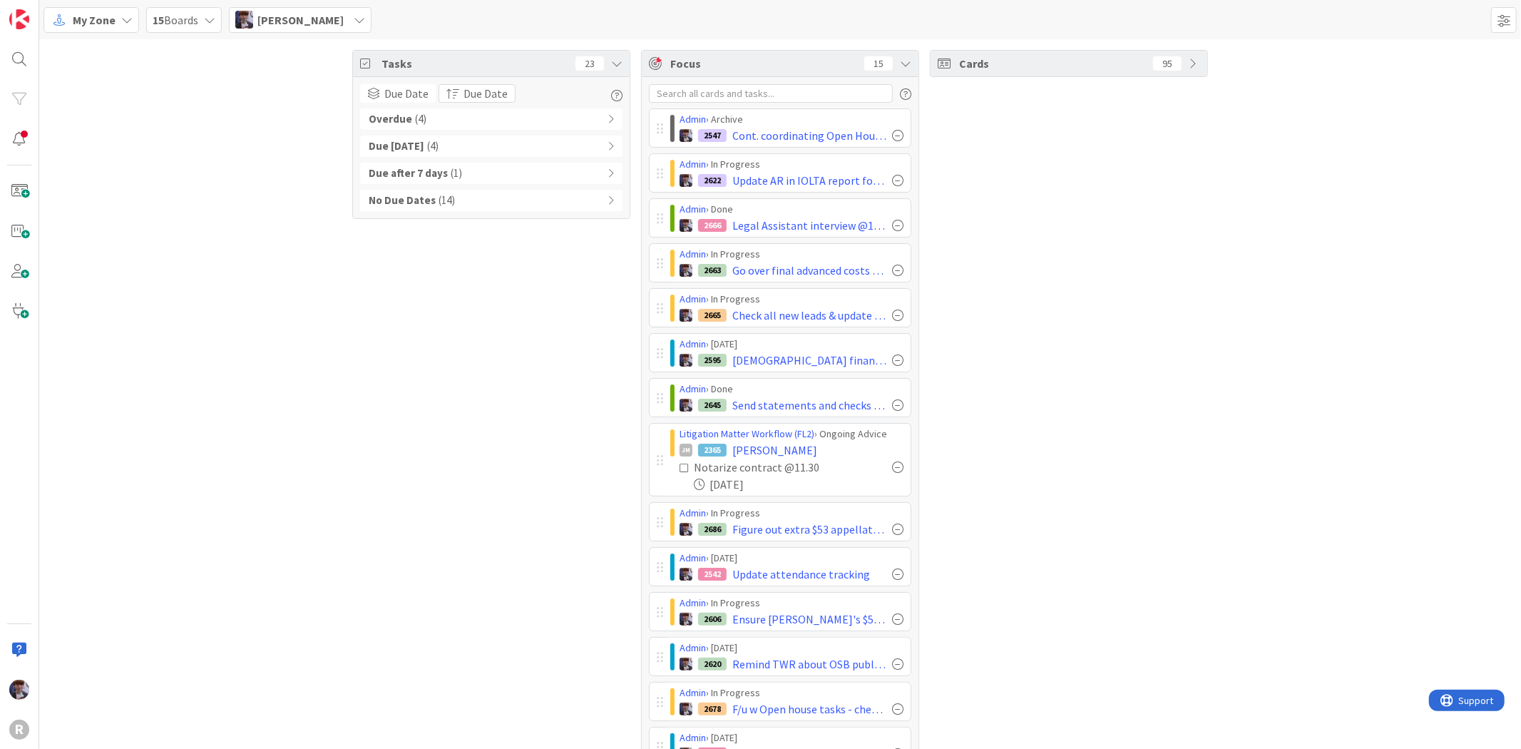
click at [526, 147] on div "Due [DATE] ( 4 )" at bounding box center [491, 146] width 262 height 21
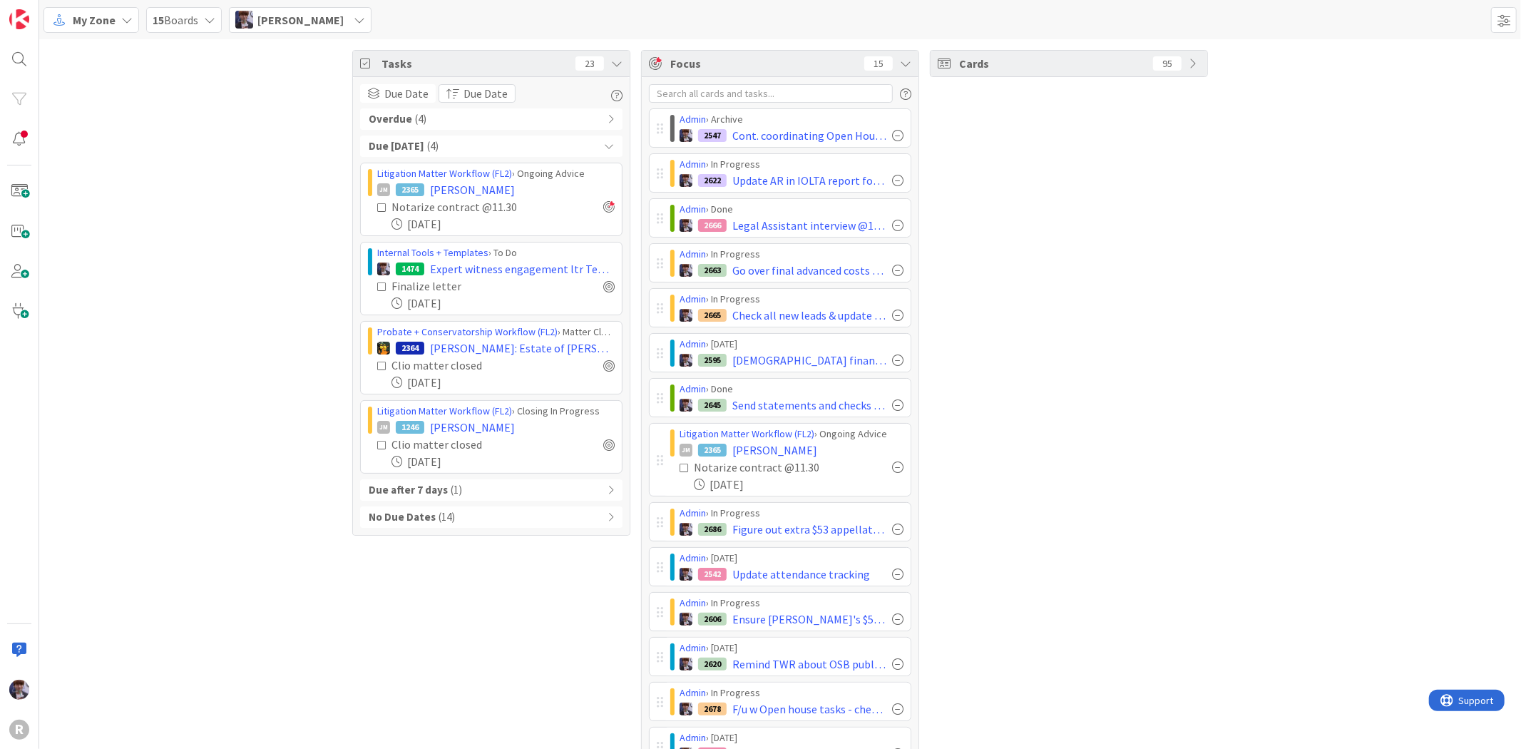
click at [526, 147] on div "Due [DATE] ( 4 )" at bounding box center [491, 146] width 262 height 21
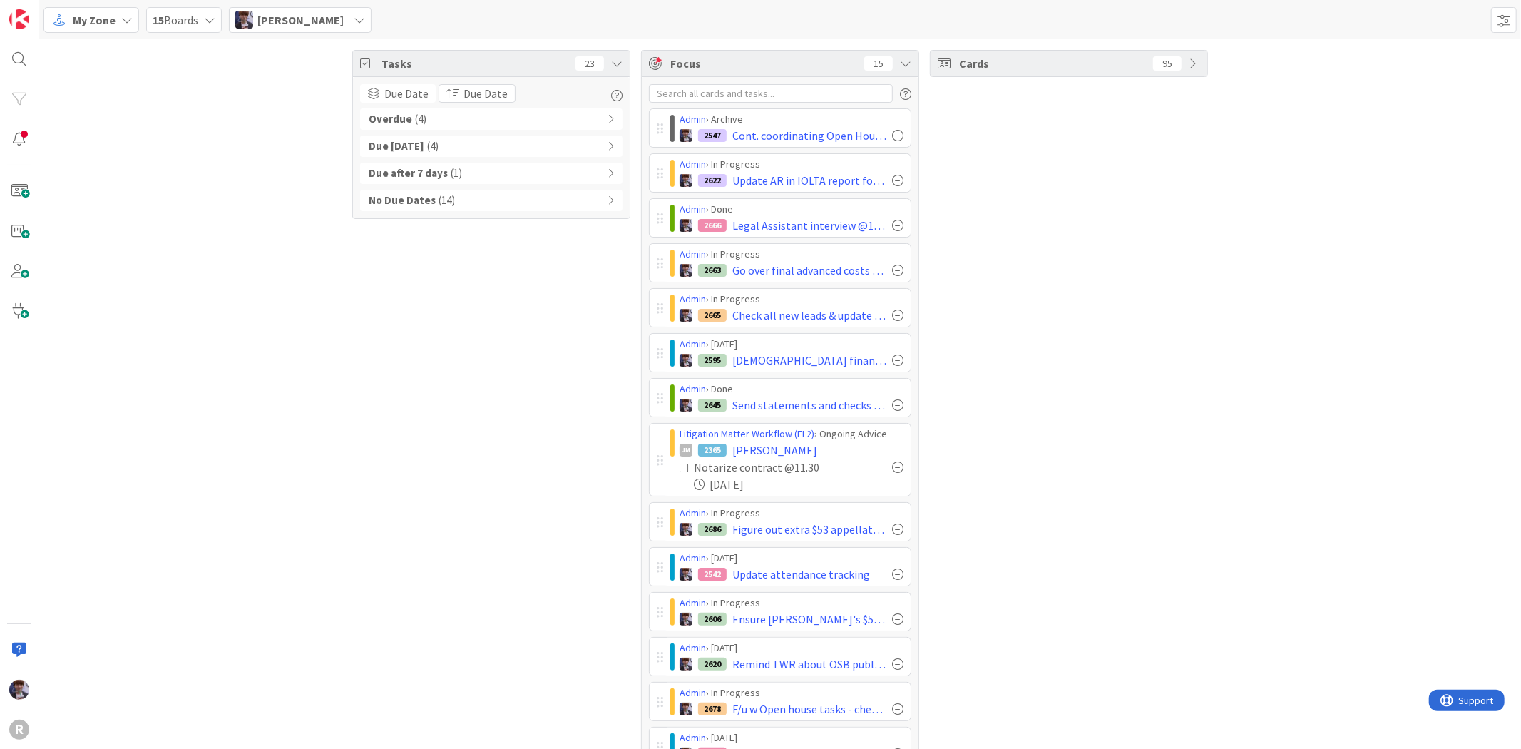
click at [254, 10] on div "[PERSON_NAME]" at bounding box center [300, 20] width 143 height 26
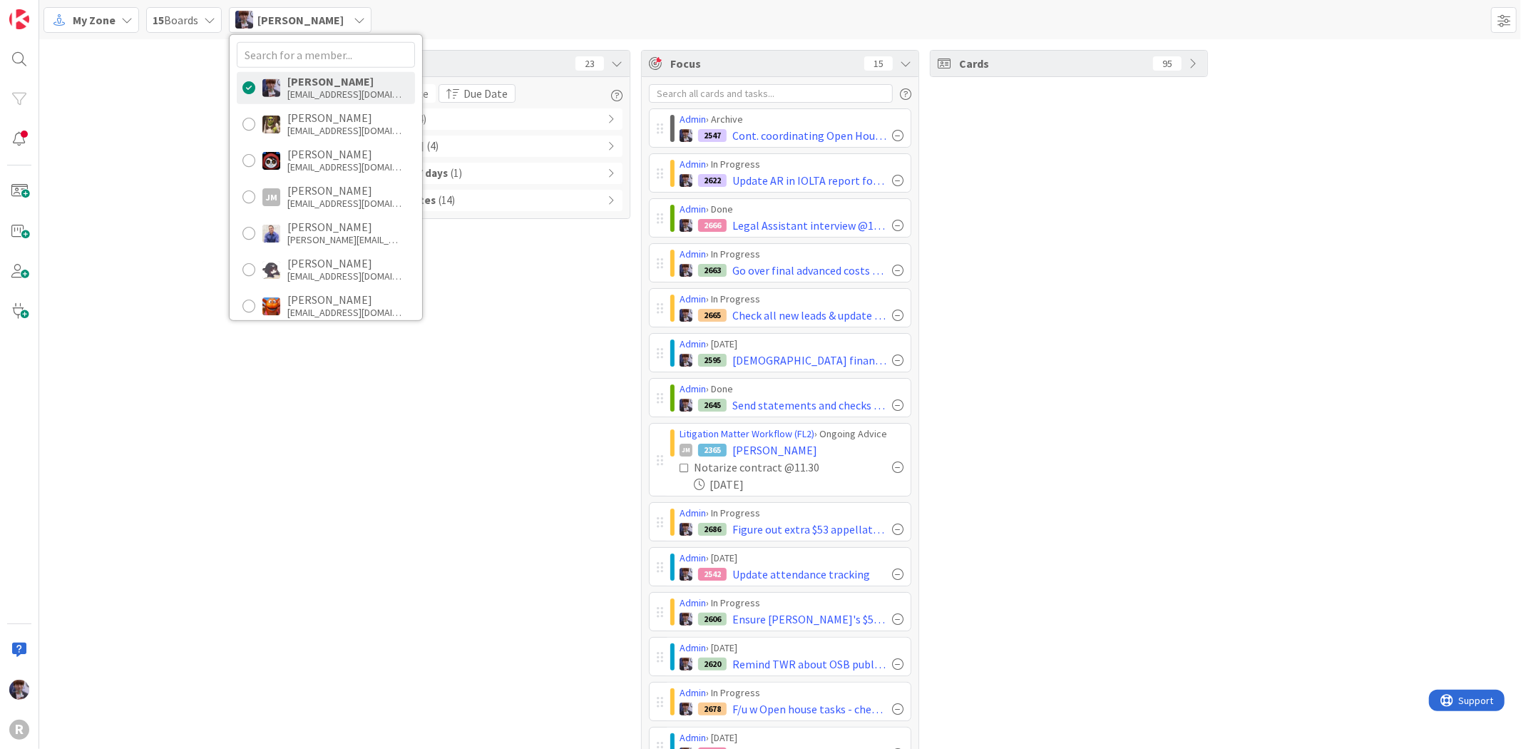
click at [133, 24] on div "My Zone" at bounding box center [92, 20] width 96 height 26
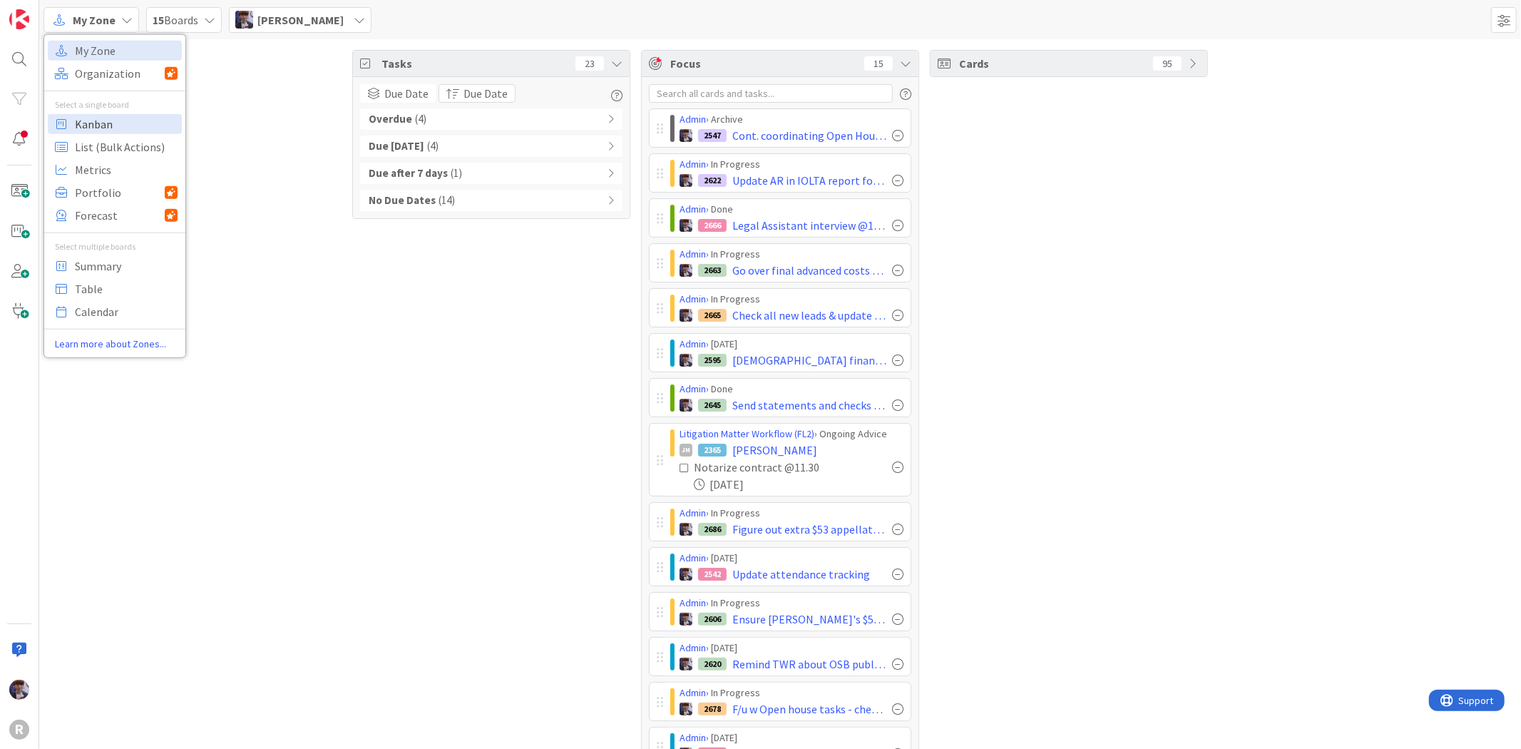
click at [93, 132] on span "Kanban" at bounding box center [126, 123] width 103 height 21
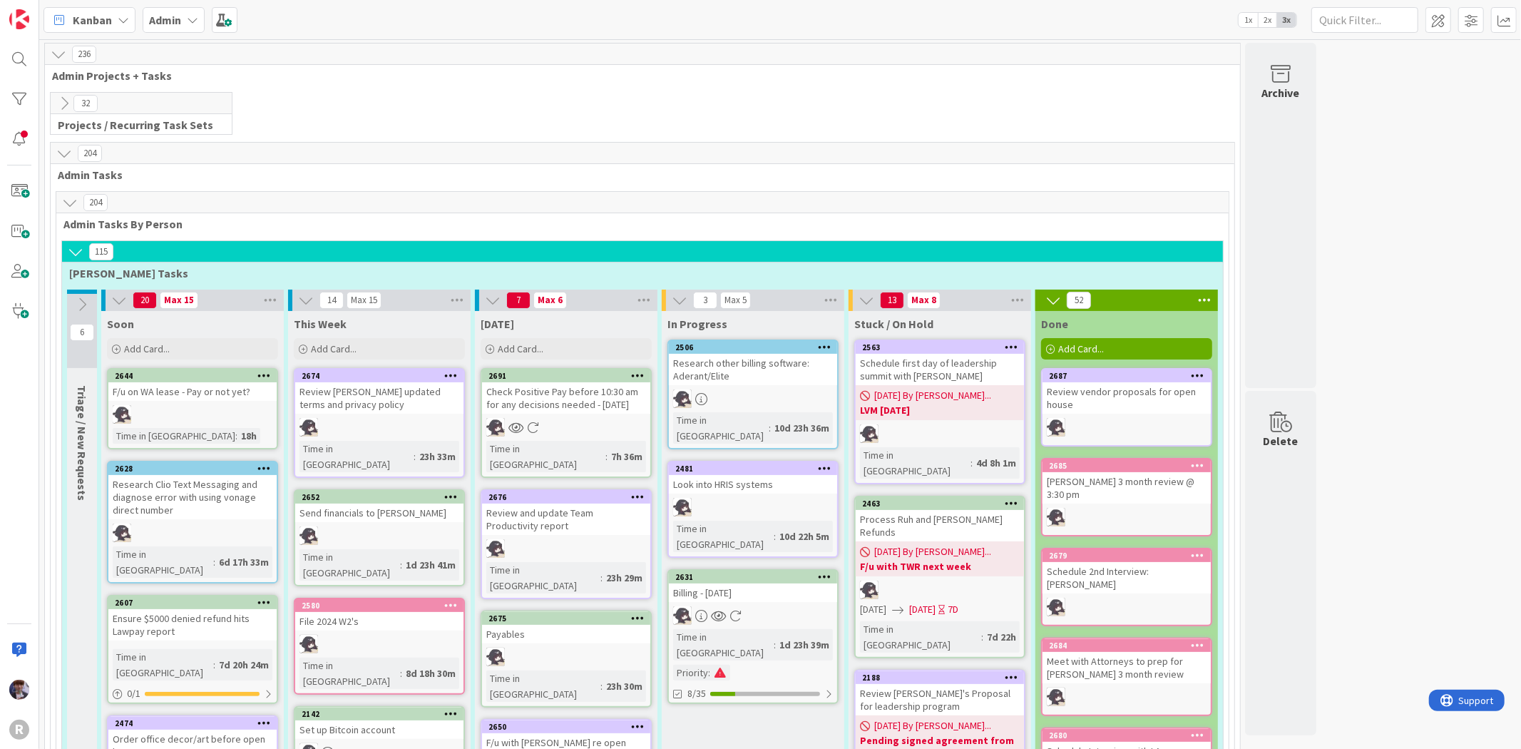
click at [161, 13] on b "Admin" at bounding box center [165, 20] width 32 height 14
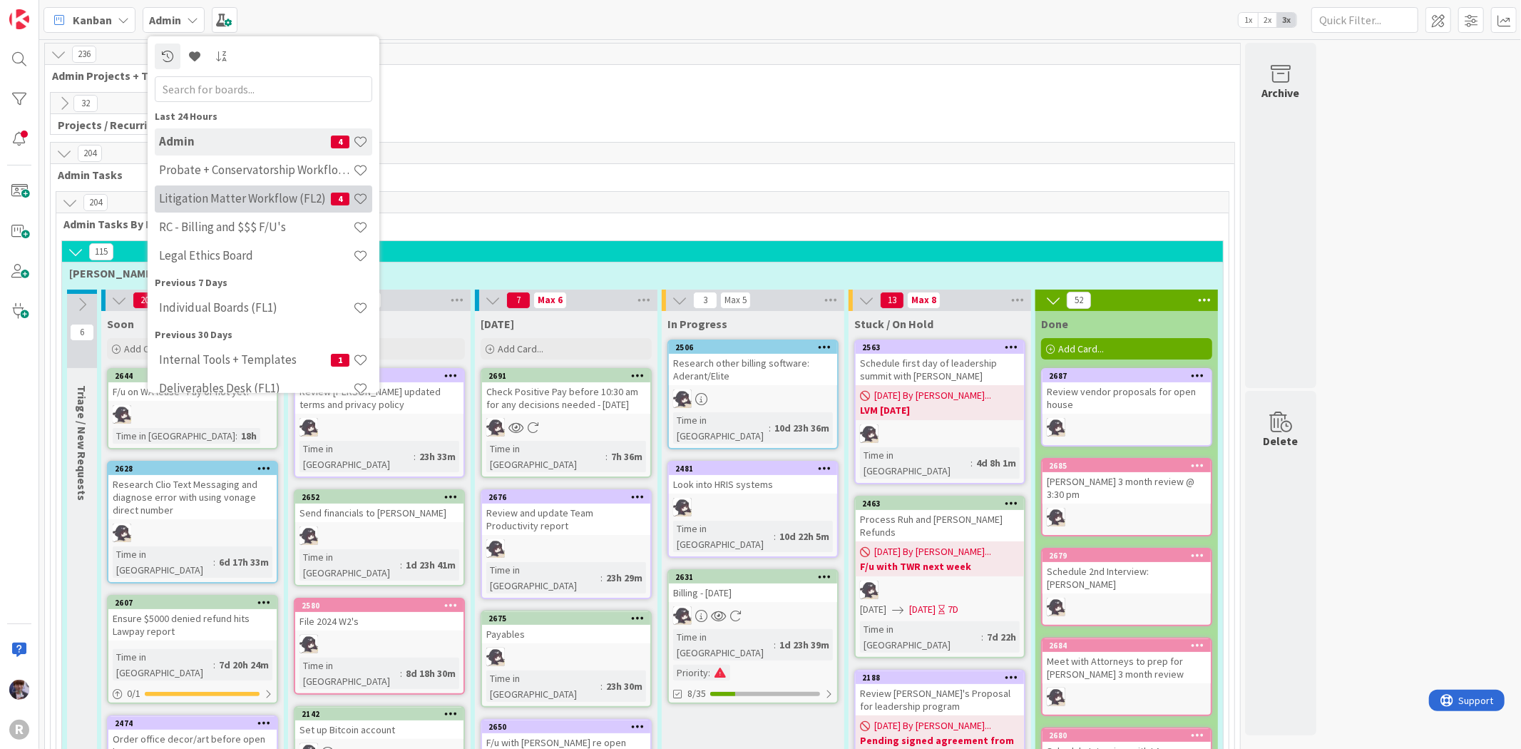
click at [194, 203] on h4 "Litigation Matter Workflow (FL2)" at bounding box center [245, 198] width 172 height 14
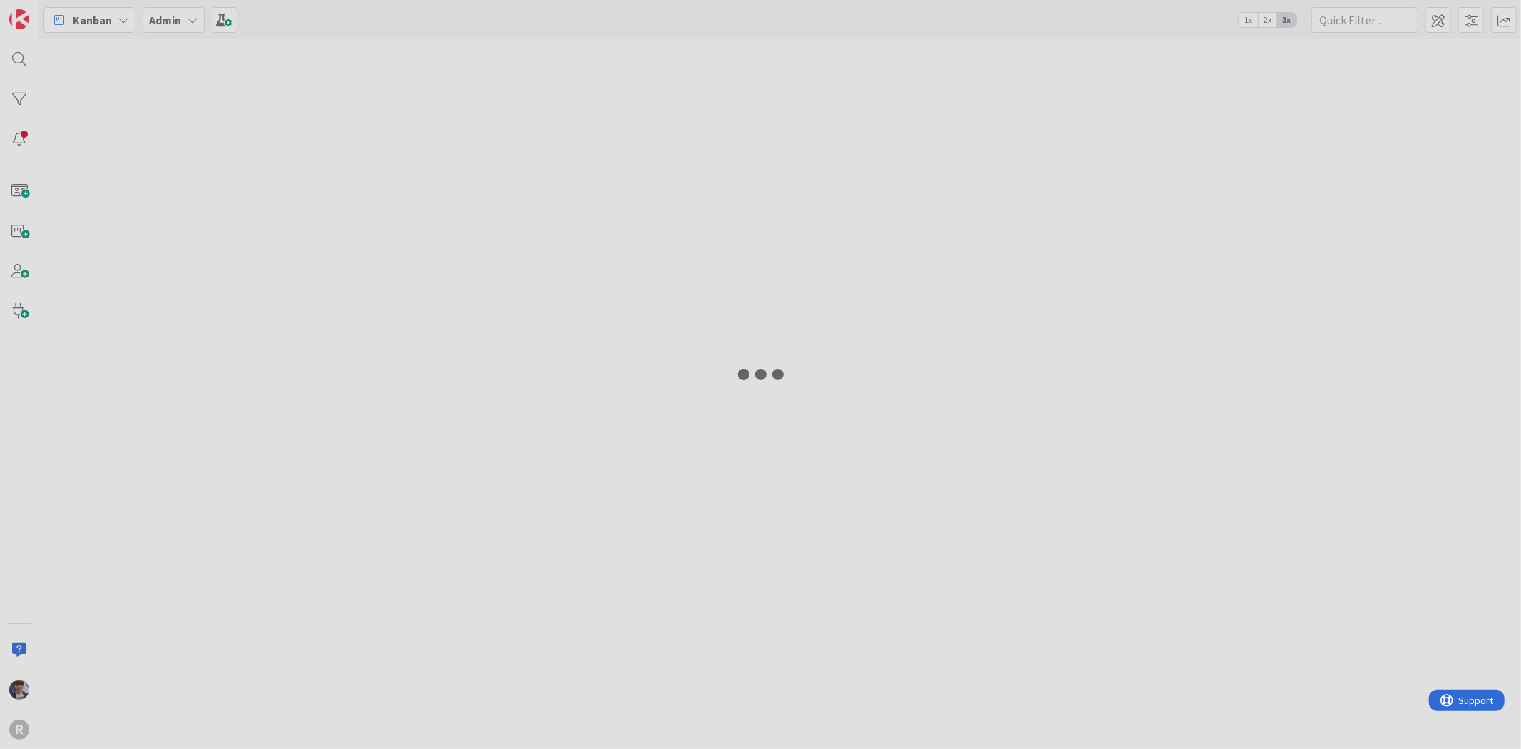
type input "[PERSON_NAME]"
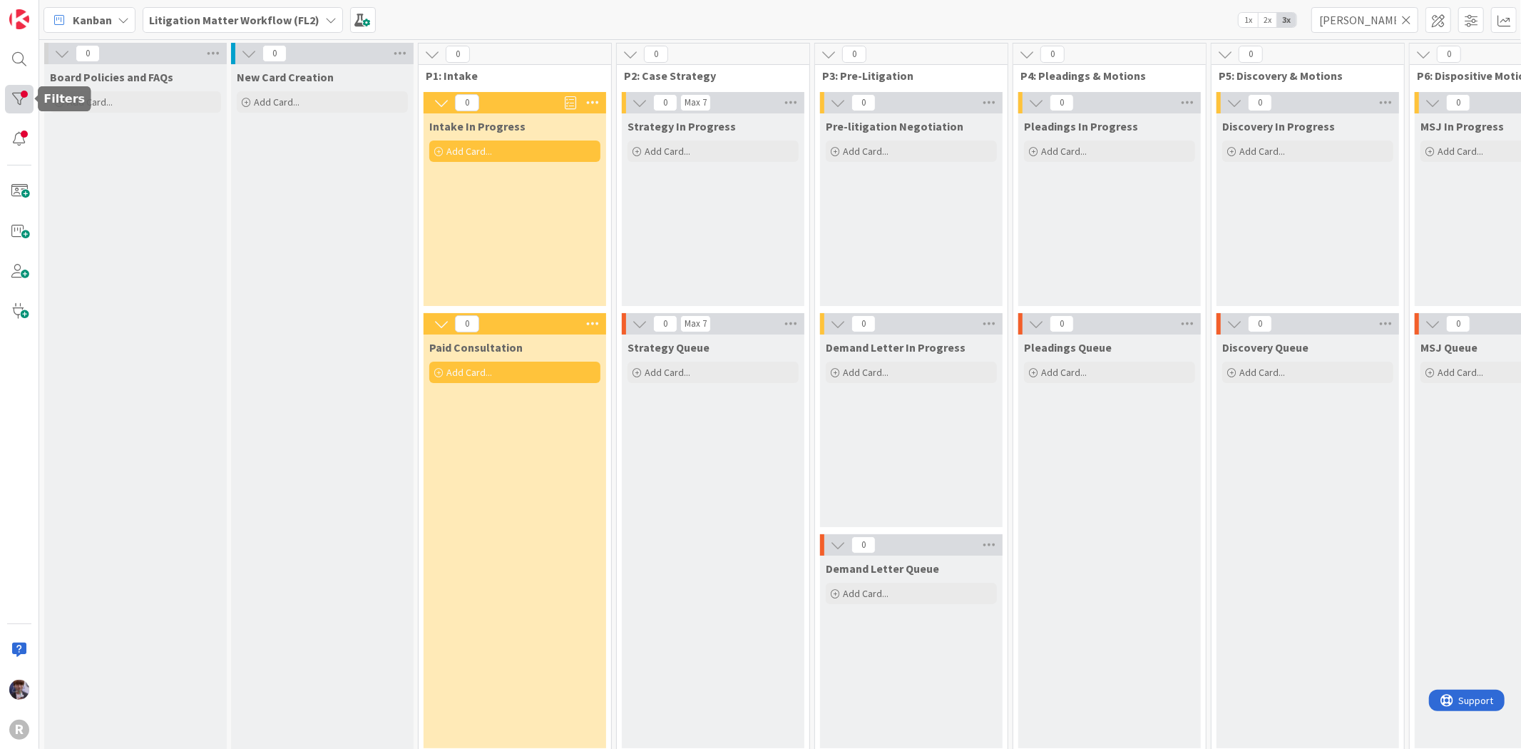
click at [14, 89] on div at bounding box center [19, 99] width 29 height 29
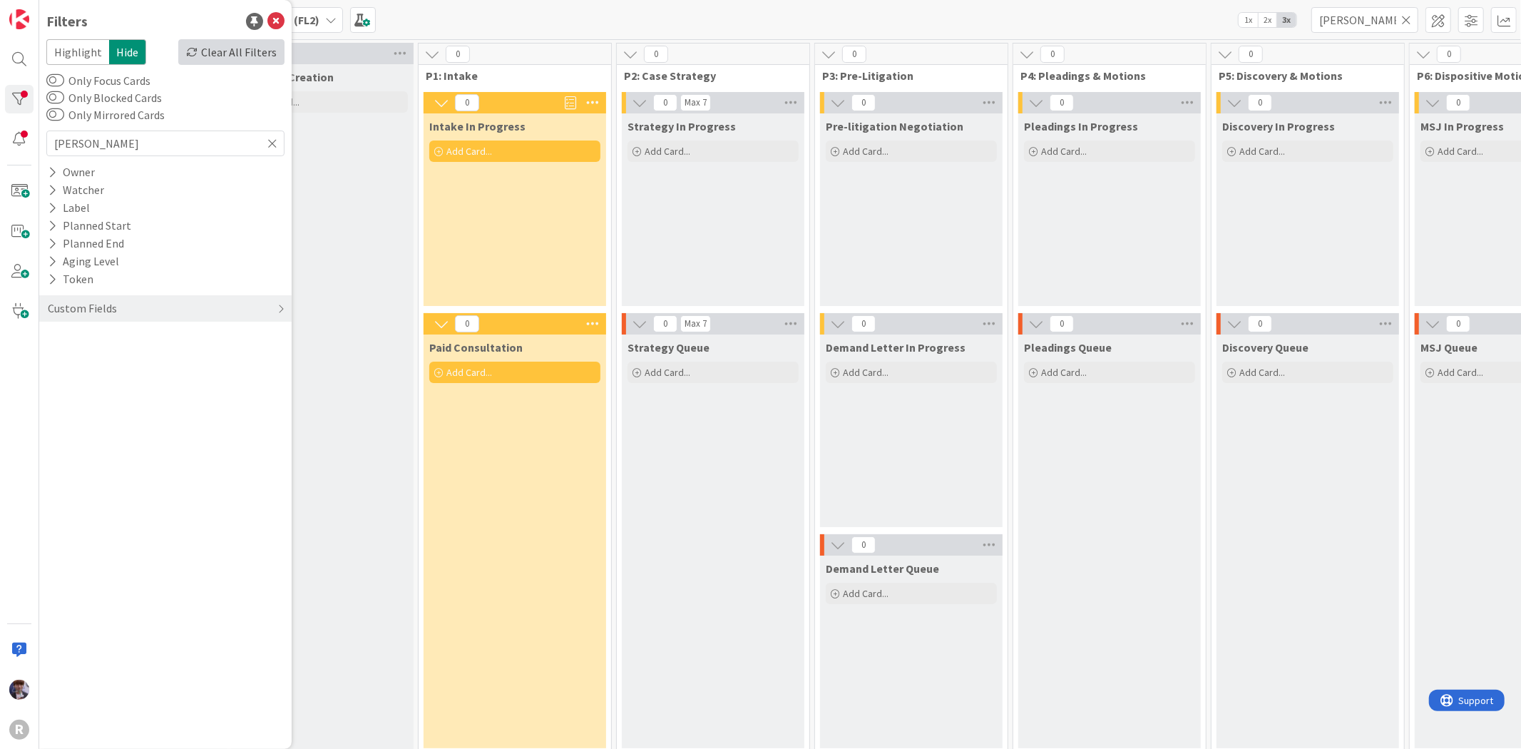
click at [250, 57] on div "Clear All Filters" at bounding box center [231, 52] width 106 height 26
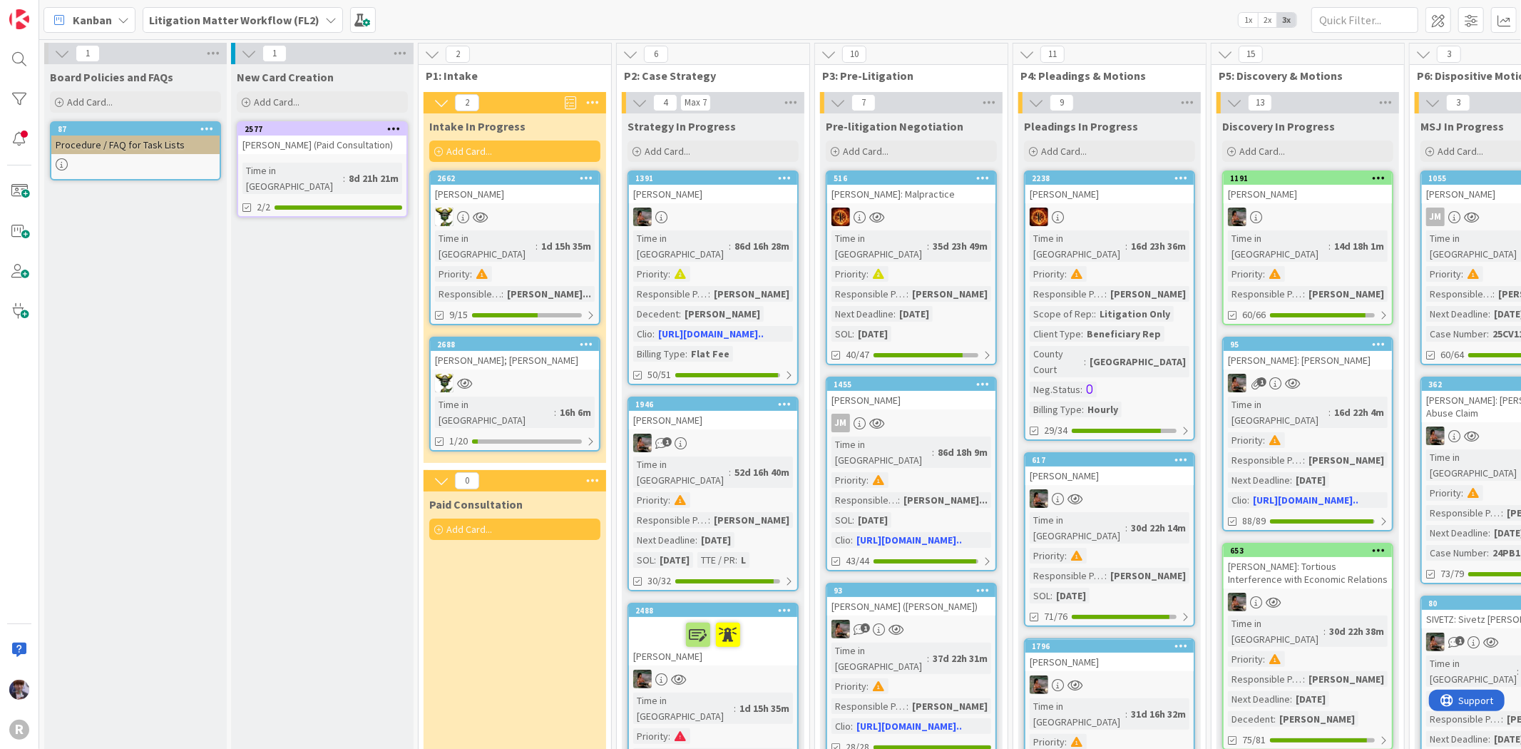
click at [525, 203] on link "2662 [PERSON_NAME] Time in Column : 1d 15h 35m Priority : Responsible Paralegal…" at bounding box center [514, 247] width 171 height 155
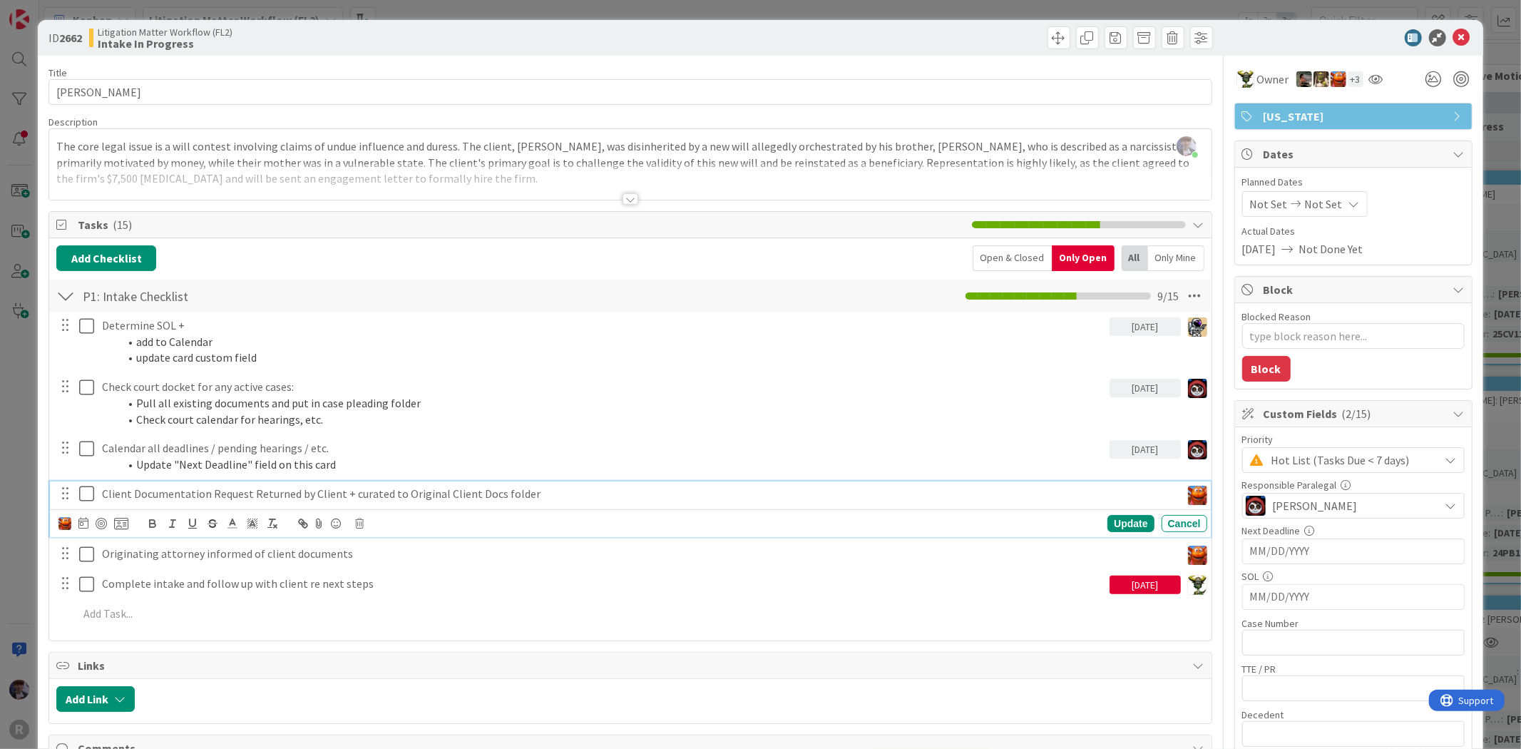
click at [268, 497] on p "Client Documentation Request Returned by Client + curated to Original Client Do…" at bounding box center [638, 494] width 1073 height 16
click at [61, 521] on img at bounding box center [64, 523] width 13 height 13
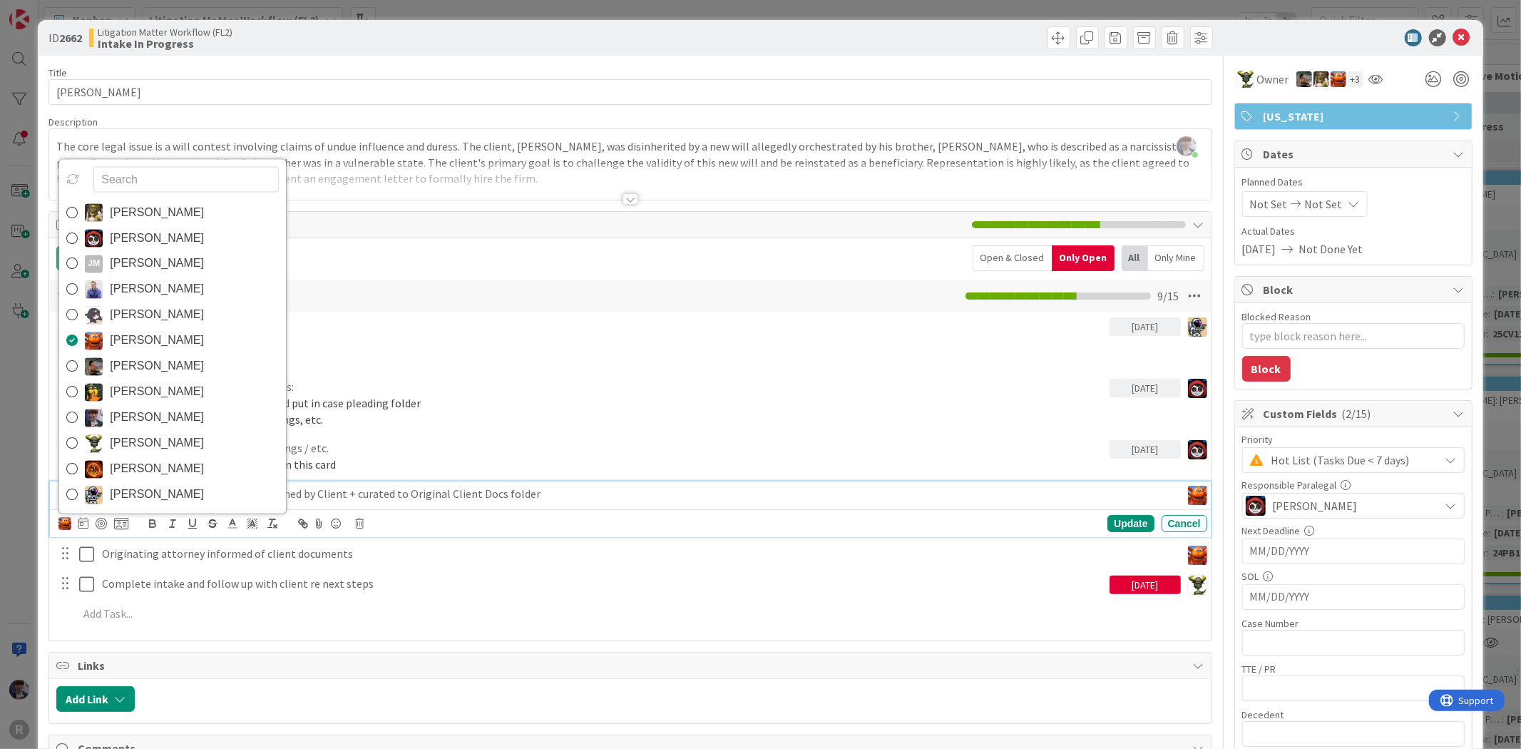
click at [18, 486] on div "ID 2662 Litigation Matter Workflow (FL2) Intake In Progress Title 14 / 128 [PER…" at bounding box center [760, 374] width 1521 height 749
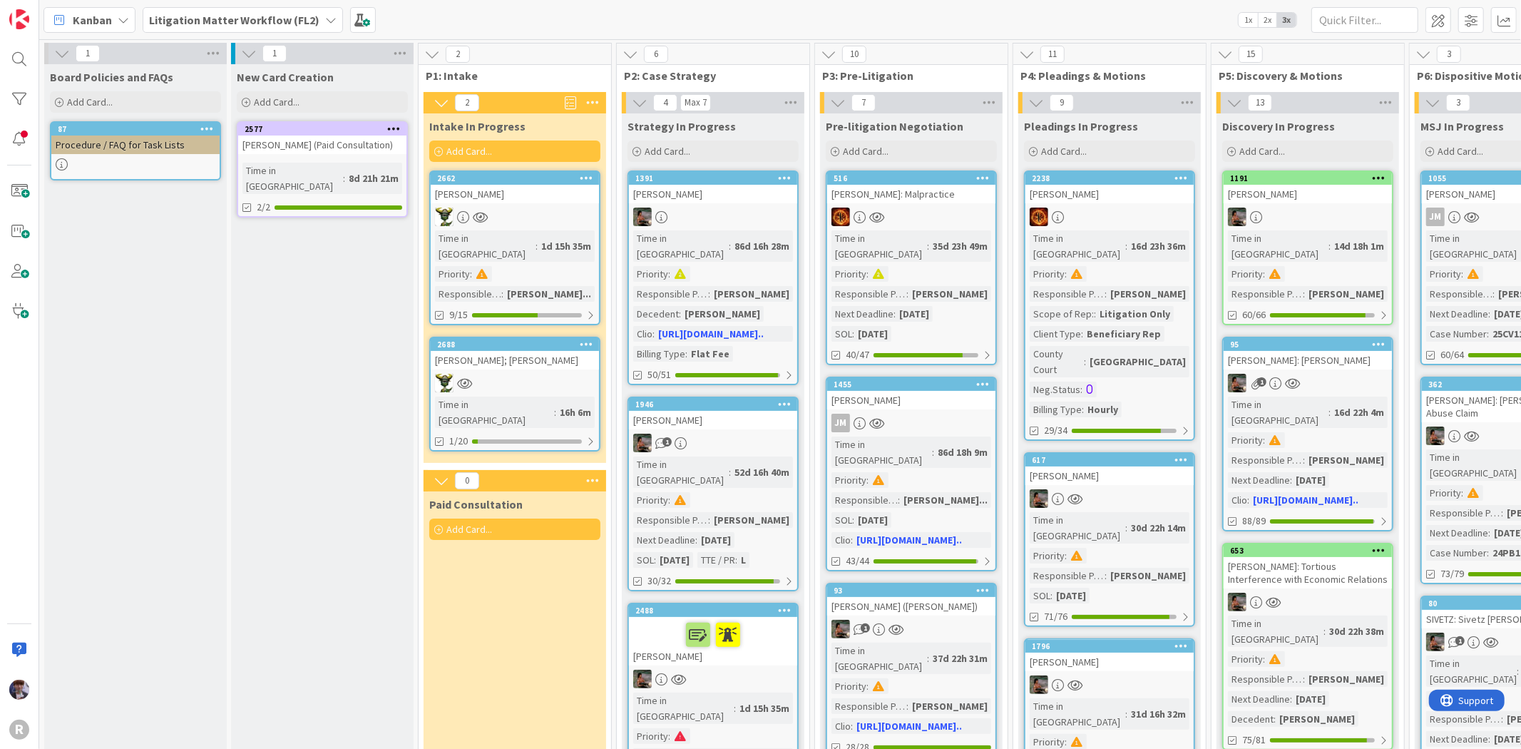
click at [541, 187] on div "[PERSON_NAME]" at bounding box center [515, 194] width 168 height 19
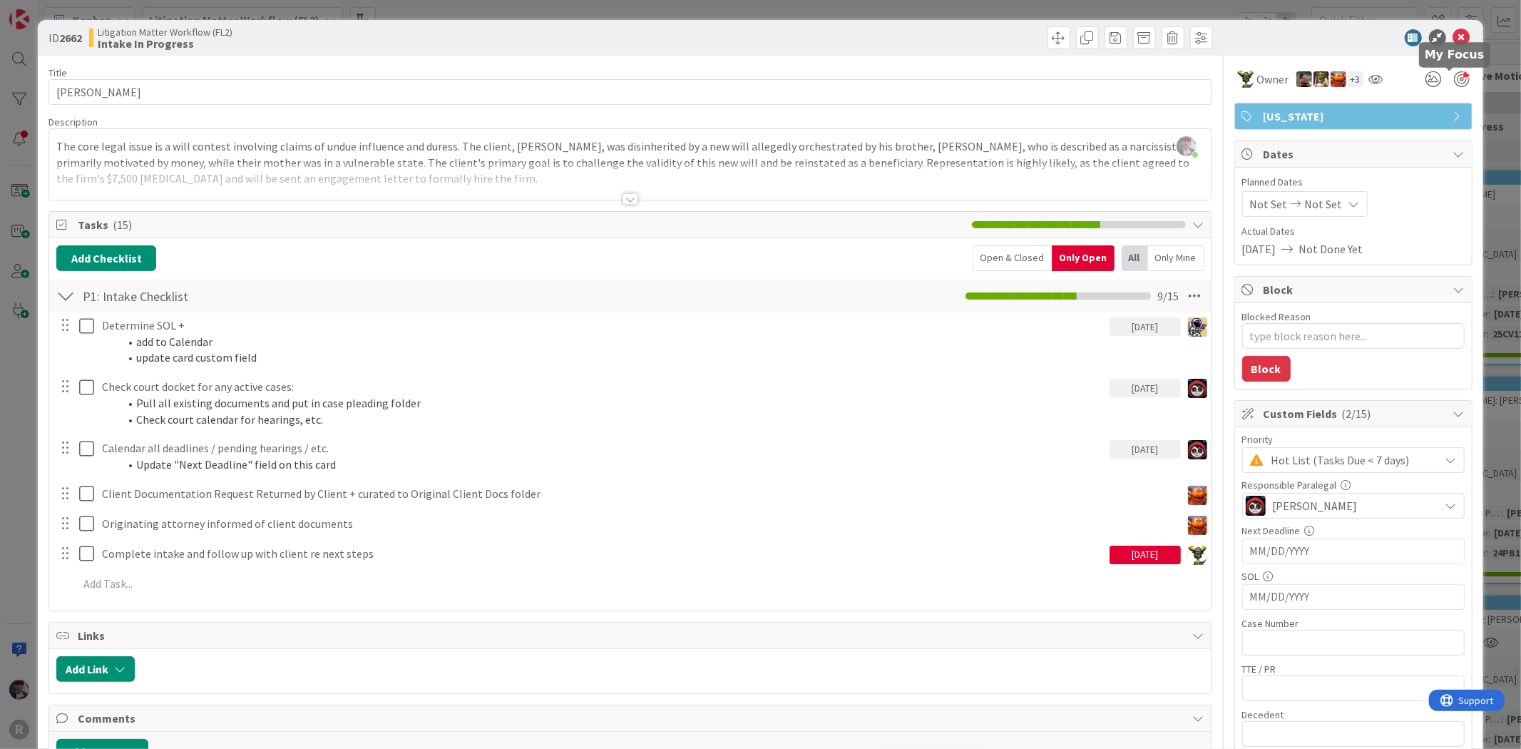
click at [1454, 83] on div at bounding box center [1462, 79] width 16 height 16
click at [1457, 77] on div at bounding box center [1462, 79] width 16 height 16
click at [1493, 60] on div "ID 2662 Litigation Matter Workflow (FL2) Intake In Progress Title 14 / 128 [PER…" at bounding box center [760, 374] width 1521 height 749
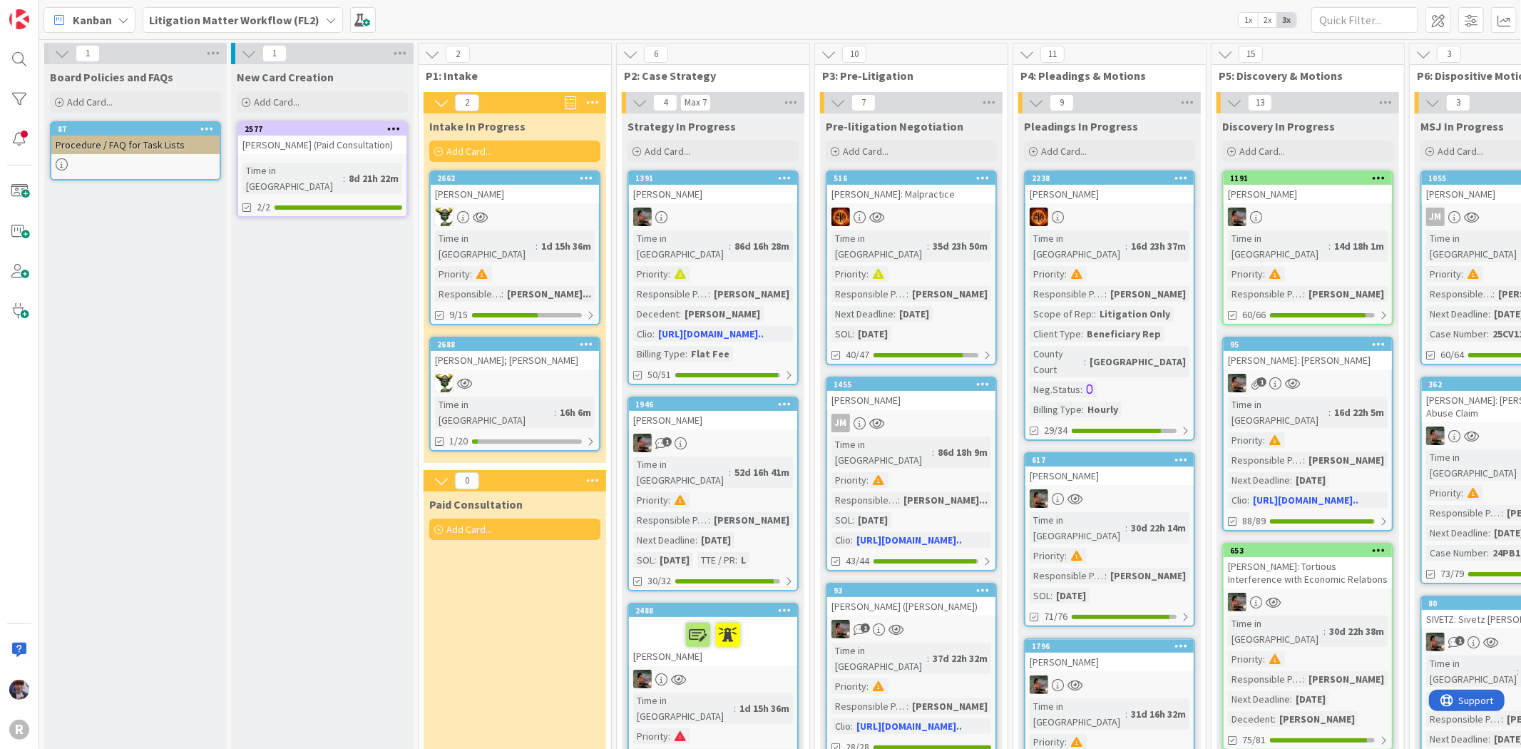
click at [546, 338] on div "2688" at bounding box center [515, 344] width 168 height 13
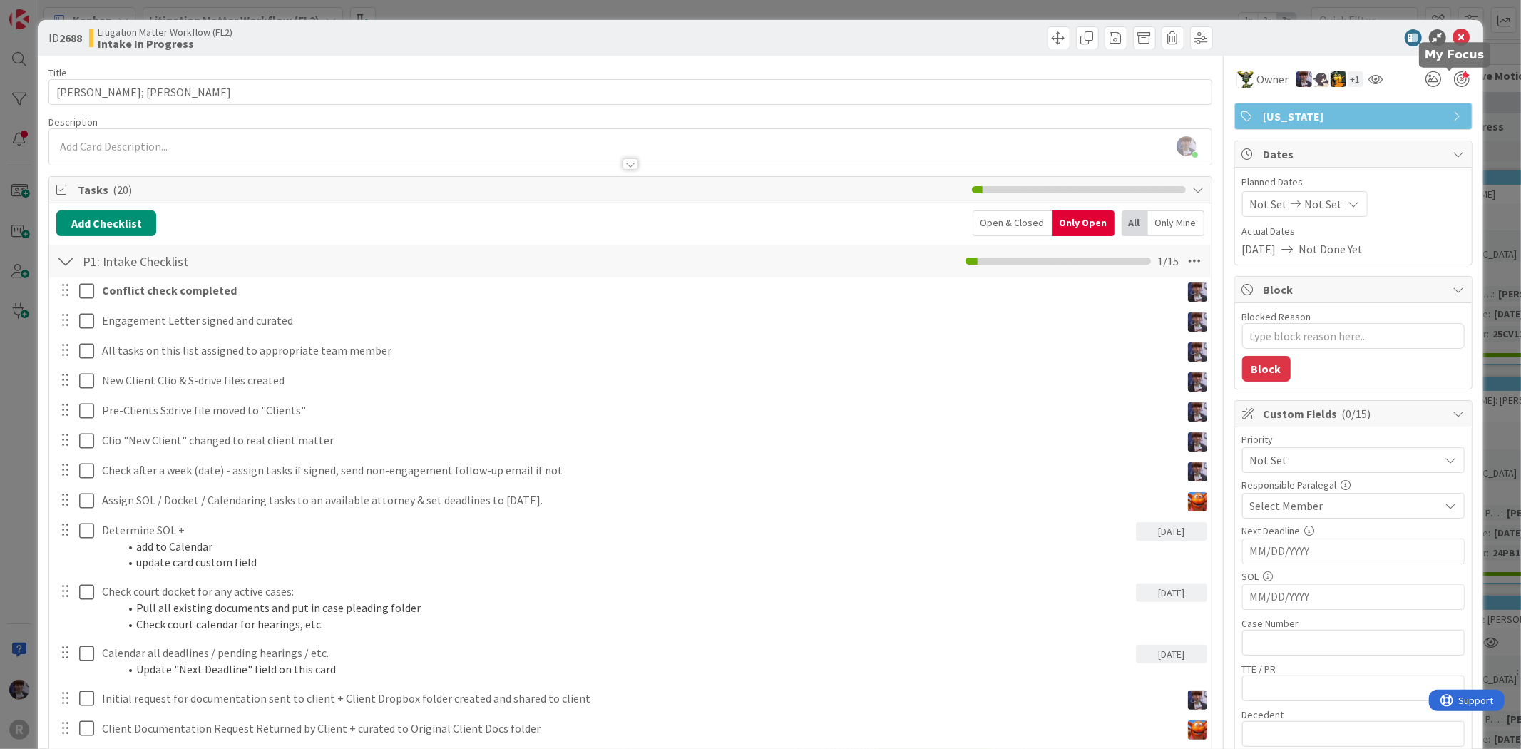
click at [1454, 79] on div at bounding box center [1462, 79] width 16 height 16
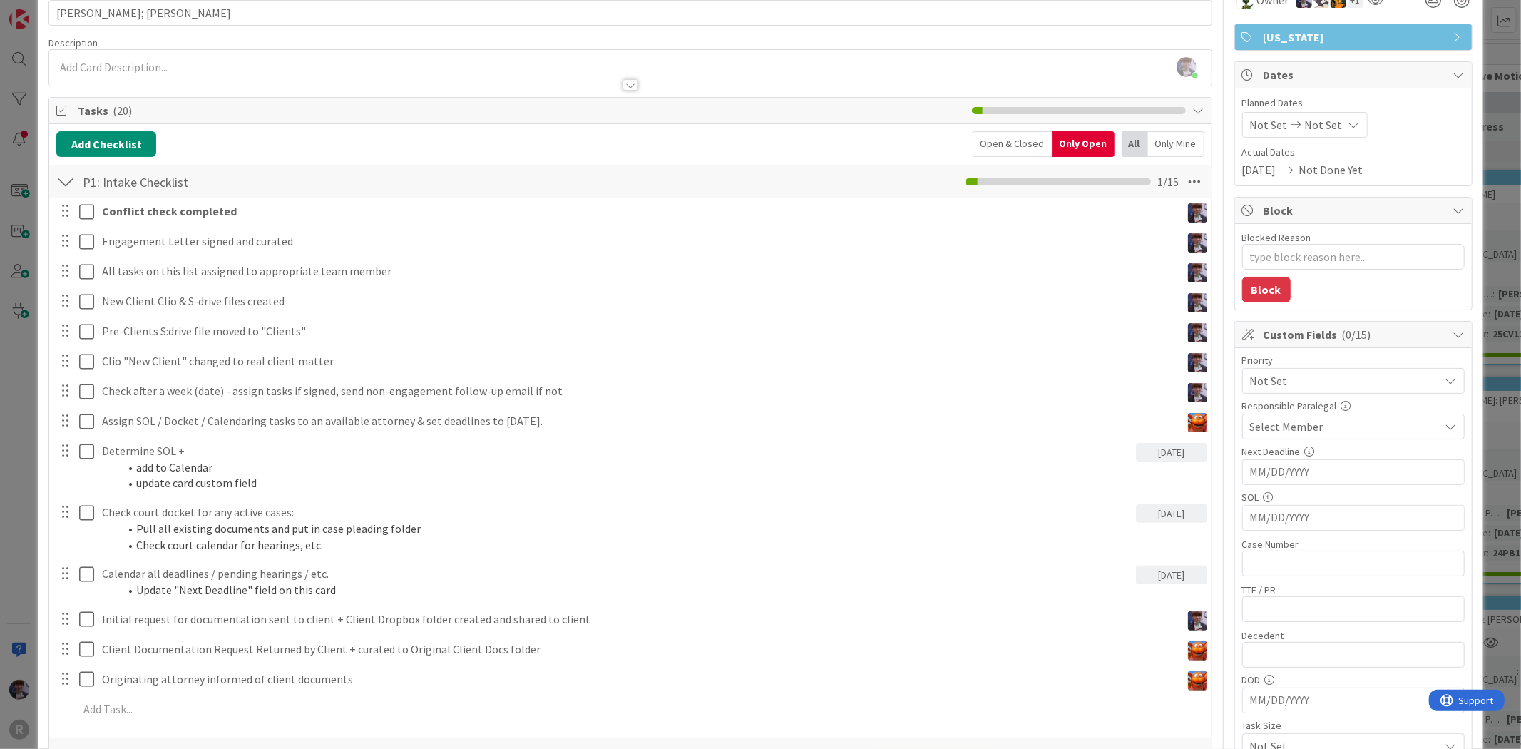
click at [12, 423] on div "ID 2688 Litigation Matter Workflow (FL2) Intake In Progress Title 14 / 128 [PER…" at bounding box center [760, 374] width 1521 height 749
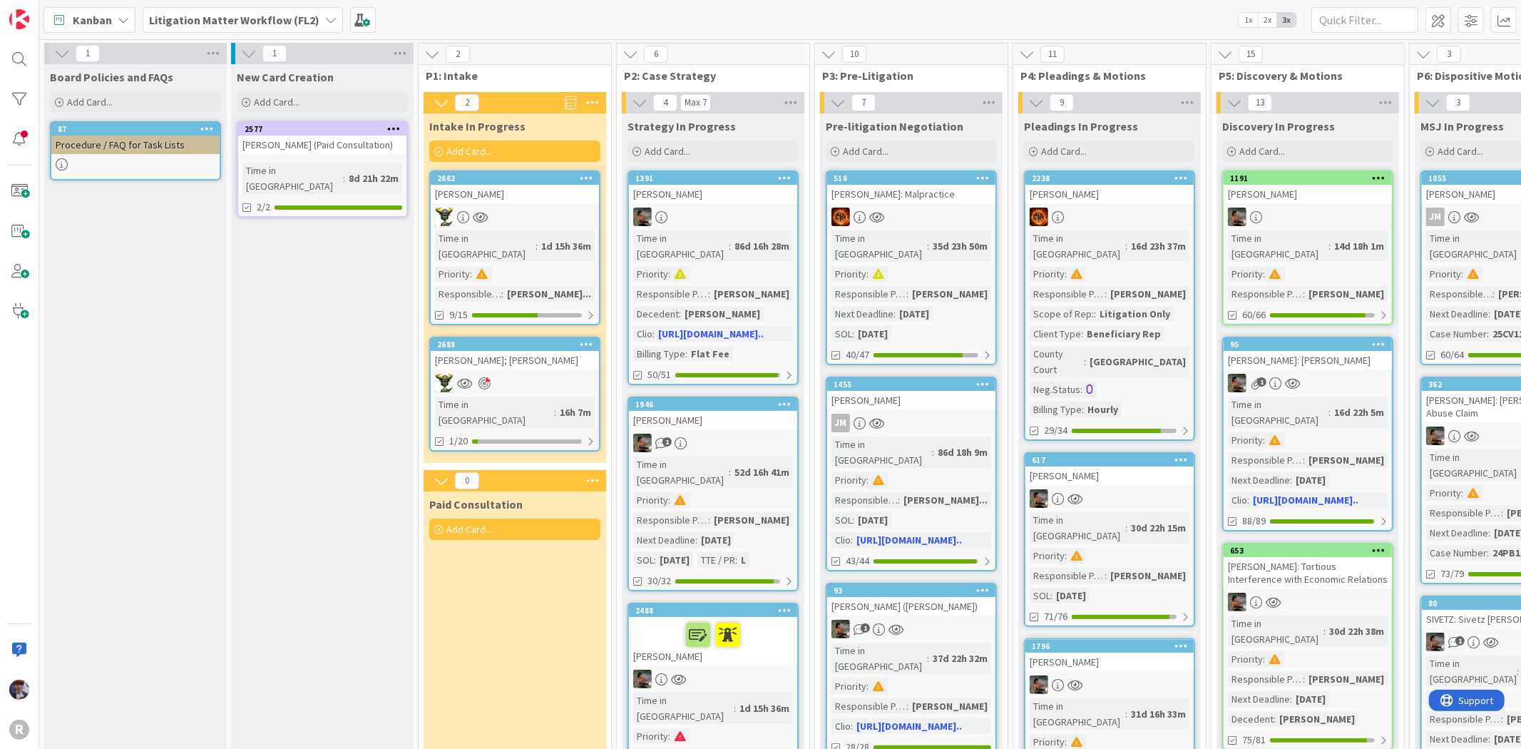
click at [524, 200] on div "[PERSON_NAME]" at bounding box center [515, 194] width 168 height 19
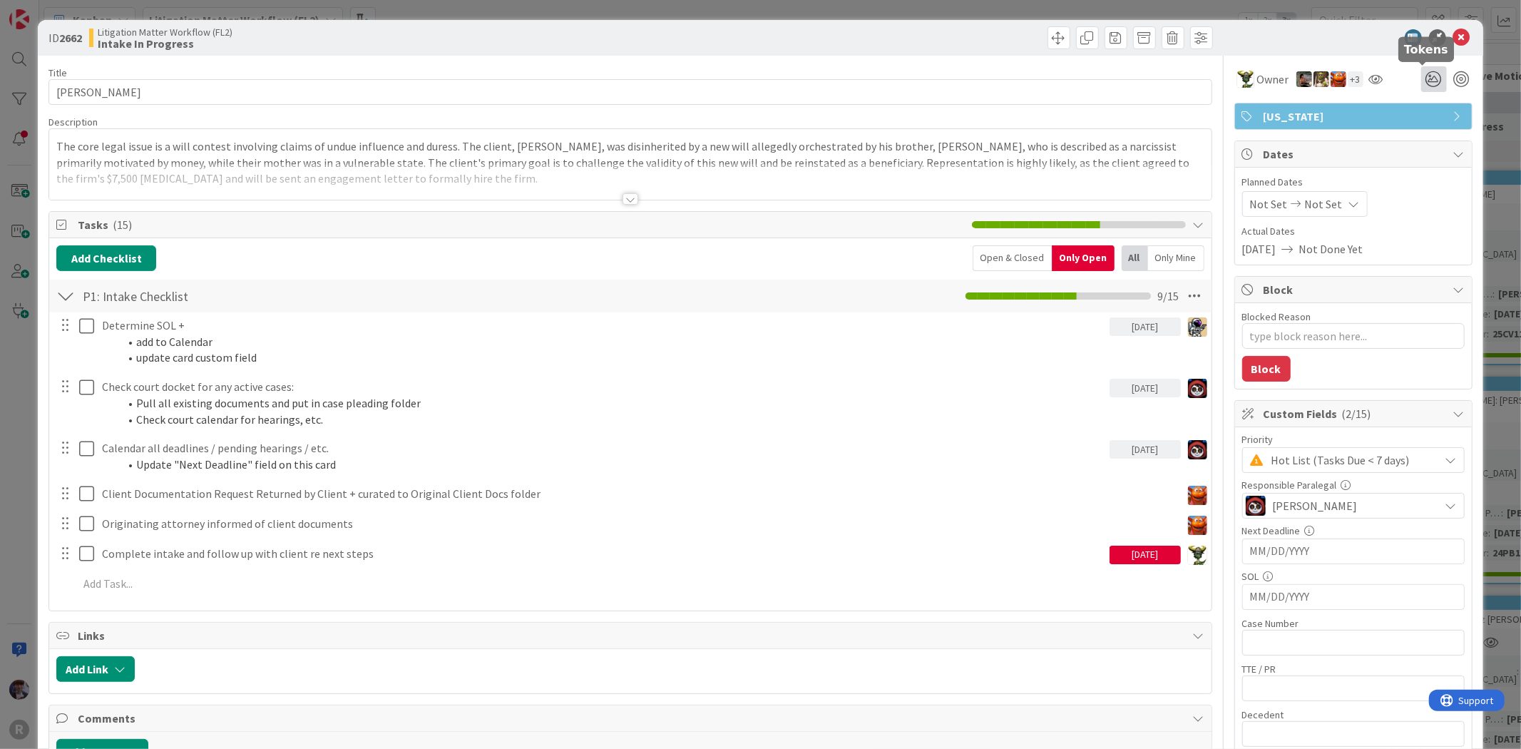
click at [1426, 81] on icon at bounding box center [1434, 79] width 26 height 26
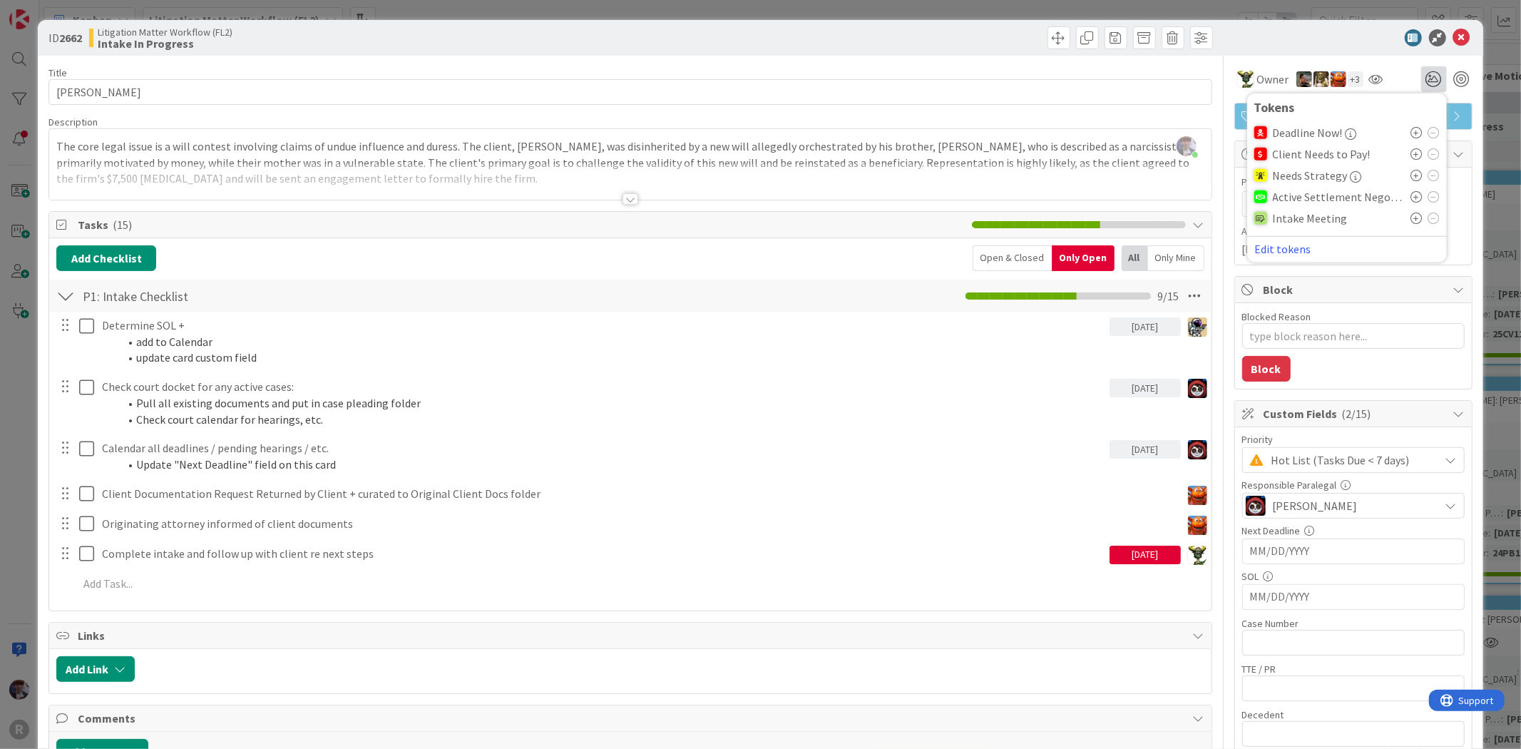
click at [1411, 218] on icon at bounding box center [1416, 218] width 11 height 11
click at [1481, 184] on div "ID 2662 Litigation Matter Workflow (FL2) Intake In Progress Title 14 / 128 [PER…" at bounding box center [760, 374] width 1521 height 749
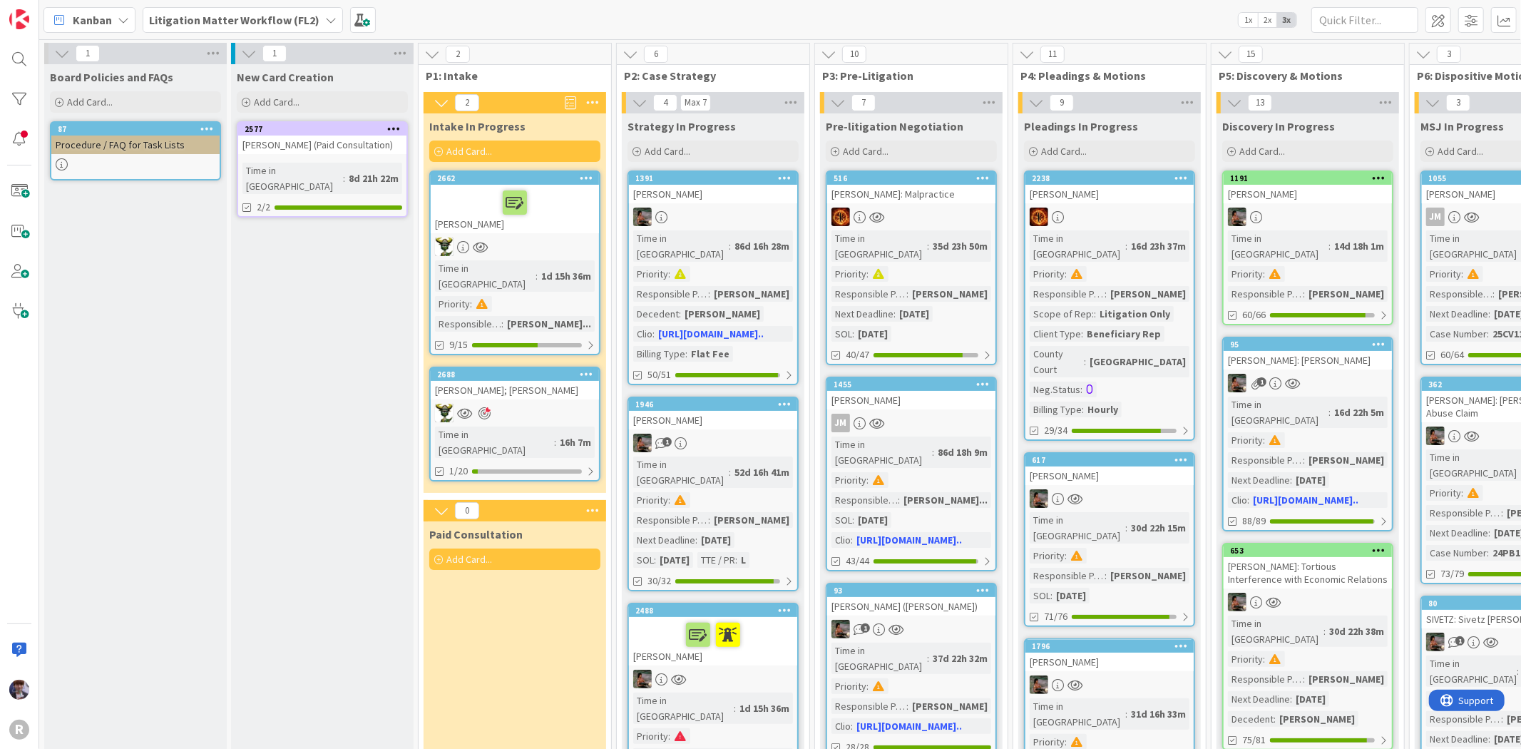
click at [529, 381] on div "[PERSON_NAME]; [PERSON_NAME]" at bounding box center [515, 390] width 168 height 19
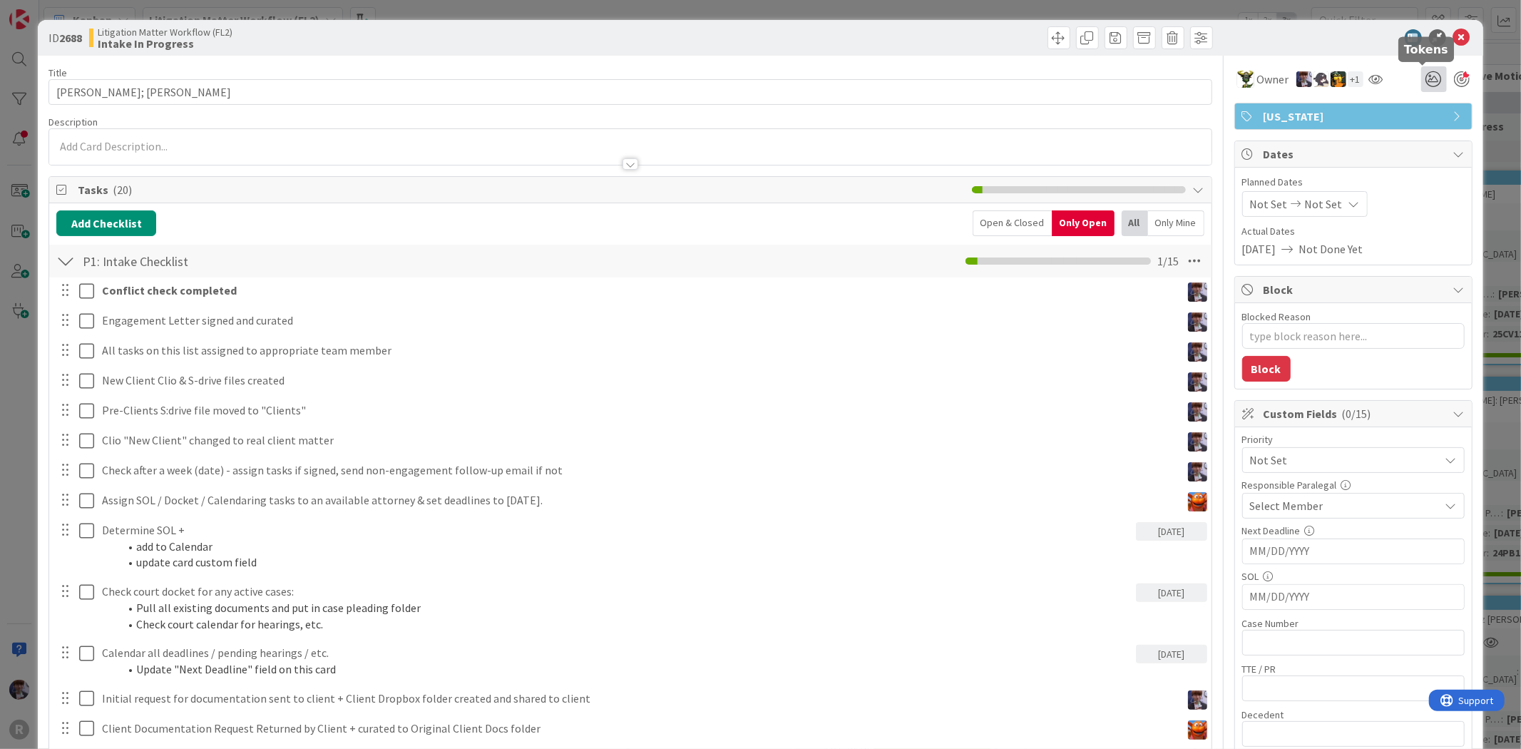
click at [1421, 76] on icon at bounding box center [1434, 79] width 26 height 26
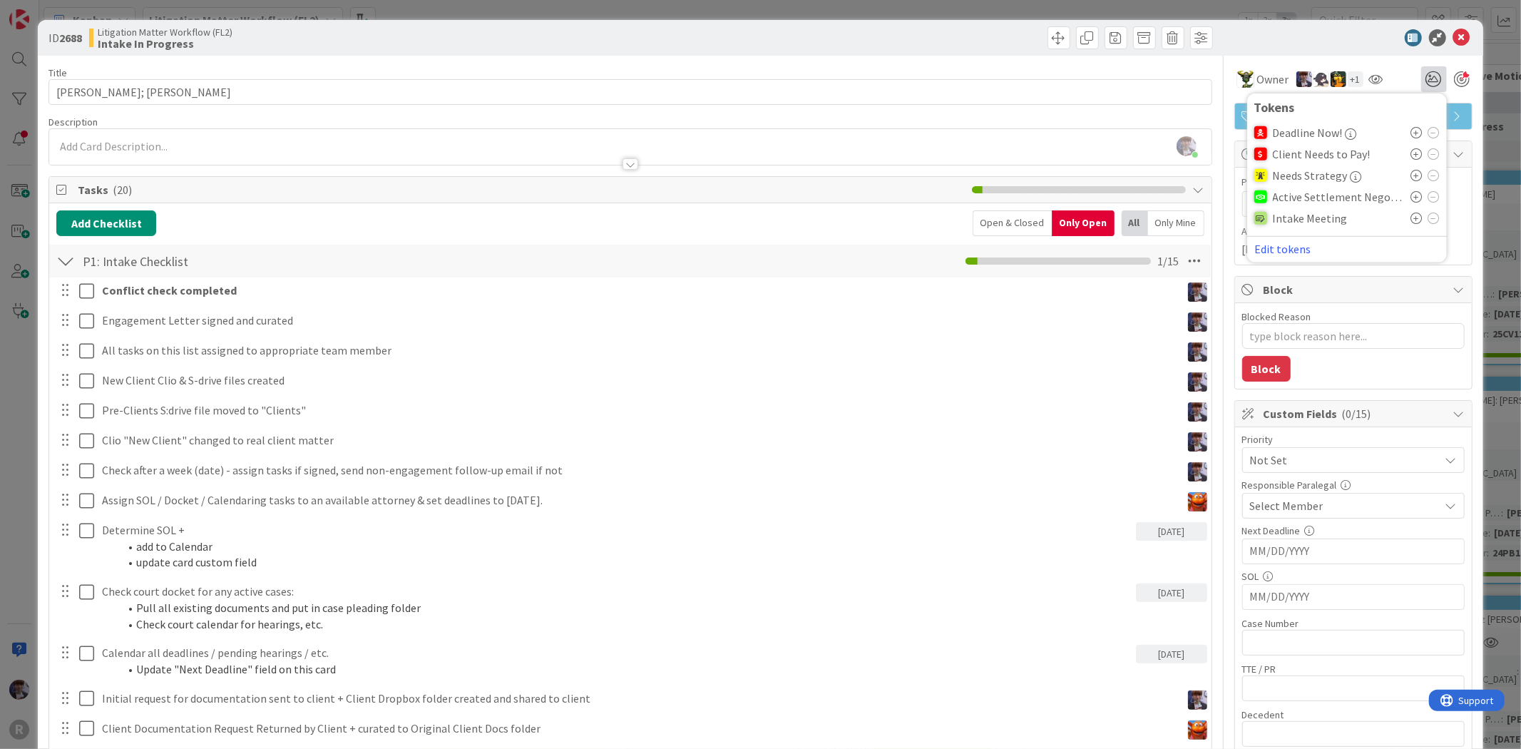
click at [1399, 217] on div "Intake Meeting" at bounding box center [1346, 218] width 185 height 21
click at [1411, 217] on icon at bounding box center [1416, 218] width 11 height 11
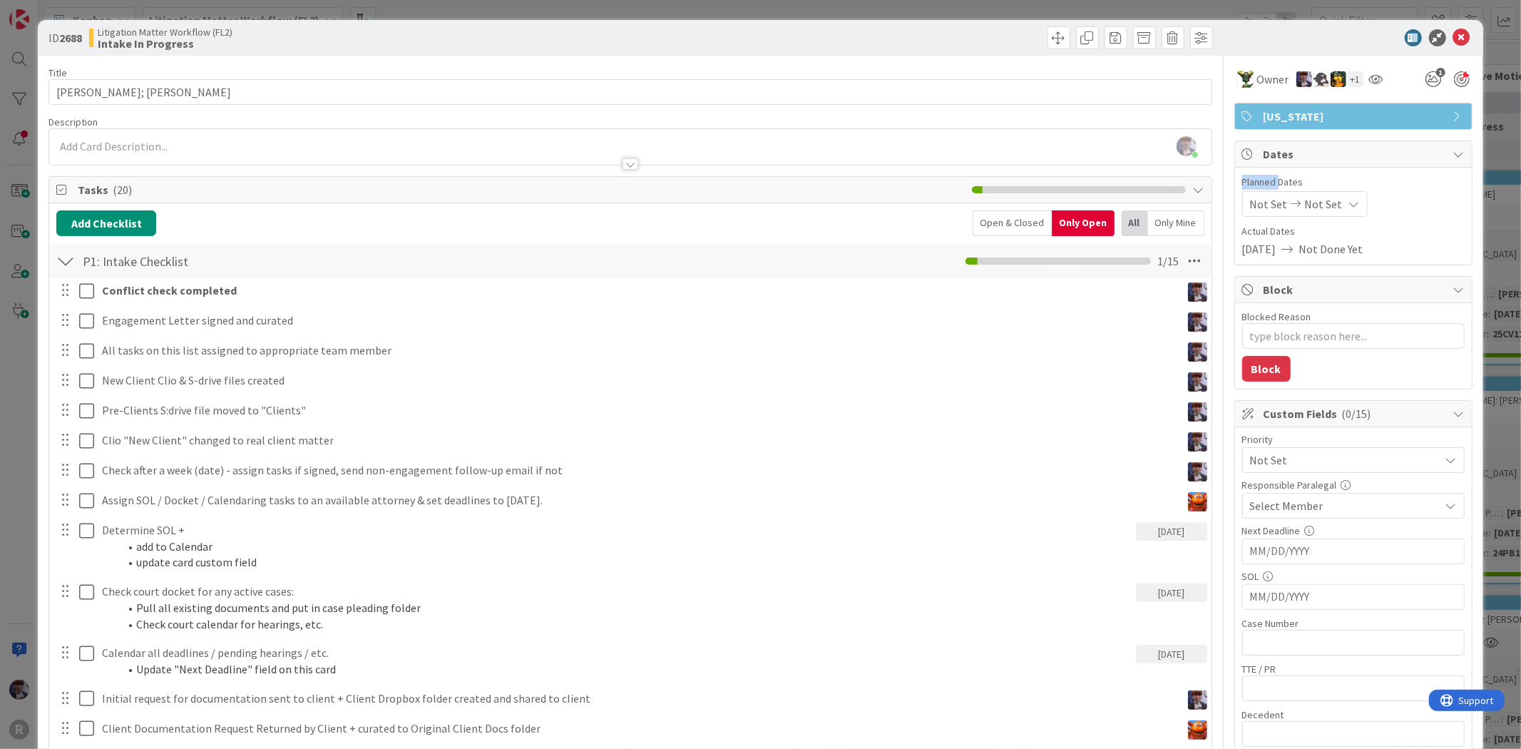
click at [1477, 97] on div "ID 2688 Litigation Matter Workflow (FL2) Intake In Progress Title 14 / 128 [PER…" at bounding box center [760, 374] width 1521 height 749
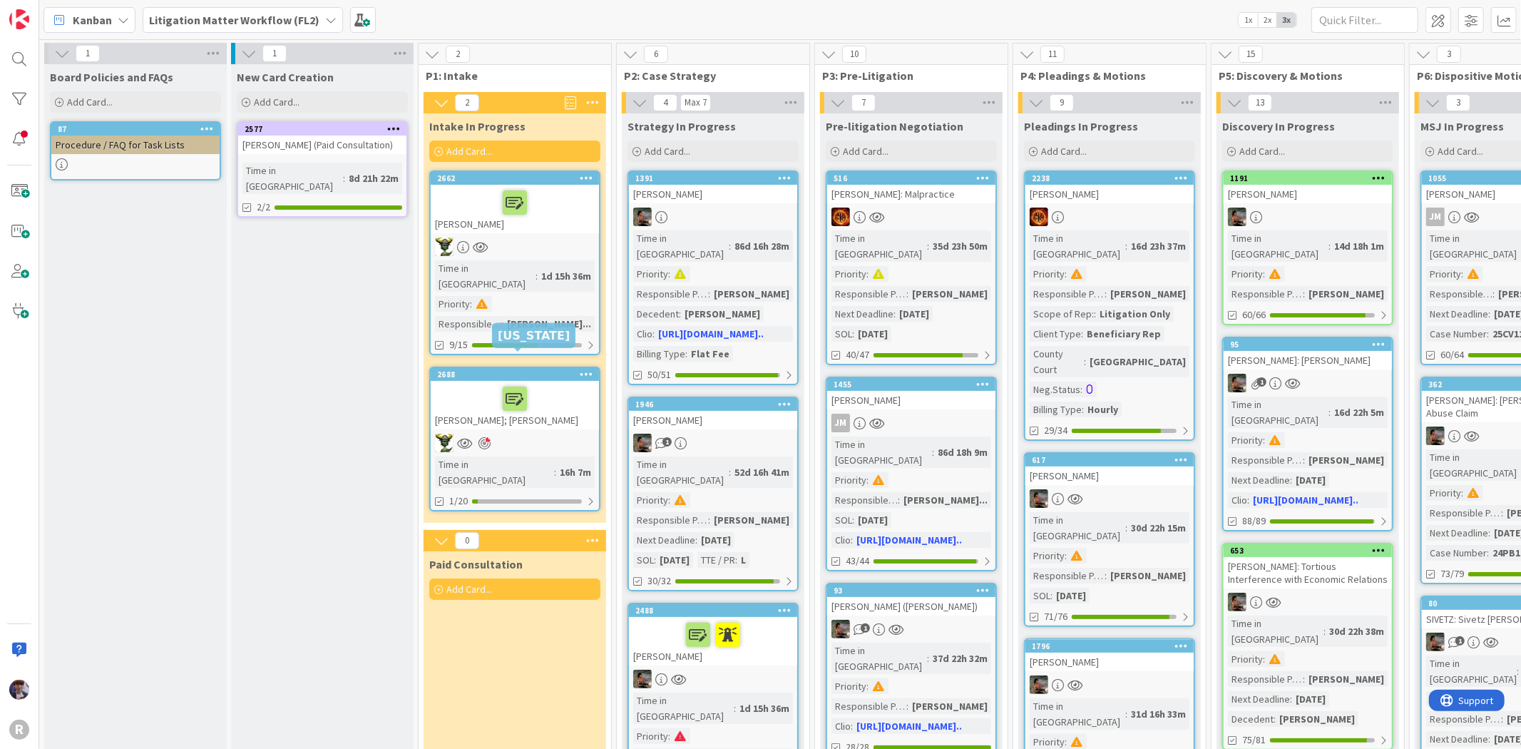
click at [461, 202] on div at bounding box center [515, 203] width 160 height 30
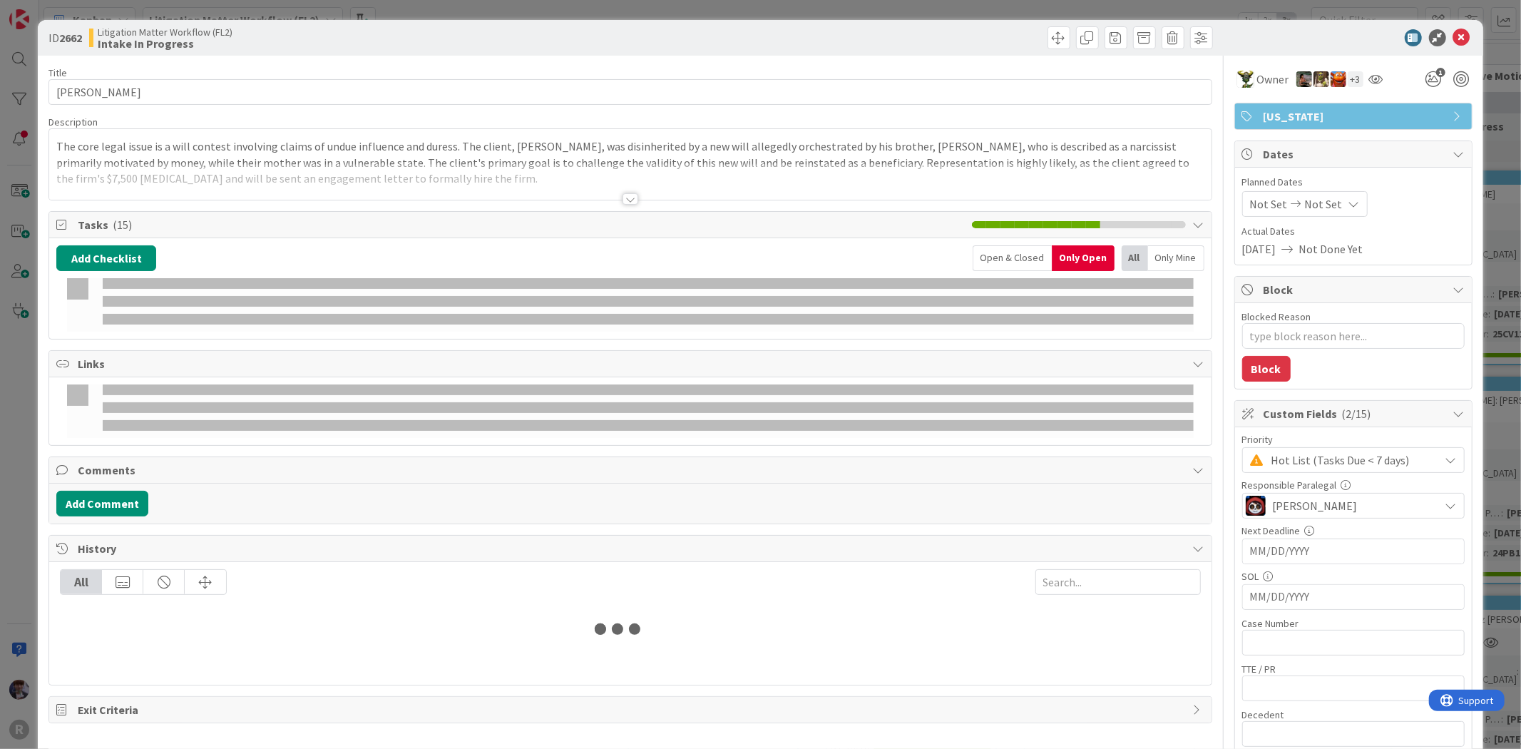
type textarea "x"
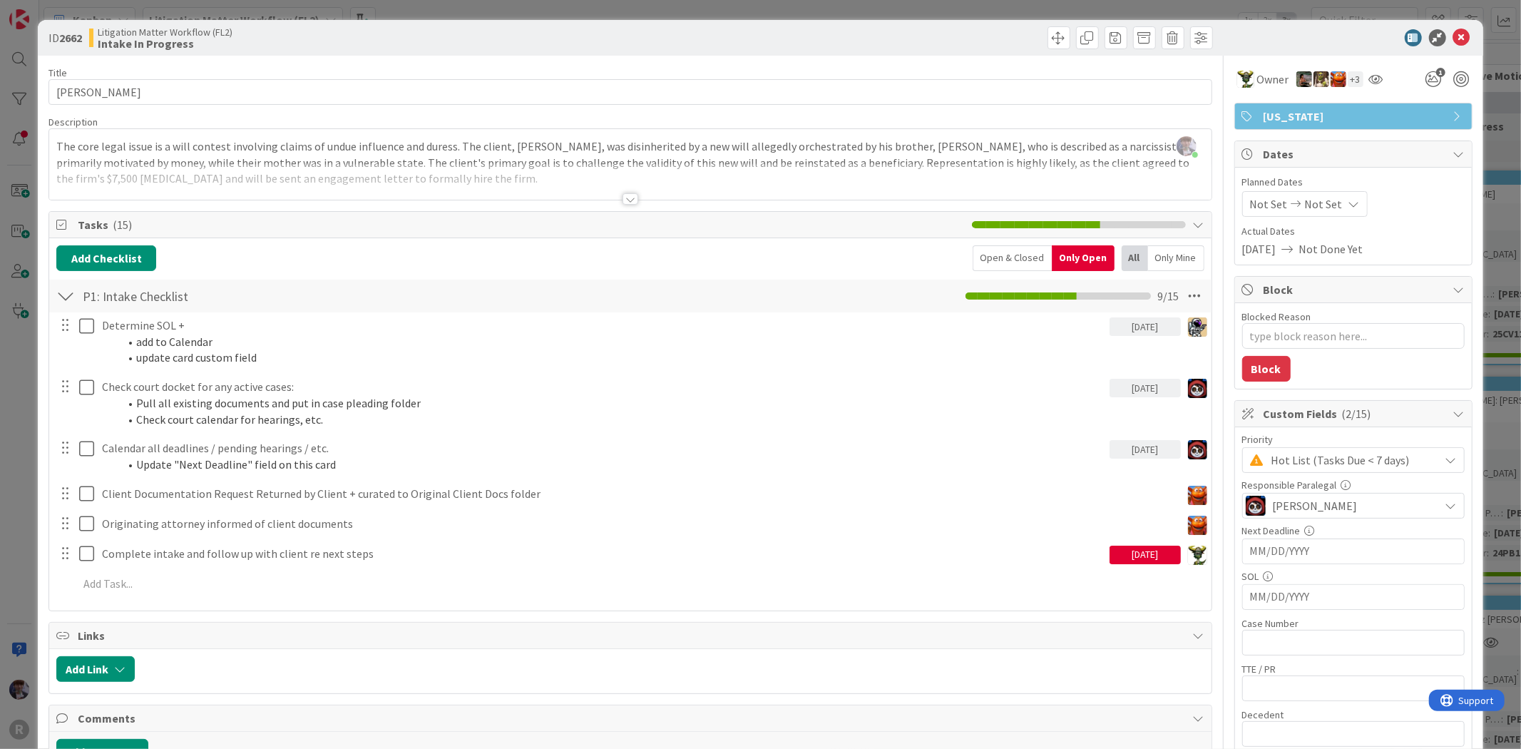
click at [1478, 46] on div "ID 2662 Litigation Matter Workflow (FL2) Intake In Progress Title 14 / 128 [PER…" at bounding box center [760, 374] width 1521 height 749
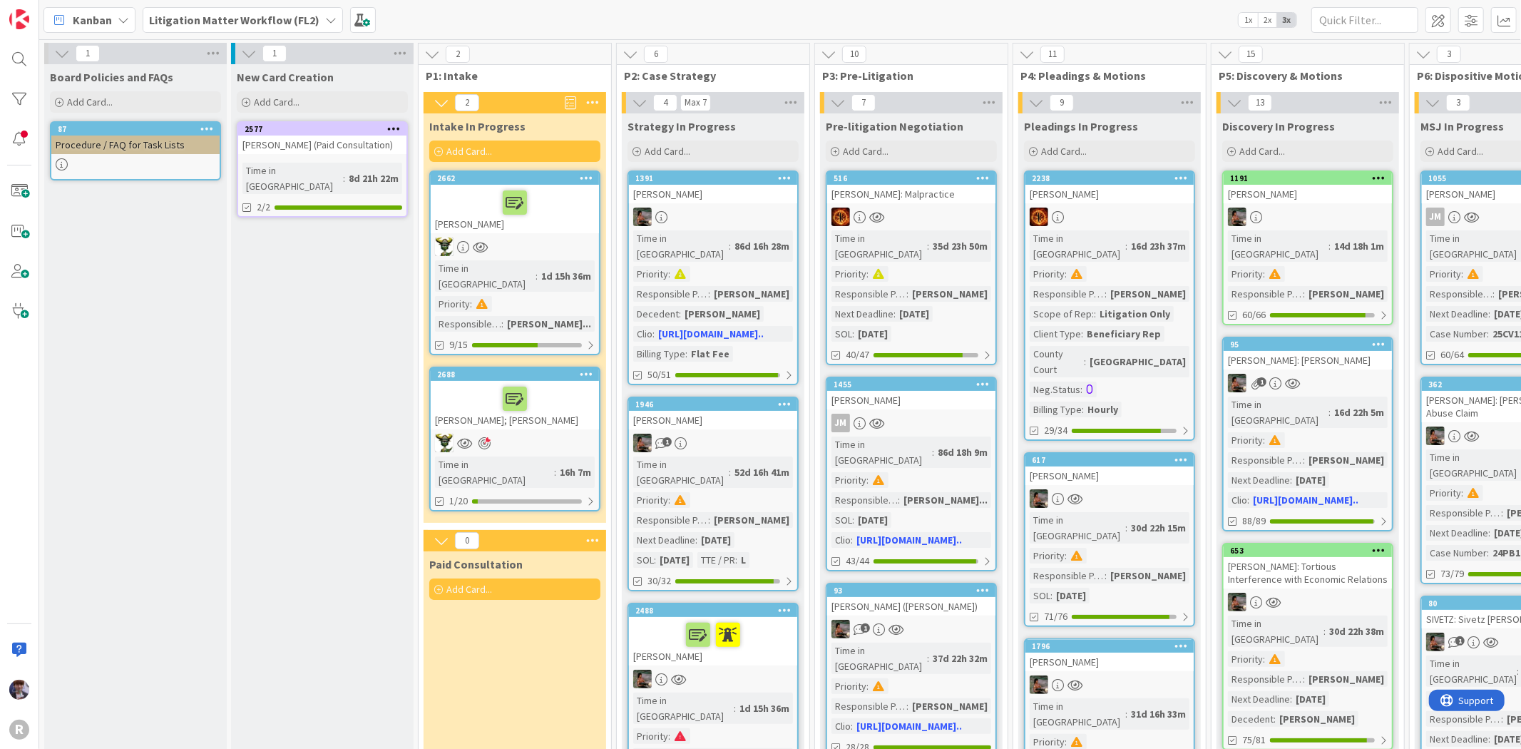
click at [98, 19] on span "Kanban" at bounding box center [92, 19] width 39 height 17
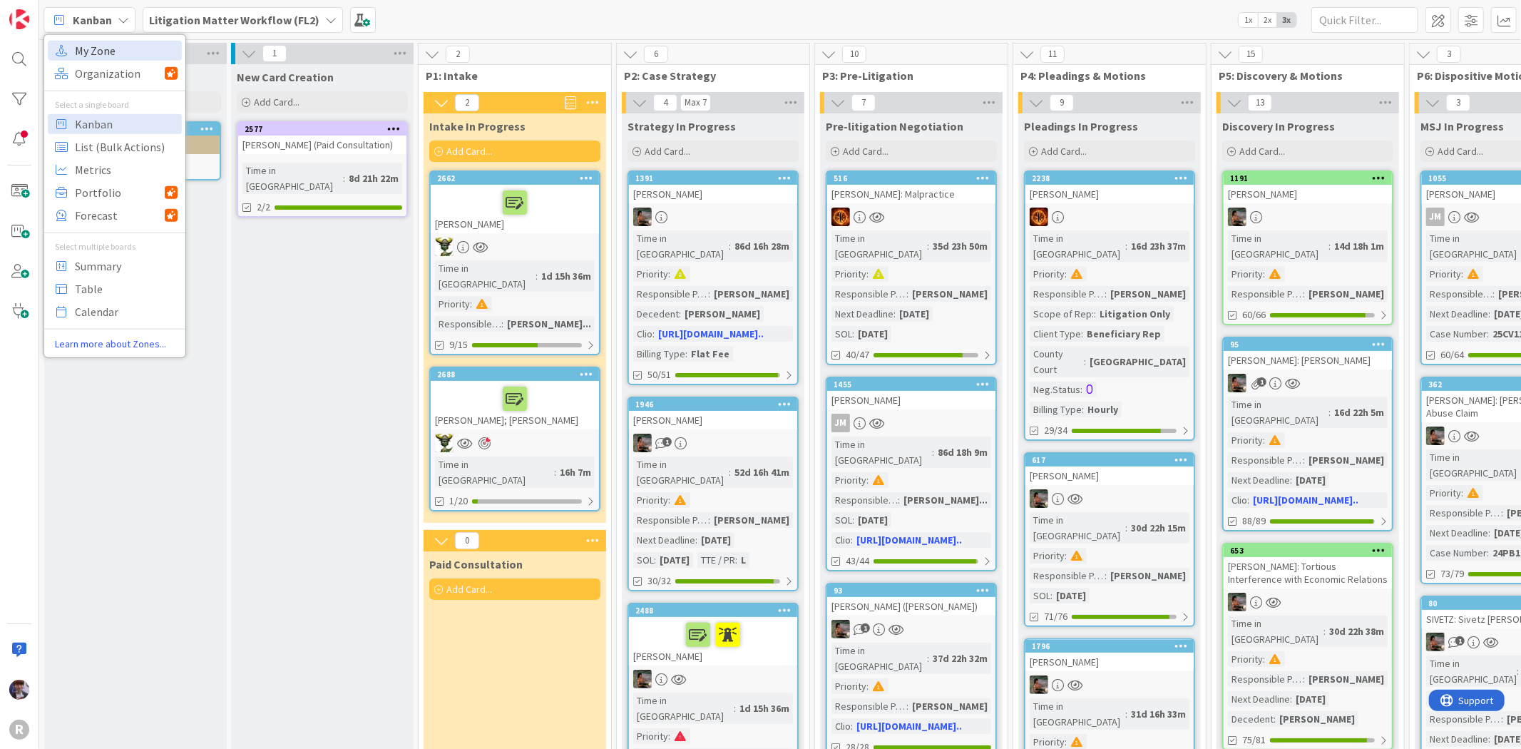
click at [111, 47] on span "My Zone" at bounding box center [126, 49] width 103 height 21
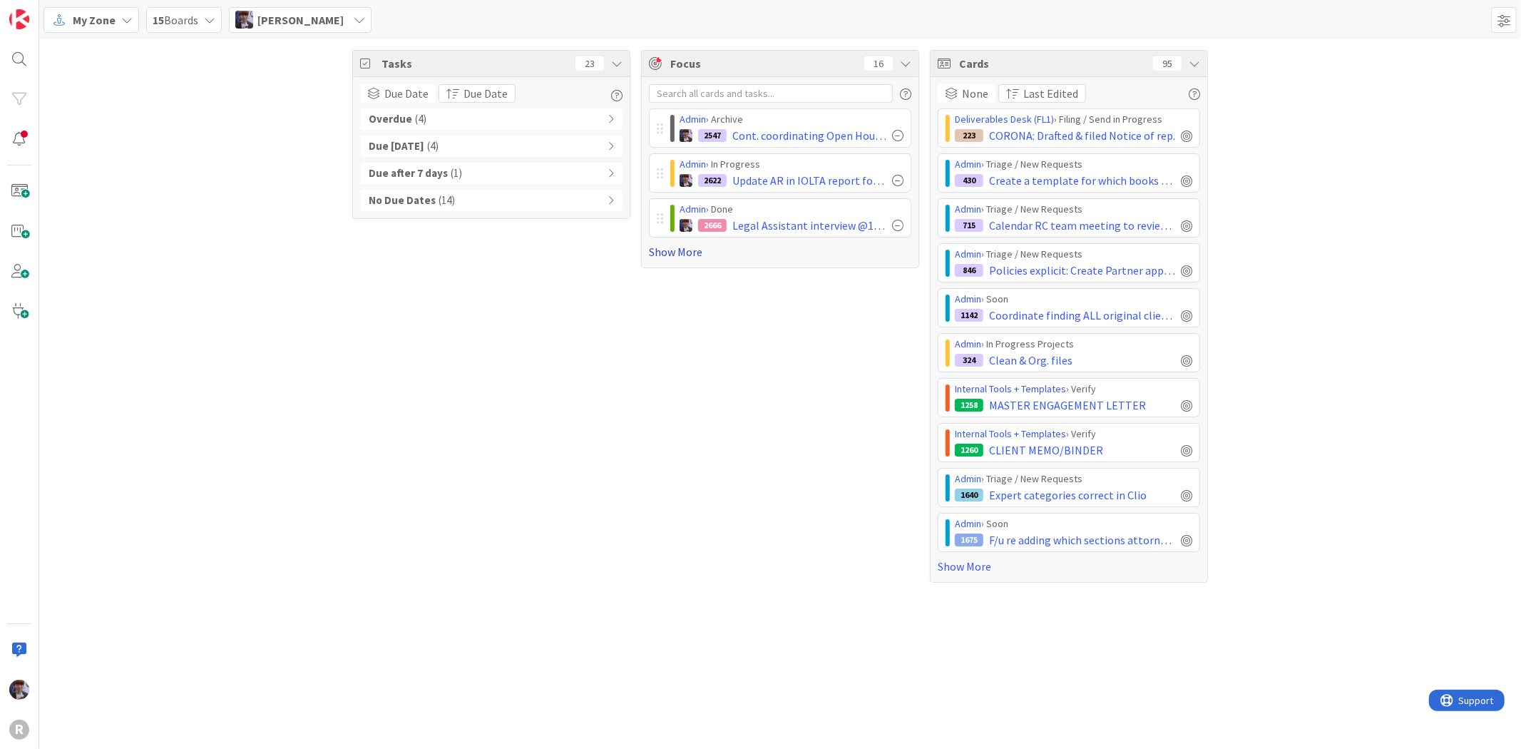
click at [656, 253] on link "Show More" at bounding box center [780, 251] width 262 height 17
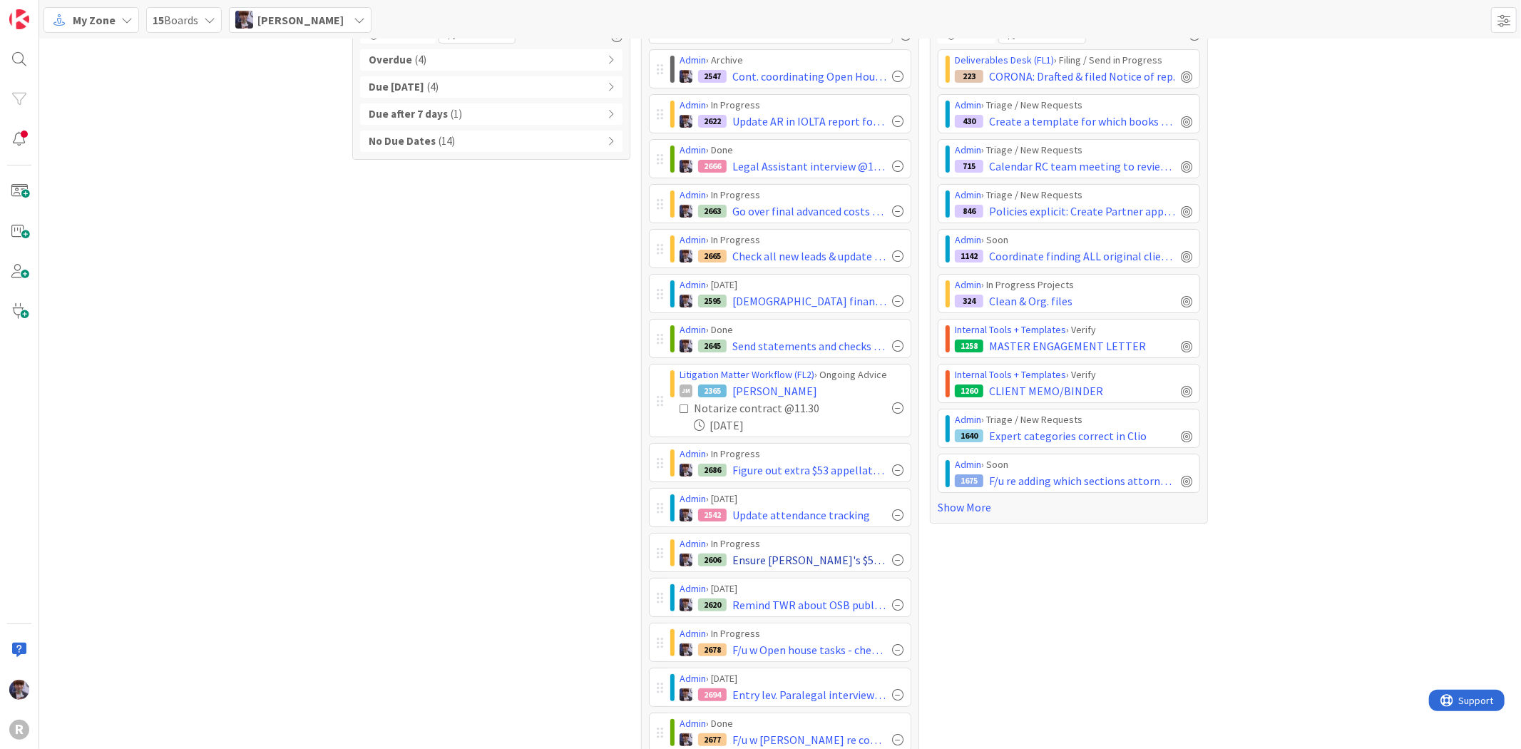
scroll to position [150, 0]
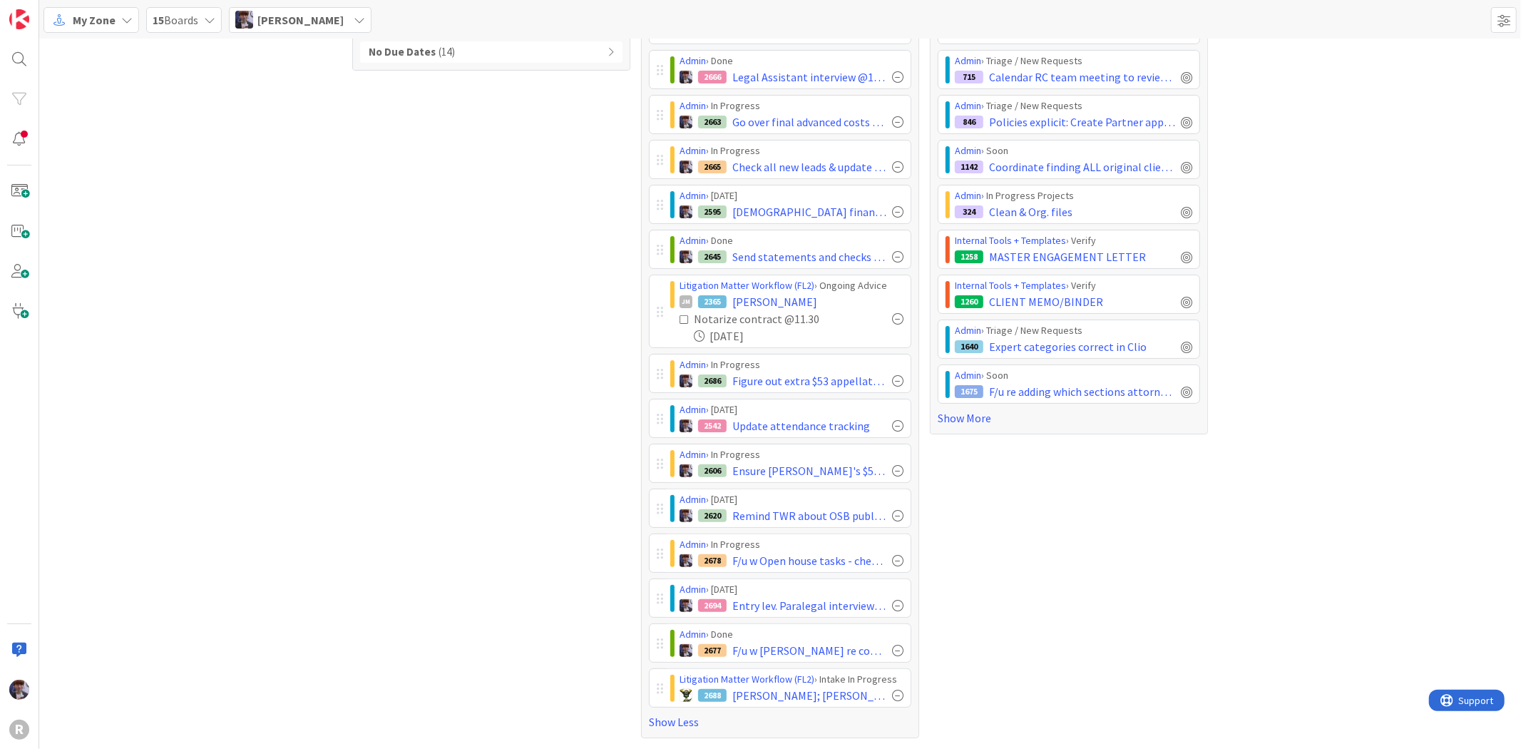
click at [649, 688] on div "Litigation Matter Workflow (FL2) › Intake In Progress 2688 [PERSON_NAME]; [PERS…" at bounding box center [780, 687] width 262 height 39
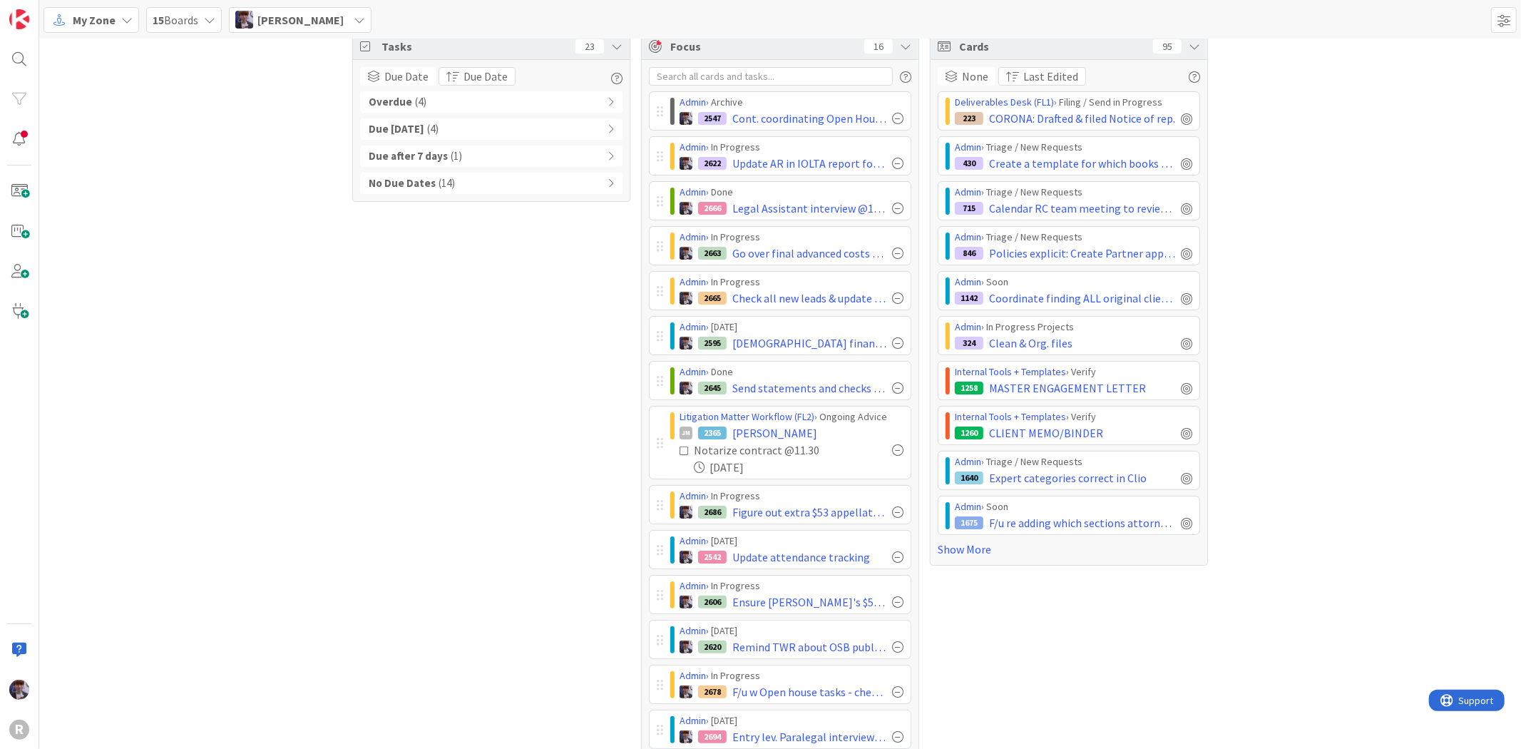
scroll to position [0, 0]
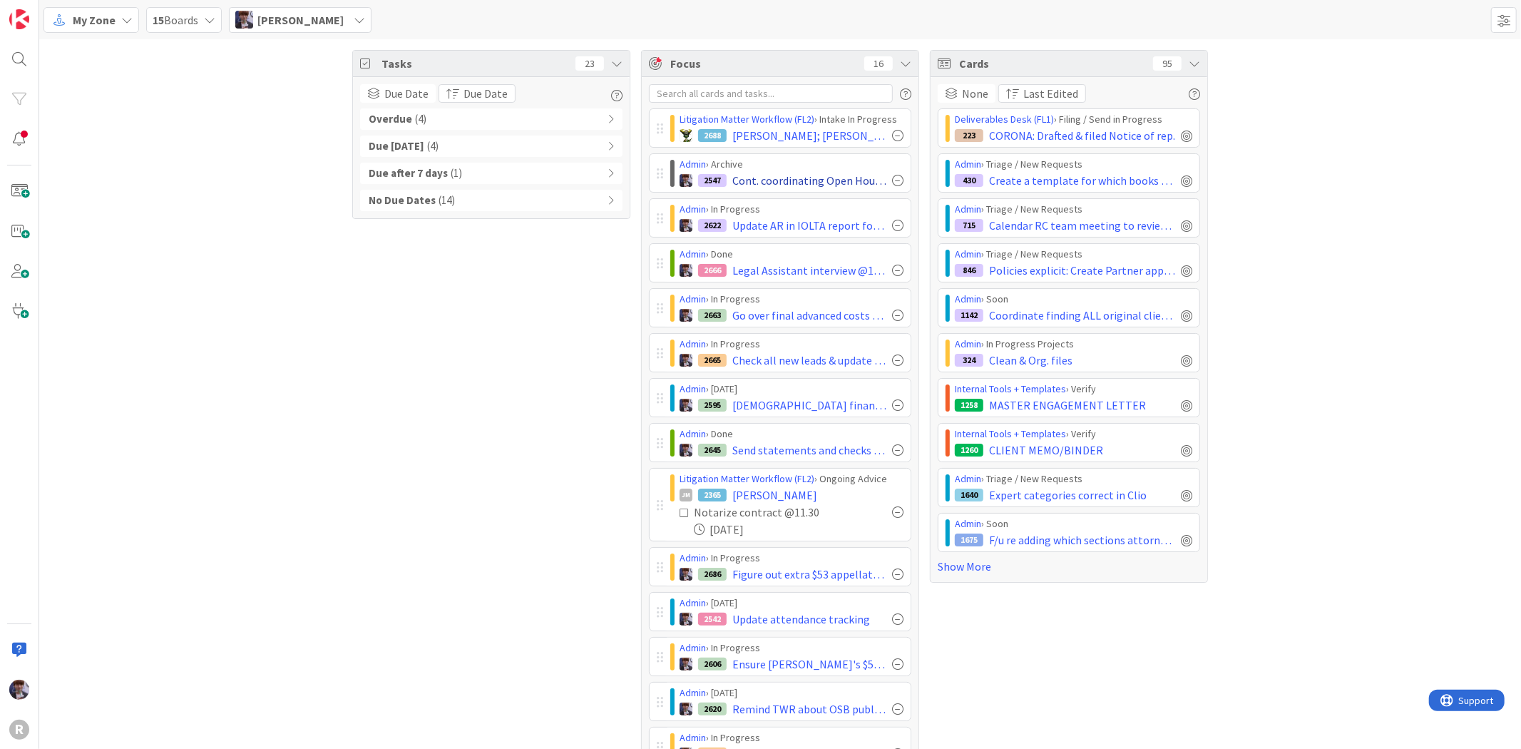
click at [892, 183] on div at bounding box center [897, 180] width 11 height 11
click at [80, 14] on span "My Zone" at bounding box center [94, 19] width 43 height 17
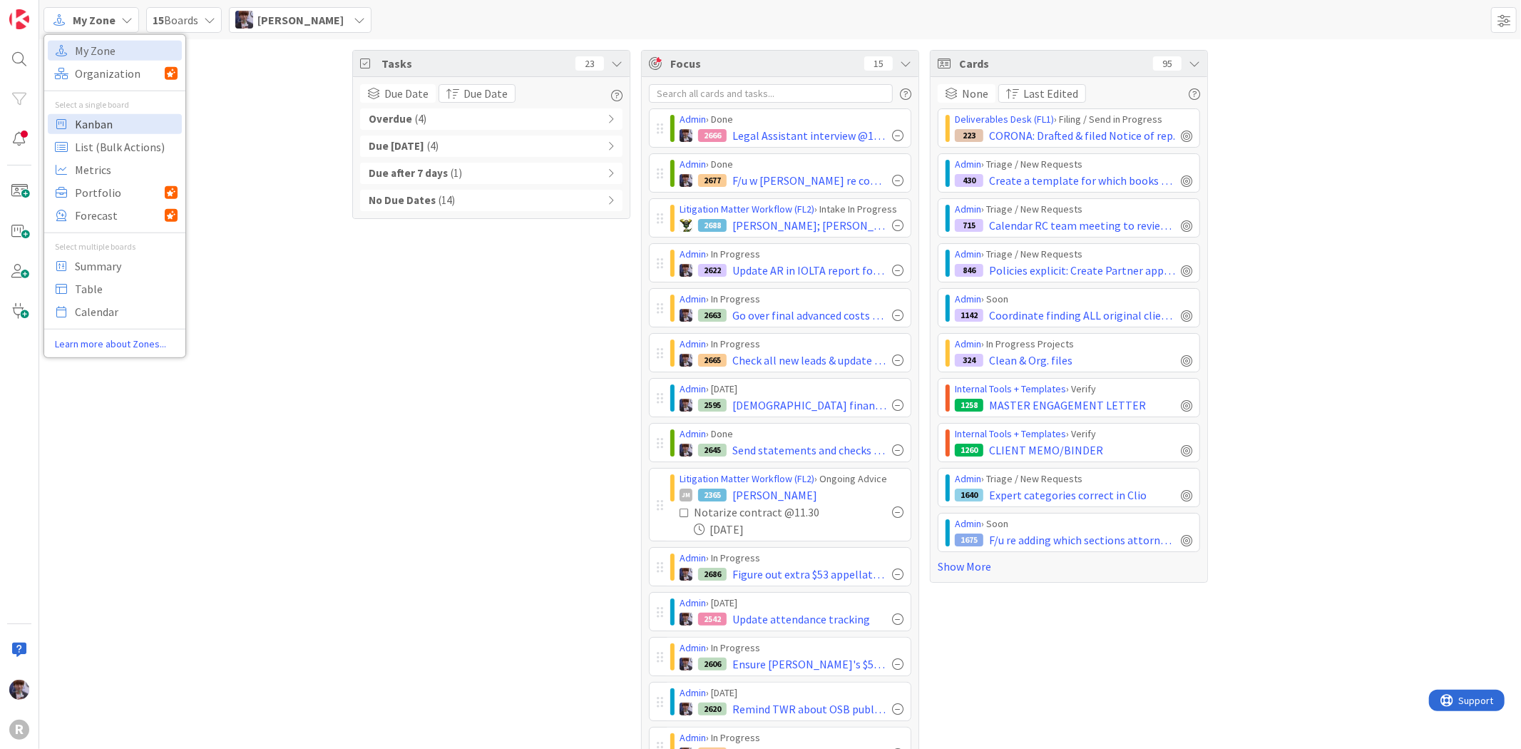
click at [95, 118] on span "Kanban" at bounding box center [126, 123] width 103 height 21
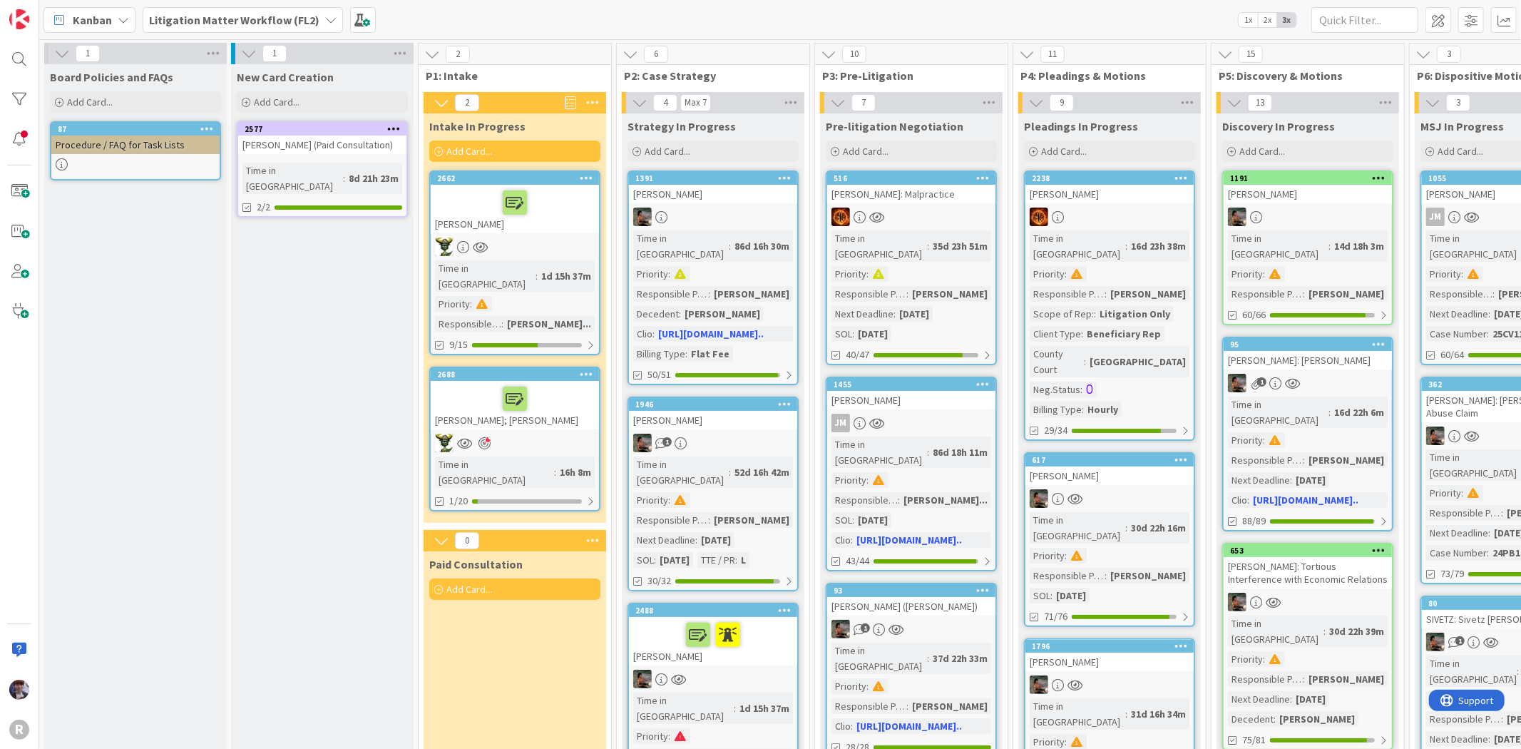
click at [578, 179] on div at bounding box center [586, 178] width 26 height 10
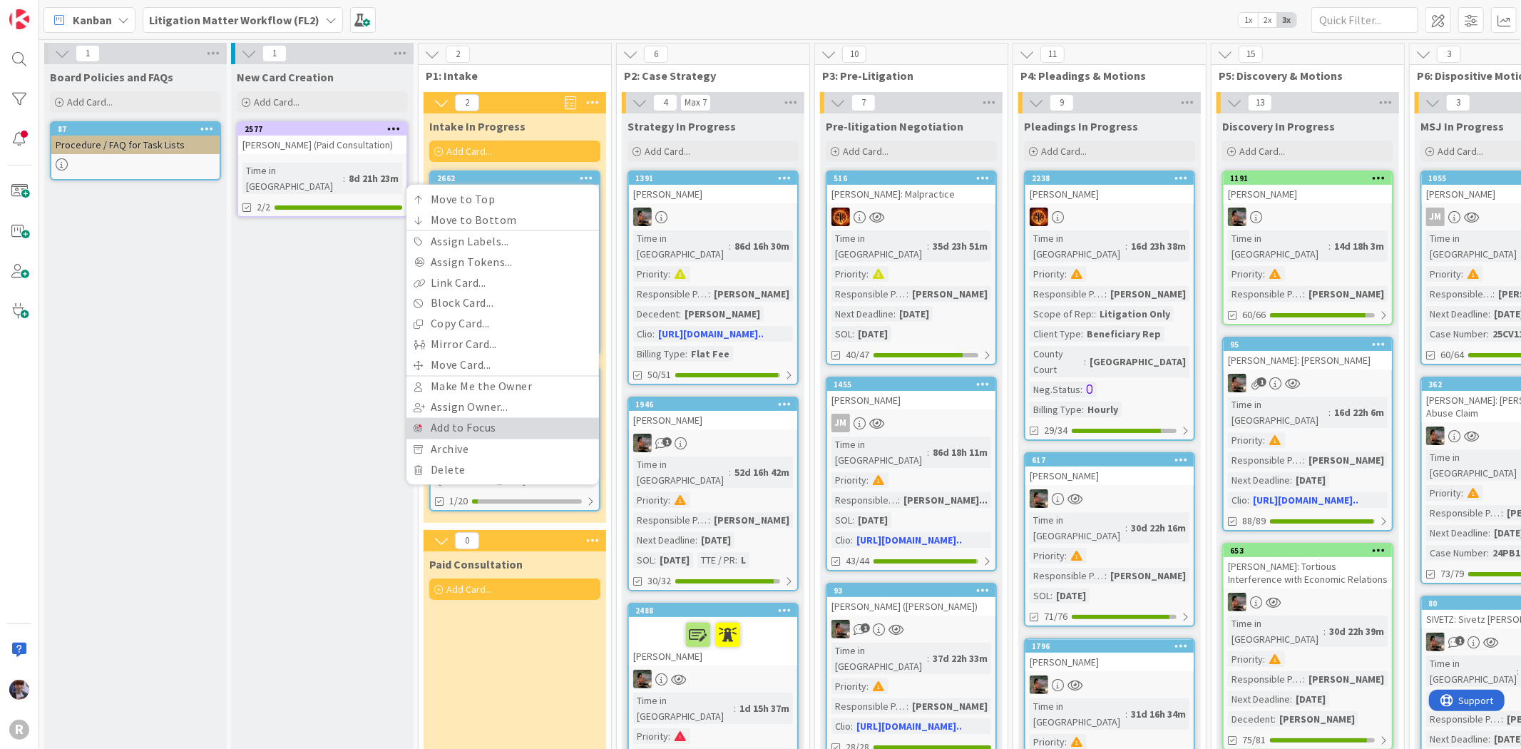
click at [482, 429] on link "Add to Focus" at bounding box center [503, 428] width 193 height 21
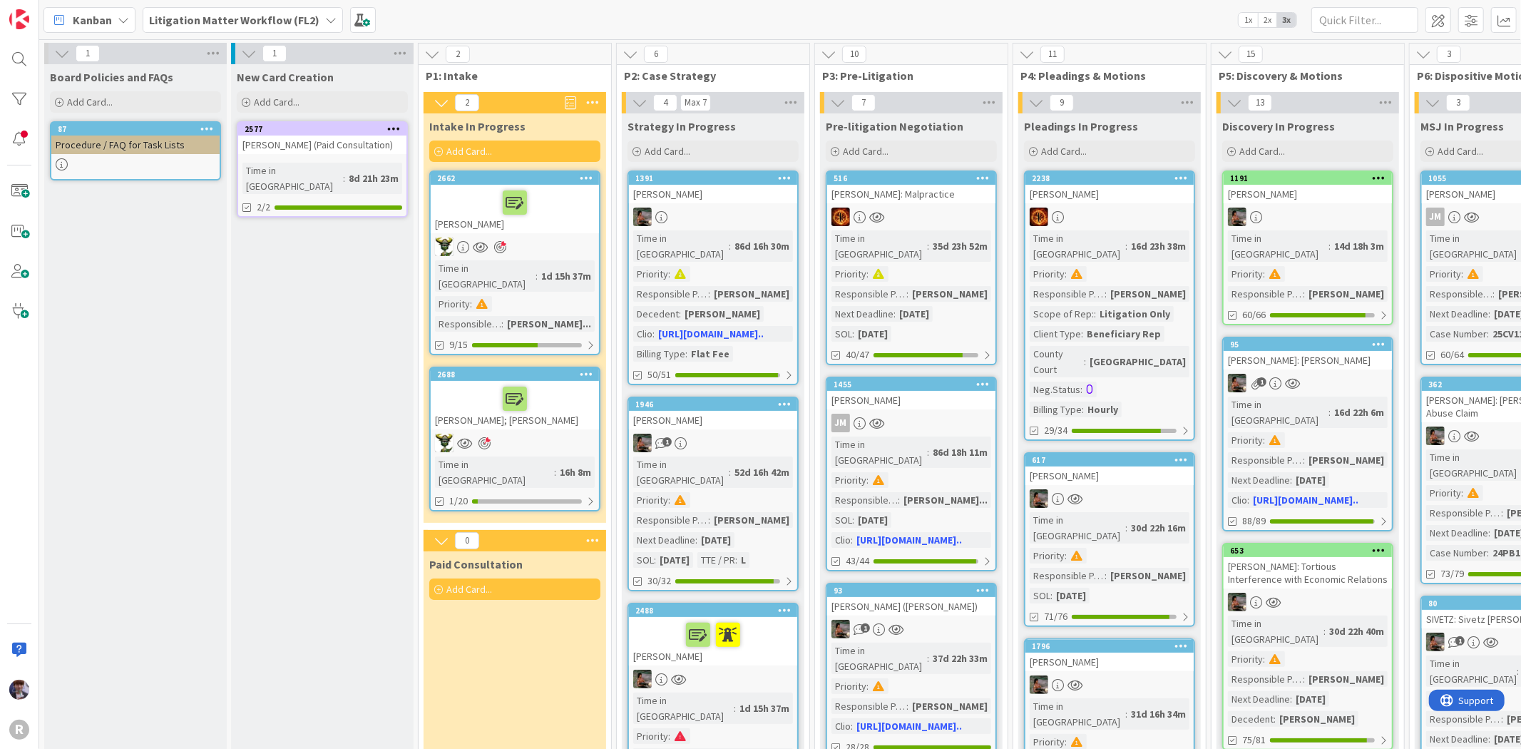
click at [171, 19] on b "Litigation Matter Workflow (FL2)" at bounding box center [234, 20] width 170 height 14
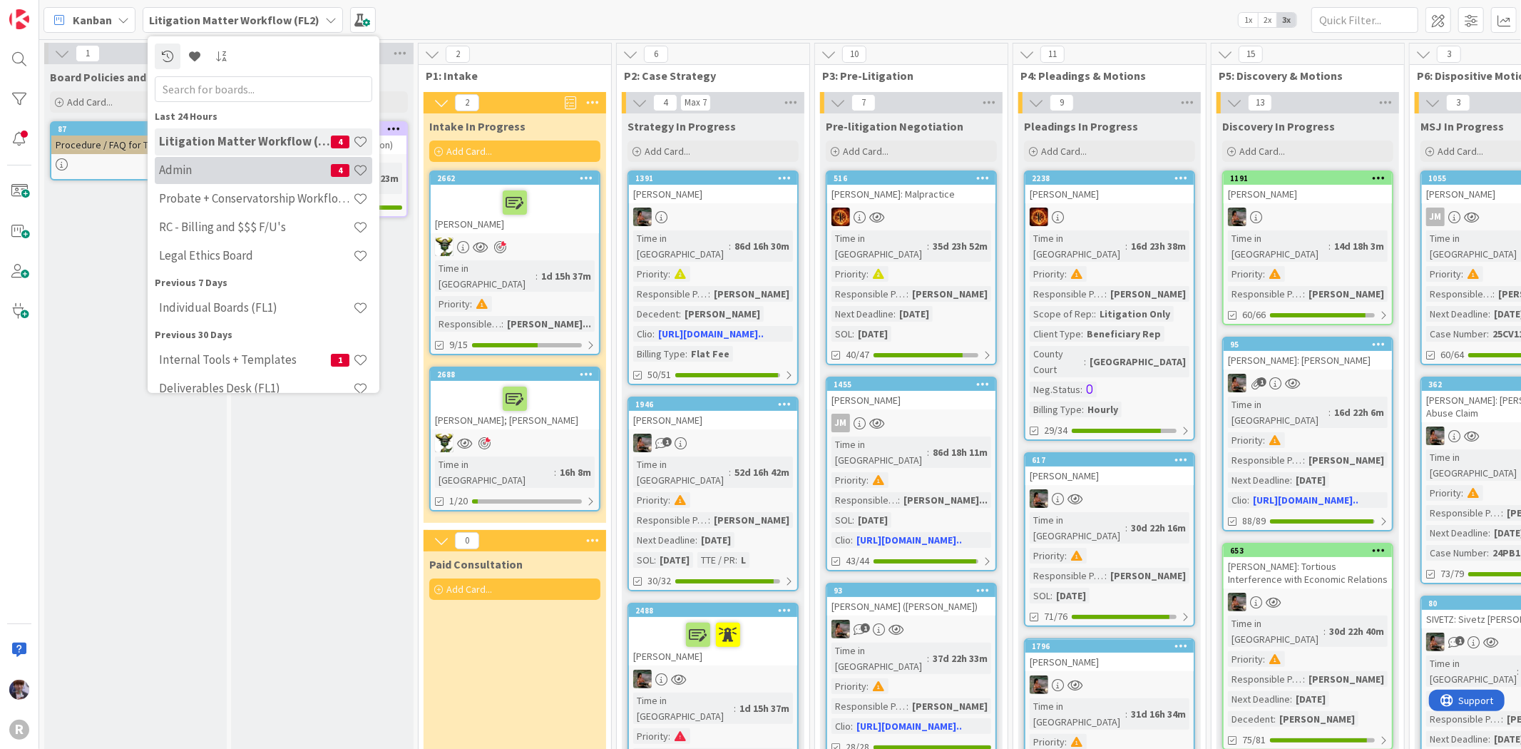
click at [190, 164] on h4 "Admin" at bounding box center [245, 170] width 172 height 14
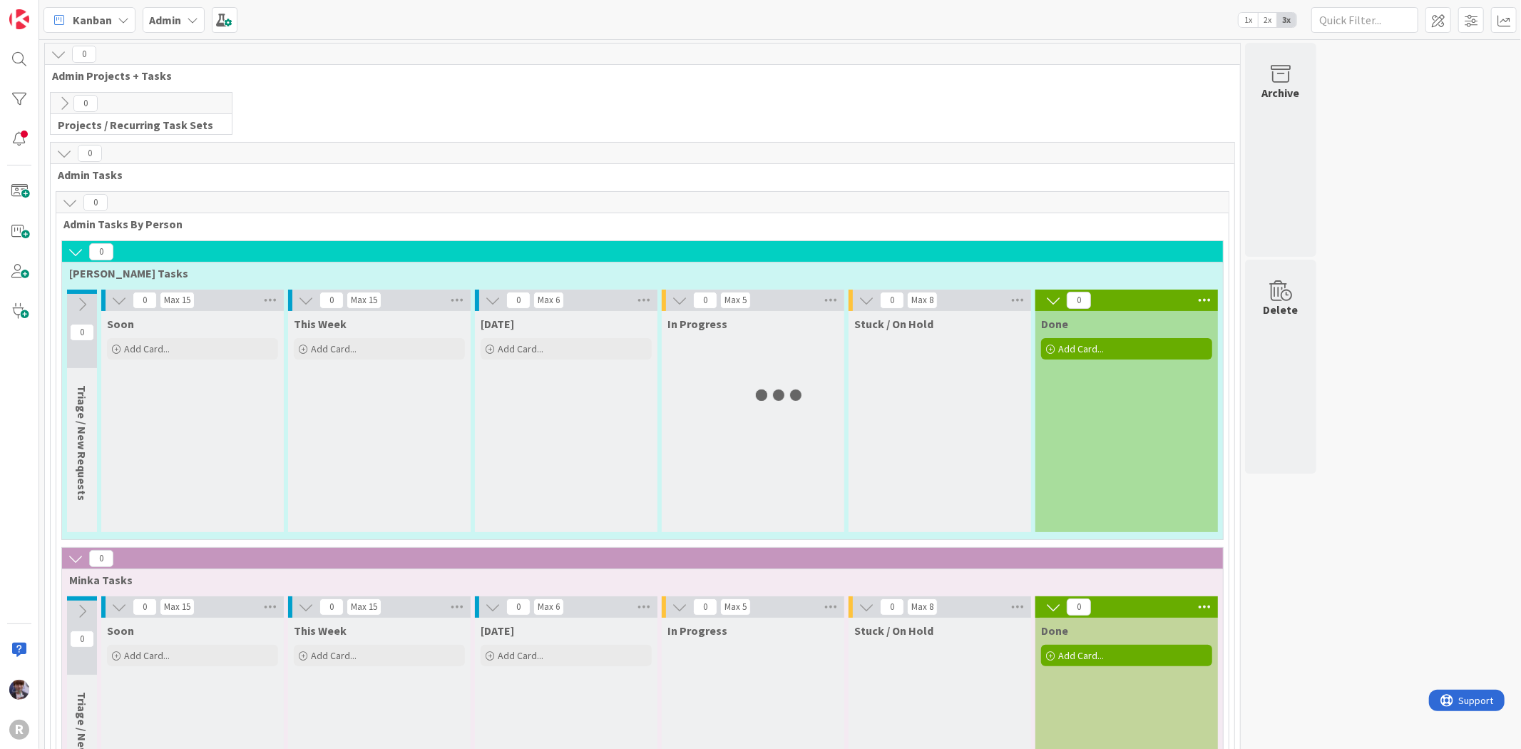
click at [100, 25] on span "Kanban" at bounding box center [92, 19] width 39 height 17
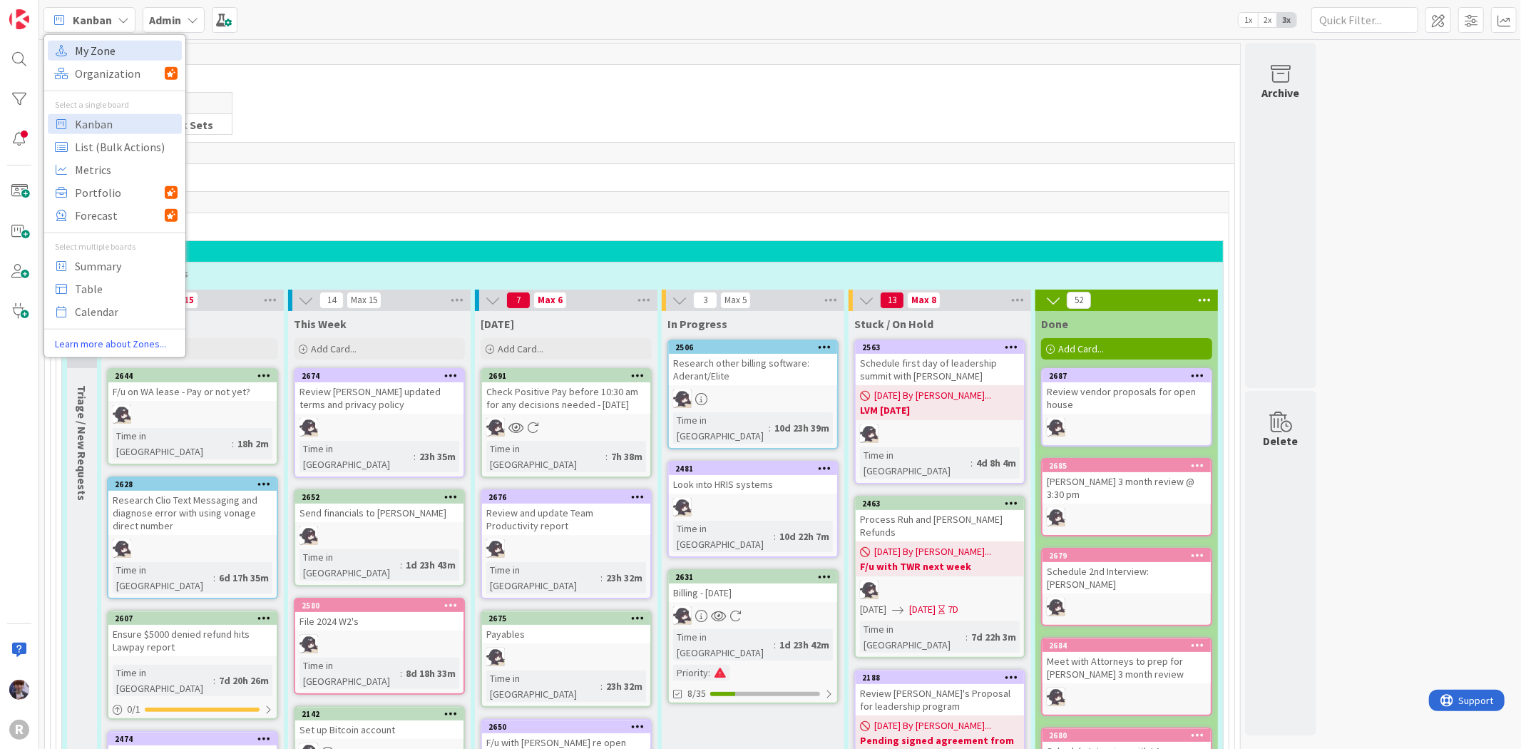
click at [121, 55] on span "My Zone" at bounding box center [126, 49] width 103 height 21
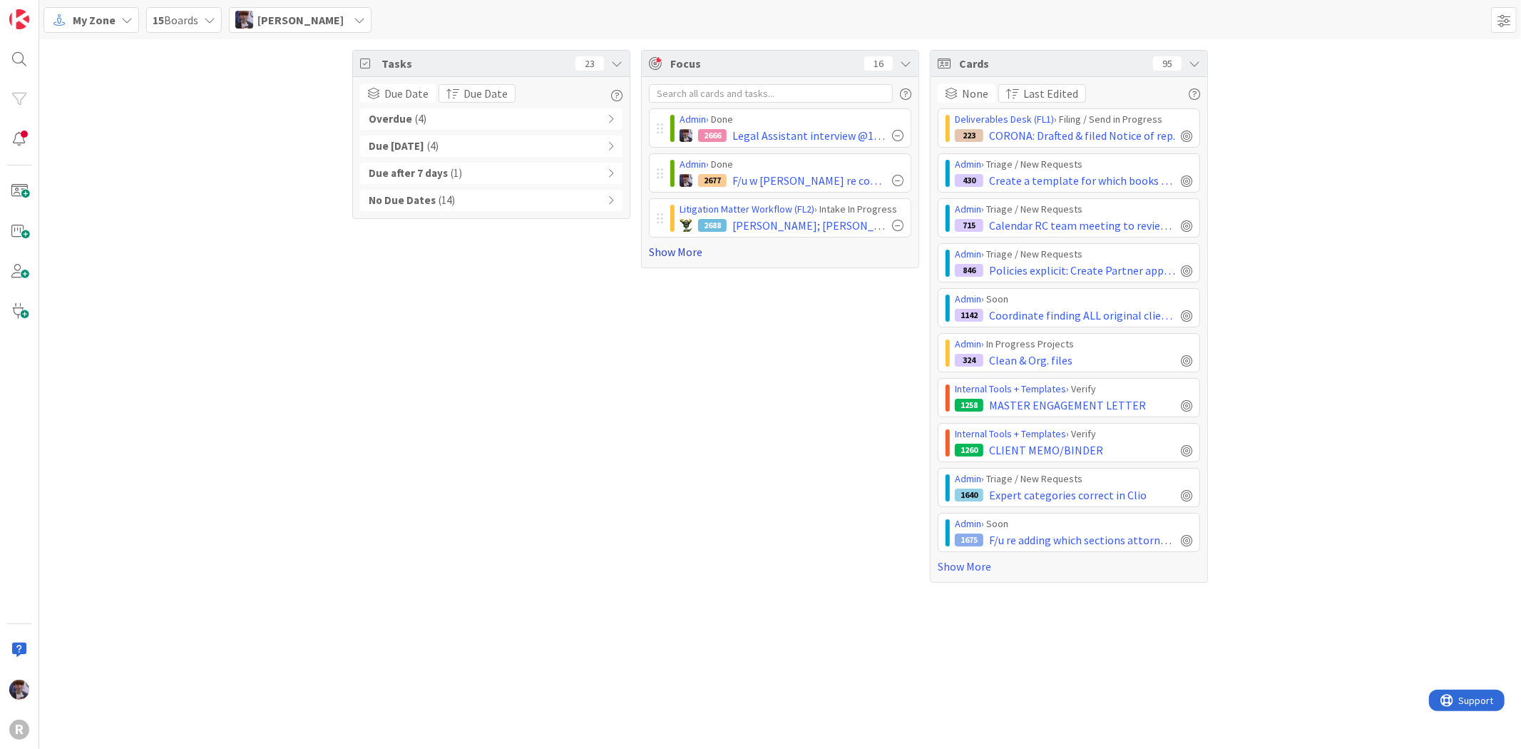
click at [650, 251] on link "Show More" at bounding box center [780, 251] width 262 height 17
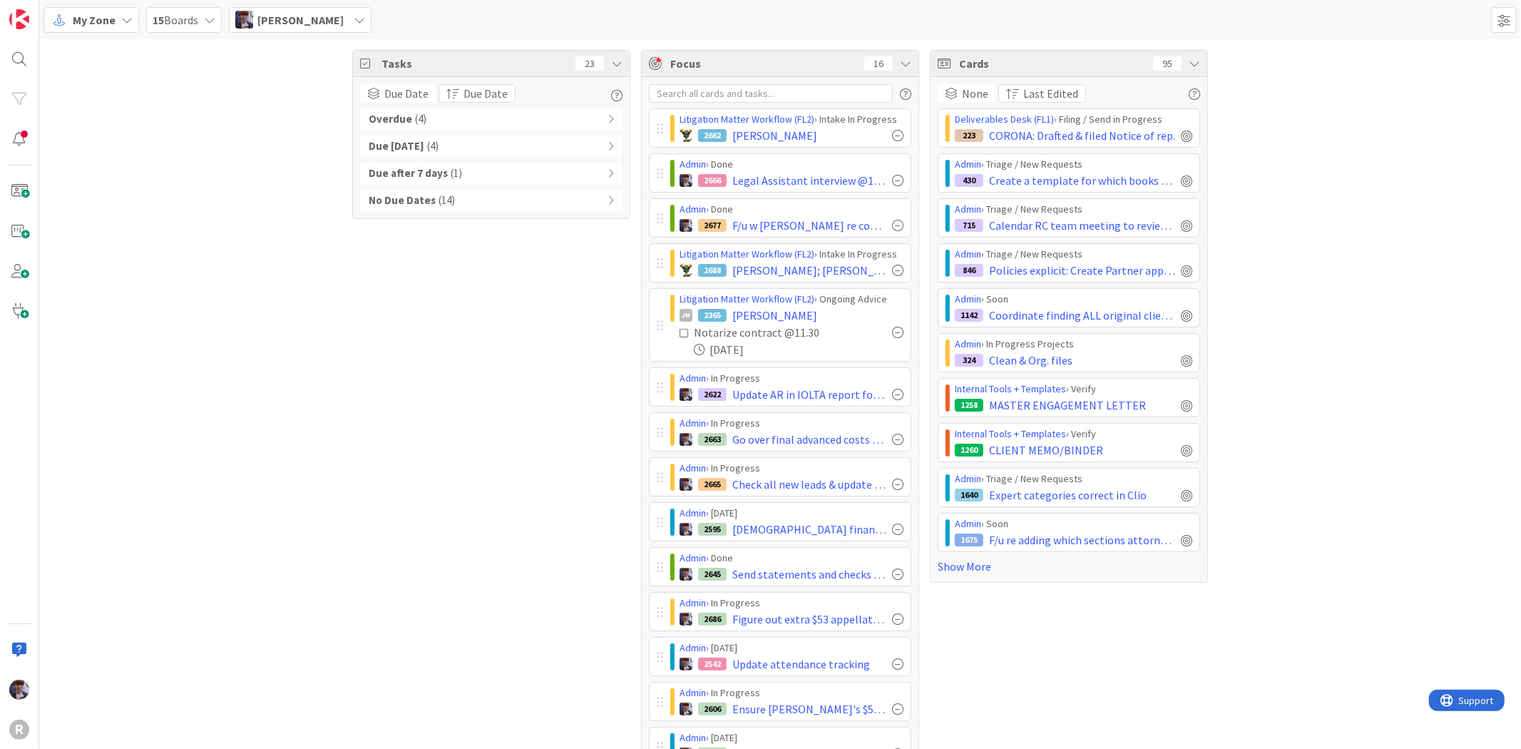
click at [663, 260] on div "Litigation Matter Workflow (FL2) › Intake In Progress 2688 [PERSON_NAME]; [PERS…" at bounding box center [786, 263] width 247 height 38
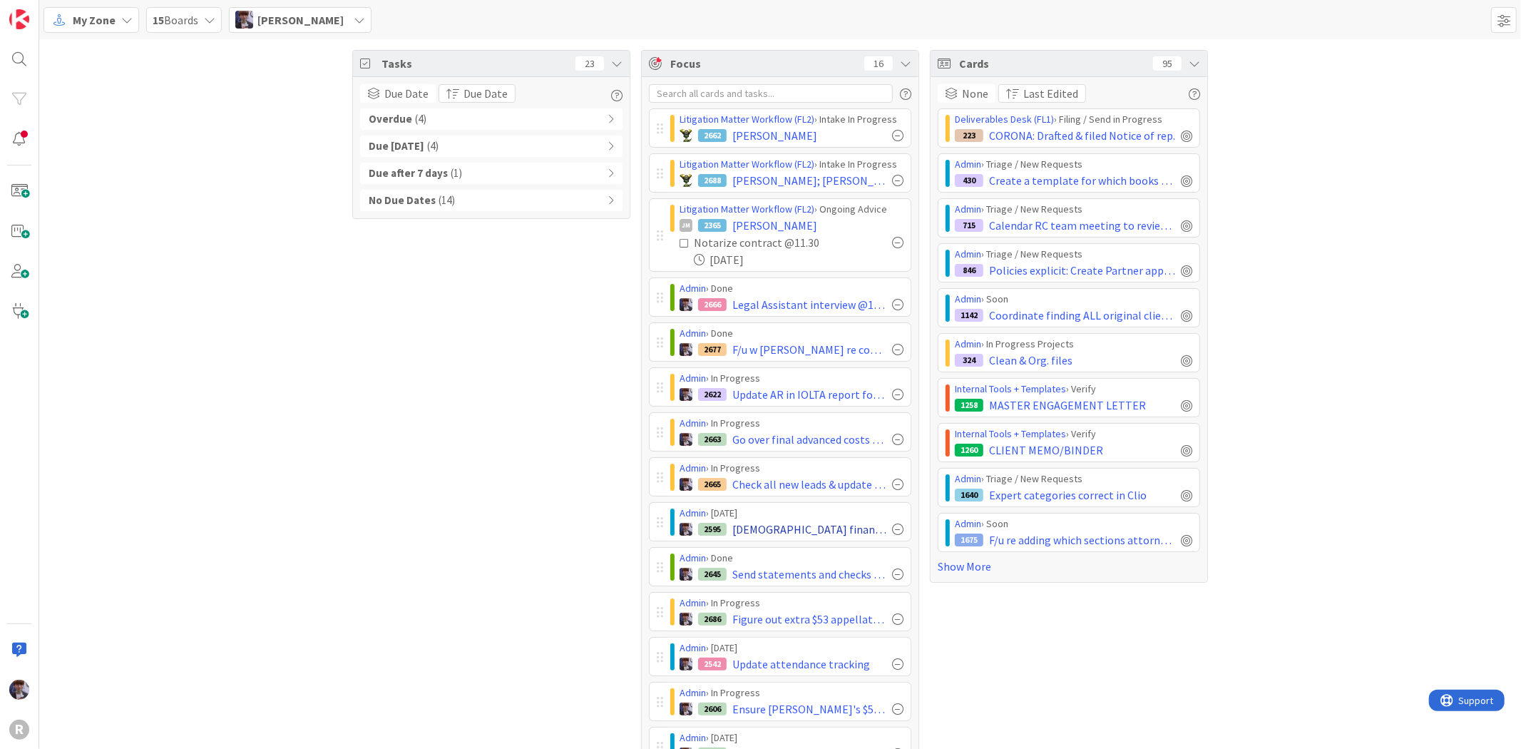
click at [892, 528] on div at bounding box center [897, 528] width 11 height 11
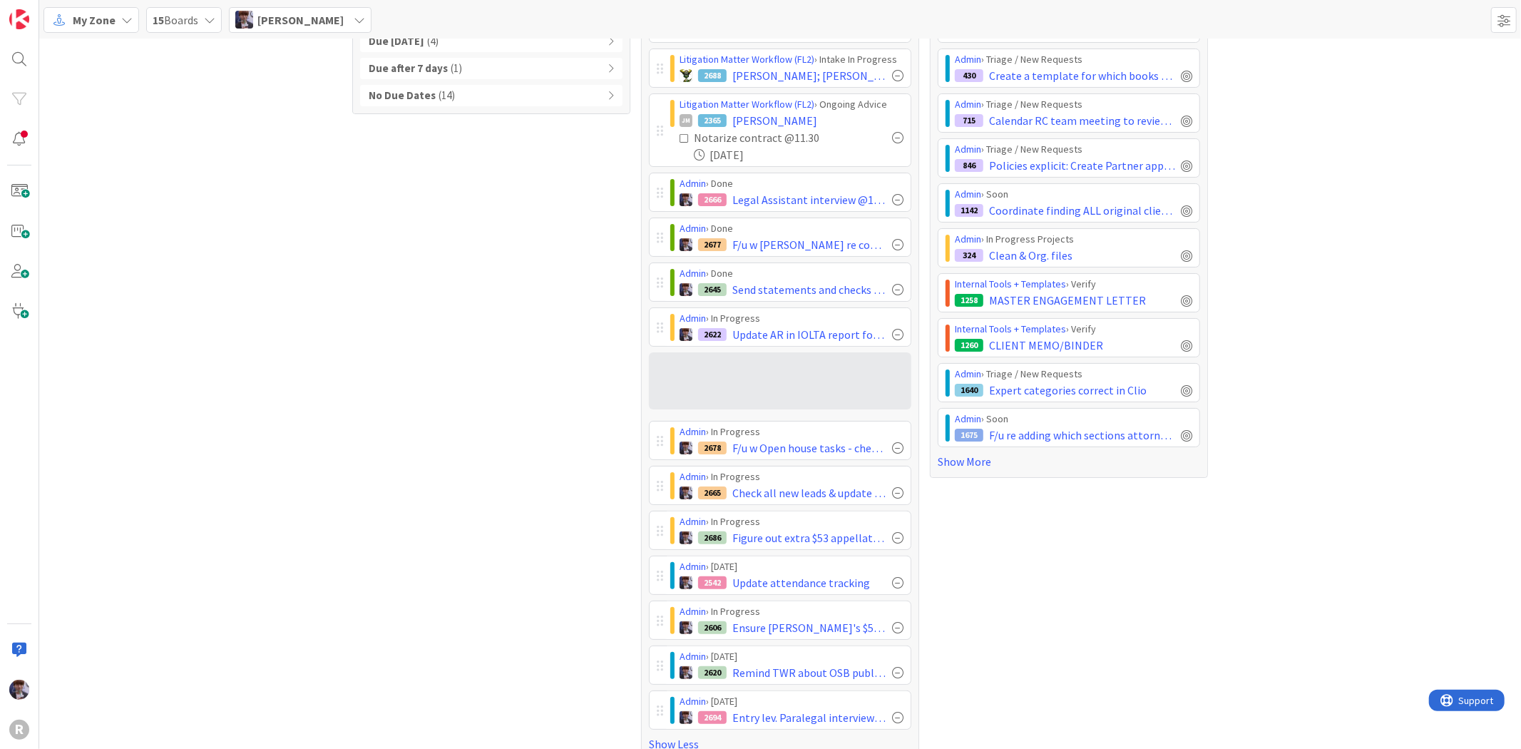
scroll to position [105, 0]
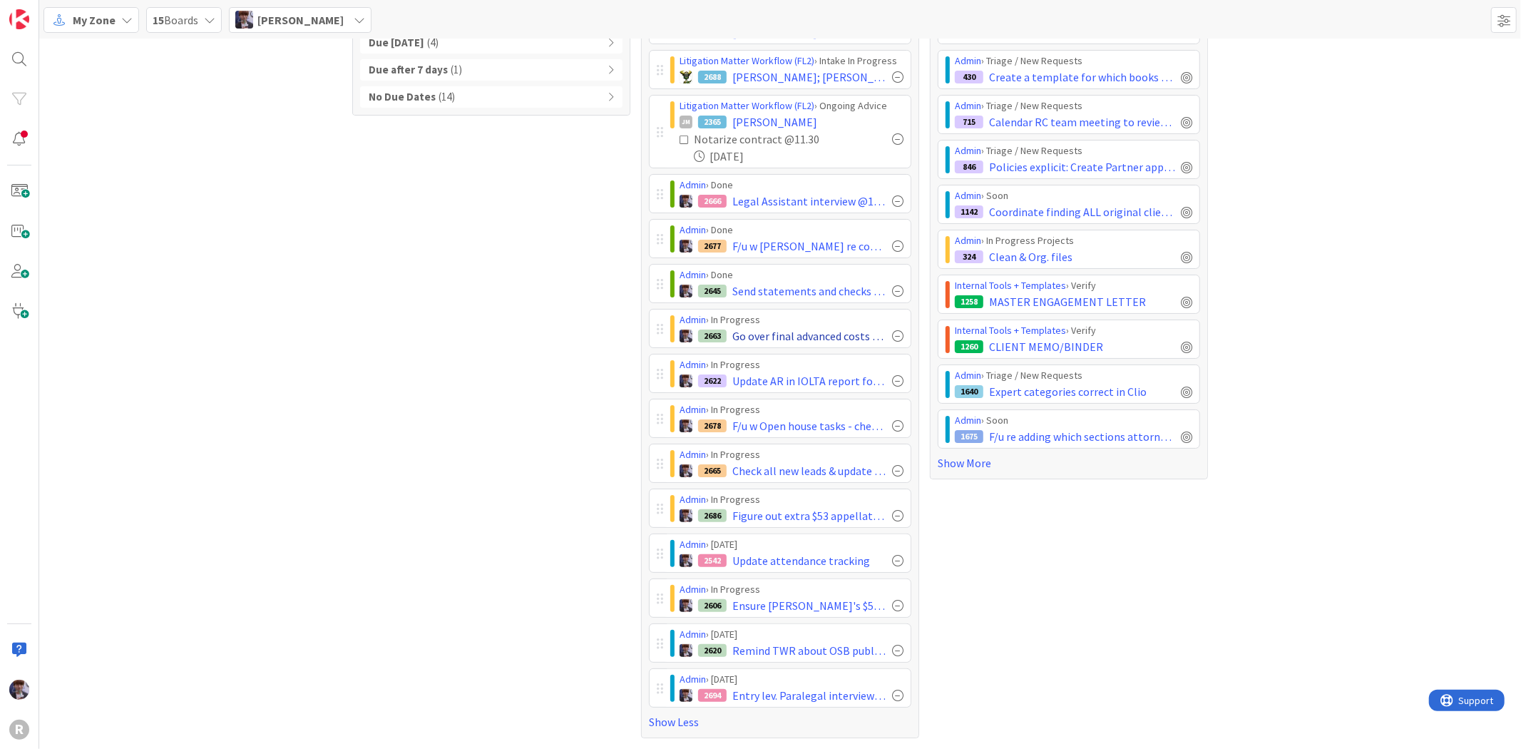
click at [894, 336] on div at bounding box center [897, 335] width 11 height 11
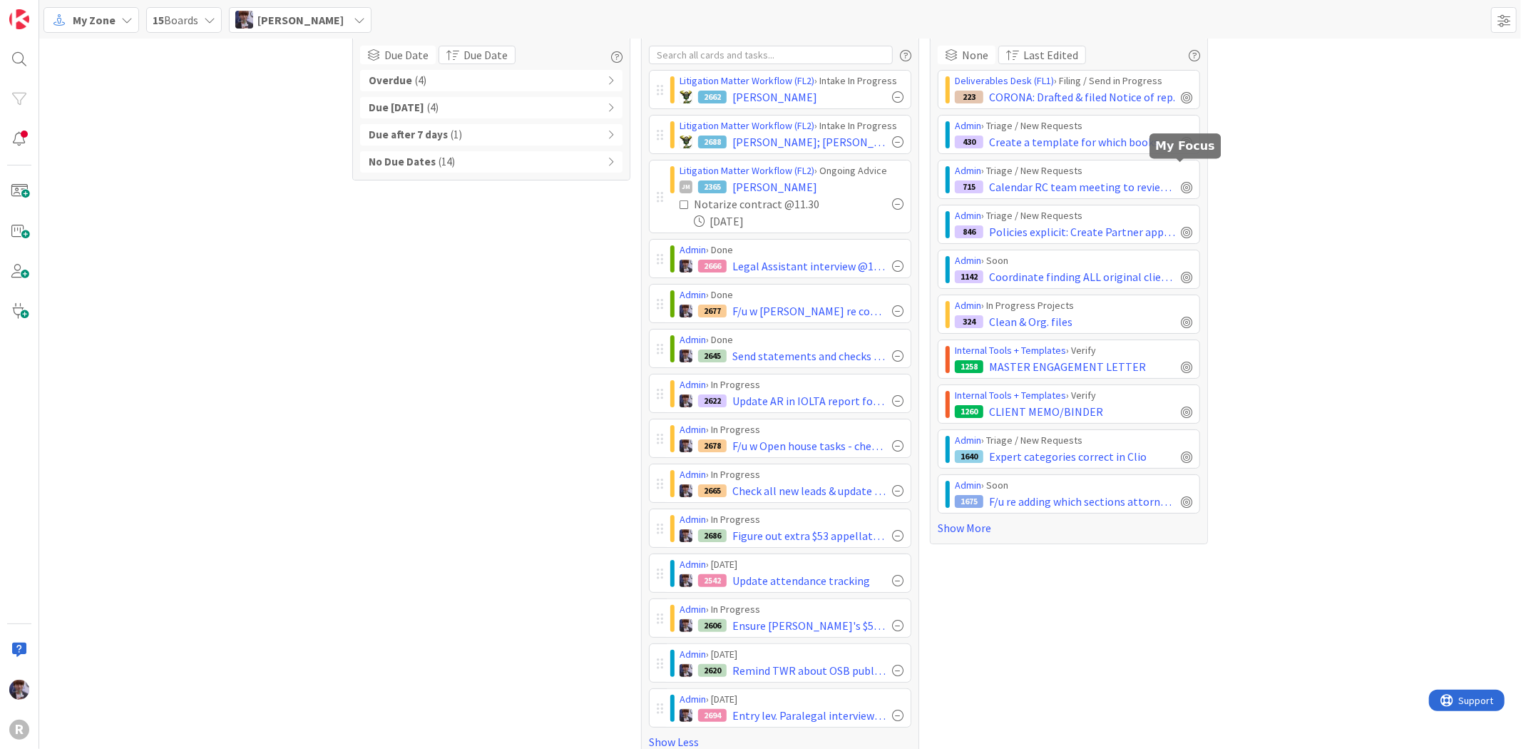
scroll to position [0, 0]
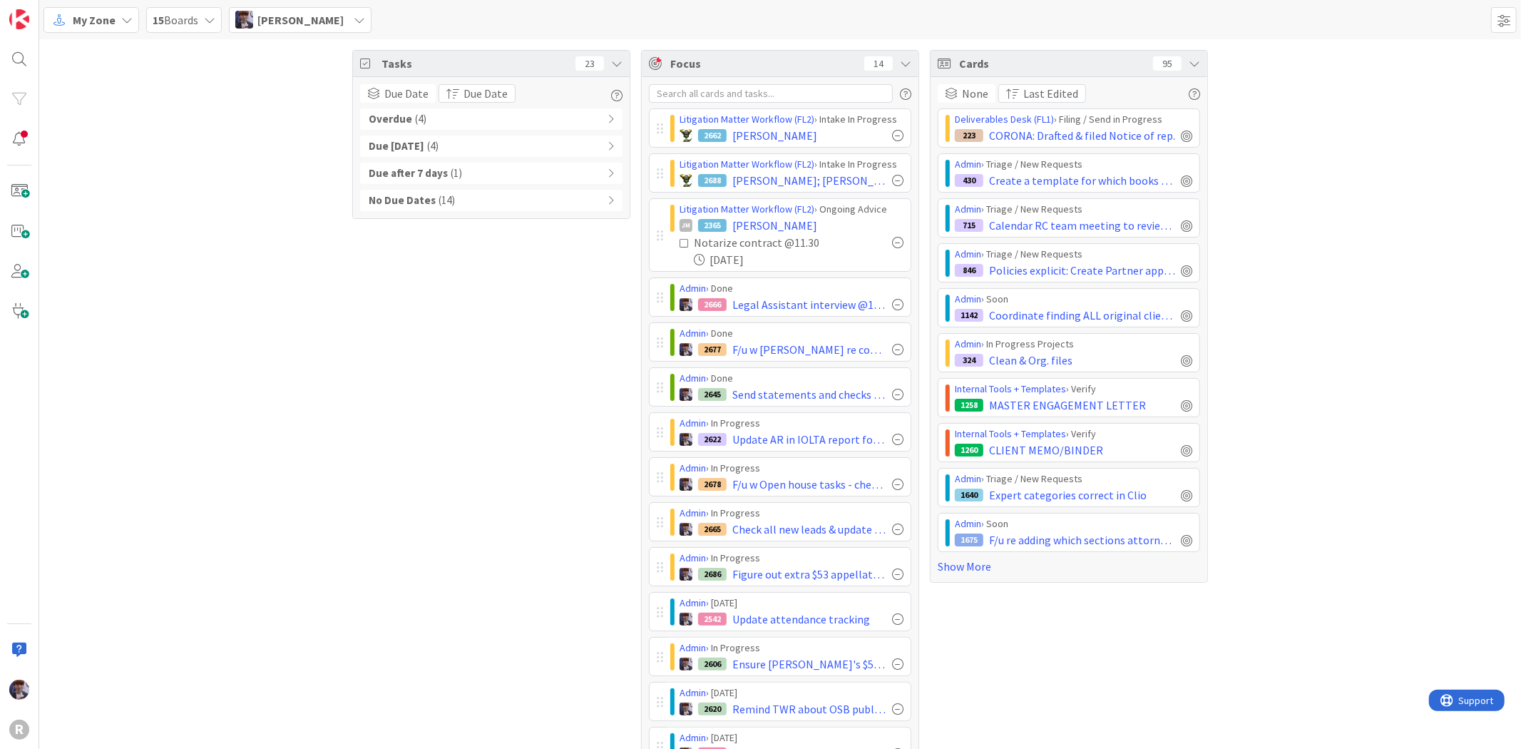
click at [1192, 66] on icon at bounding box center [1194, 63] width 11 height 11
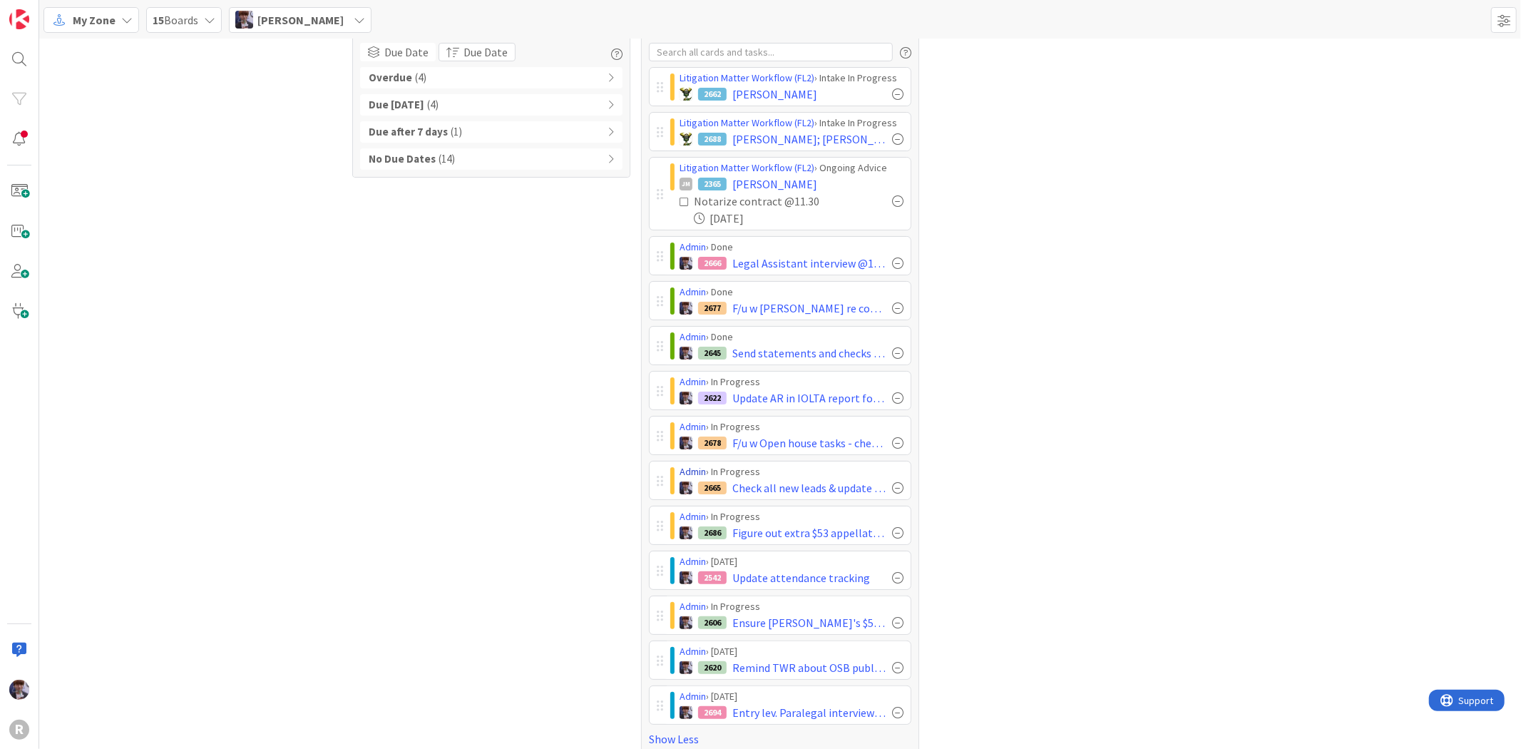
scroll to position [60, 0]
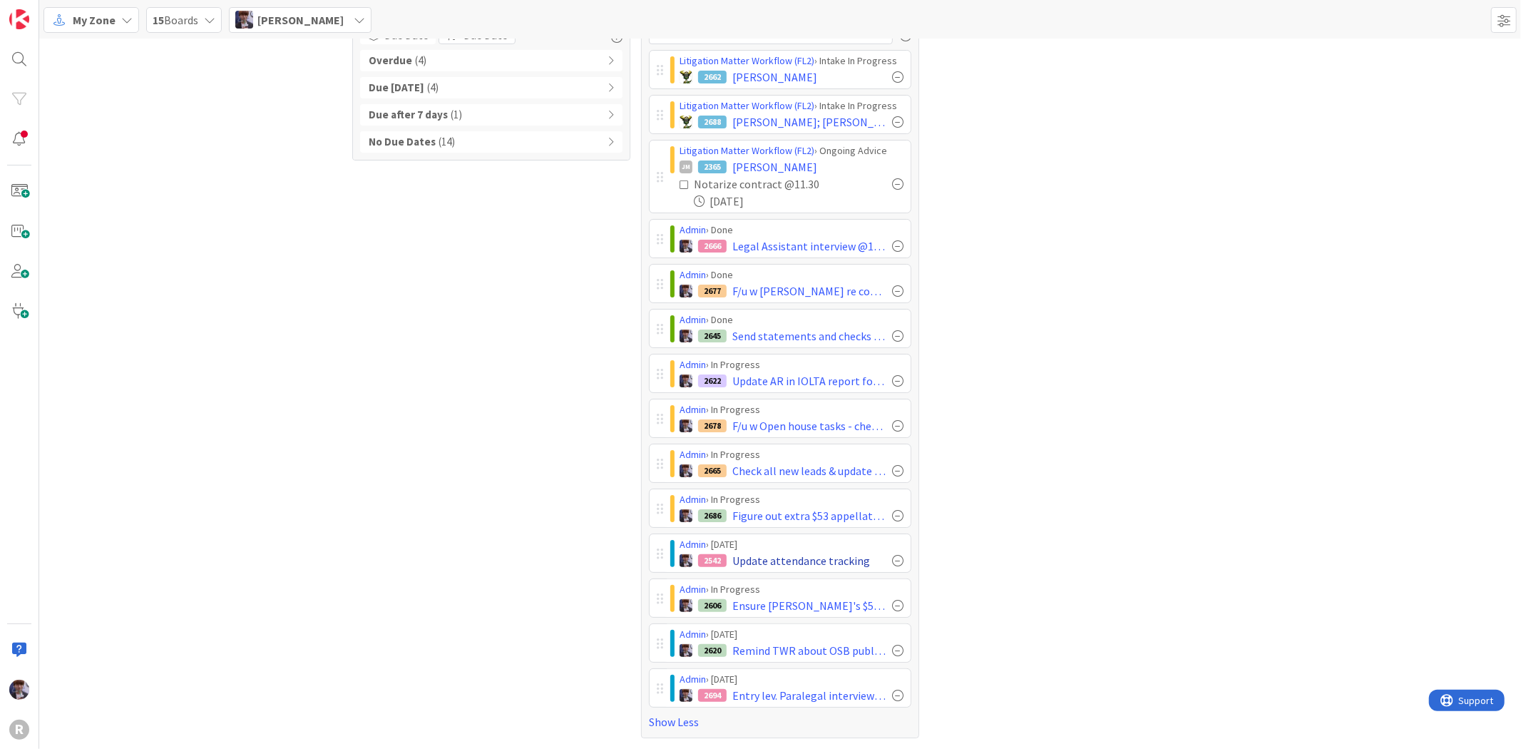
click at [895, 561] on div at bounding box center [897, 560] width 11 height 11
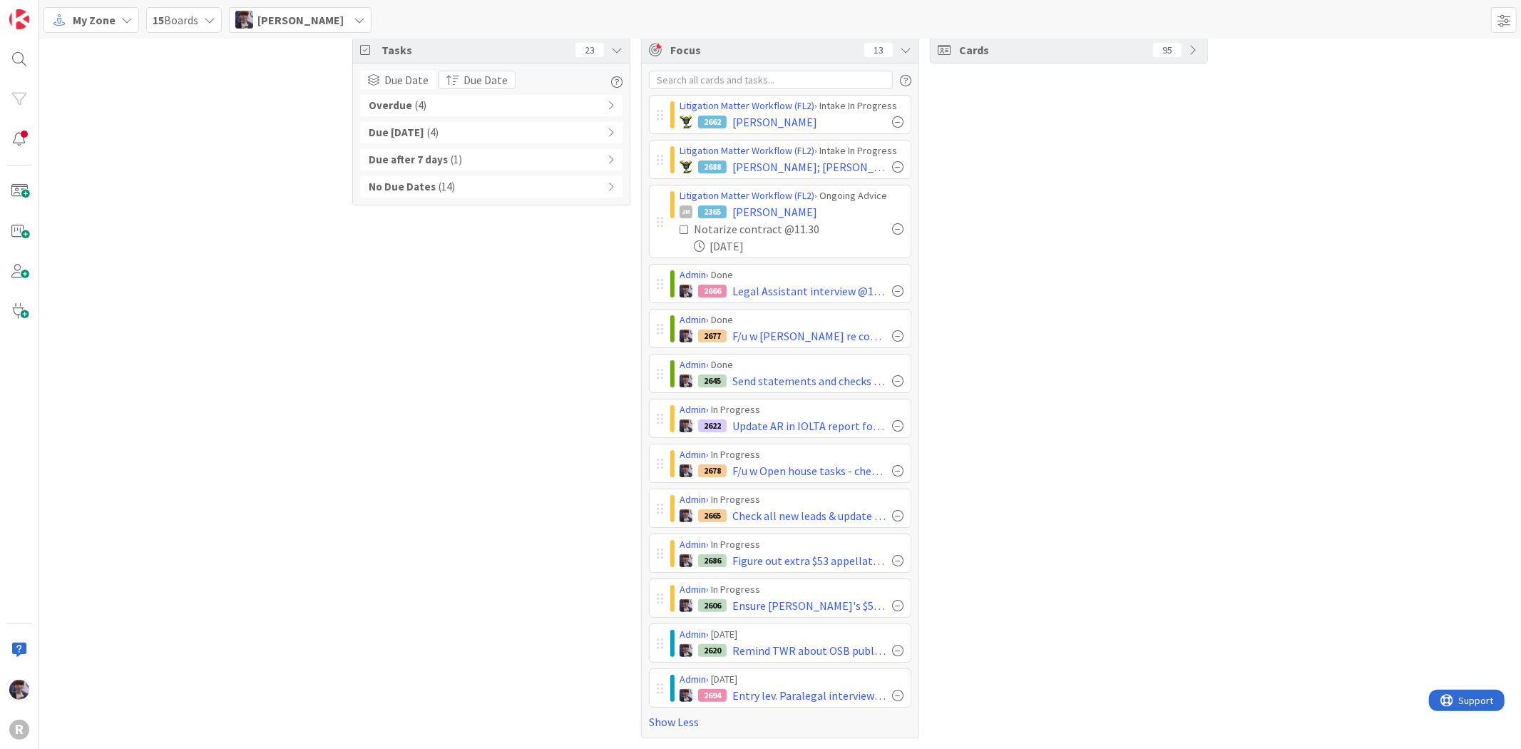
scroll to position [15, 0]
drag, startPoint x: 660, startPoint y: 503, endPoint x: 660, endPoint y: 485, distance: 17.8
click at [660, 485] on div "Litigation Matter Workflow (FL2) › Intake In Progress 2662 [PERSON_NAME] Matter…" at bounding box center [780, 401] width 262 height 613
click at [558, 603] on div "Tasks 23 Due Date Due Date Overdue ( 4 ) Due [DATE] ( 4 ) Due after 7 days ( 1 …" at bounding box center [491, 387] width 278 height 702
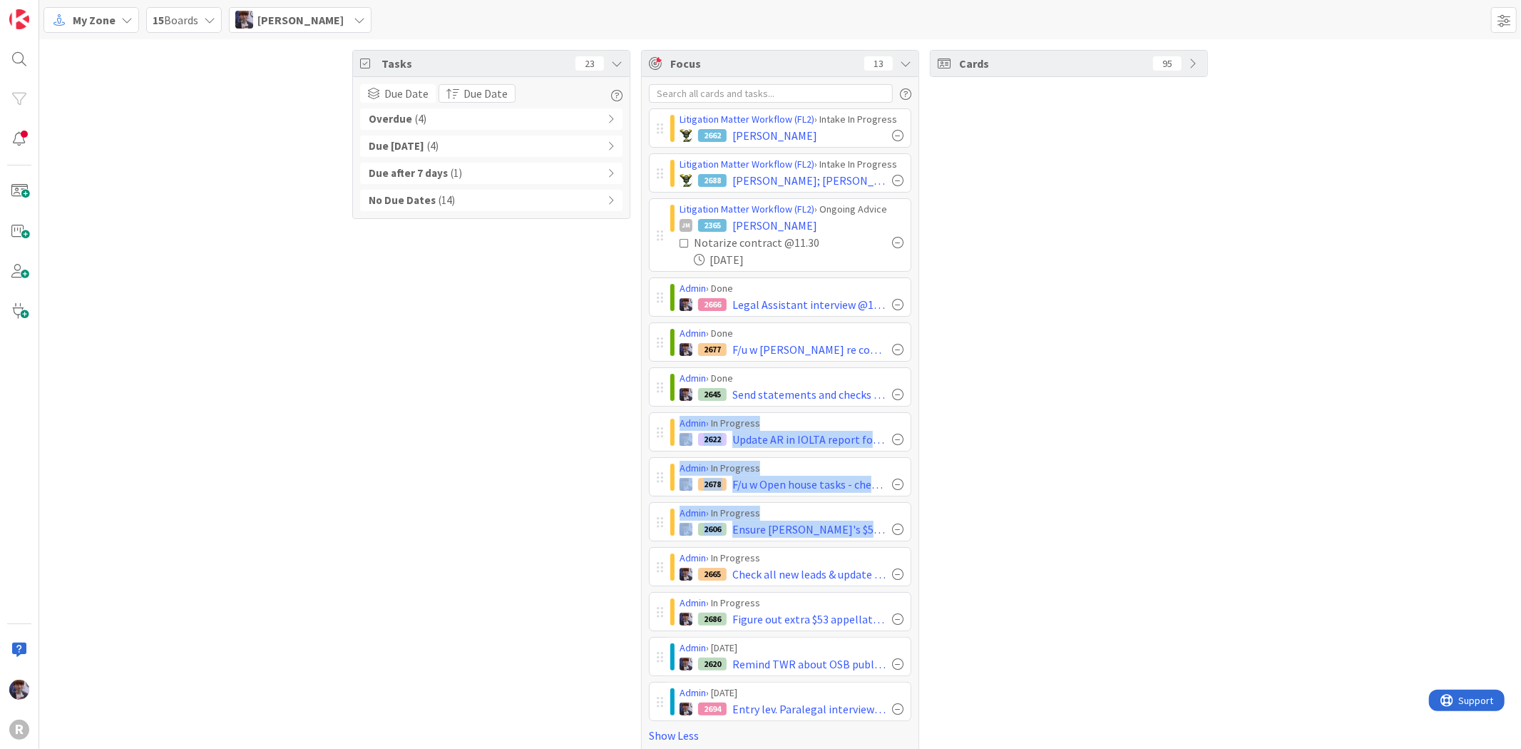
drag, startPoint x: 645, startPoint y: 521, endPoint x: 639, endPoint y: 412, distance: 108.6
click at [642, 412] on div "Litigation Matter Workflow (FL2) › Intake In Progress 2662 [PERSON_NAME] Matter…" at bounding box center [780, 414] width 277 height 674
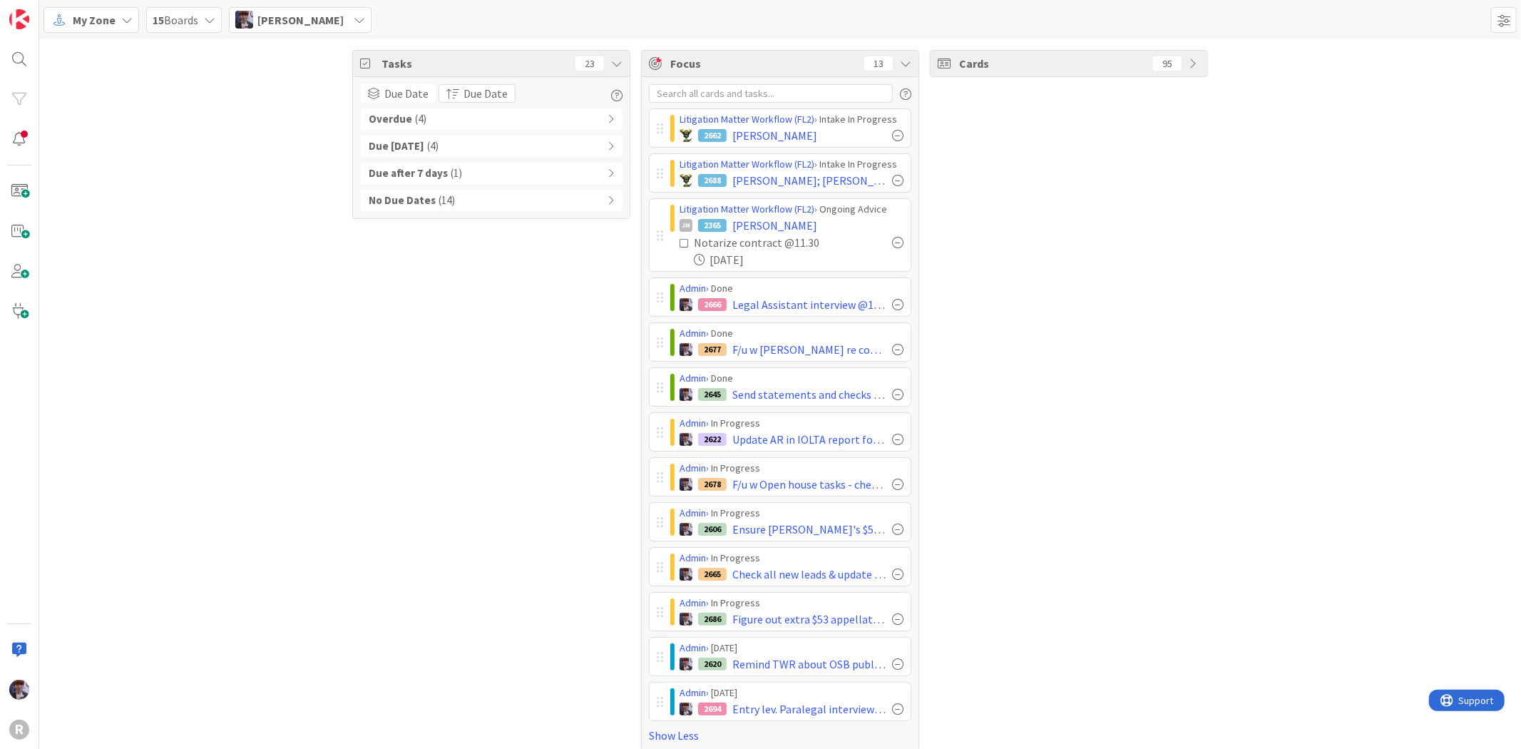
click at [588, 567] on div "Tasks 23 Due Date Due Date Overdue ( 4 ) Due [DATE] ( 4 ) Due after 7 days ( 1 …" at bounding box center [491, 401] width 278 height 702
click at [657, 656] on div at bounding box center [660, 656] width 6 height 13
click at [654, 603] on div "Admin › In Progress 2686 Figure out extra $53 appellate court fee & $290/8.38 f…" at bounding box center [780, 611] width 262 height 39
click at [1000, 351] on div "Cards 95" at bounding box center [1069, 401] width 278 height 702
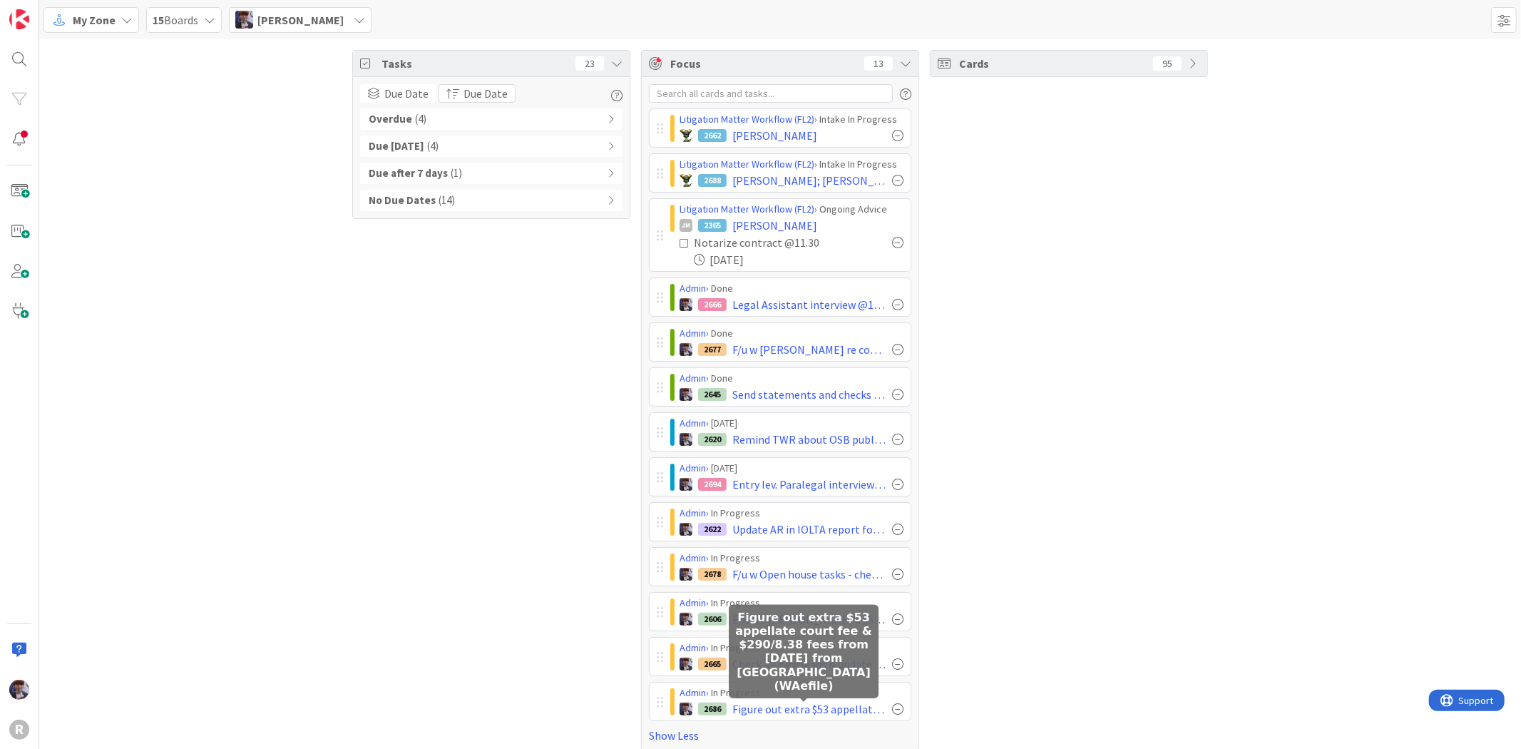
click at [1148, 438] on div "Cards 95" at bounding box center [1069, 401] width 278 height 702
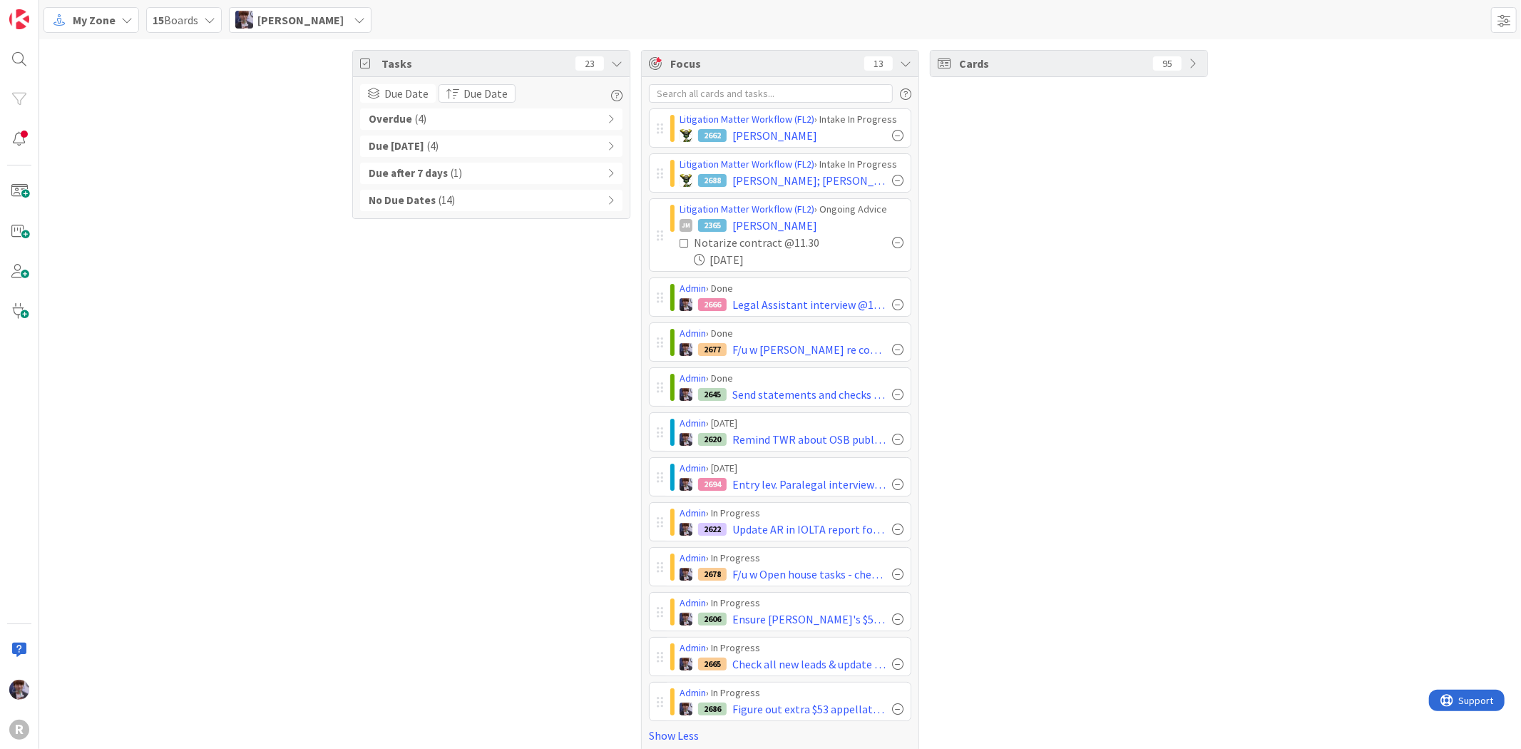
click at [431, 128] on div "Overdue ( 4 )" at bounding box center [491, 118] width 262 height 21
